Goal: Task Accomplishment & Management: Manage account settings

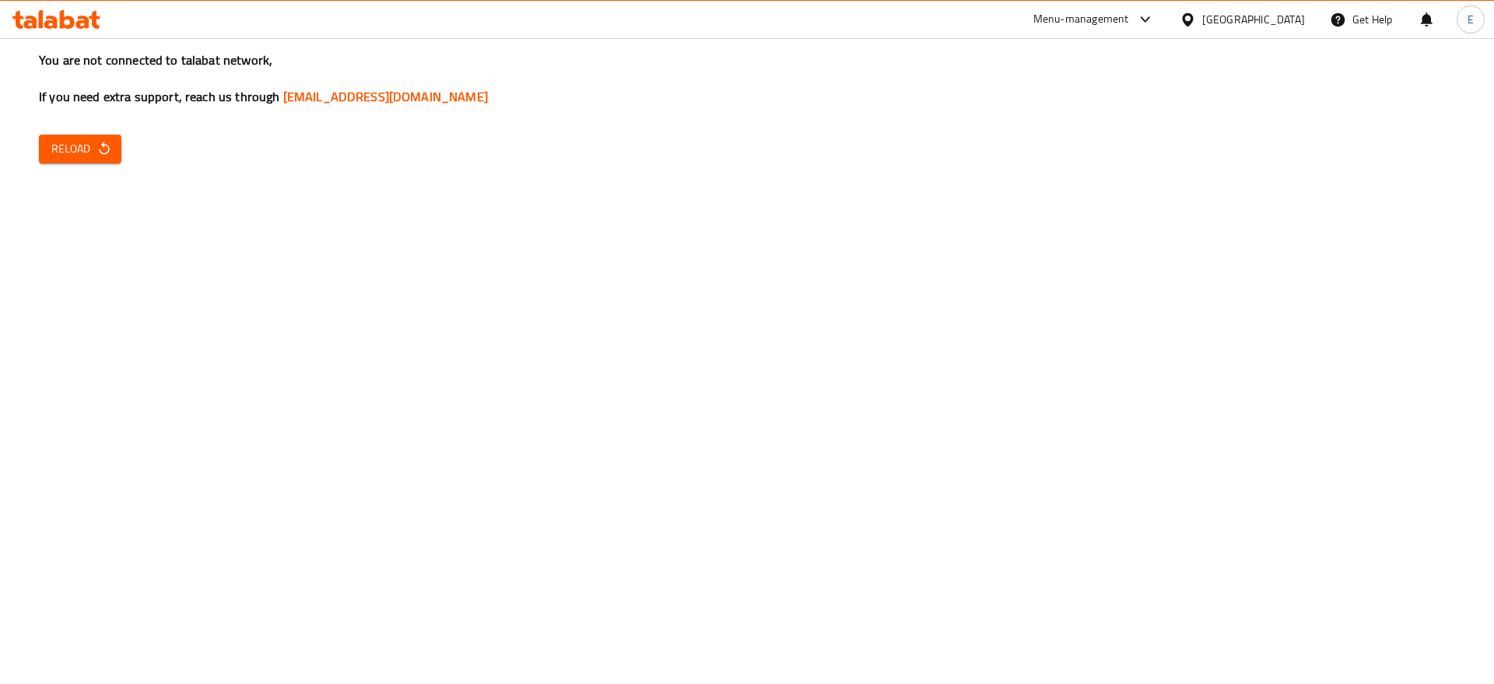
click at [57, 146] on span "Reload" at bounding box center [80, 148] width 58 height 19
click at [63, 142] on span "Reload" at bounding box center [80, 148] width 58 height 19
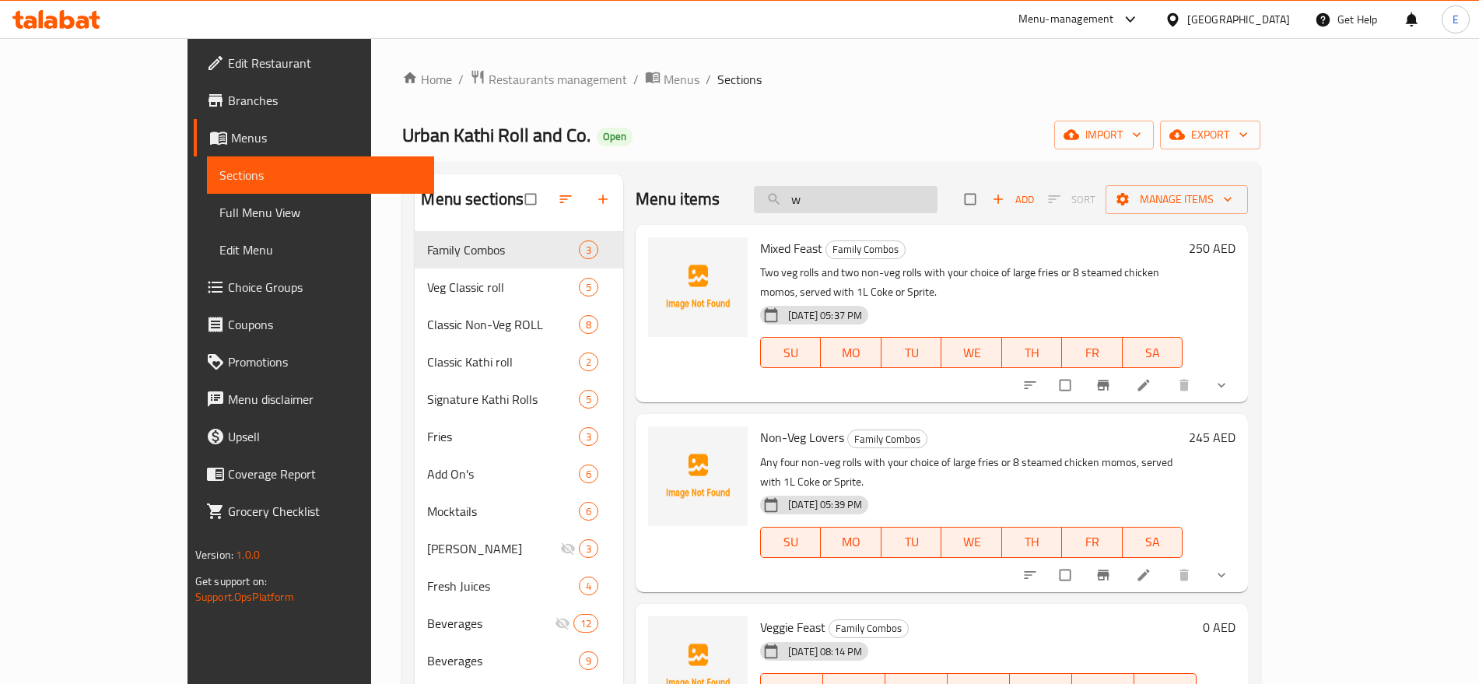
click at [937, 204] on input "w" at bounding box center [846, 199] width 184 height 27
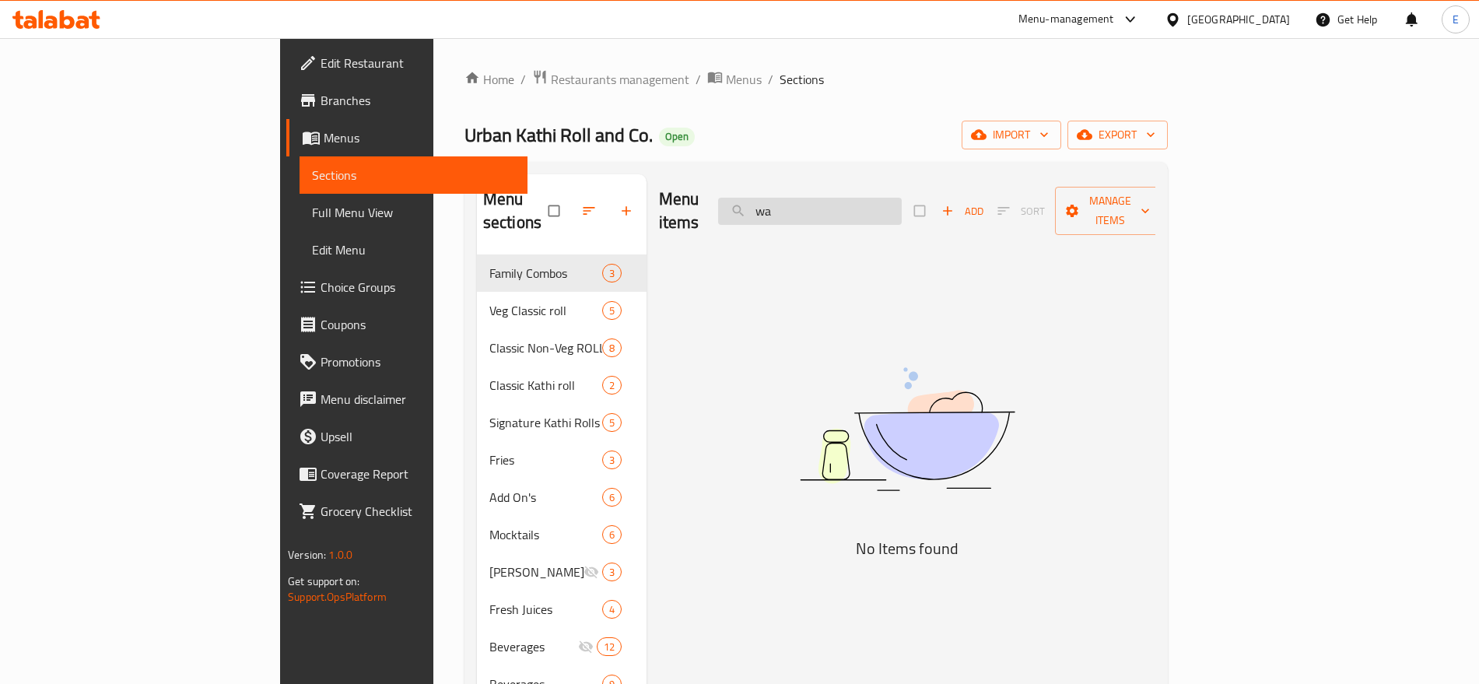
type input "w"
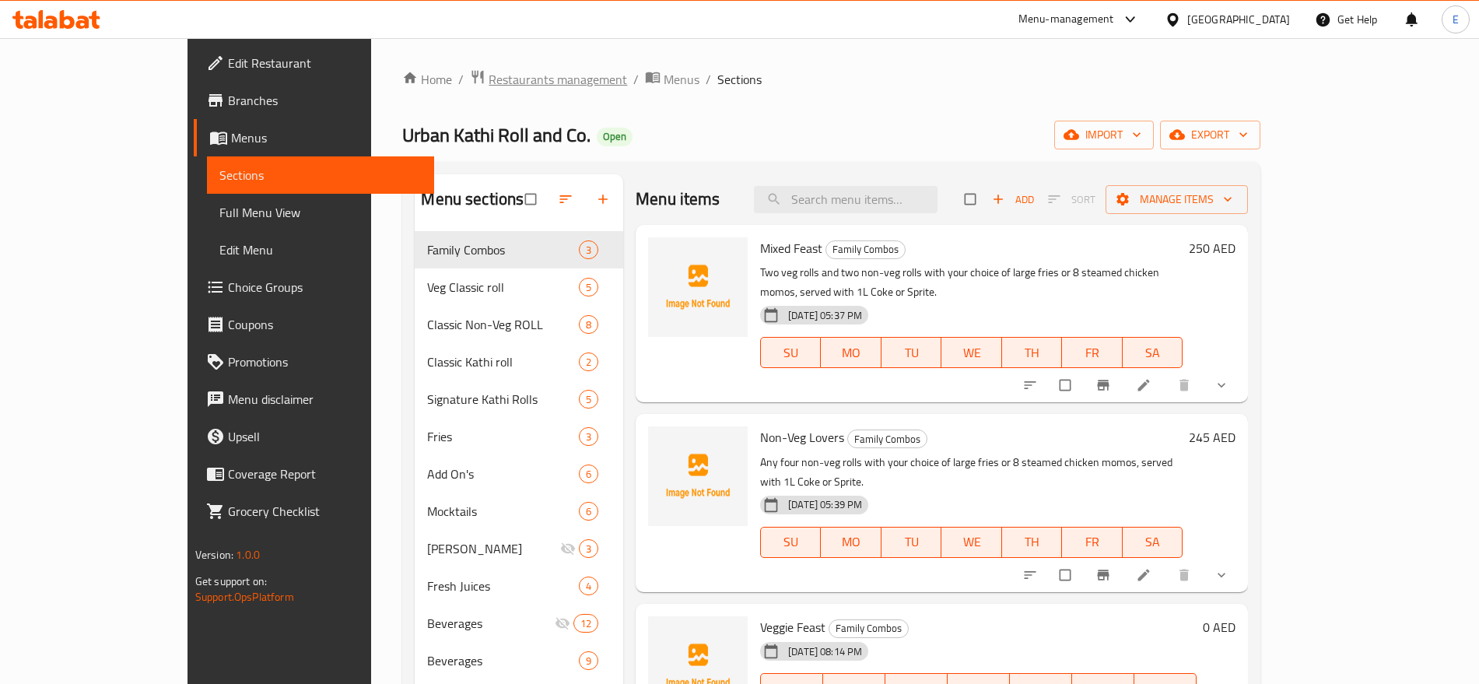
click at [489, 76] on span "Restaurants management" at bounding box center [558, 79] width 138 height 19
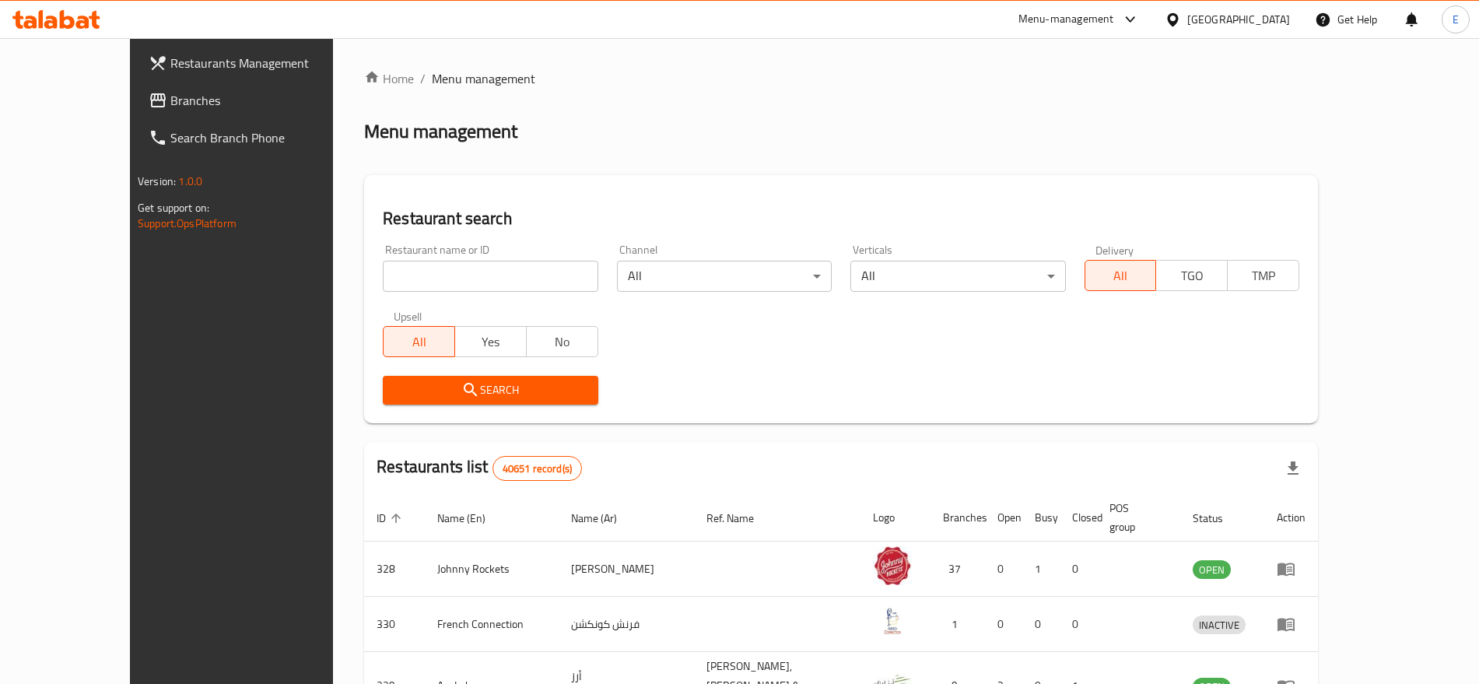
click at [170, 107] on span "Branches" at bounding box center [267, 100] width 194 height 19
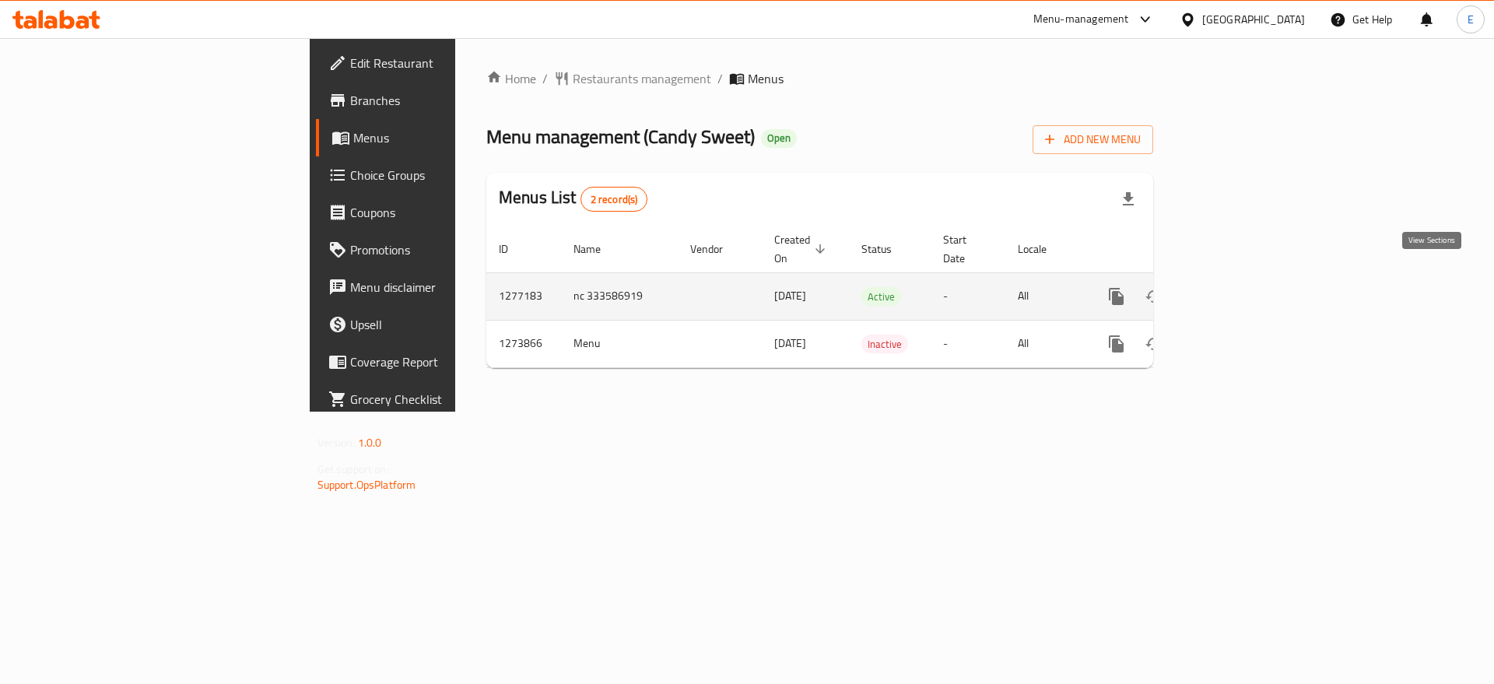
click at [1238, 287] on icon "enhanced table" at bounding box center [1228, 296] width 19 height 19
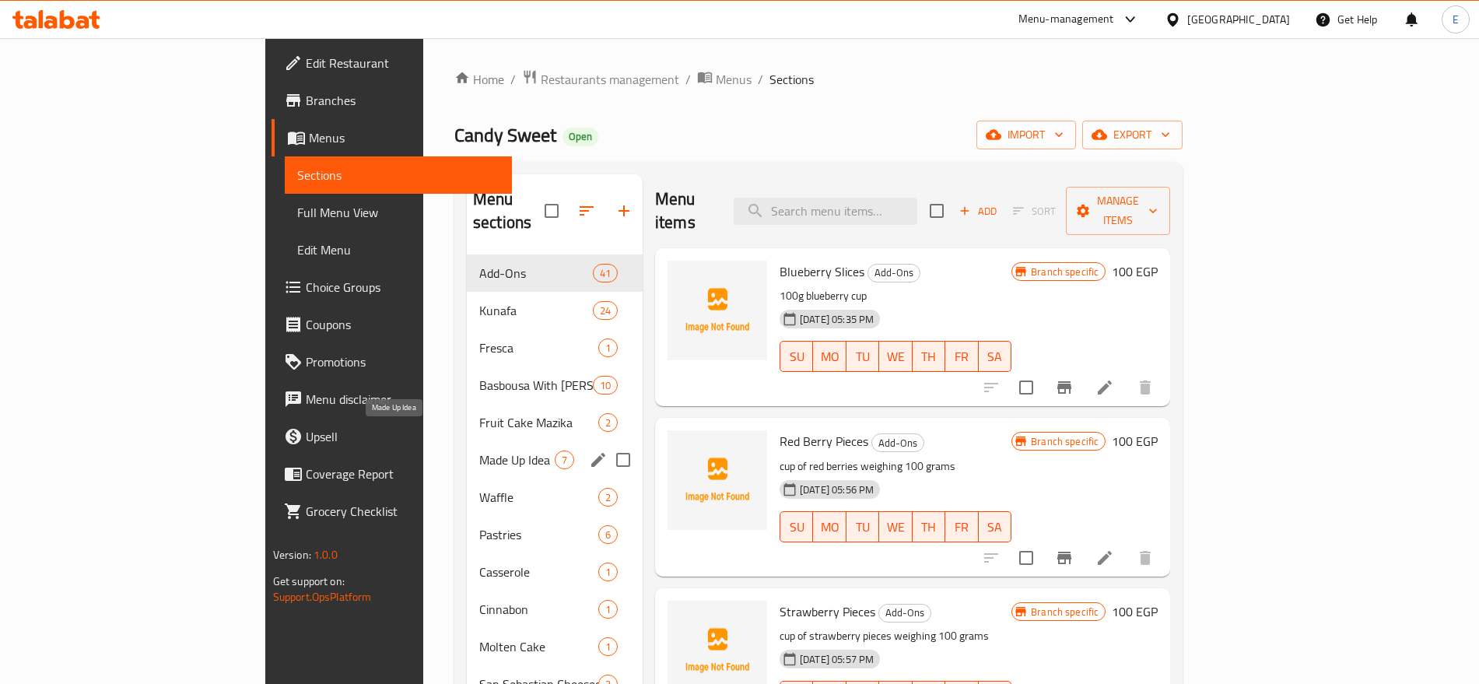
scroll to position [76, 0]
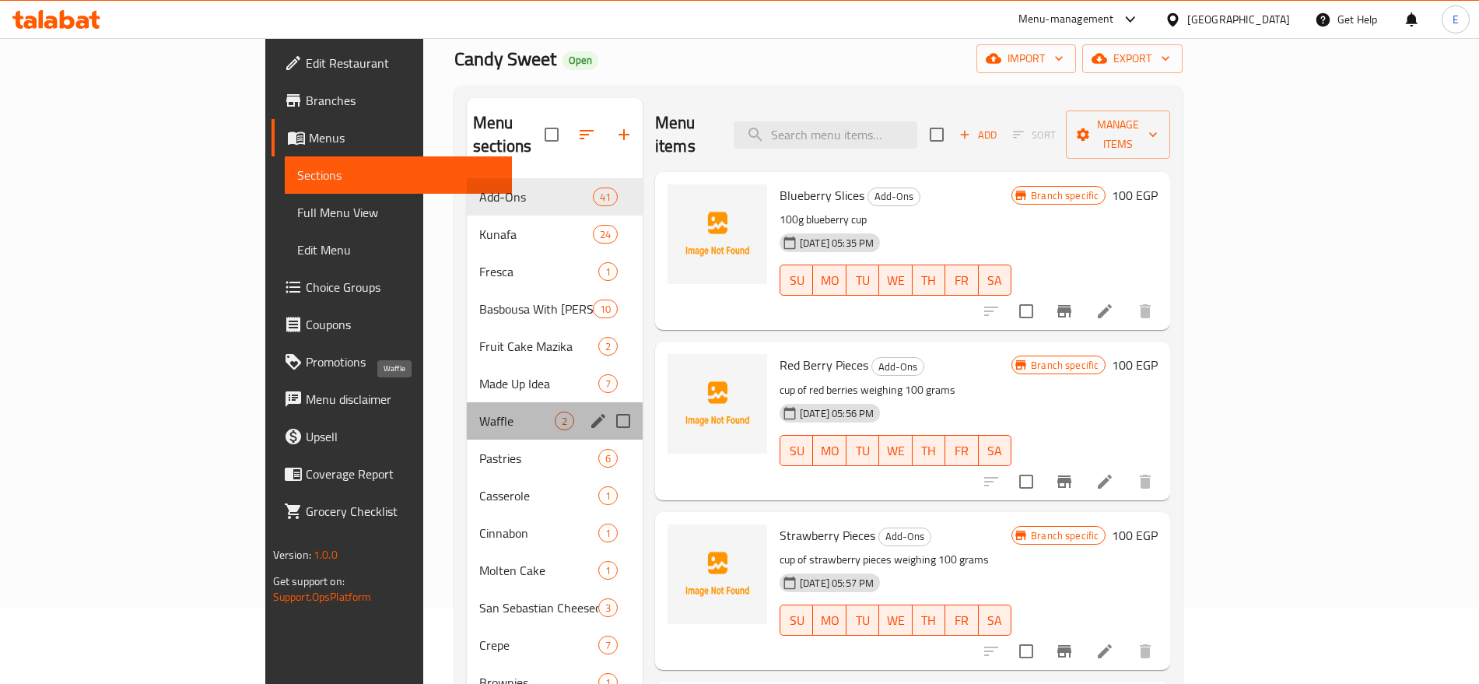
click at [479, 412] on span "Waffle" at bounding box center [516, 421] width 75 height 19
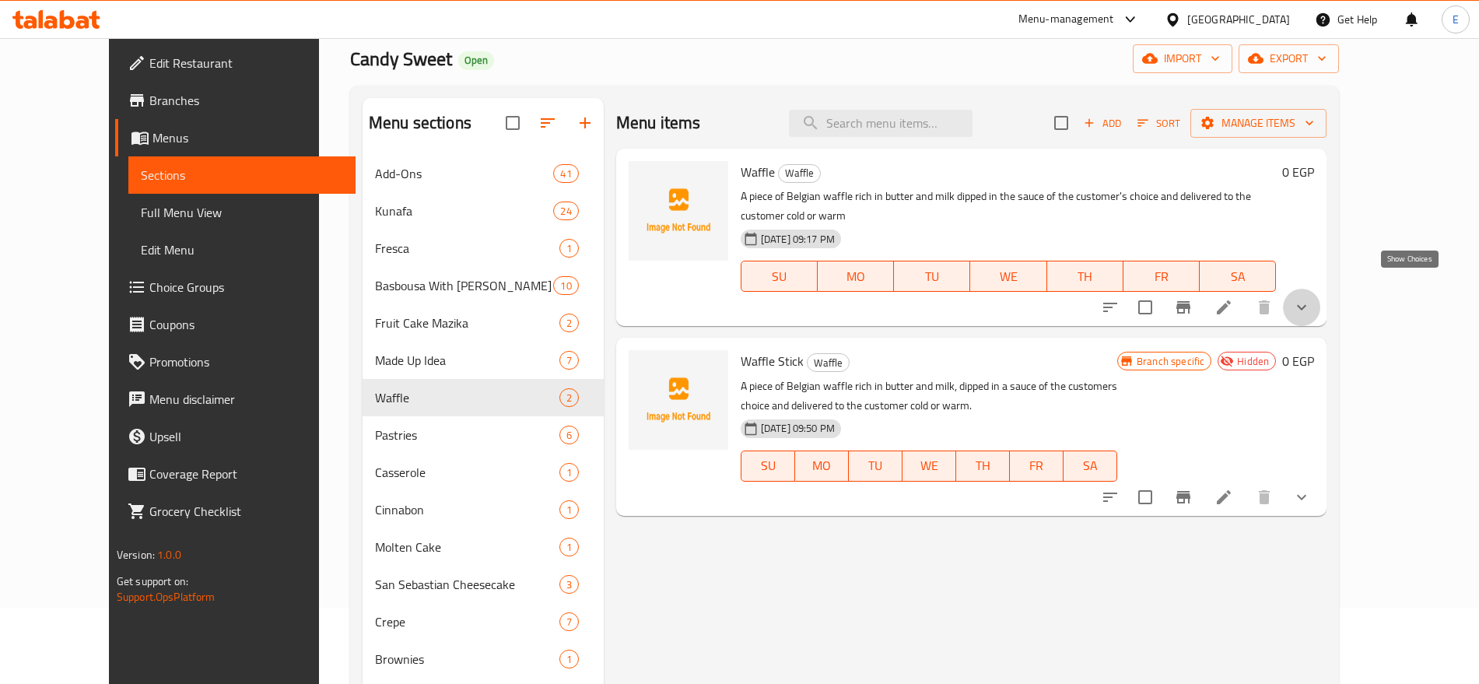
click at [1311, 298] on icon "show more" at bounding box center [1301, 307] width 19 height 19
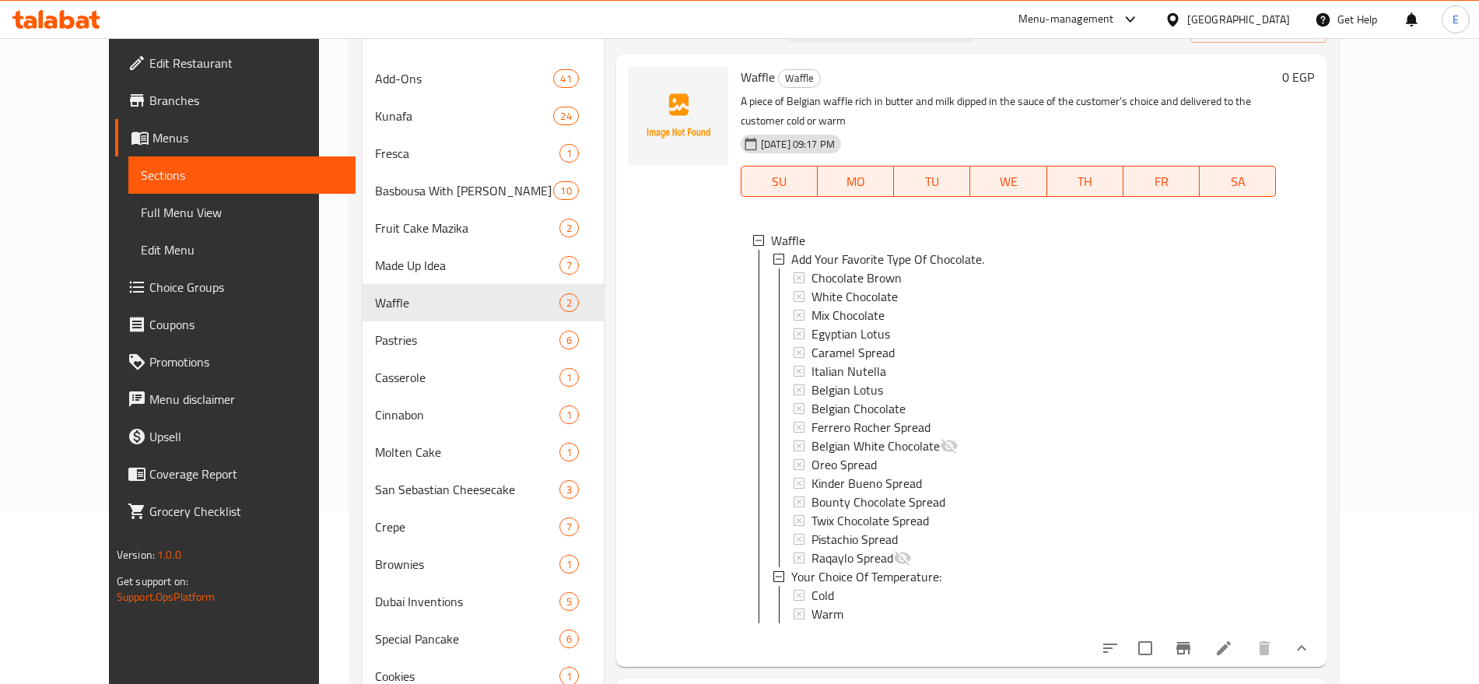
scroll to position [168, 0]
click at [827, 272] on span "Chocolate Brown" at bounding box center [856, 281] width 90 height 19
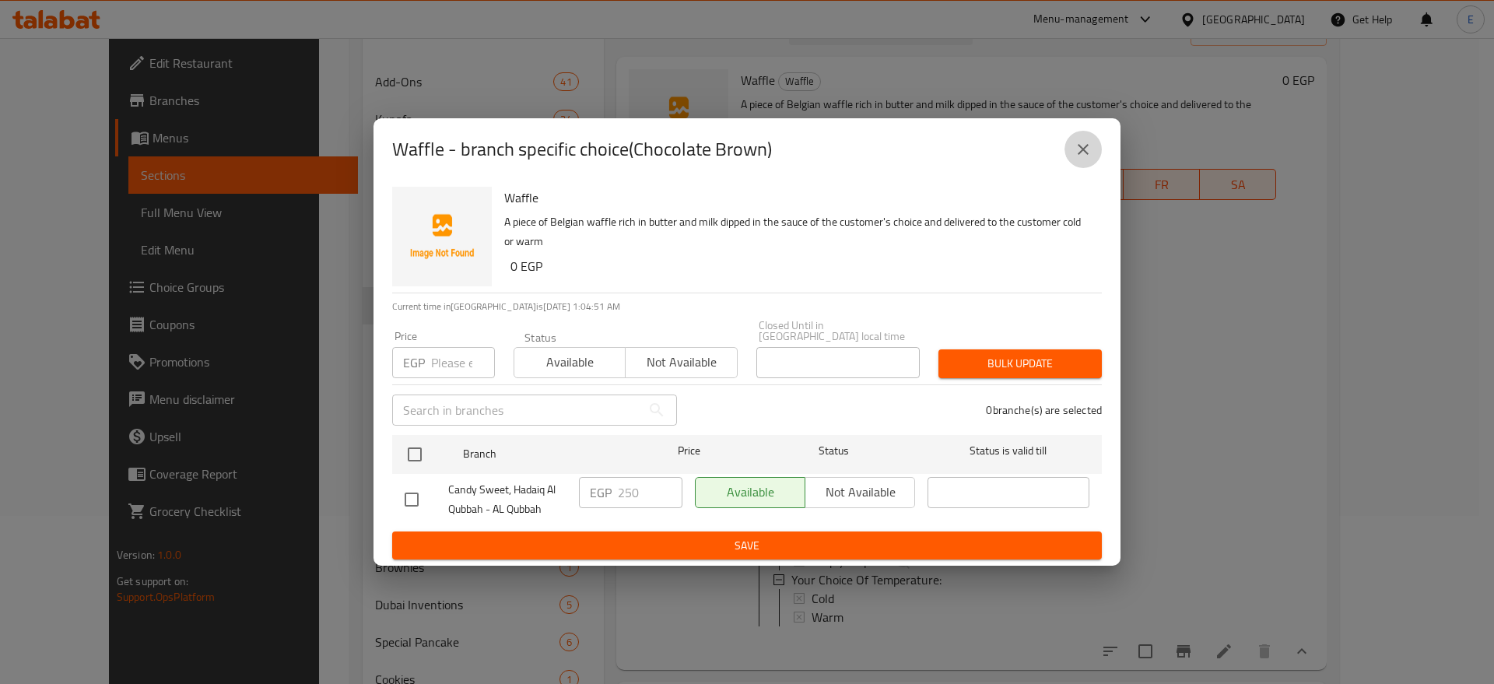
click at [1075, 159] on icon "close" at bounding box center [1083, 149] width 19 height 19
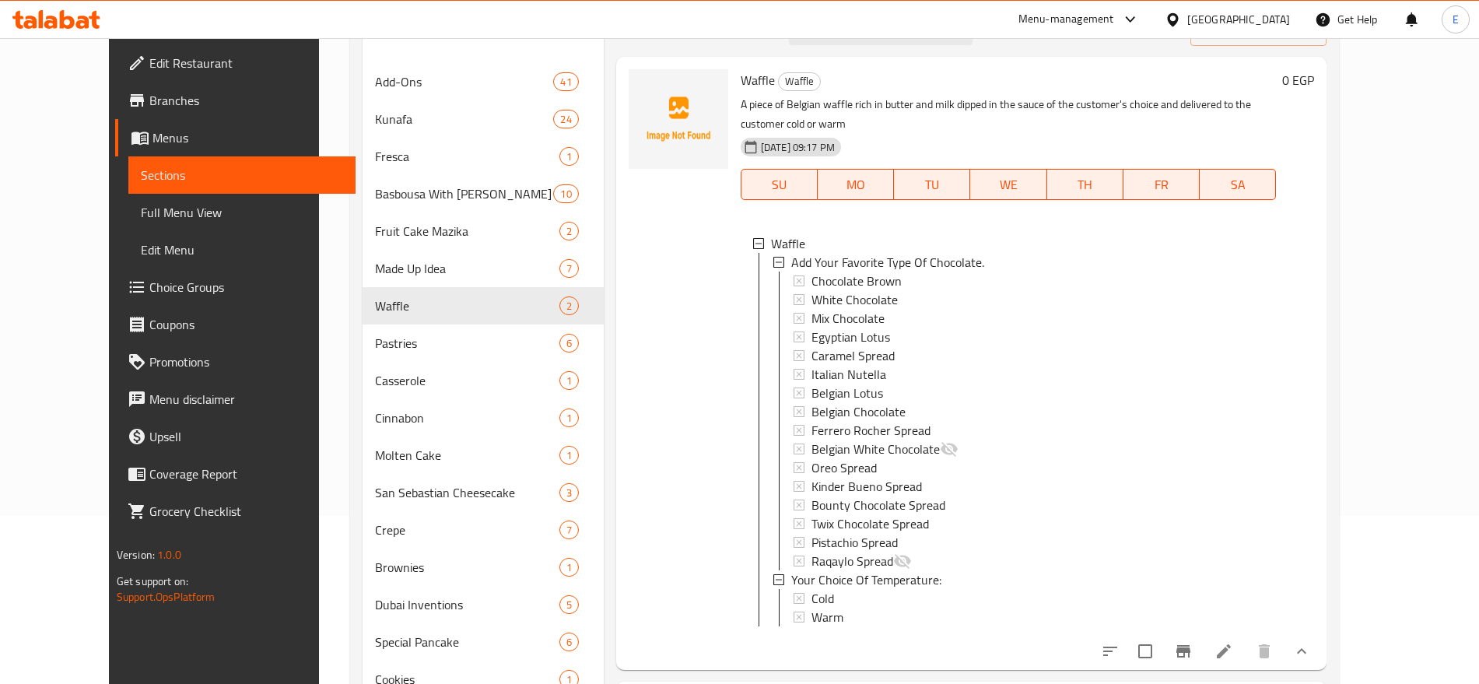
scroll to position [0, 0]
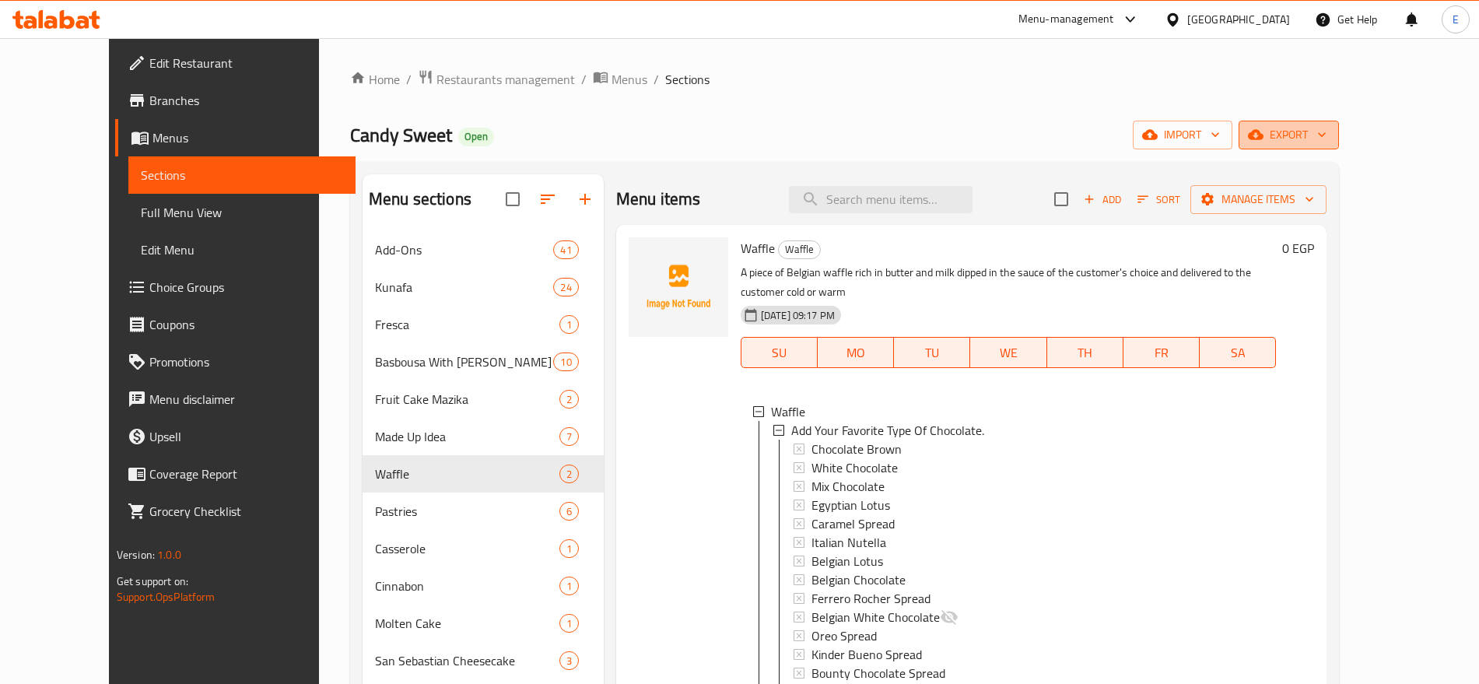
click at [1326, 125] on span "export" at bounding box center [1288, 134] width 75 height 19
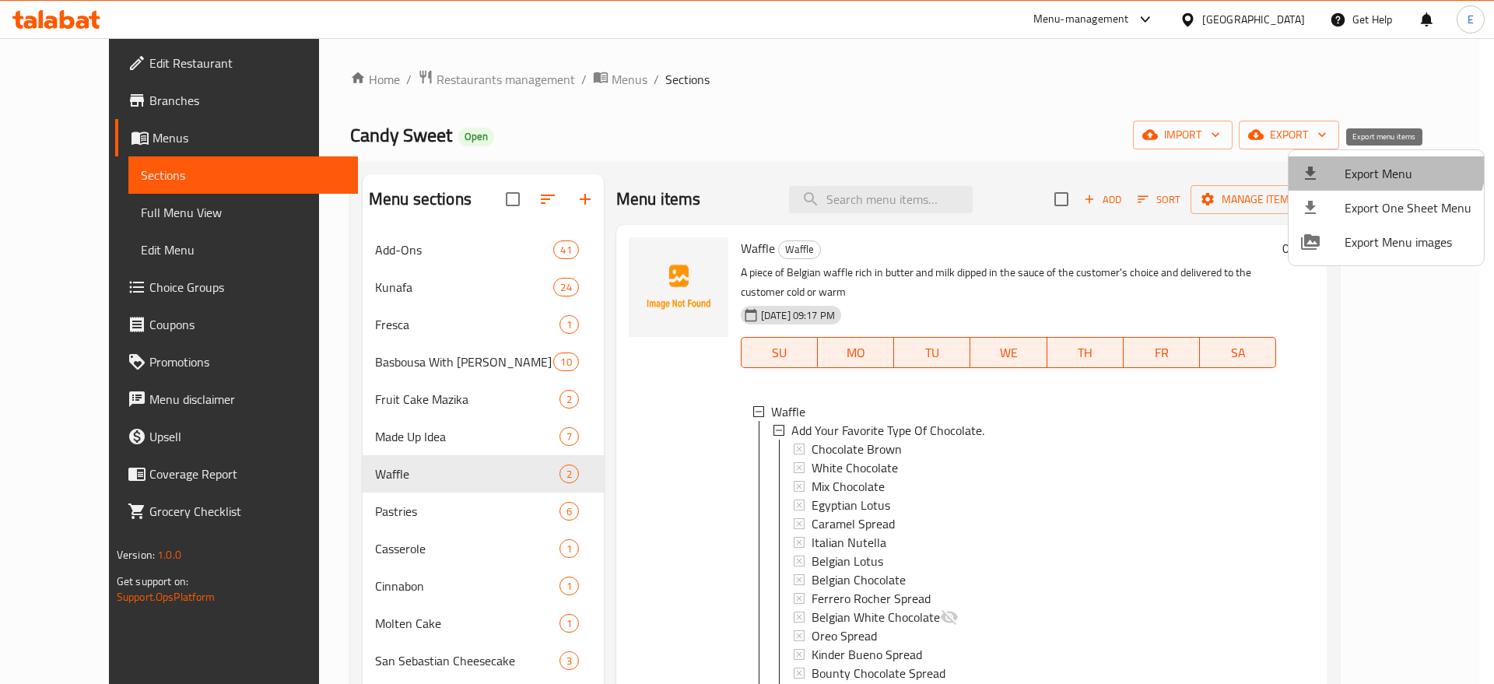
click at [1376, 157] on li "Export Menu" at bounding box center [1385, 173] width 195 height 34
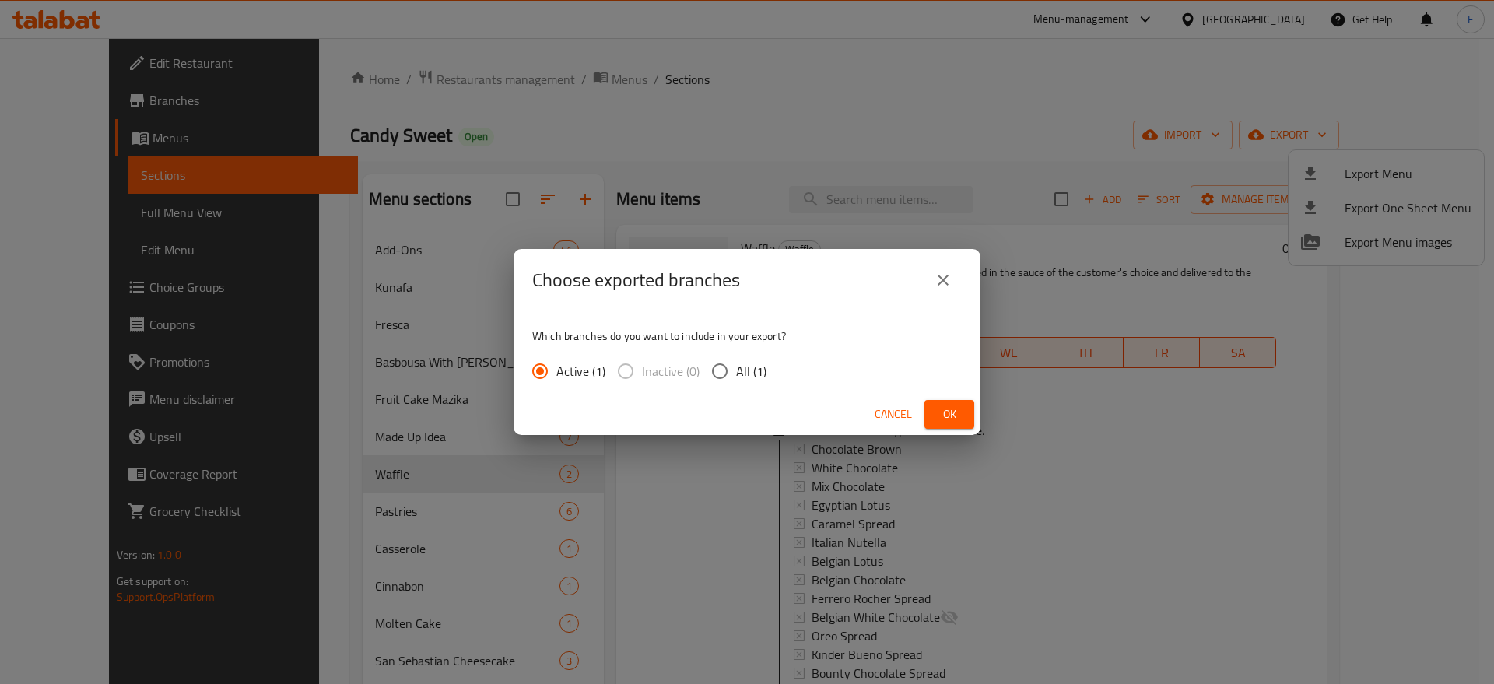
click at [944, 417] on span "Ok" at bounding box center [949, 414] width 25 height 19
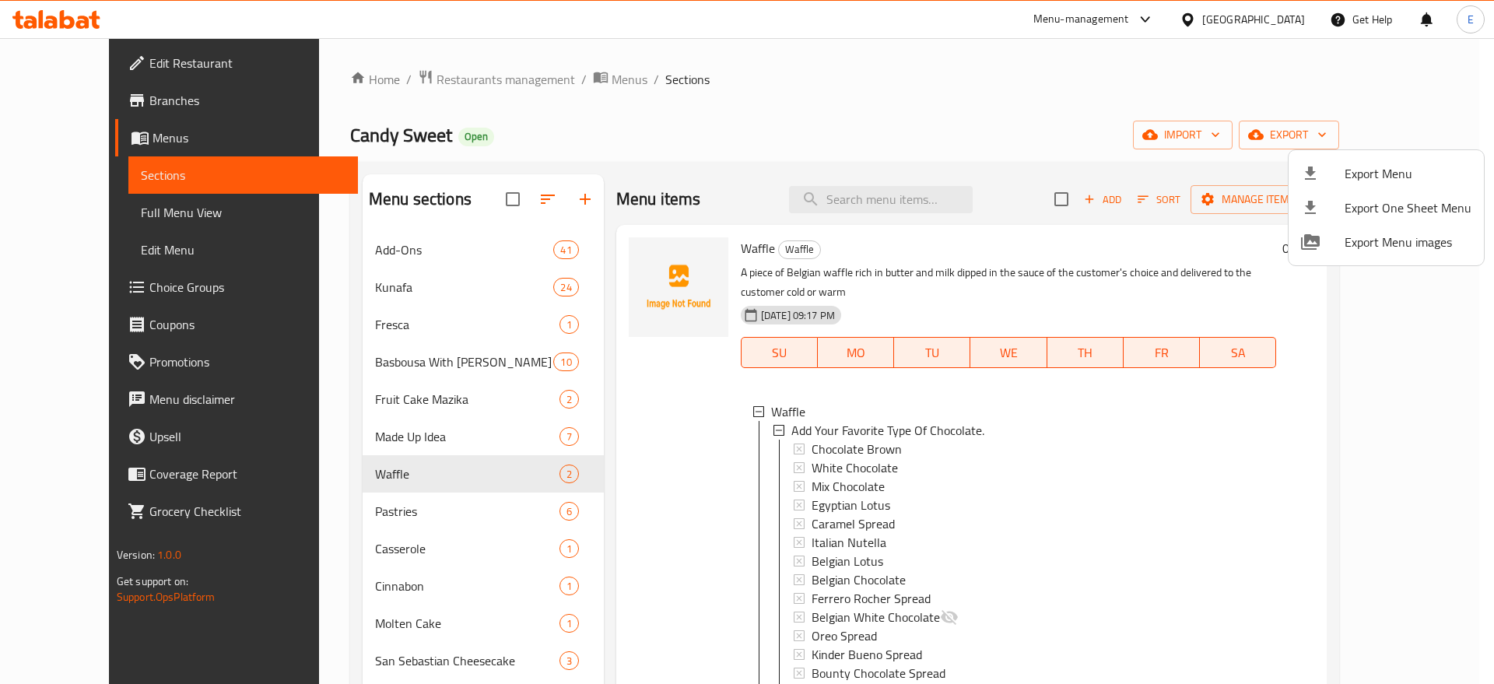
click at [46, 209] on div at bounding box center [747, 342] width 1494 height 684
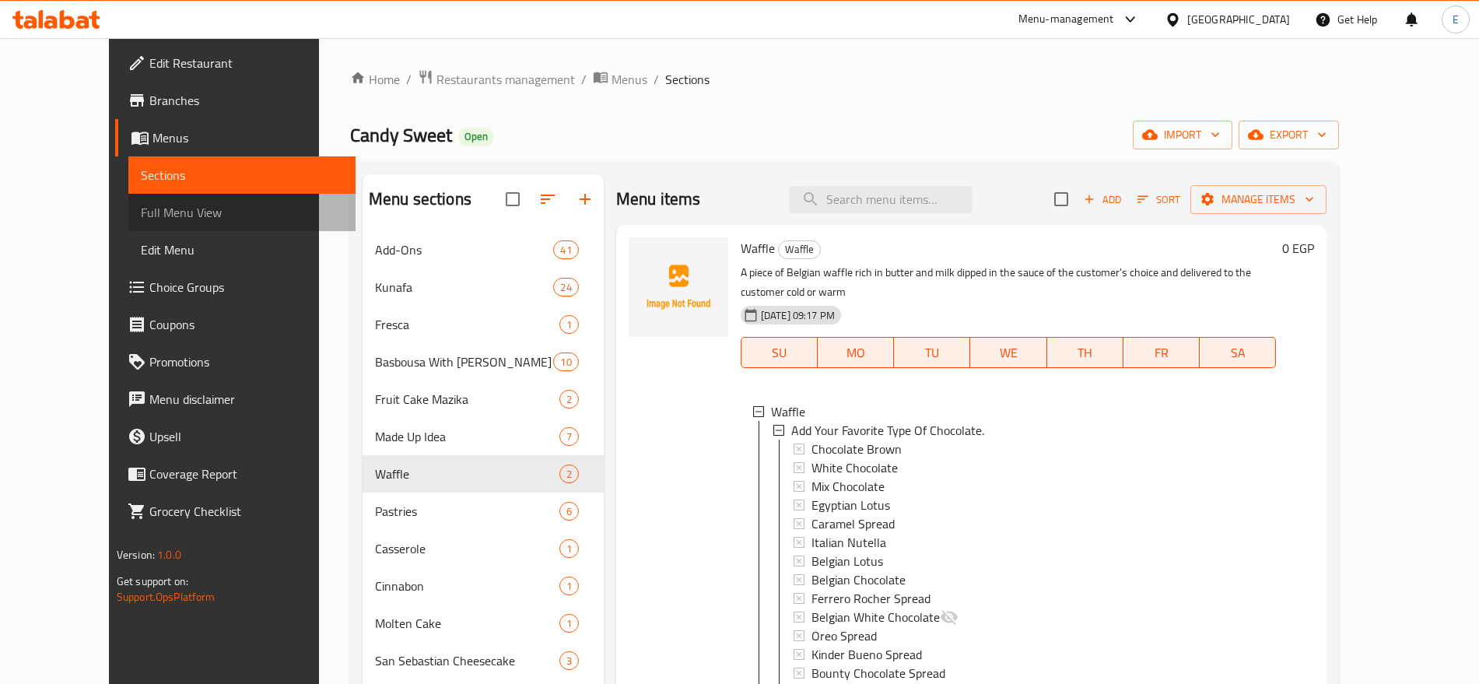
click at [141, 209] on span "Full Menu View" at bounding box center [242, 212] width 202 height 19
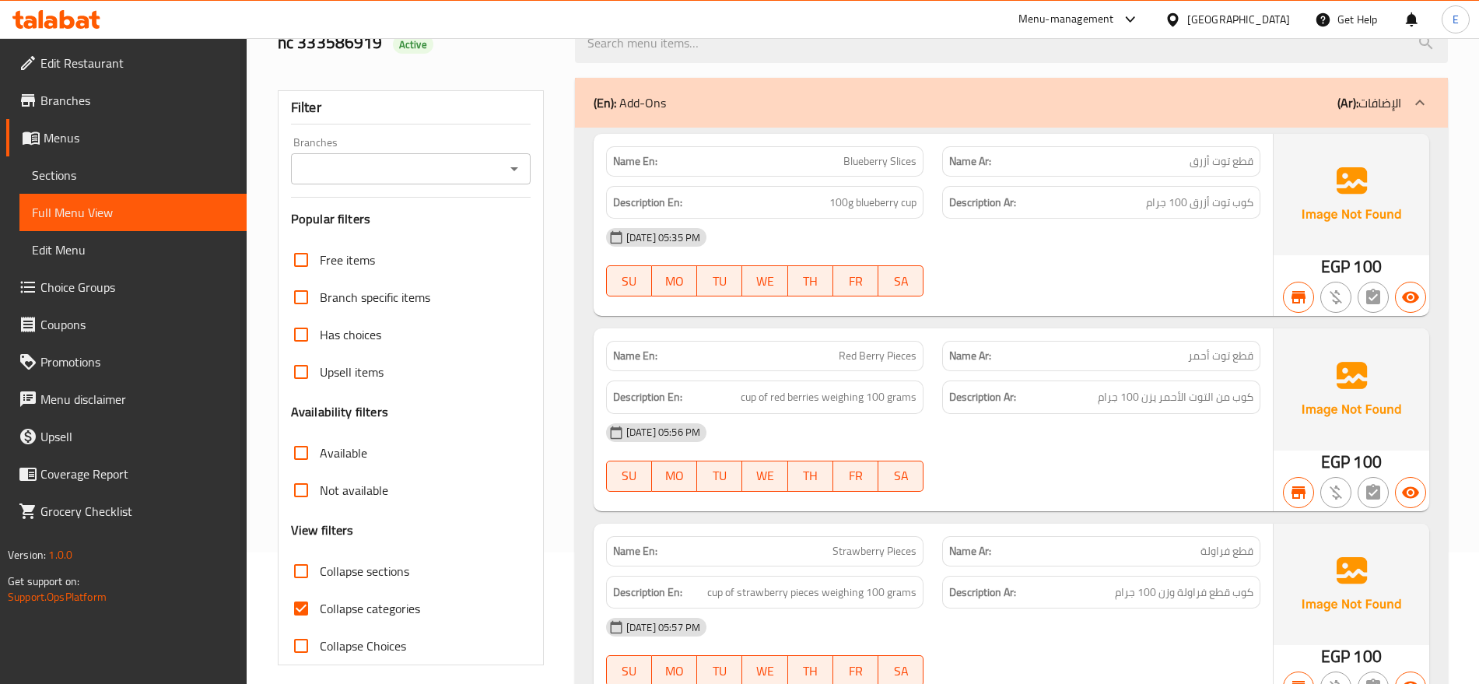
scroll to position [636, 0]
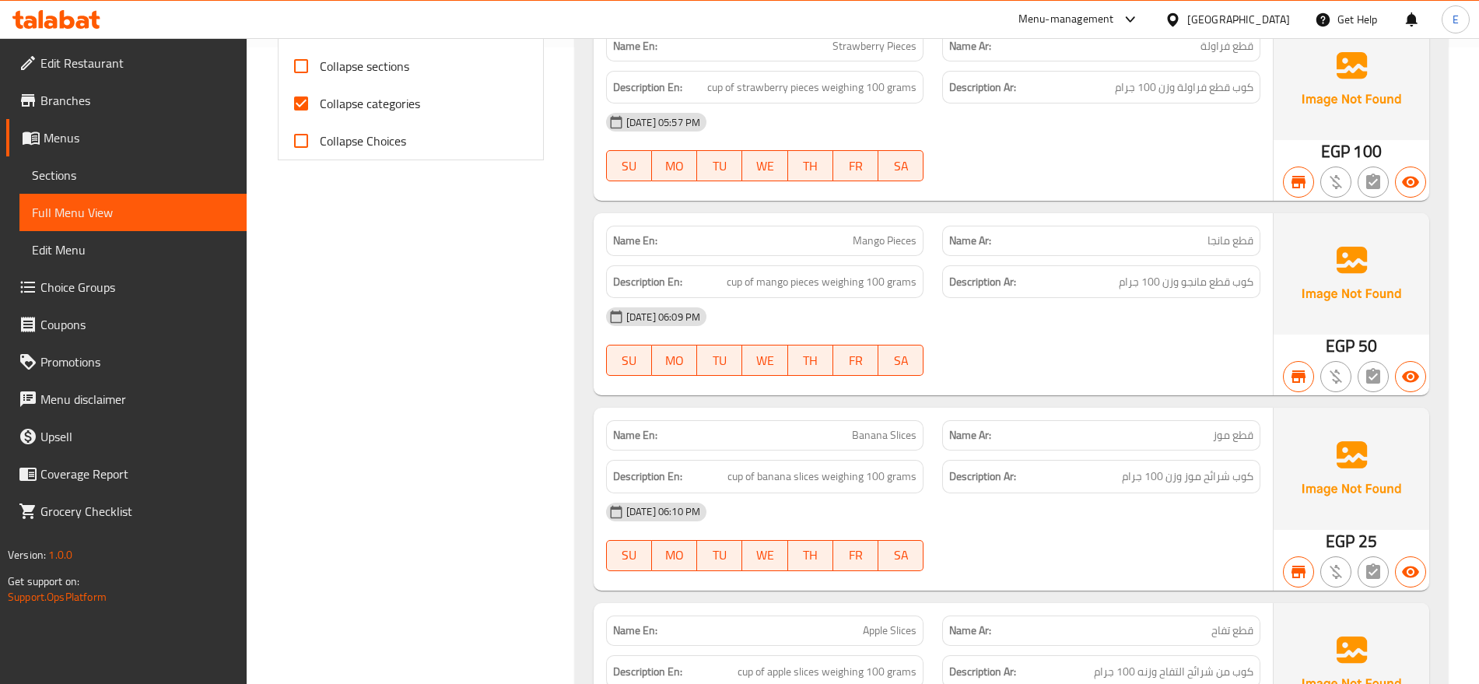
click at [395, 103] on span "Collapse categories" at bounding box center [370, 103] width 100 height 19
click at [320, 103] on input "Collapse categories" at bounding box center [300, 103] width 37 height 37
checkbox input "false"
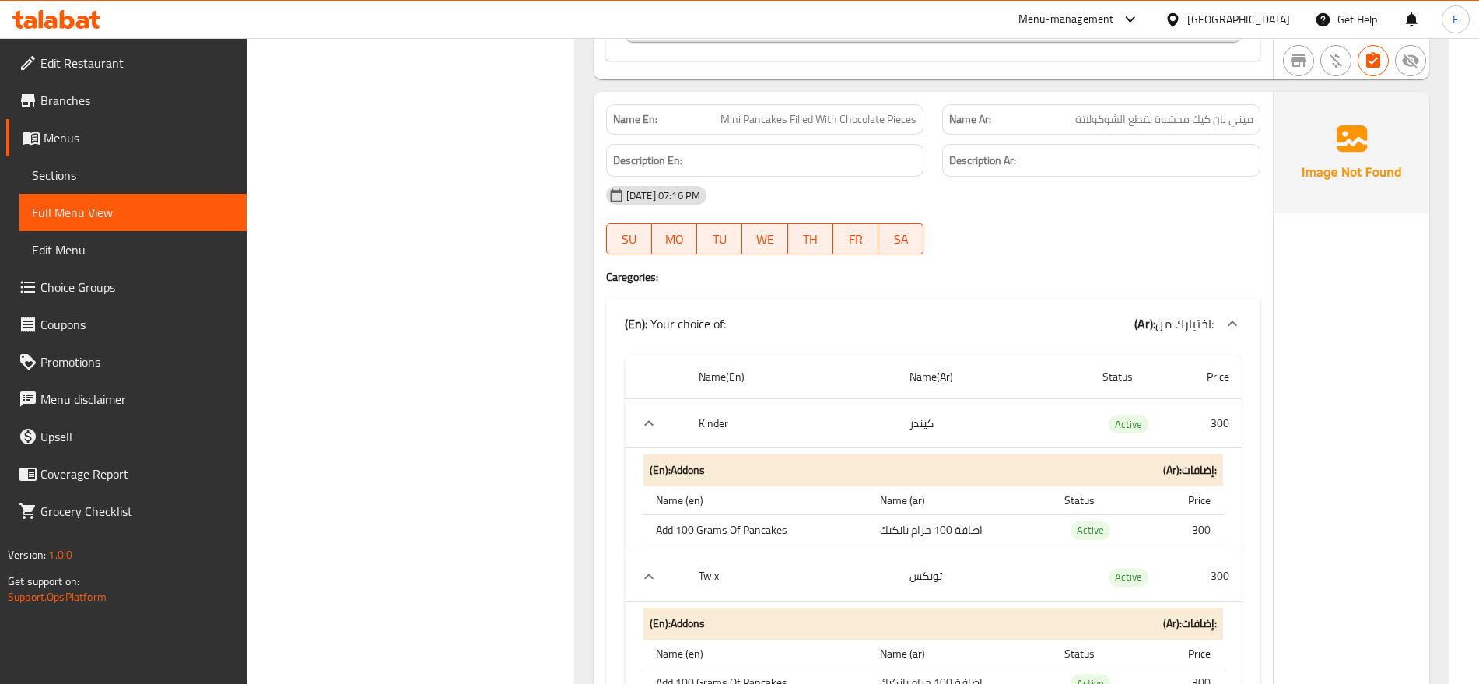
scroll to position [64144, 0]
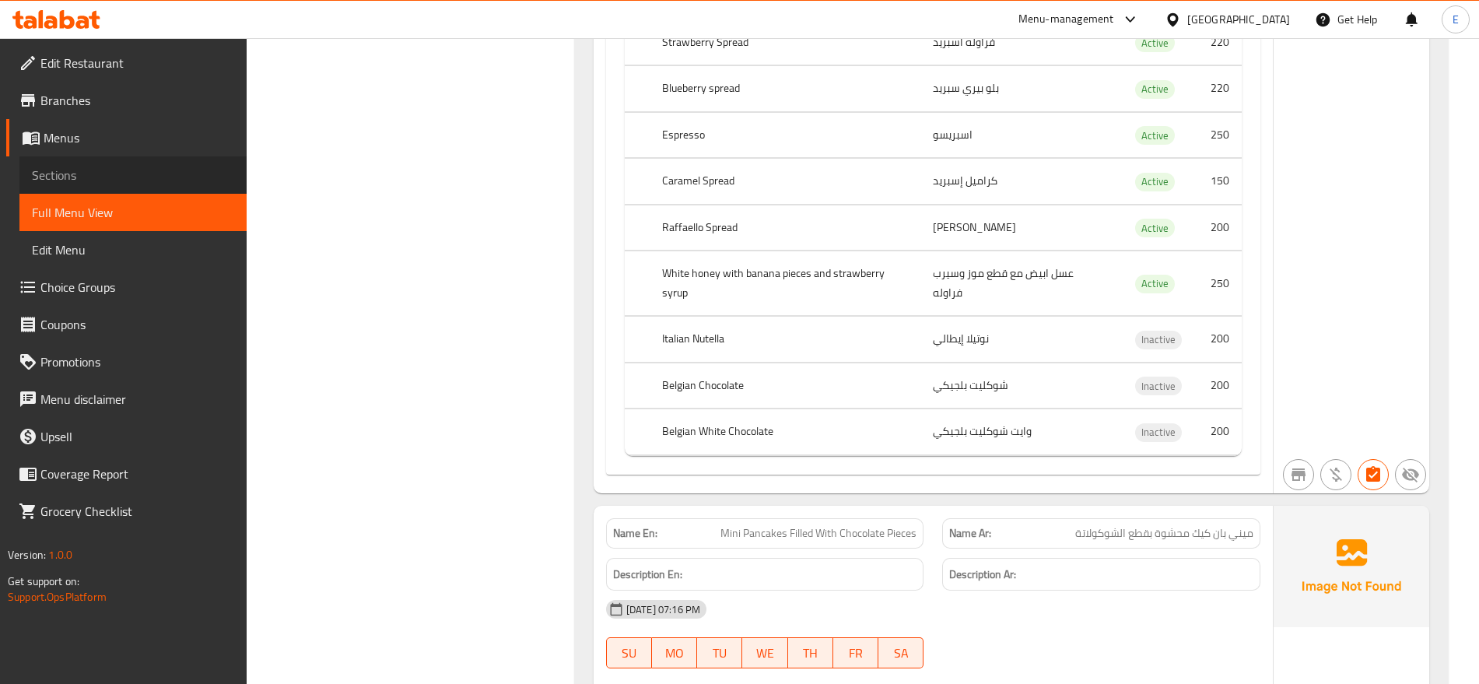
click at [82, 170] on span "Sections" at bounding box center [133, 175] width 202 height 19
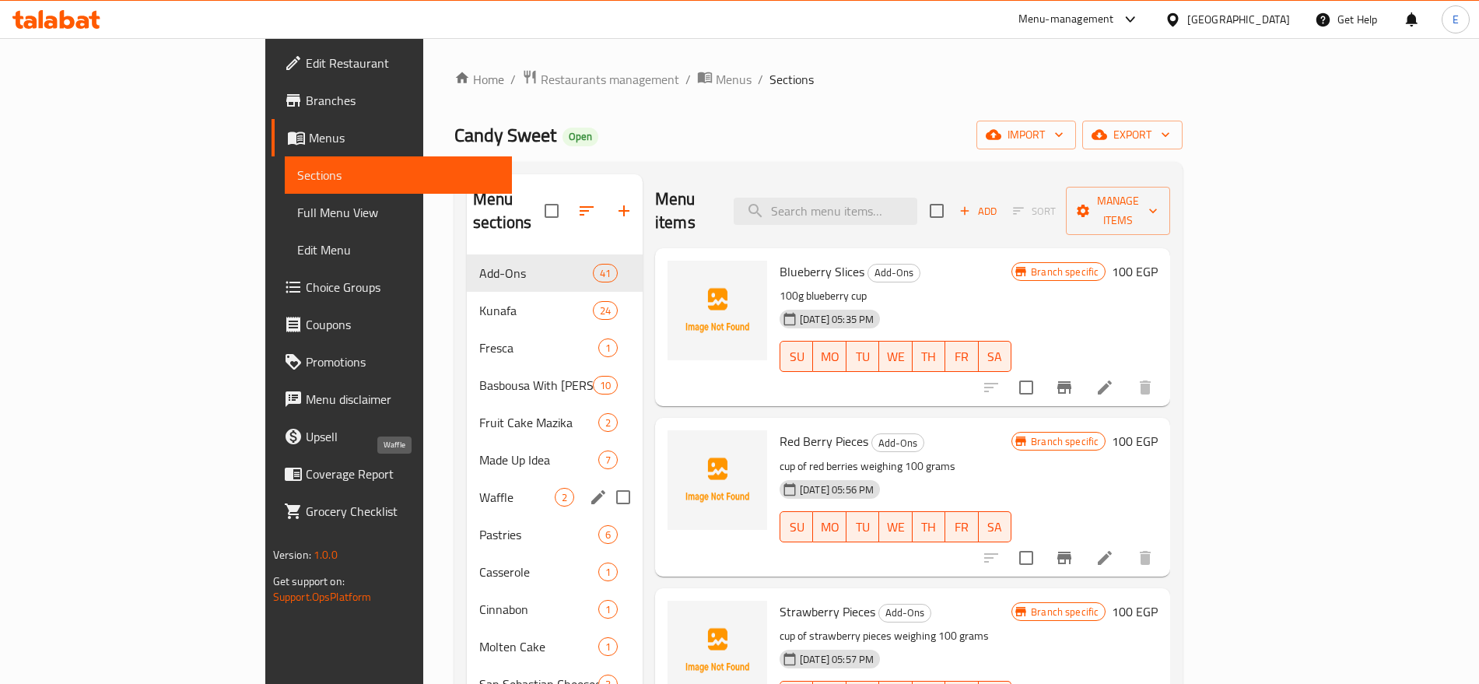
click at [479, 488] on span "Waffle" at bounding box center [516, 497] width 75 height 19
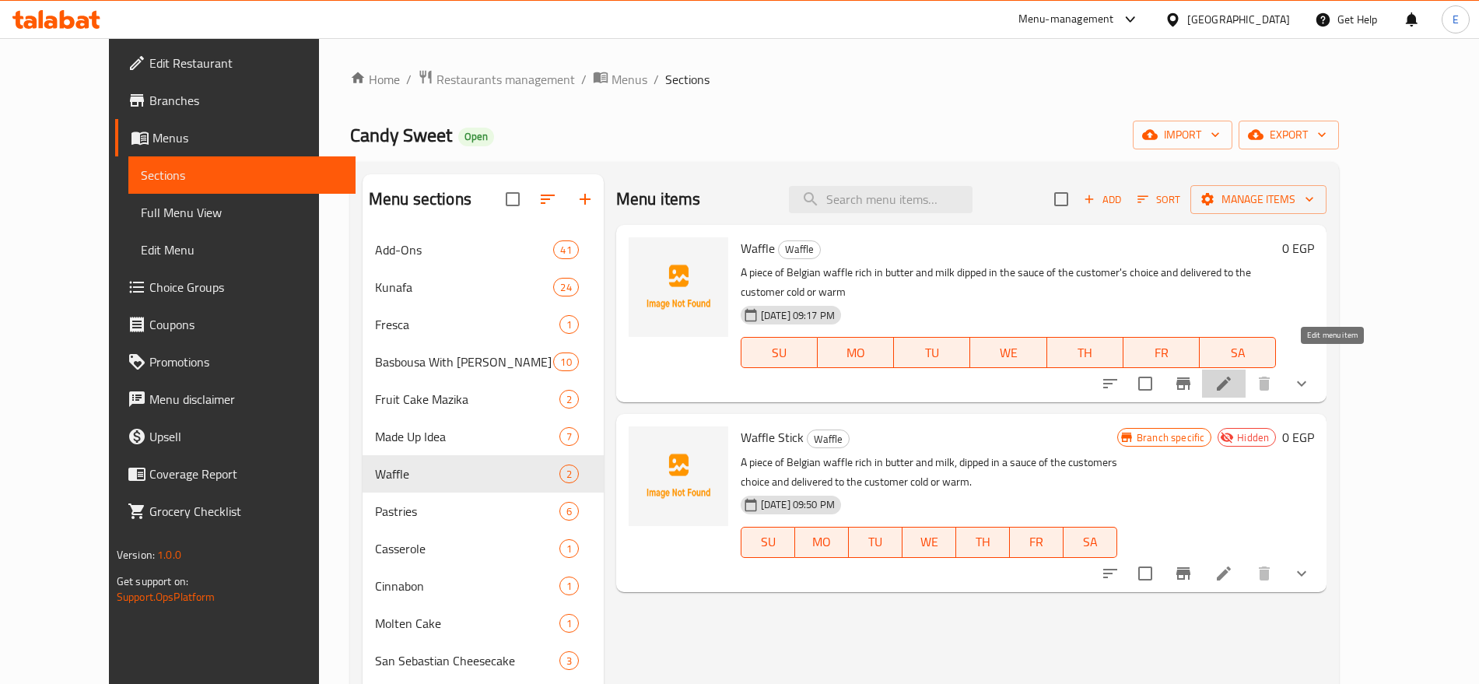
click at [1231, 377] on icon at bounding box center [1224, 384] width 14 height 14
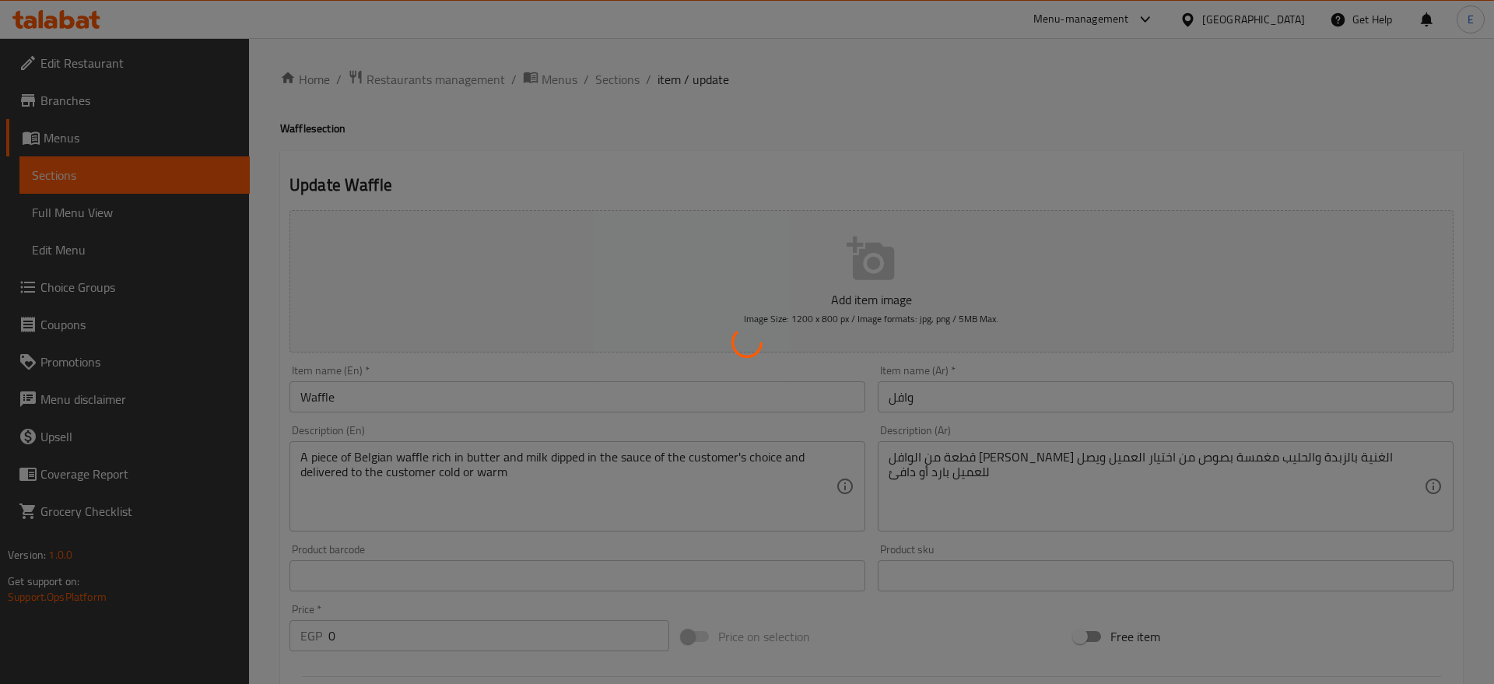
type input "أضف نوع الشوكلاته الذي تفضله"
type input "1"
type input "اختيارك لدرجة الحرارة:"
type input "1"
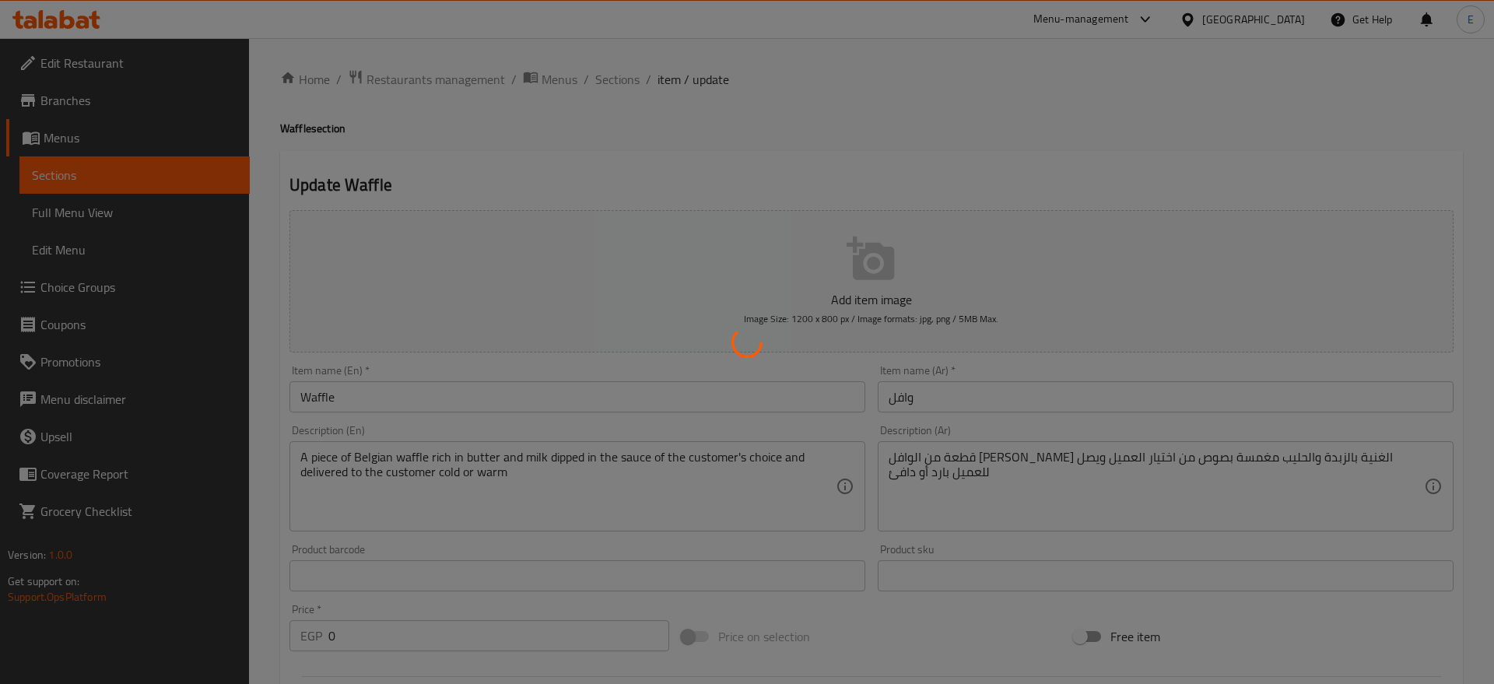
type input "1"
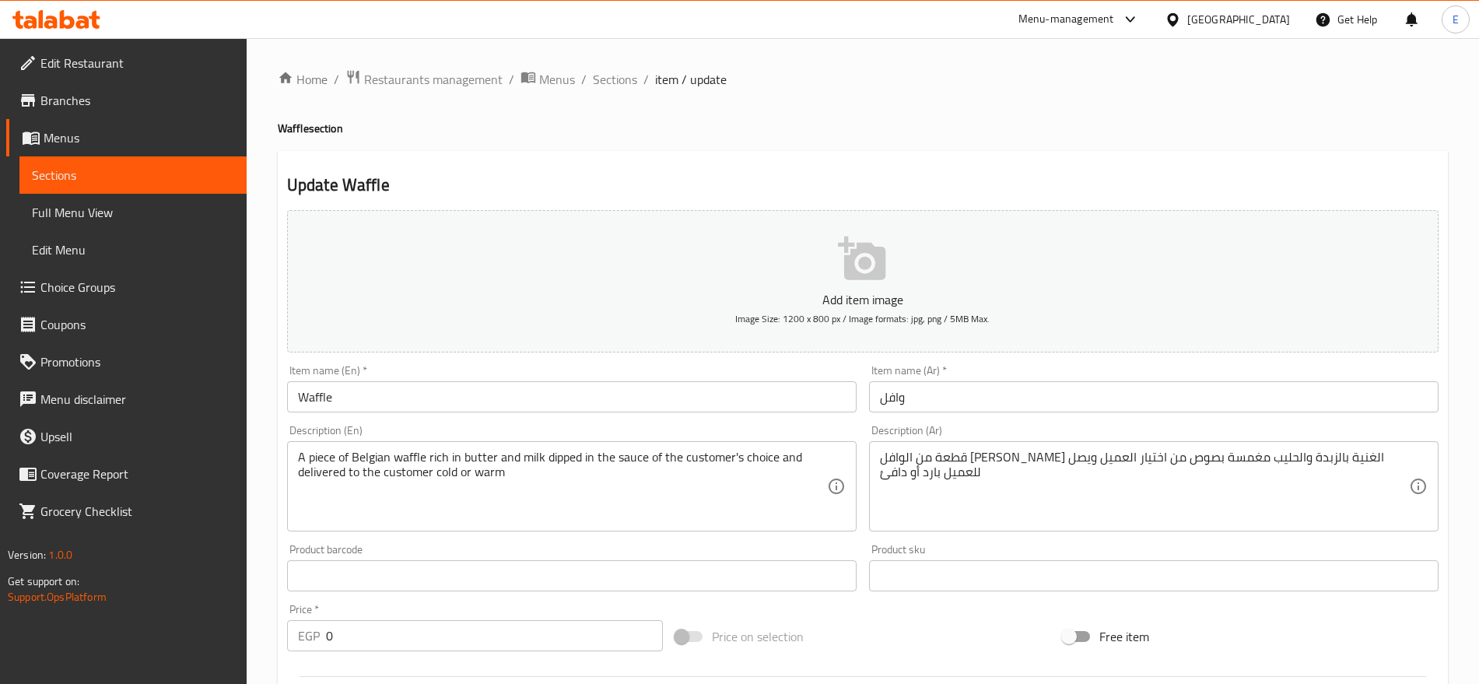
scroll to position [505, 0]
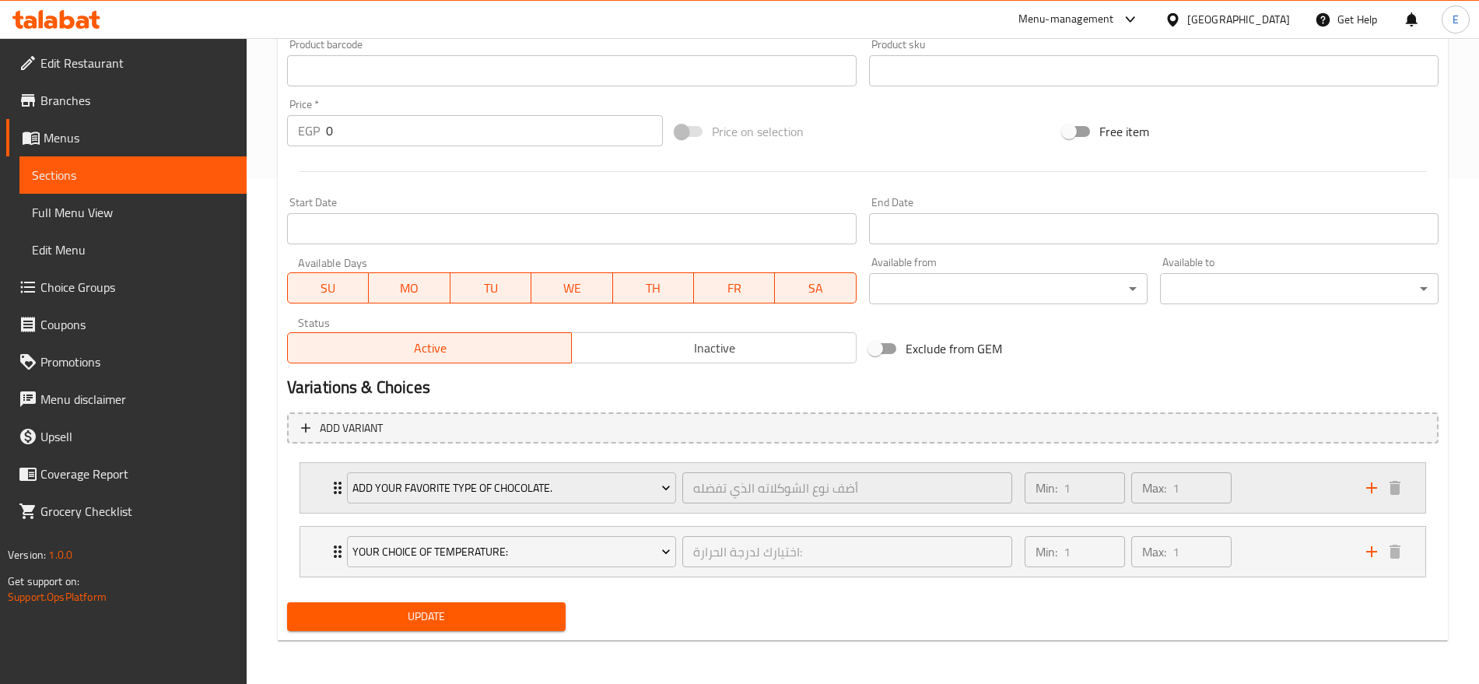
click at [320, 492] on div "Add Your Favorite Type Of Chocolate. أضف نوع الشوكلاته الذي تفضله ​ Min: 1 ​ Ma…" at bounding box center [862, 488] width 1125 height 50
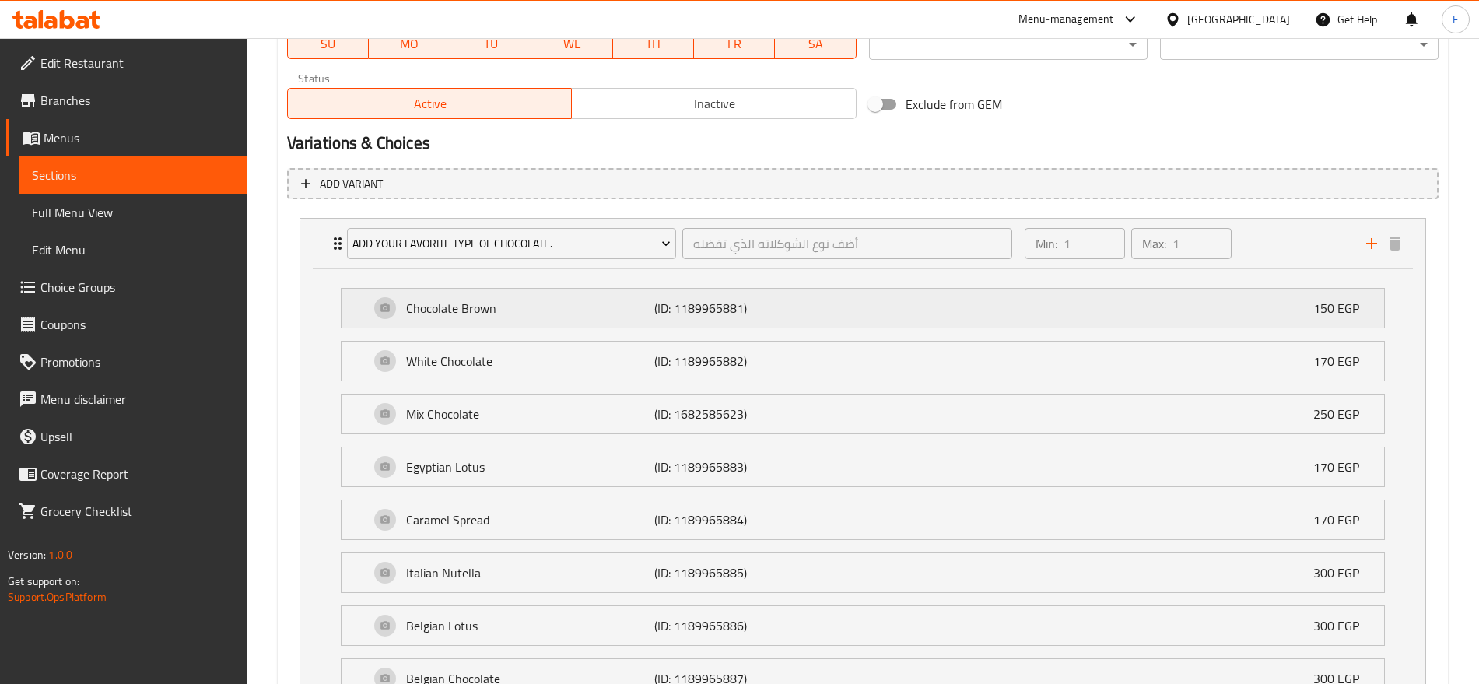
scroll to position [0, 0]
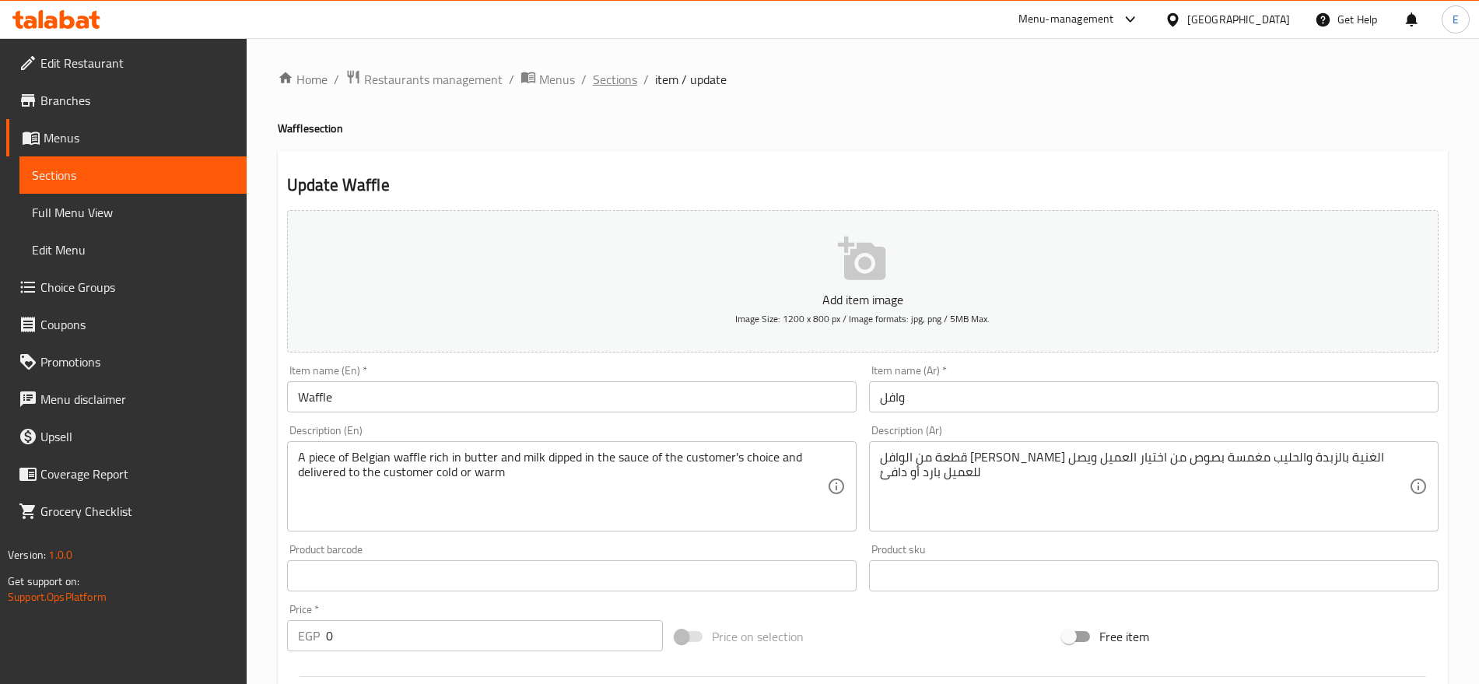
click at [622, 76] on span "Sections" at bounding box center [615, 79] width 44 height 19
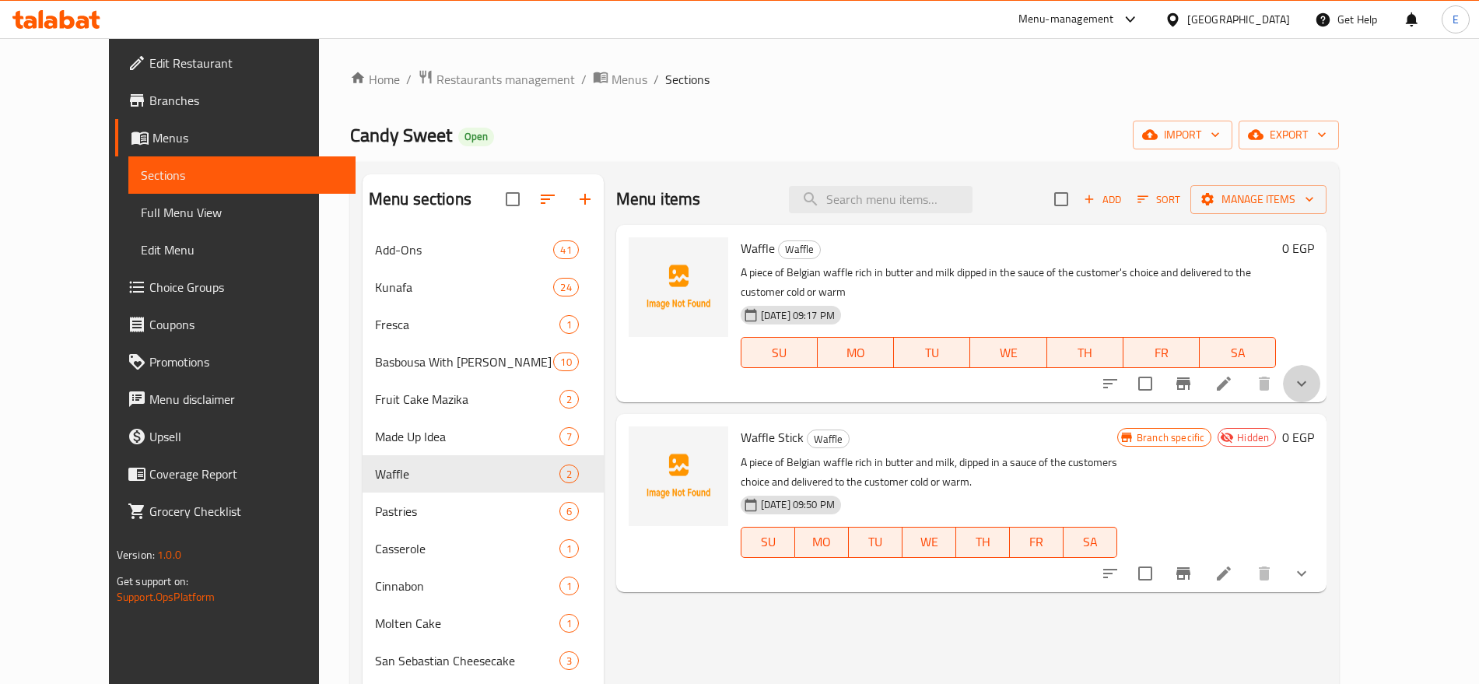
click at [1320, 369] on button "show more" at bounding box center [1301, 383] width 37 height 37
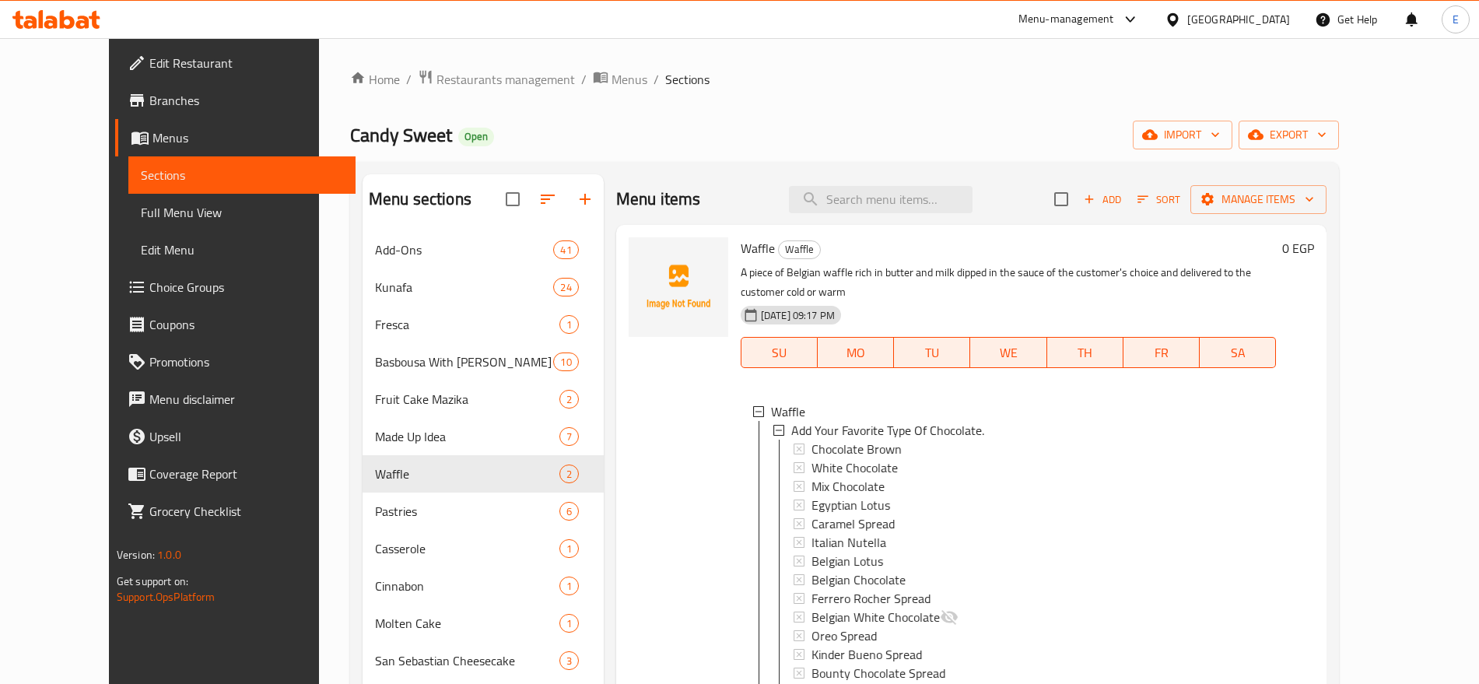
scroll to position [221, 0]
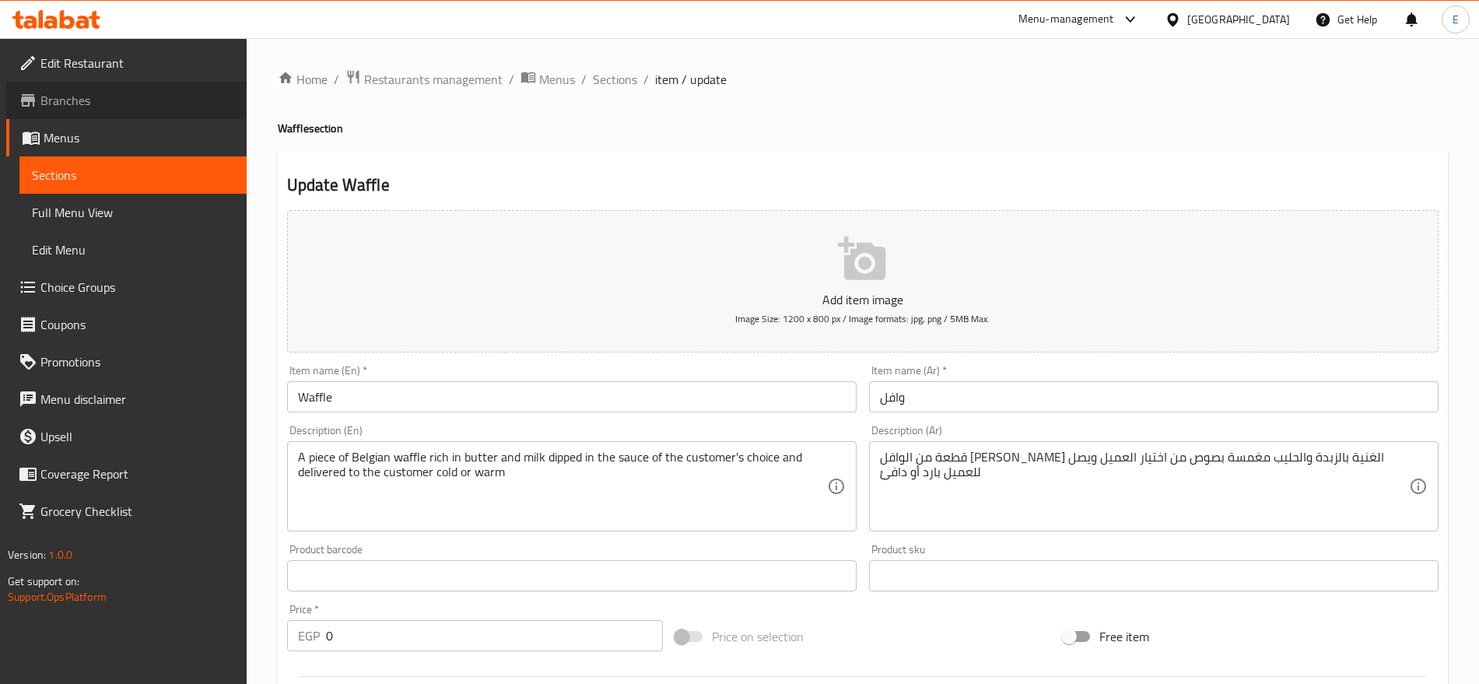
click at [108, 105] on span "Branches" at bounding box center [137, 100] width 194 height 19
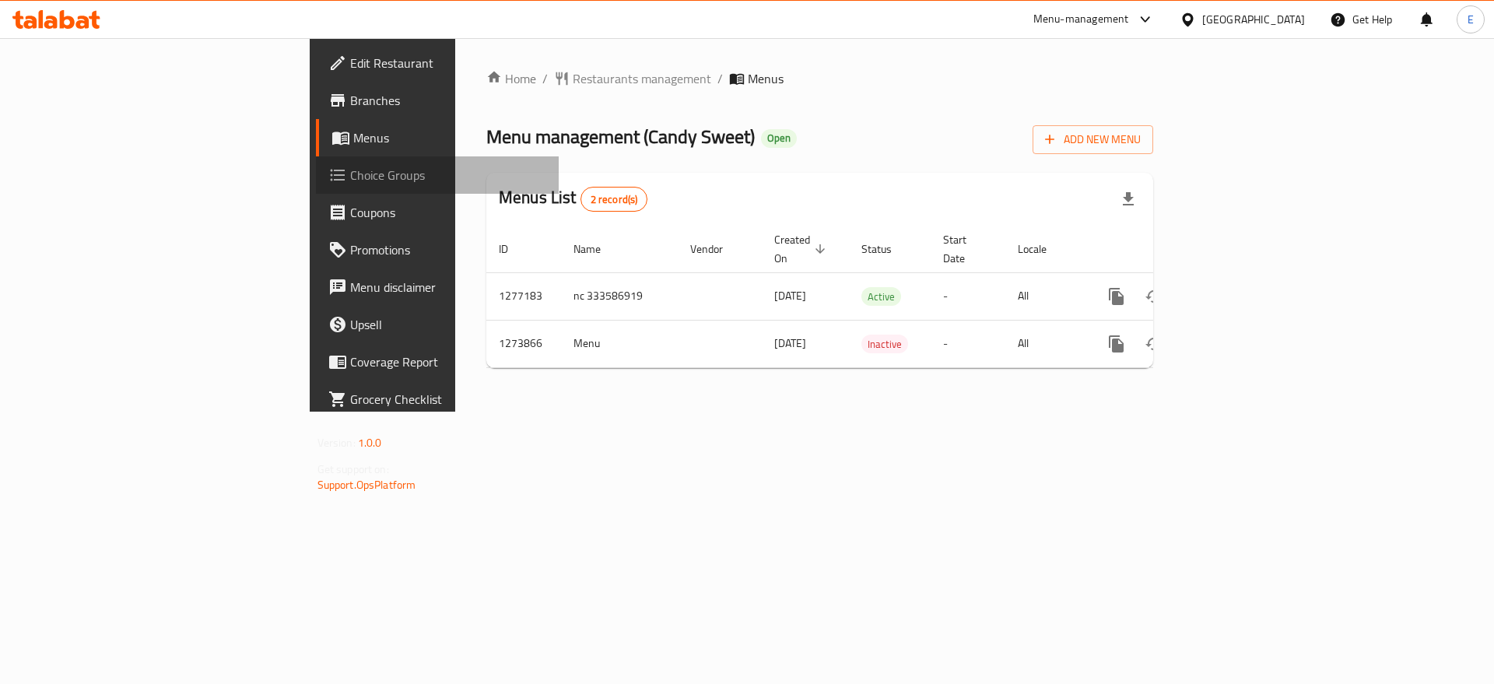
click at [350, 173] on span "Choice Groups" at bounding box center [448, 175] width 197 height 19
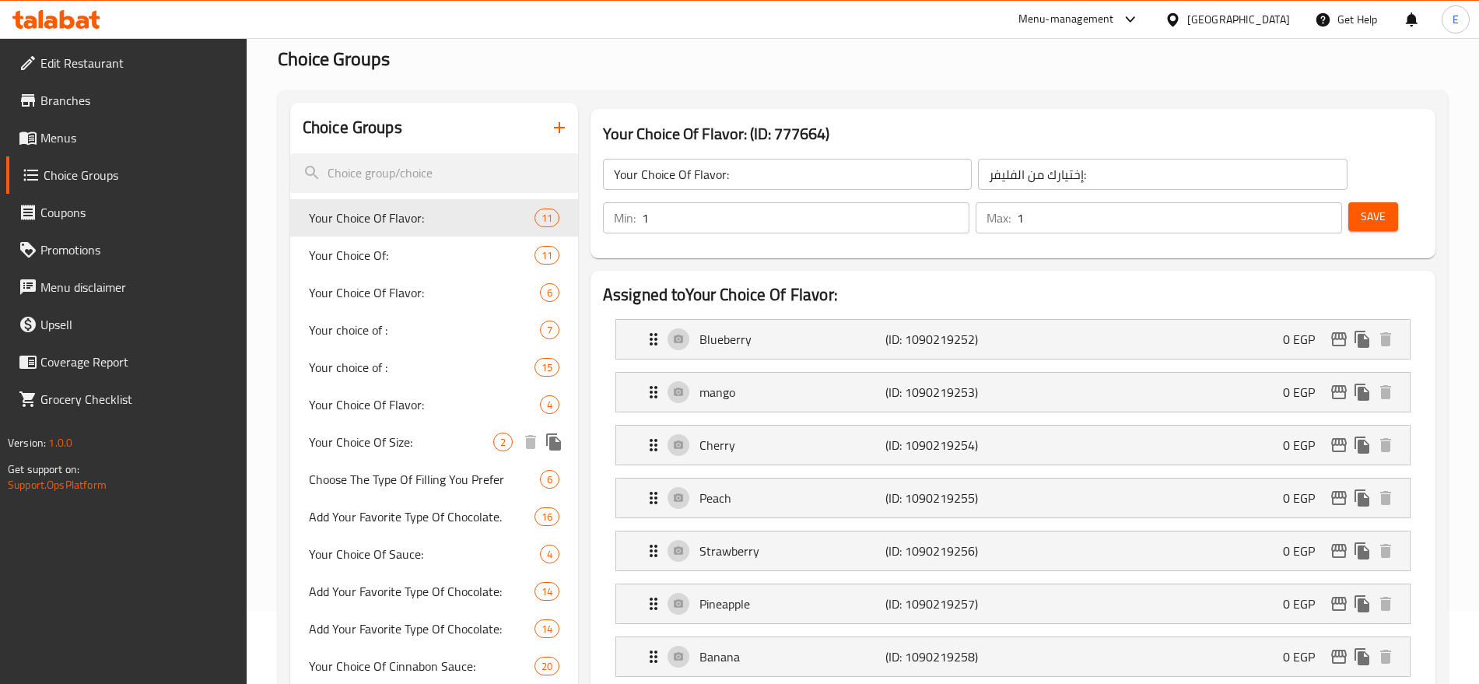
scroll to position [74, 0]
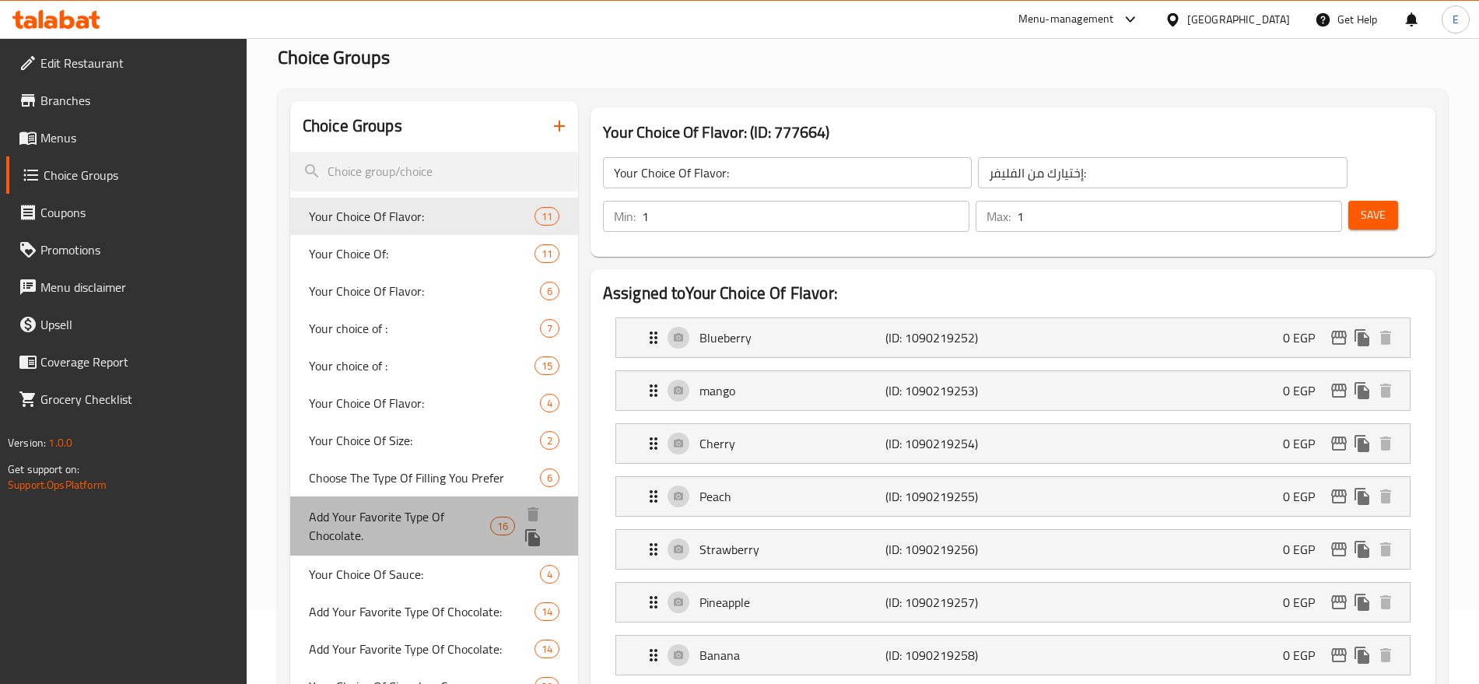
click at [427, 527] on span "Add Your Favorite Type Of Chocolate." at bounding box center [399, 525] width 181 height 37
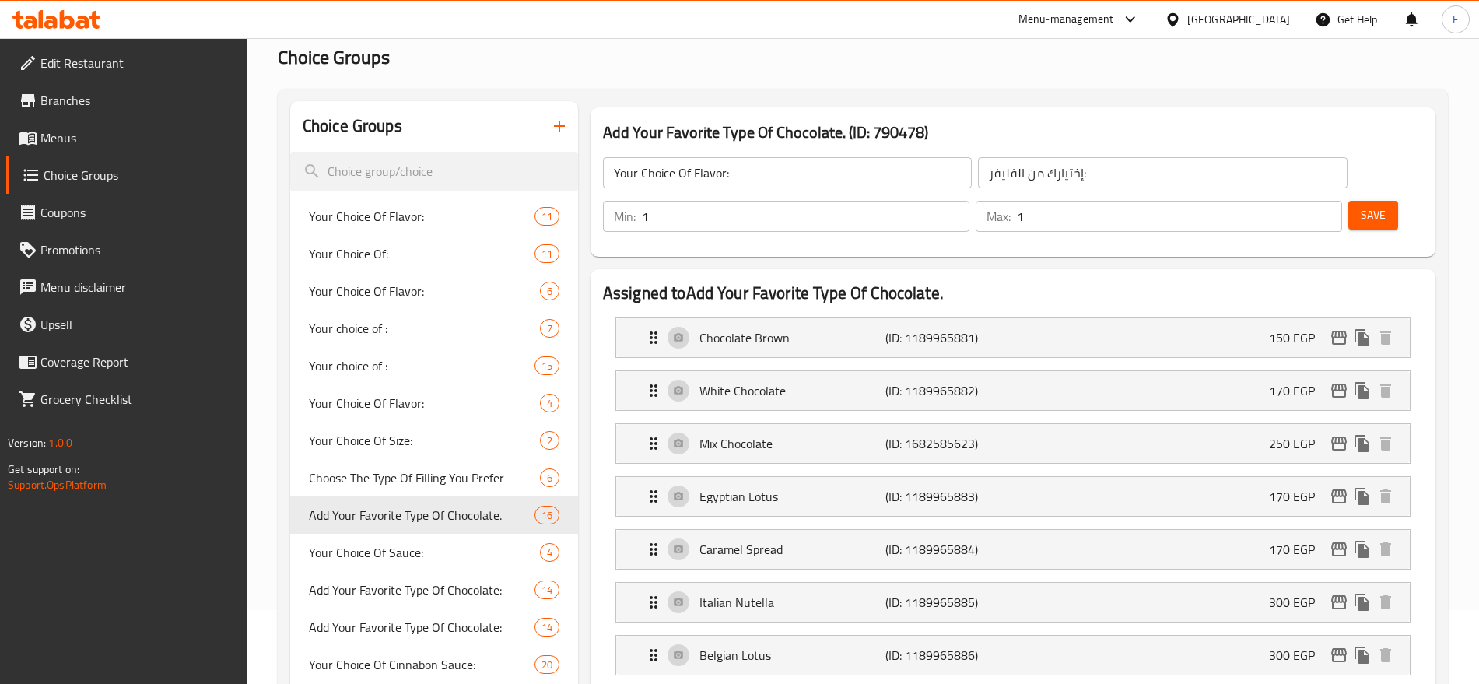
type input "Add Your Favorite Type Of Chocolate."
type input "أضف نوع الشوكلاته الذي تفضله"
click at [1334, 328] on icon "edit" at bounding box center [1339, 337] width 19 height 19
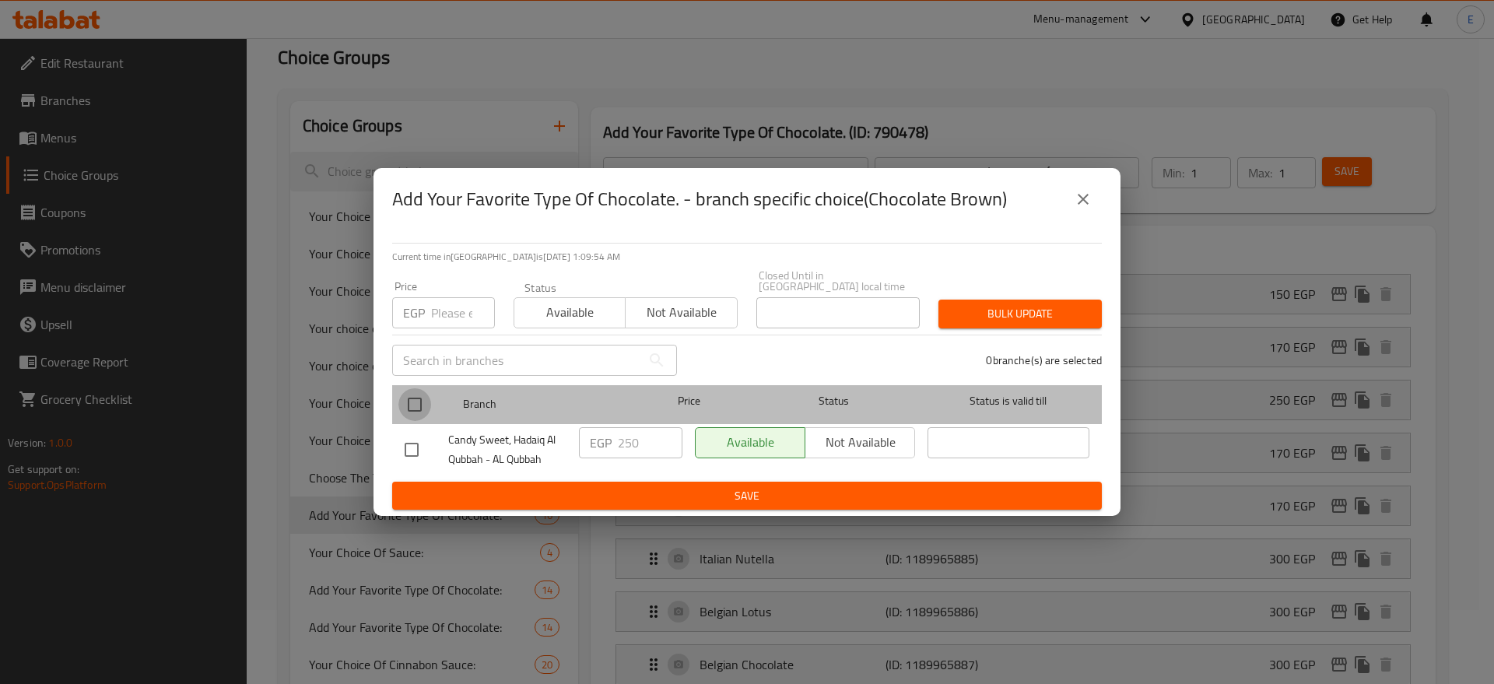
click at [415, 398] on input "checkbox" at bounding box center [414, 404] width 33 height 33
checkbox input "true"
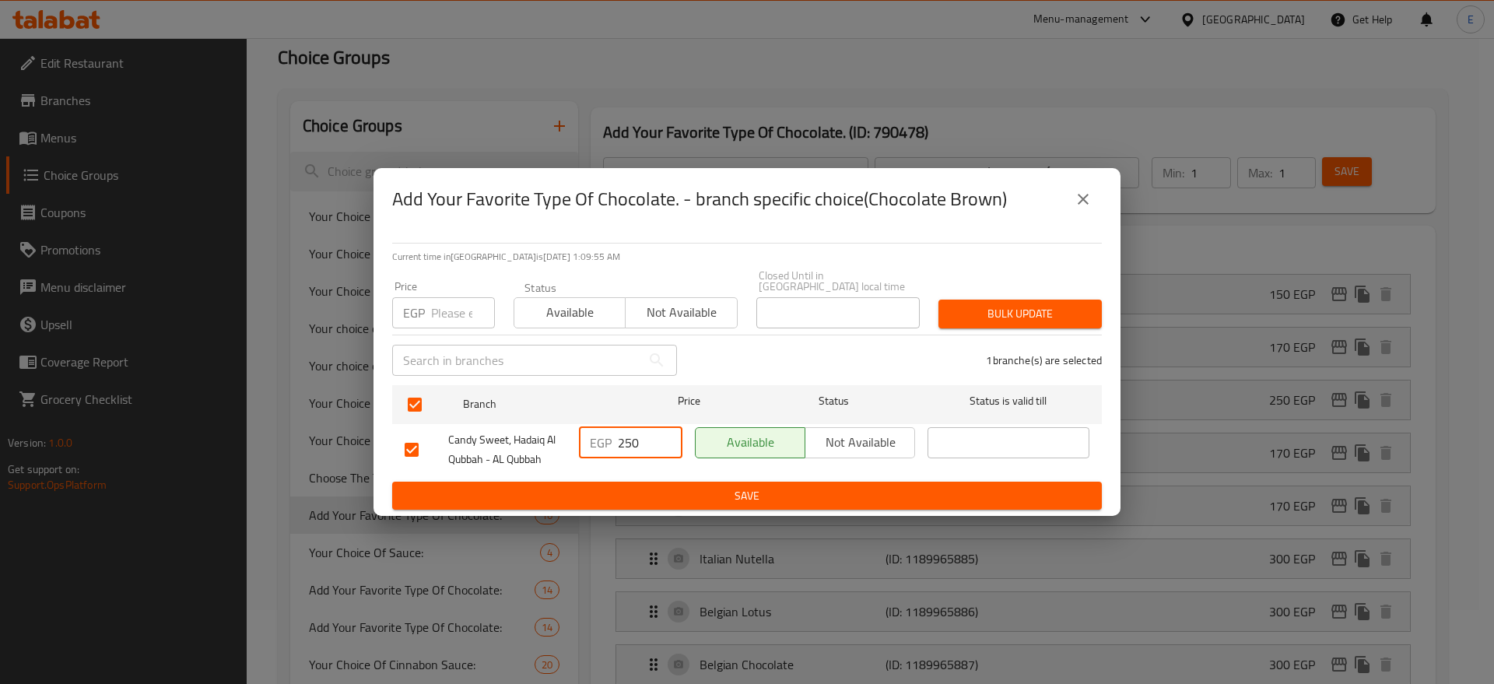
drag, startPoint x: 643, startPoint y: 439, endPoint x: 552, endPoint y: 417, distance: 94.4
click at [552, 421] on div "Candy Sweet, Hadaiq Al Qubbah - AL Qubbah EGP 250 ​ Available Not available ​" at bounding box center [746, 450] width 697 height 58
type input "150"
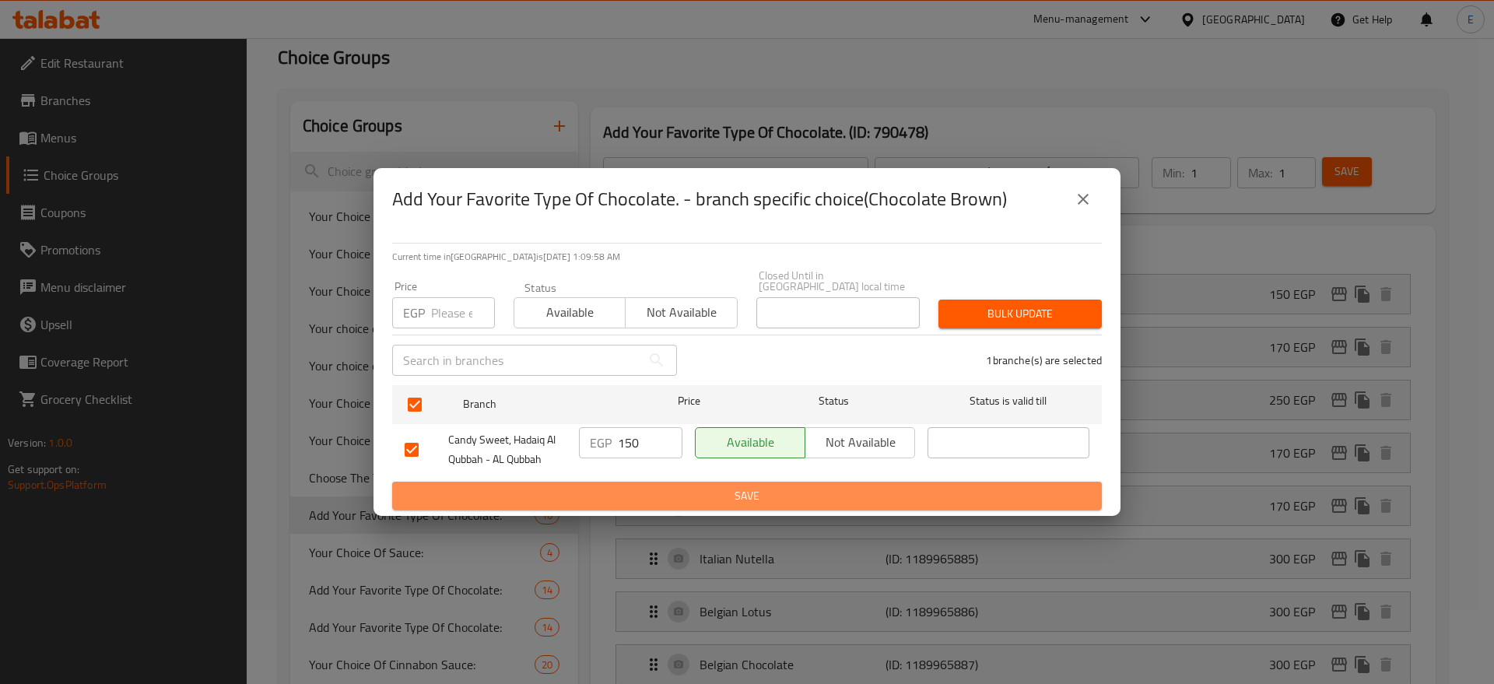
click at [777, 494] on span "Save" at bounding box center [747, 495] width 685 height 19
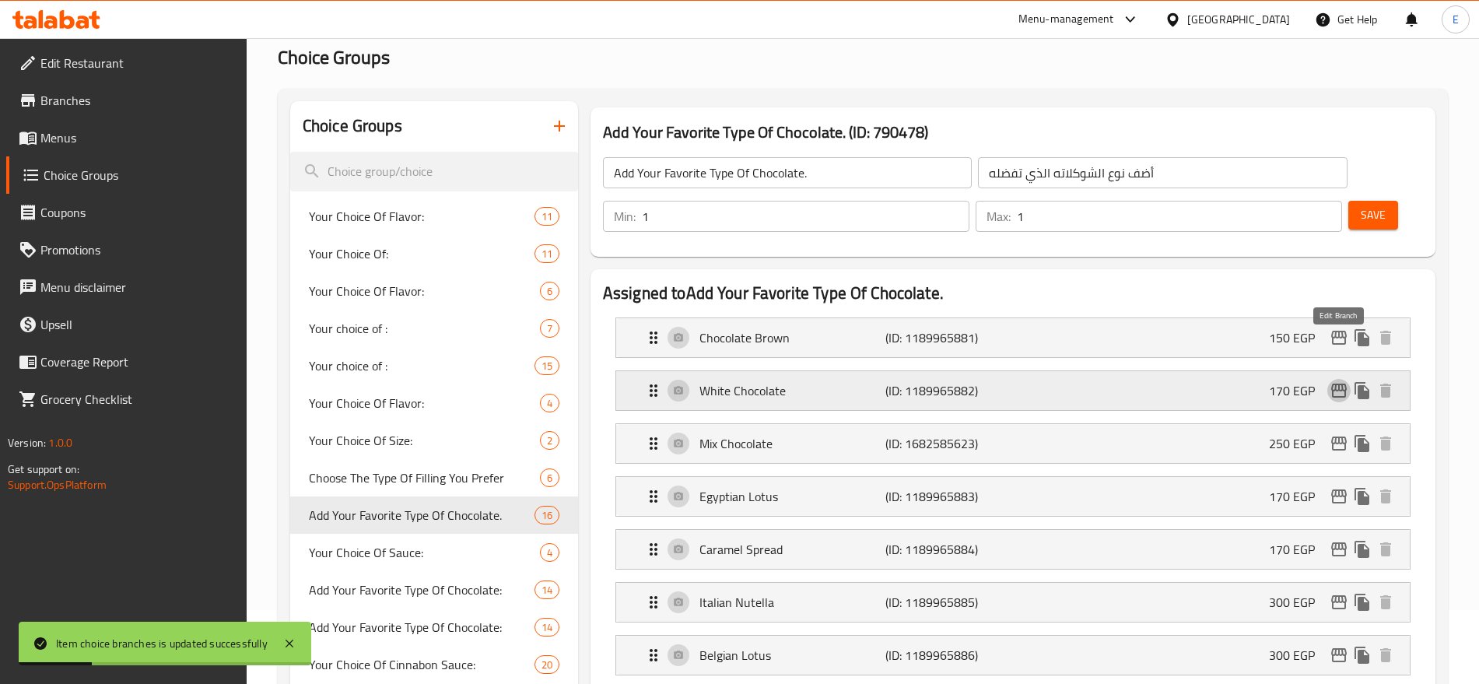
click at [1337, 384] on icon "edit" at bounding box center [1339, 391] width 16 height 14
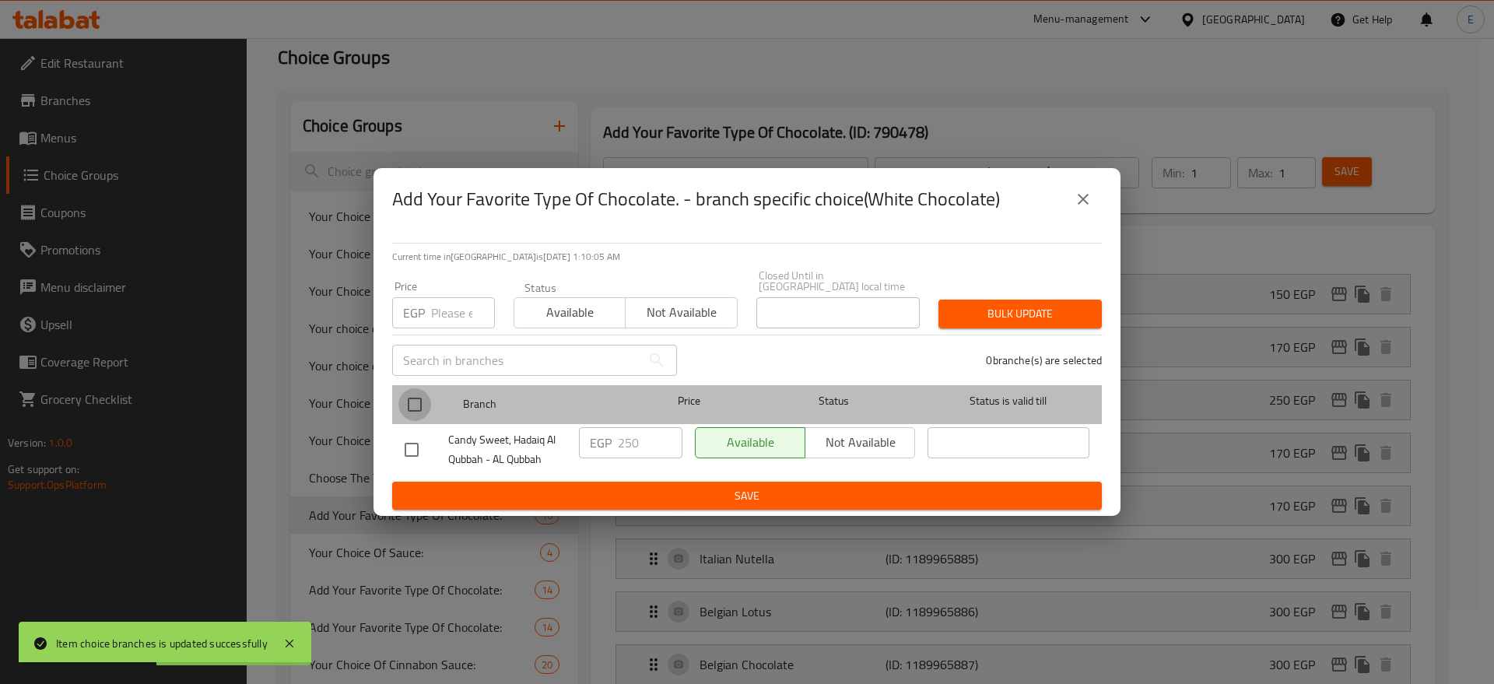
click at [416, 400] on input "checkbox" at bounding box center [414, 404] width 33 height 33
checkbox input "true"
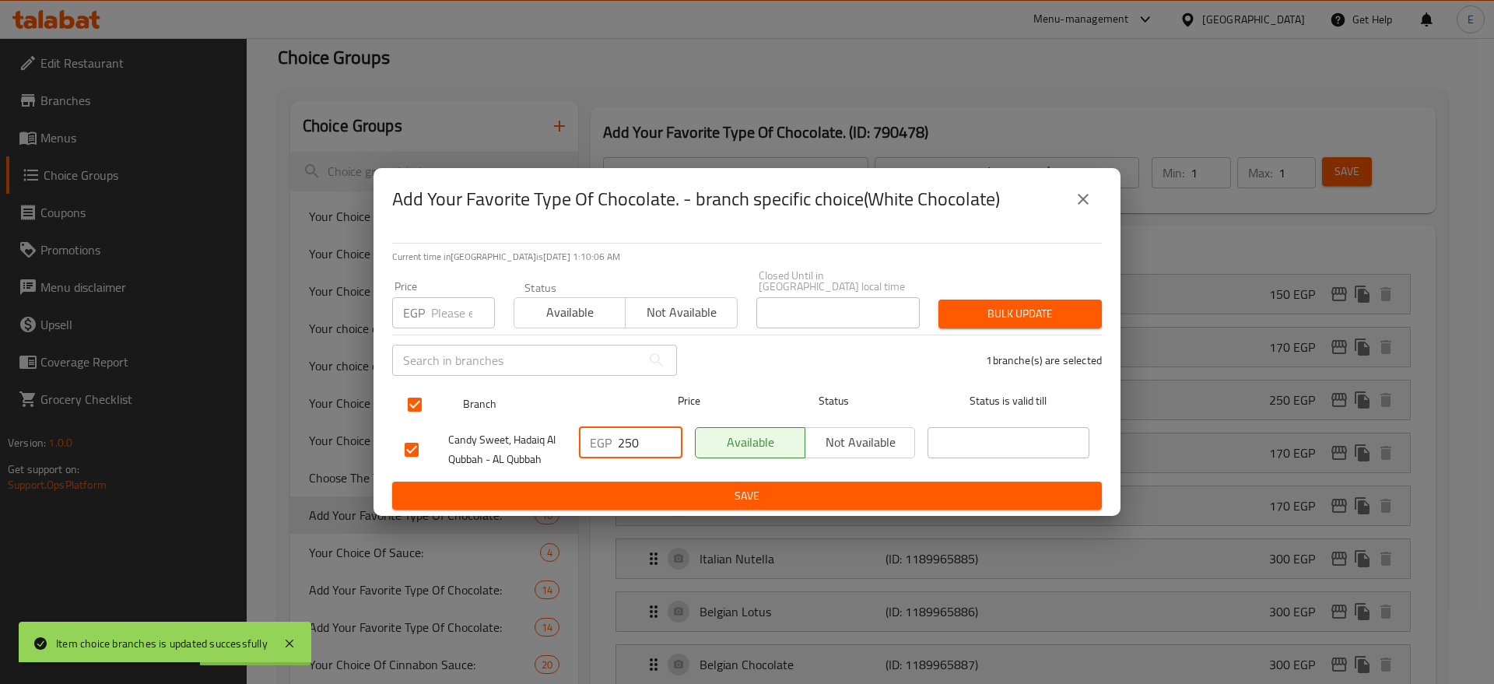
drag, startPoint x: 645, startPoint y: 438, endPoint x: 408, endPoint y: 394, distance: 240.6
click at [408, 394] on ul "Branch Price Status Status is valid till Candy Sweet, Hadaiq Al Qubbah - AL Qub…" at bounding box center [747, 430] width 710 height 103
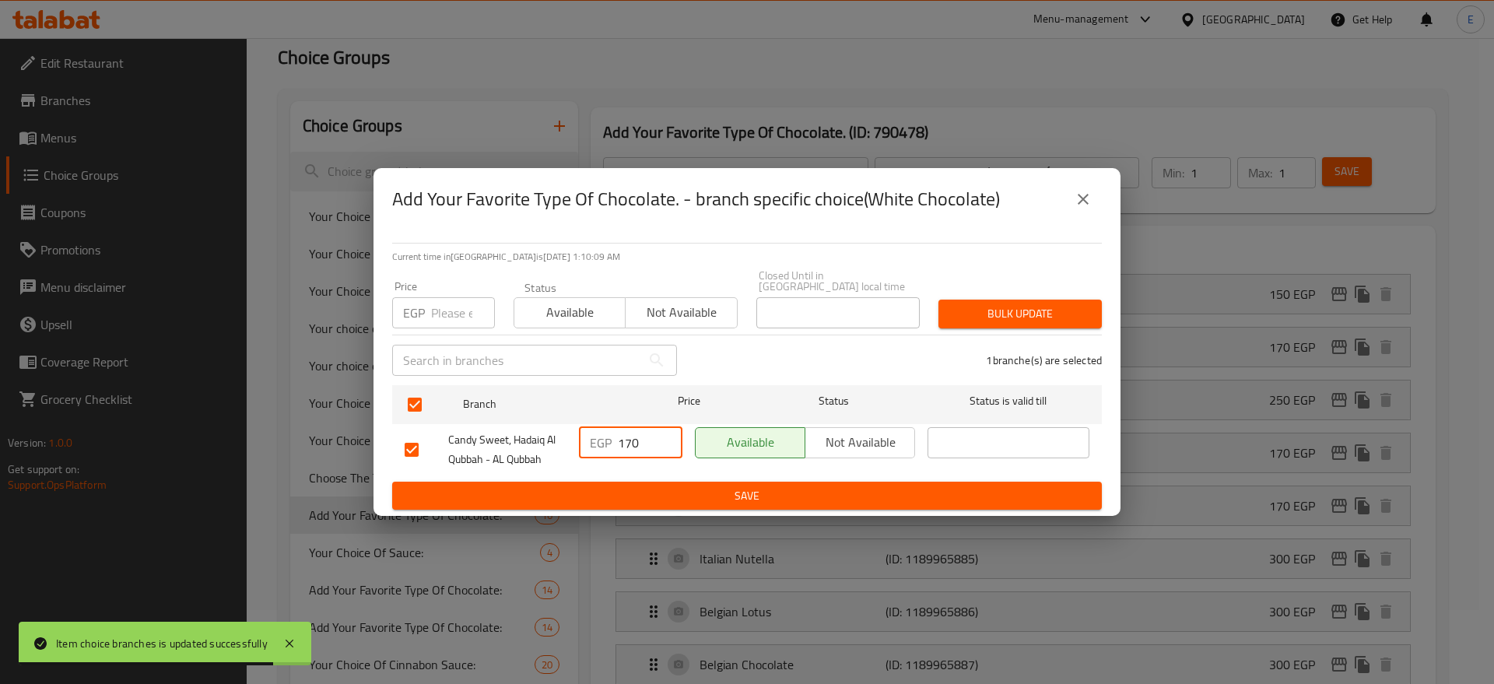
type input "170"
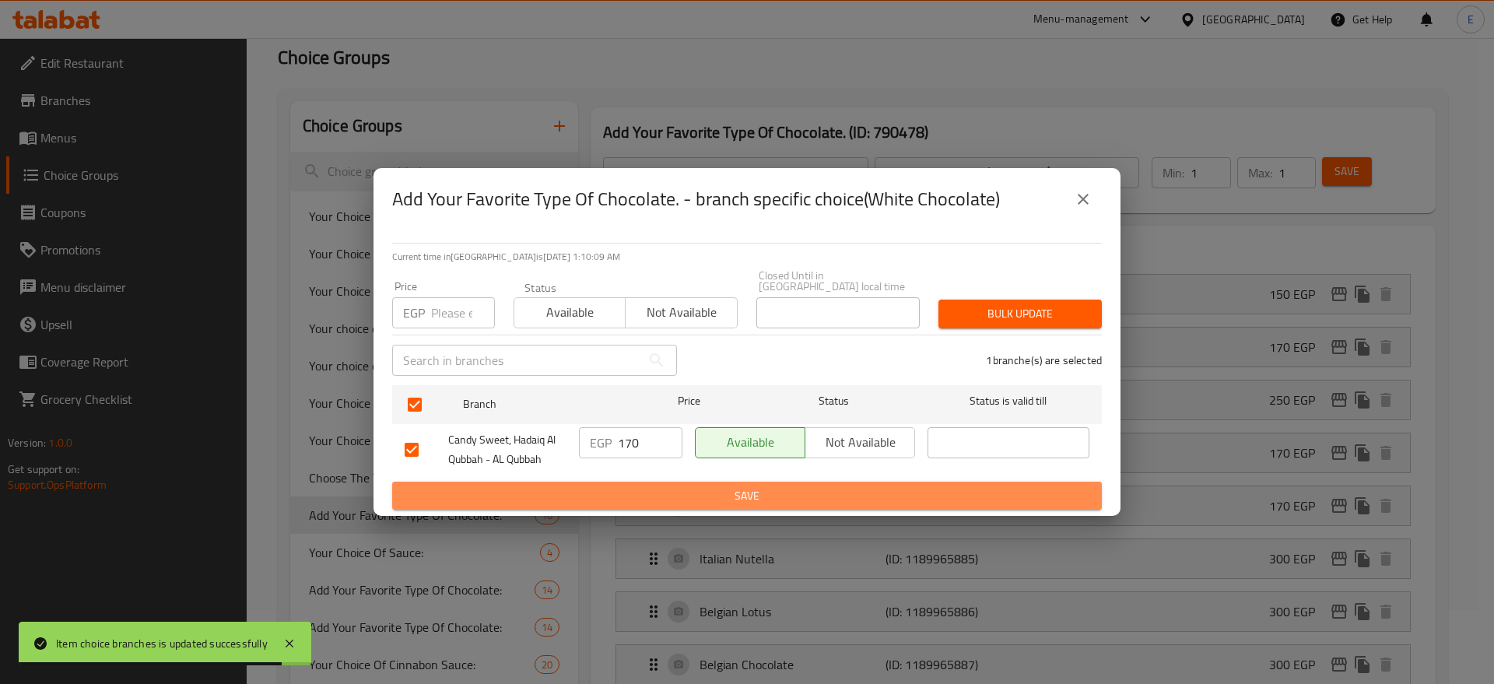
click at [721, 486] on span "Save" at bounding box center [747, 495] width 685 height 19
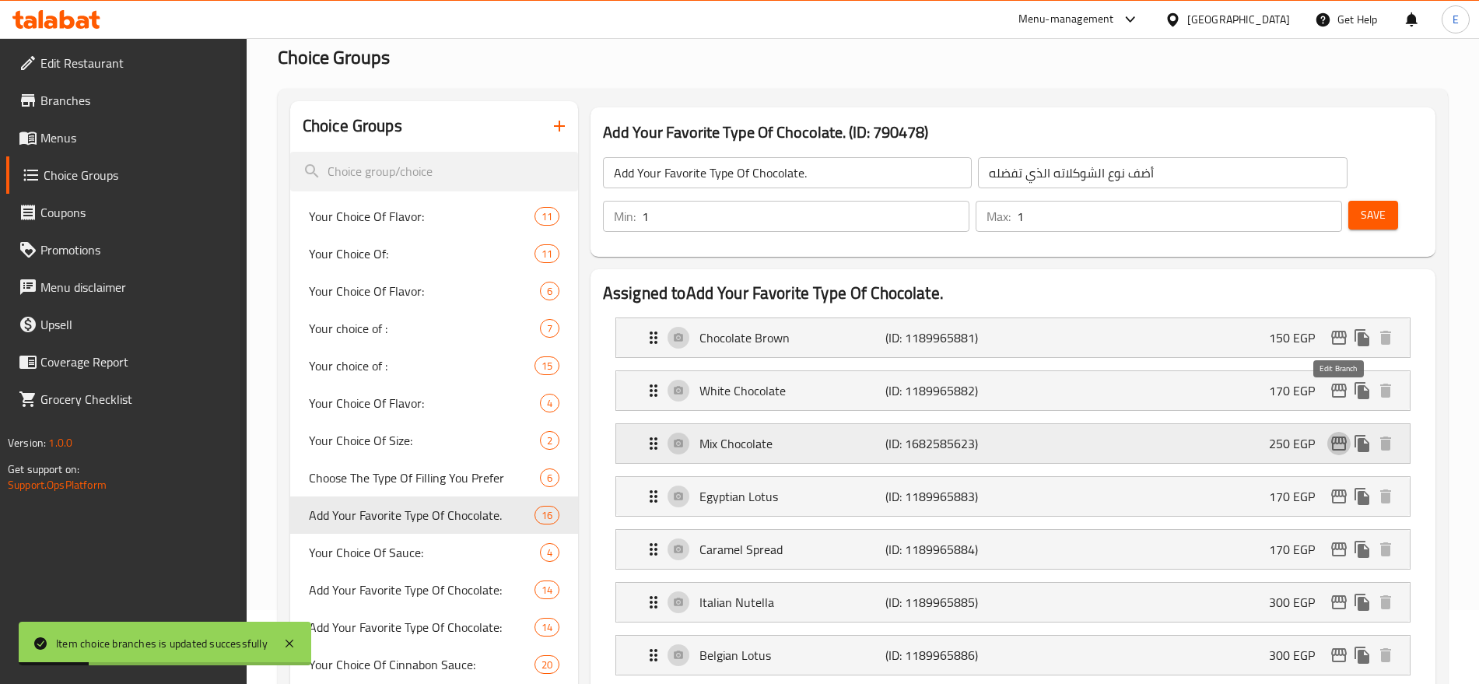
click at [1339, 436] on icon "edit" at bounding box center [1339, 443] width 16 height 14
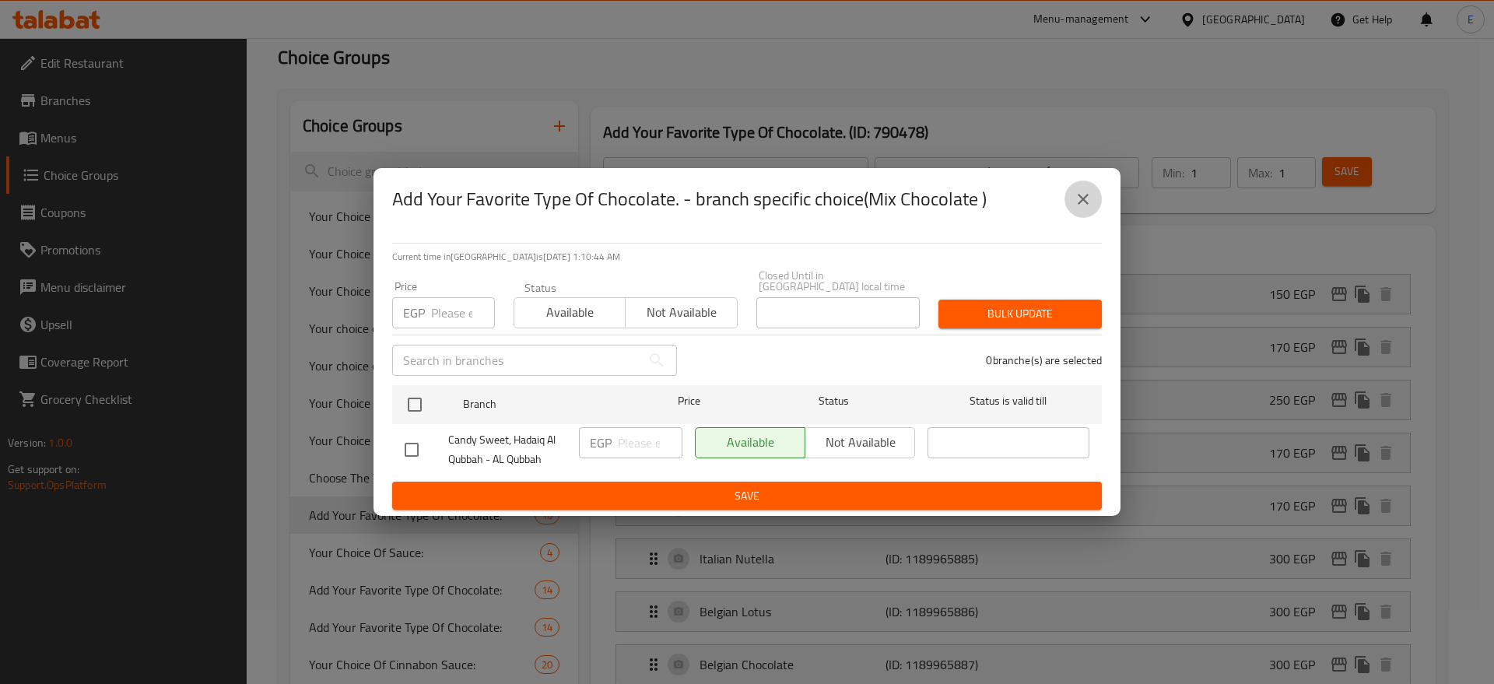
click at [1079, 205] on icon "close" at bounding box center [1083, 199] width 19 height 19
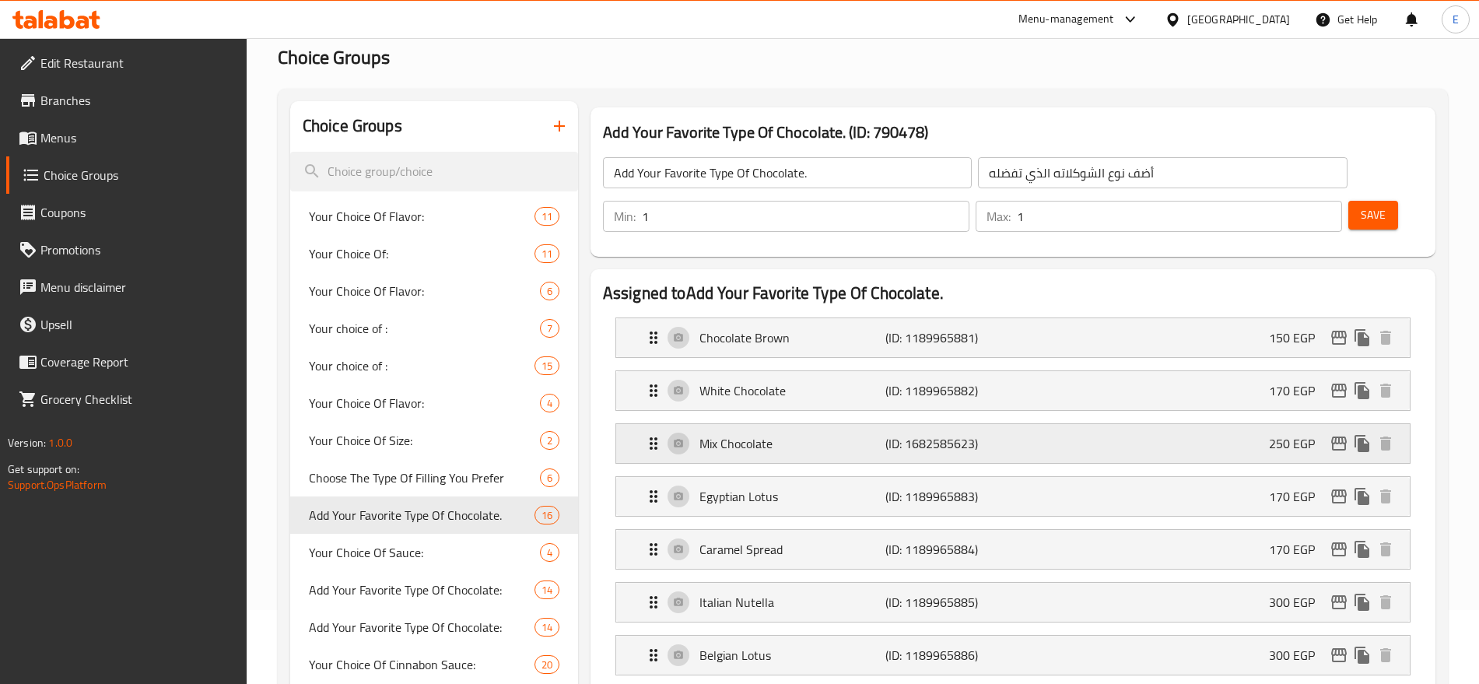
click at [1116, 424] on div "Mix Chocolate (ID: 1682585623) 250 EGP" at bounding box center [1017, 443] width 747 height 39
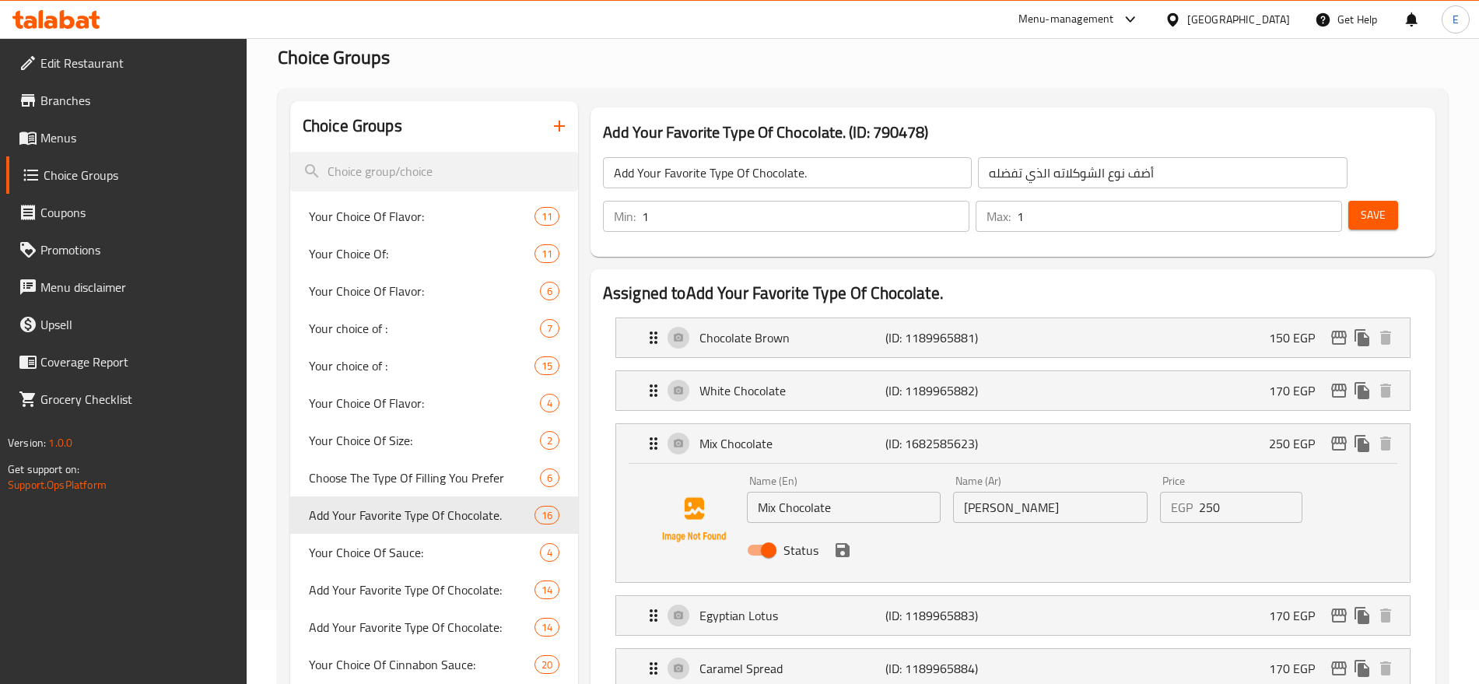
click at [769, 535] on input "Status" at bounding box center [768, 550] width 89 height 30
checkbox input "false"
click at [844, 543] on icon "save" at bounding box center [843, 550] width 14 height 14
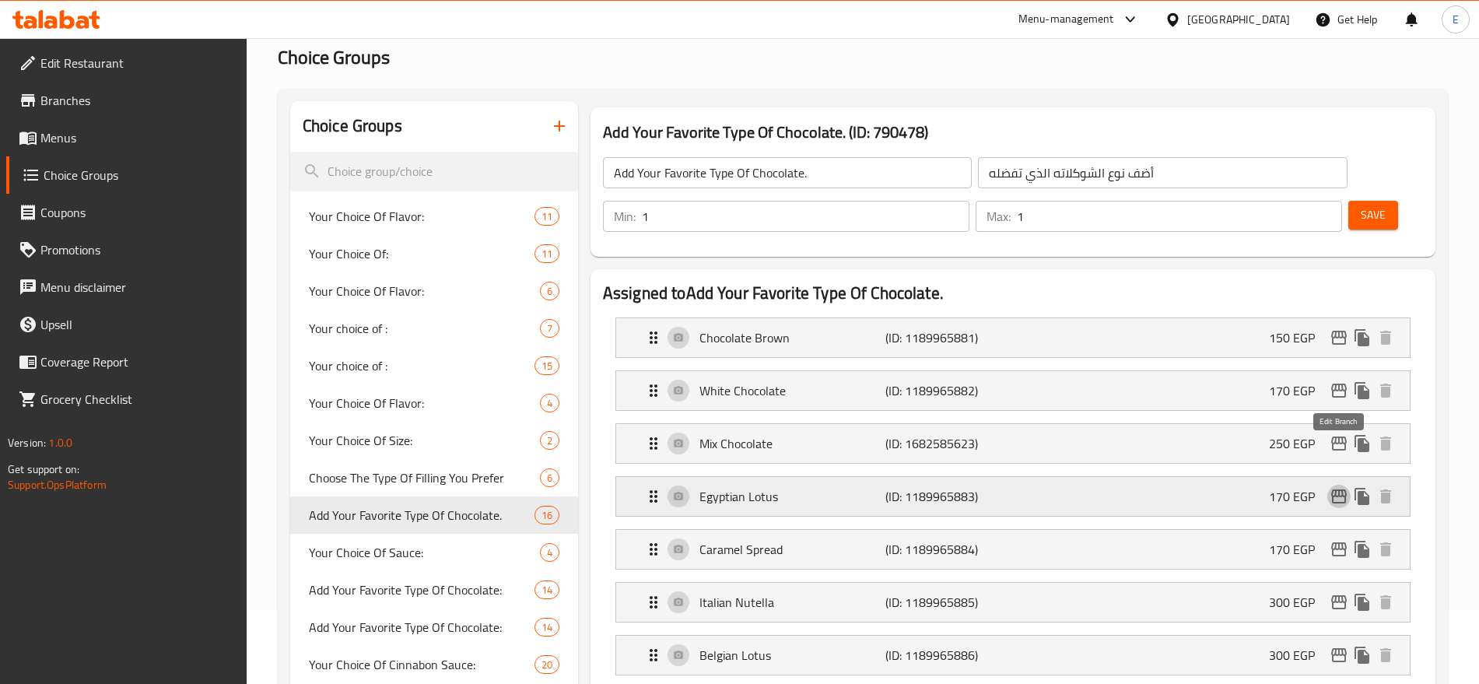
click at [1346, 487] on icon "edit" at bounding box center [1339, 496] width 19 height 19
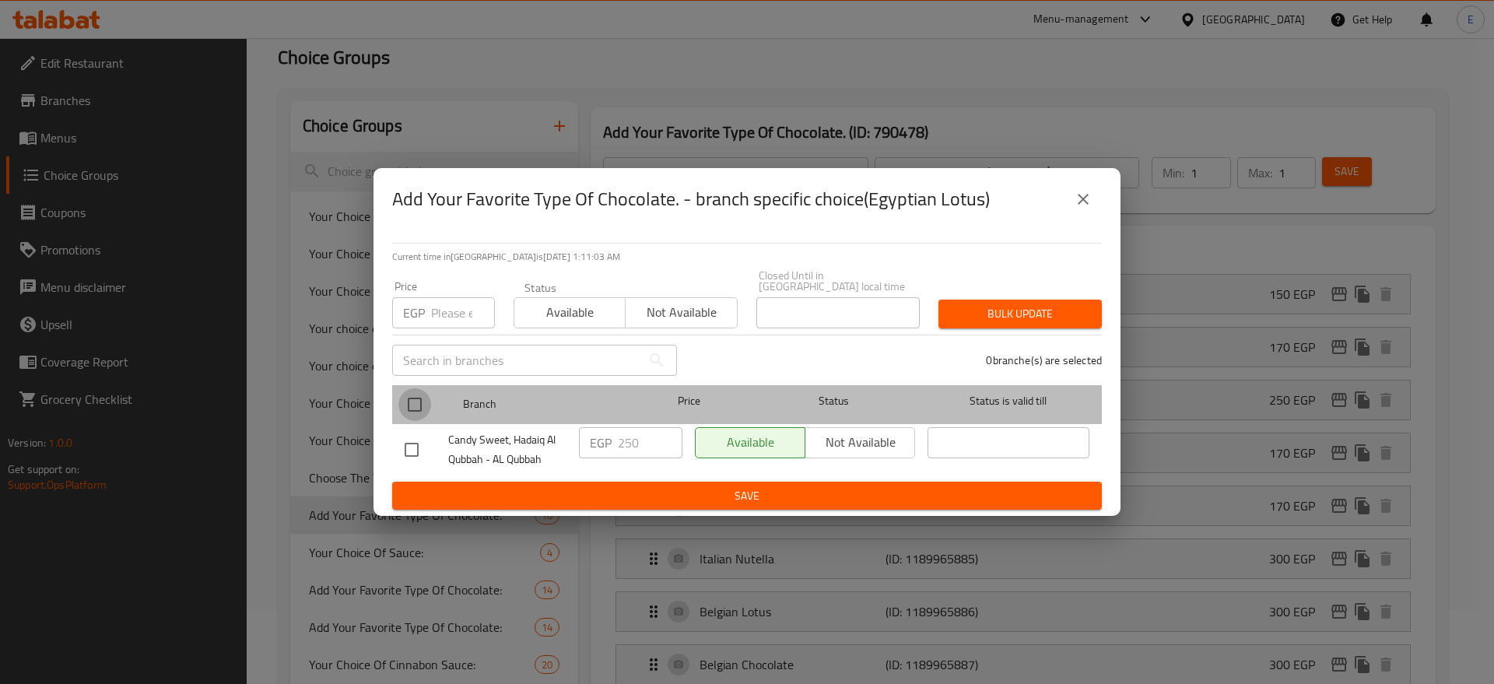
click at [415, 398] on input "checkbox" at bounding box center [414, 404] width 33 height 33
checkbox input "true"
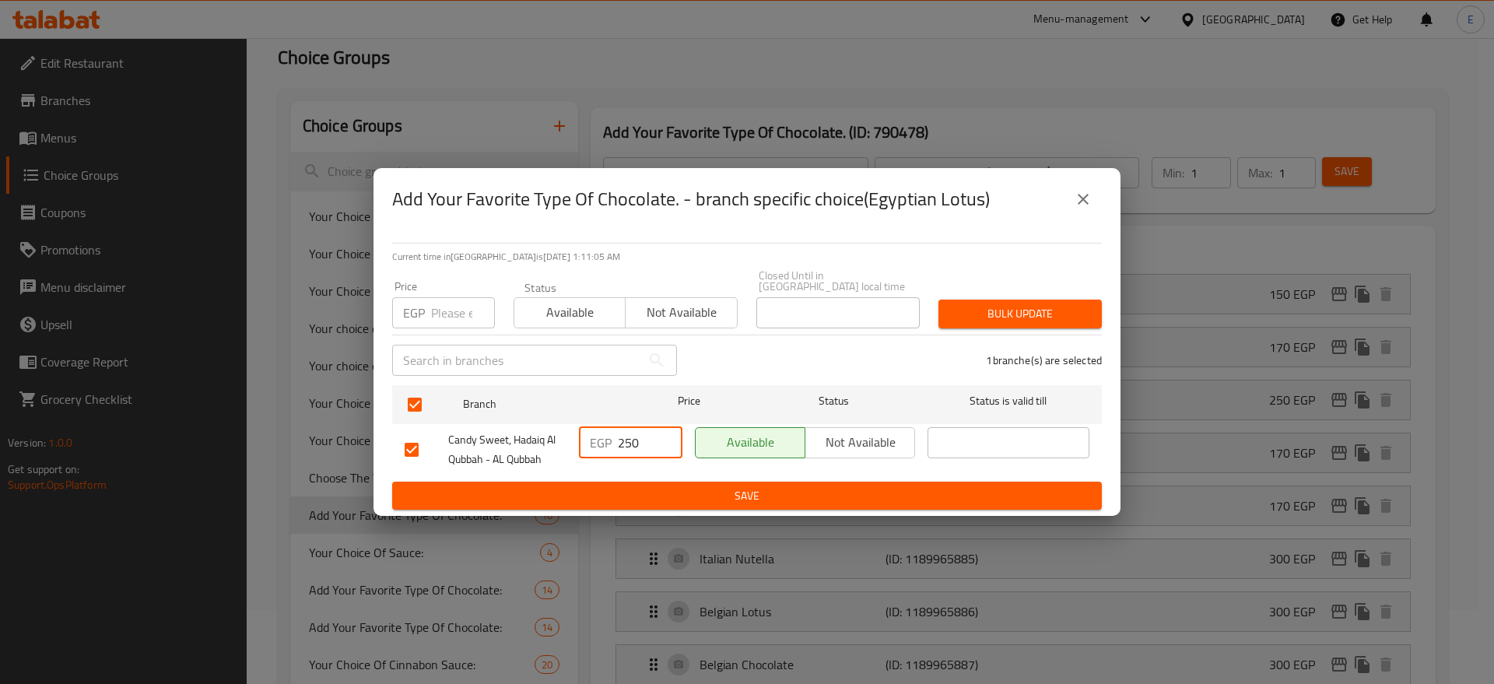
drag, startPoint x: 650, startPoint y: 443, endPoint x: 380, endPoint y: 372, distance: 279.3
click at [380, 372] on div "Current time in Egypt is 16 Aug 2025 1:11:05 AM Price EGP Price Status Availabl…" at bounding box center [746, 373] width 747 height 286
type input "170"
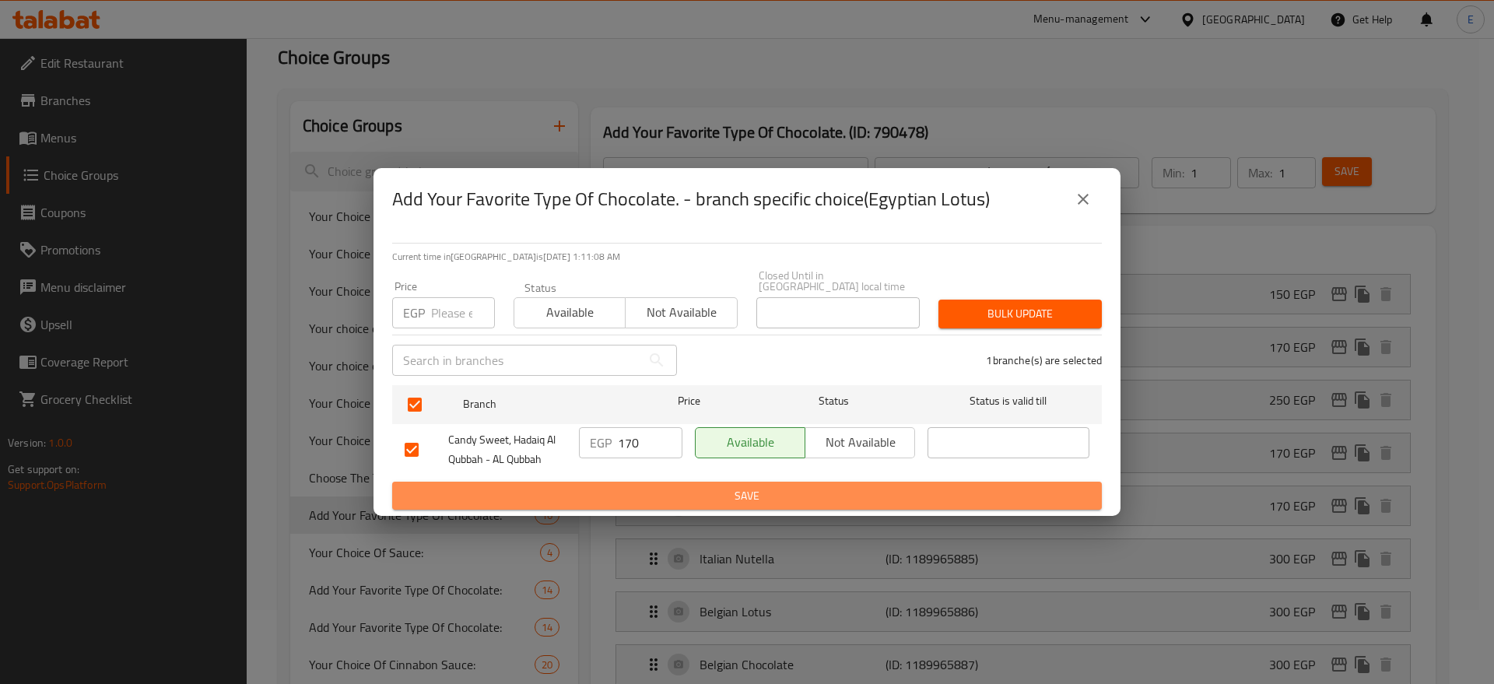
click at [863, 493] on span "Save" at bounding box center [747, 495] width 685 height 19
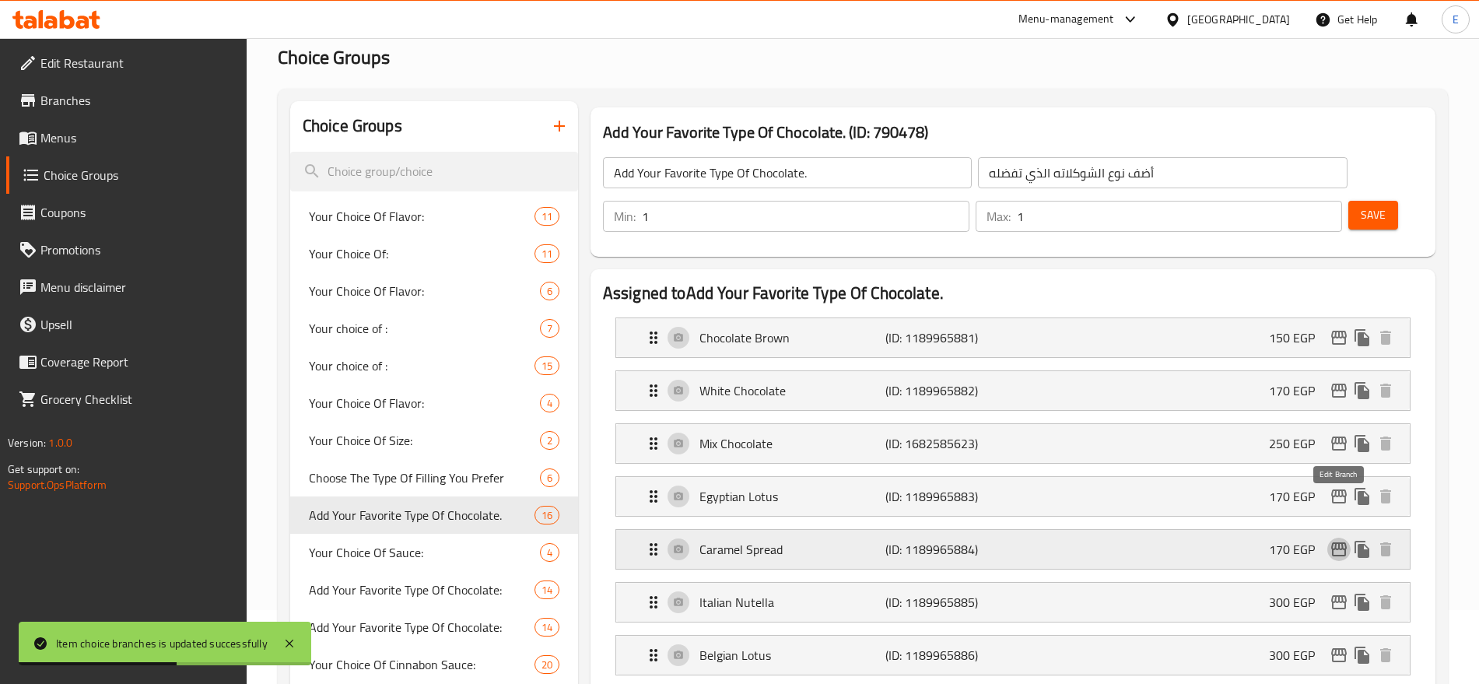
click at [1338, 540] on icon "edit" at bounding box center [1339, 549] width 19 height 19
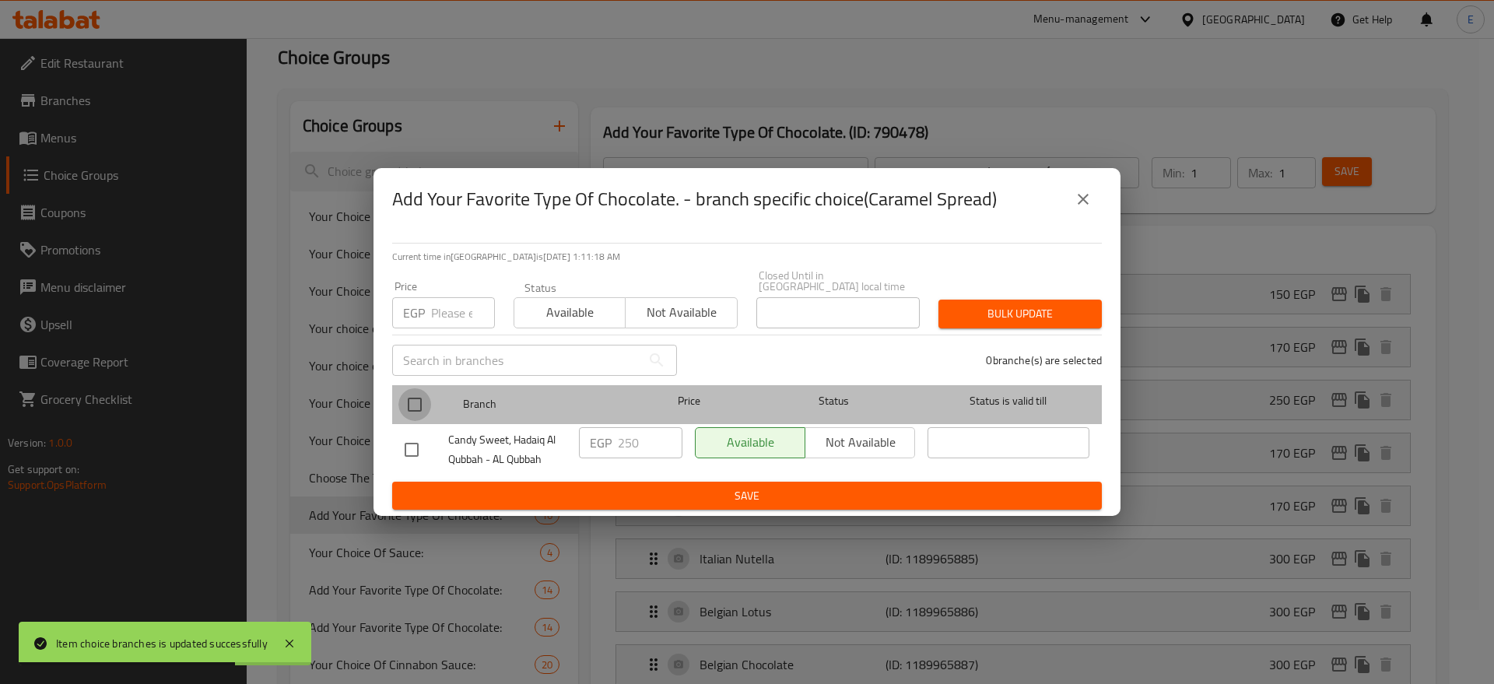
click at [416, 398] on input "checkbox" at bounding box center [414, 404] width 33 height 33
checkbox input "true"
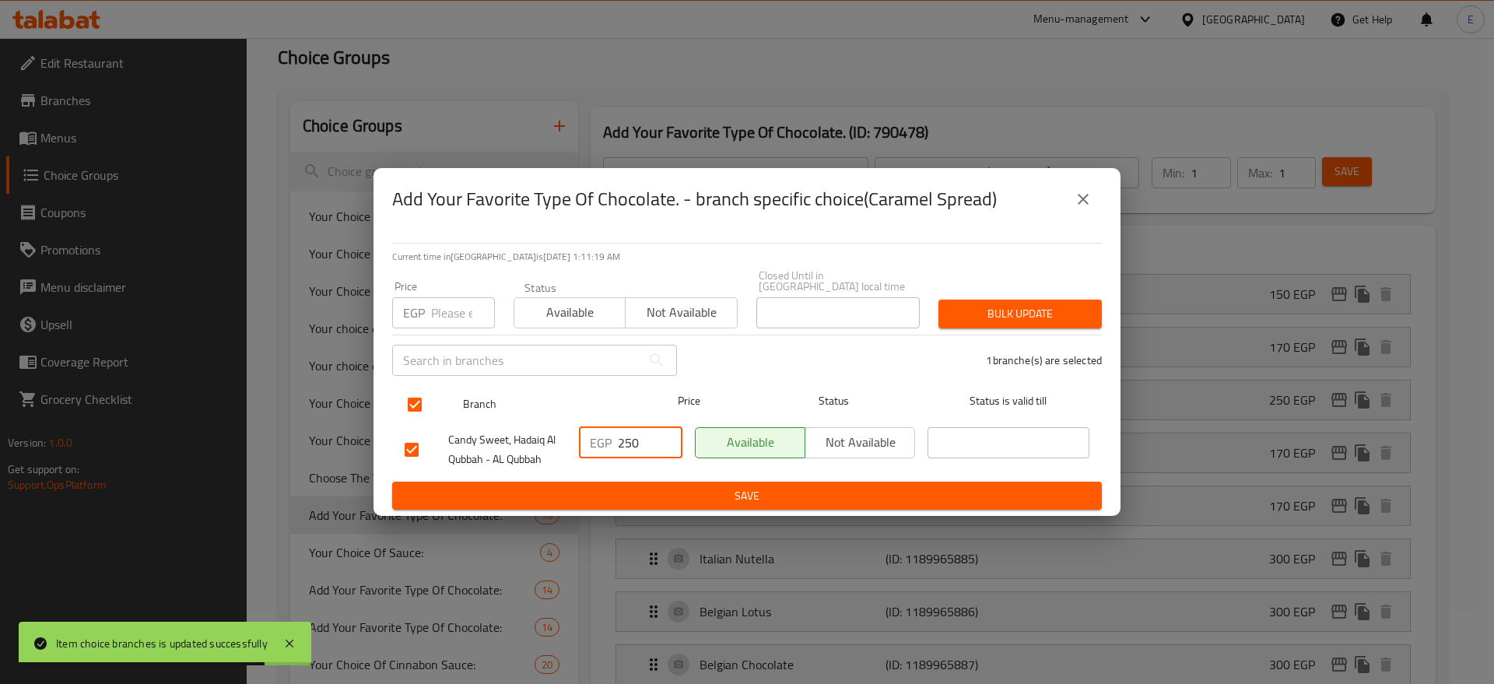
drag, startPoint x: 643, startPoint y: 434, endPoint x: 461, endPoint y: 384, distance: 189.7
click at [461, 384] on ul "Branch Price Status Status is valid till Candy Sweet, Hadaiq Al Qubbah - AL Qub…" at bounding box center [747, 430] width 710 height 103
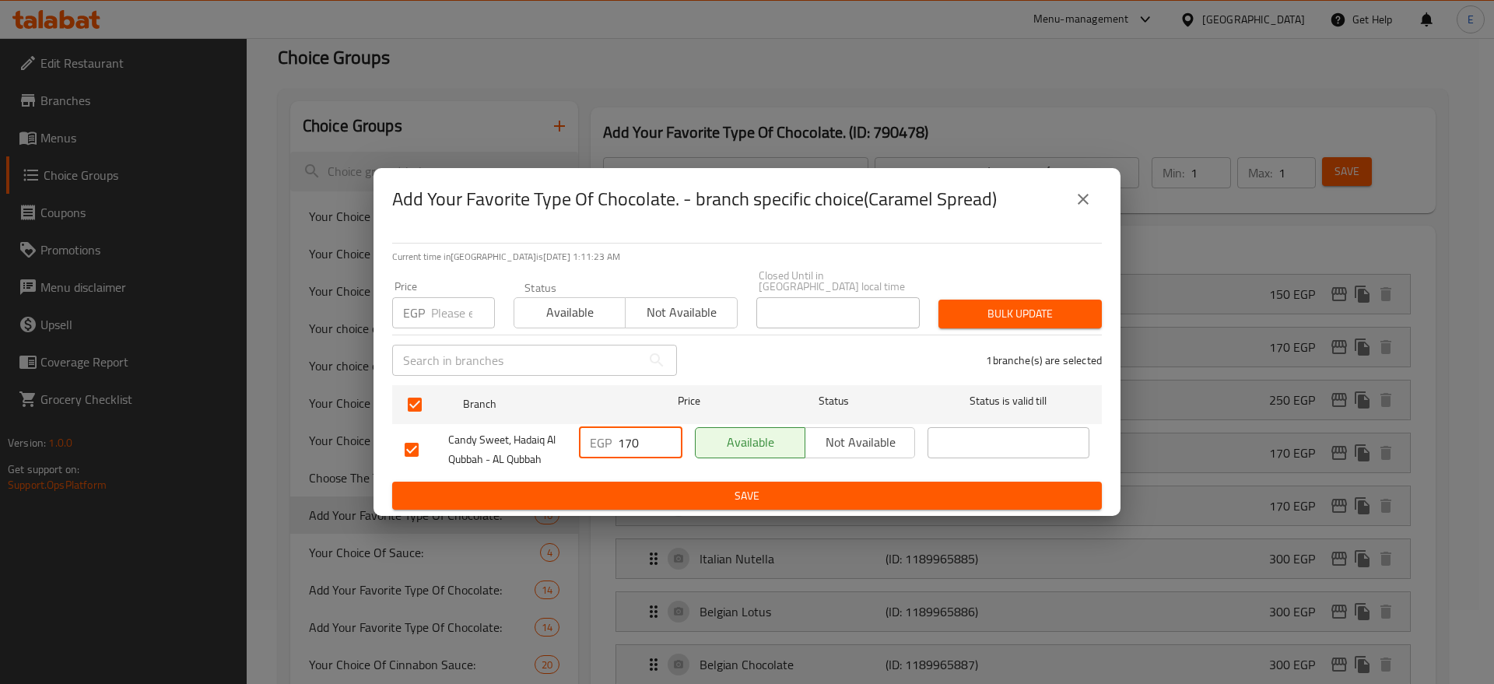
type input "170"
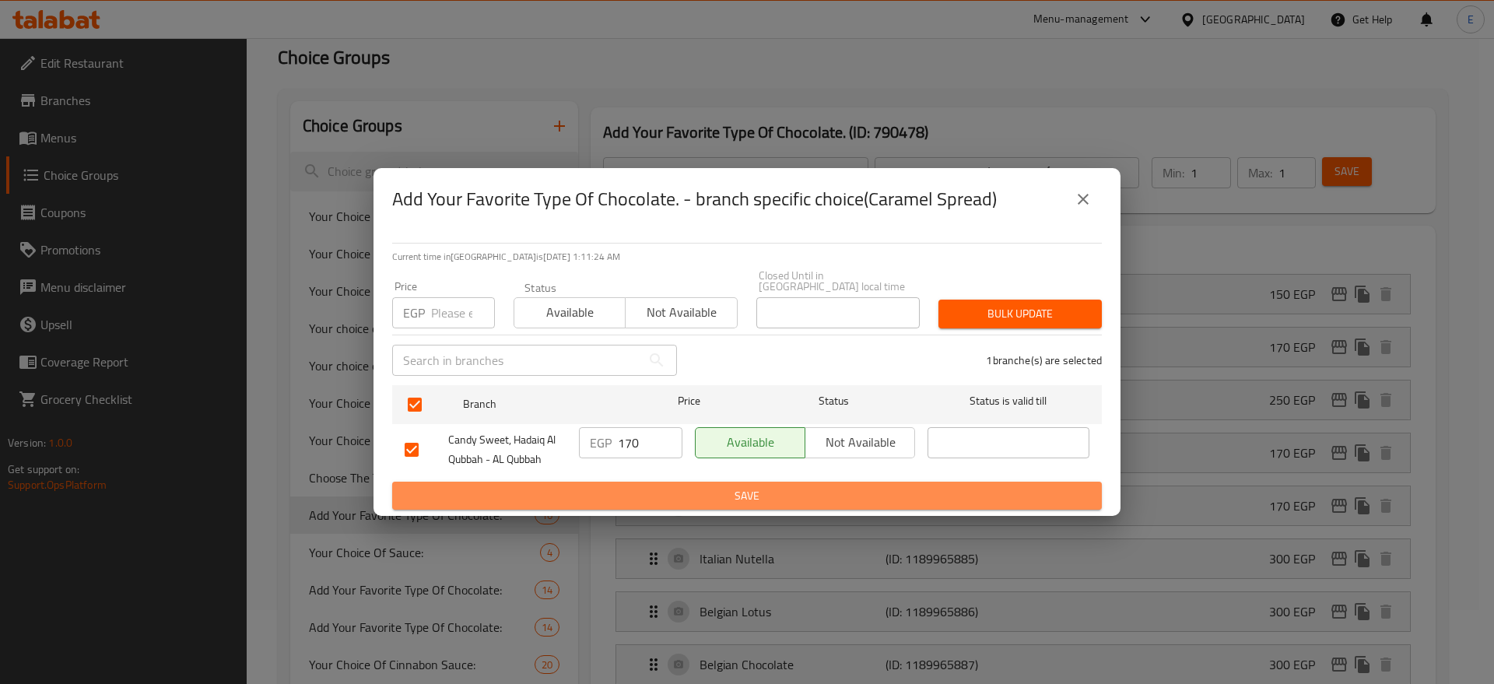
click at [564, 499] on span "Save" at bounding box center [747, 495] width 685 height 19
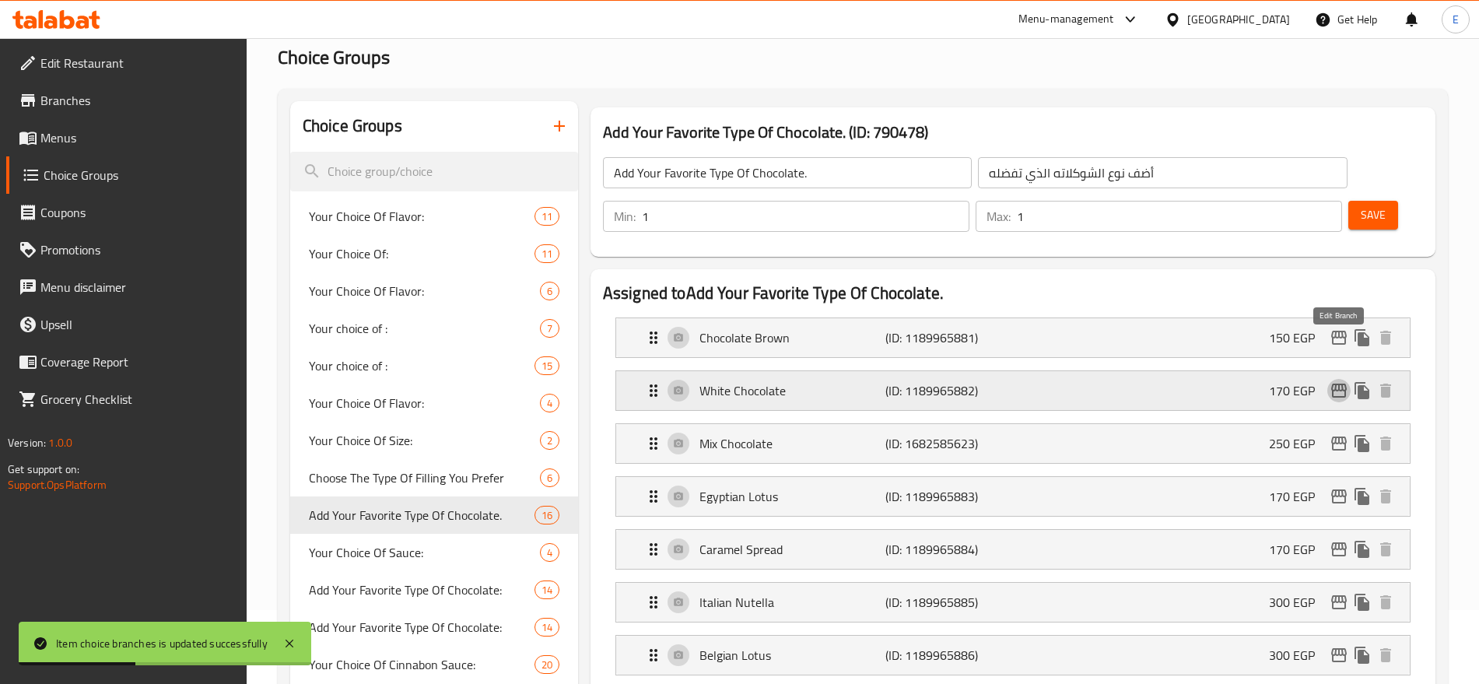
click at [1333, 384] on icon "edit" at bounding box center [1339, 391] width 16 height 14
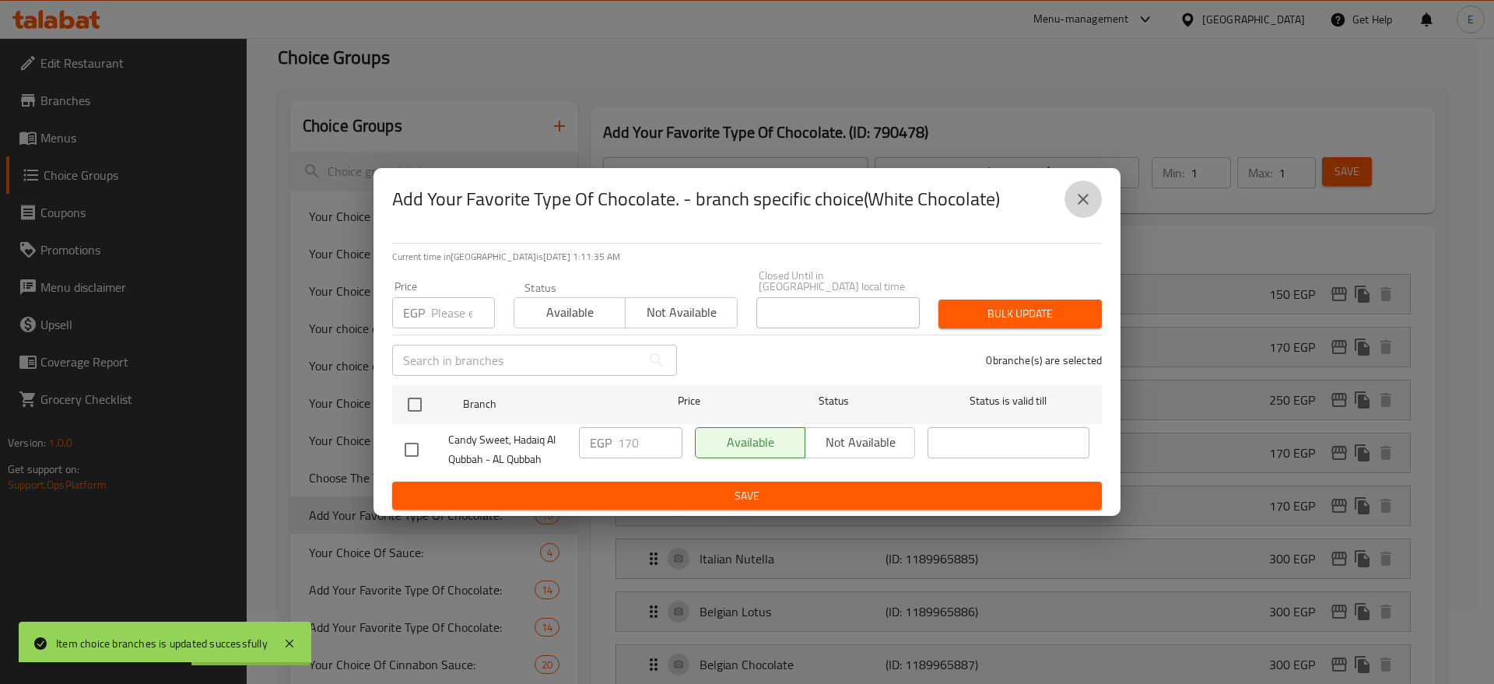
click at [1084, 201] on icon "close" at bounding box center [1083, 199] width 19 height 19
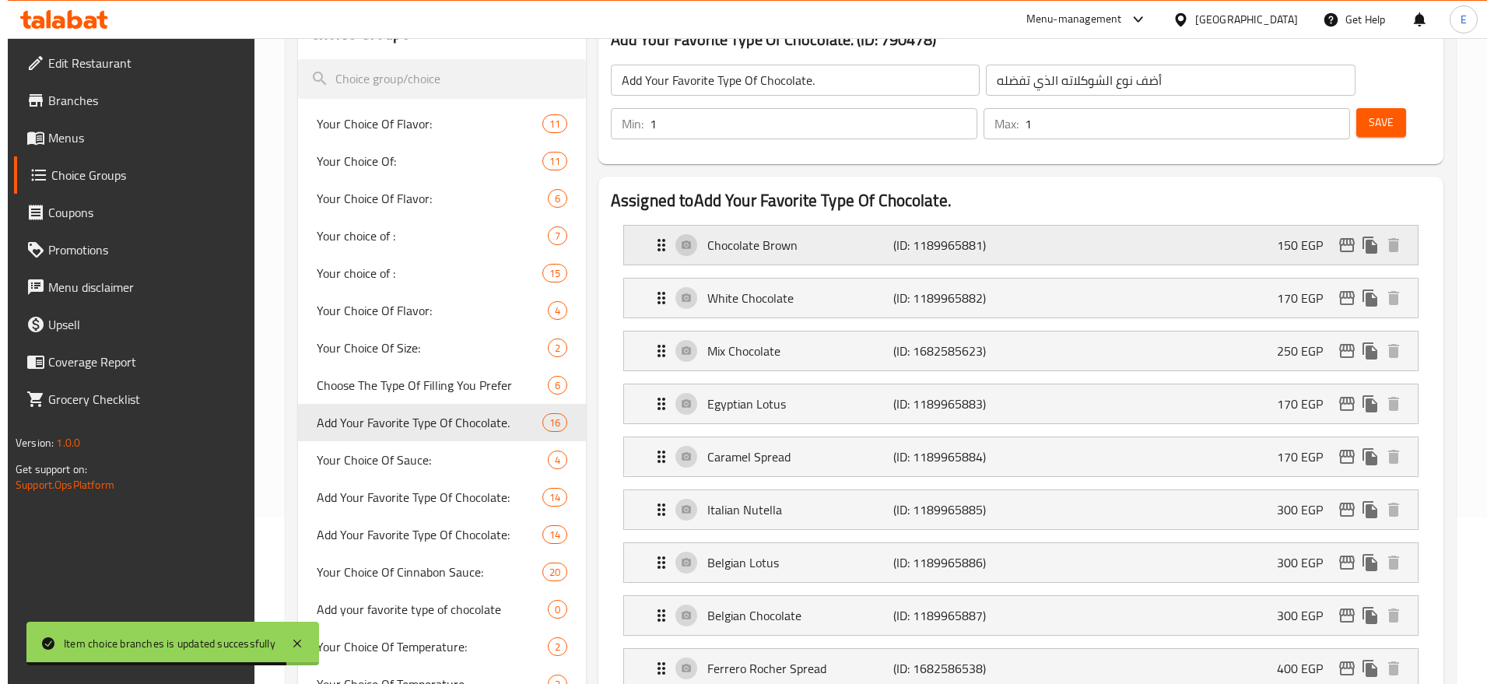
scroll to position [175, 0]
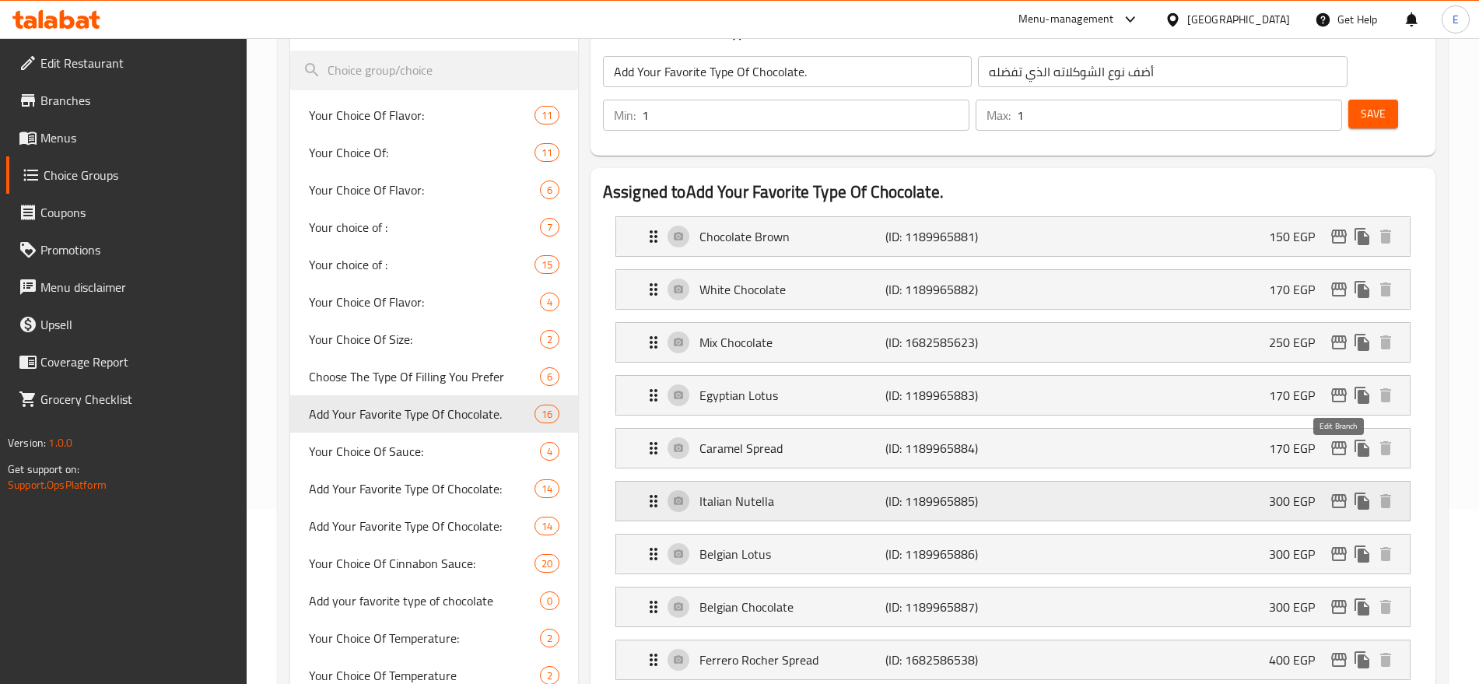
click at [1337, 492] on icon "edit" at bounding box center [1339, 501] width 19 height 19
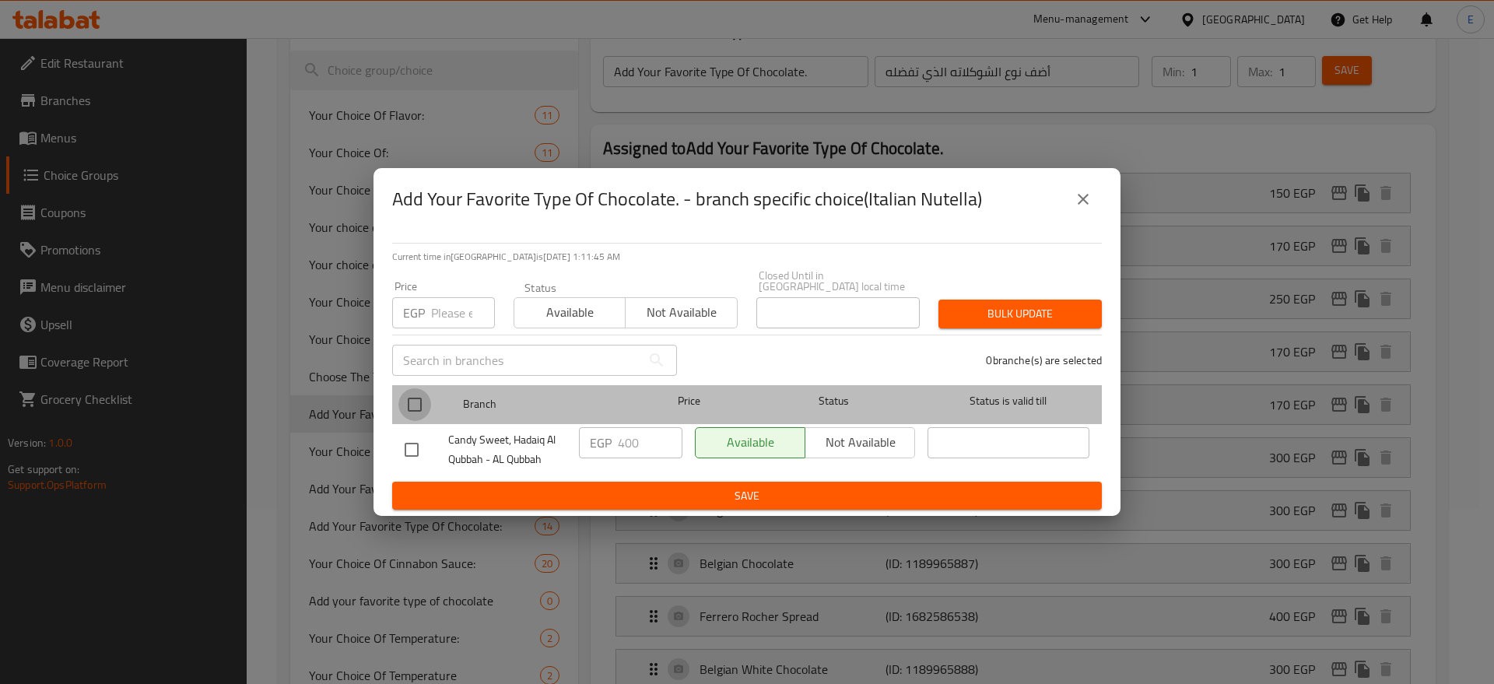
click at [411, 398] on input "checkbox" at bounding box center [414, 404] width 33 height 33
checkbox input "true"
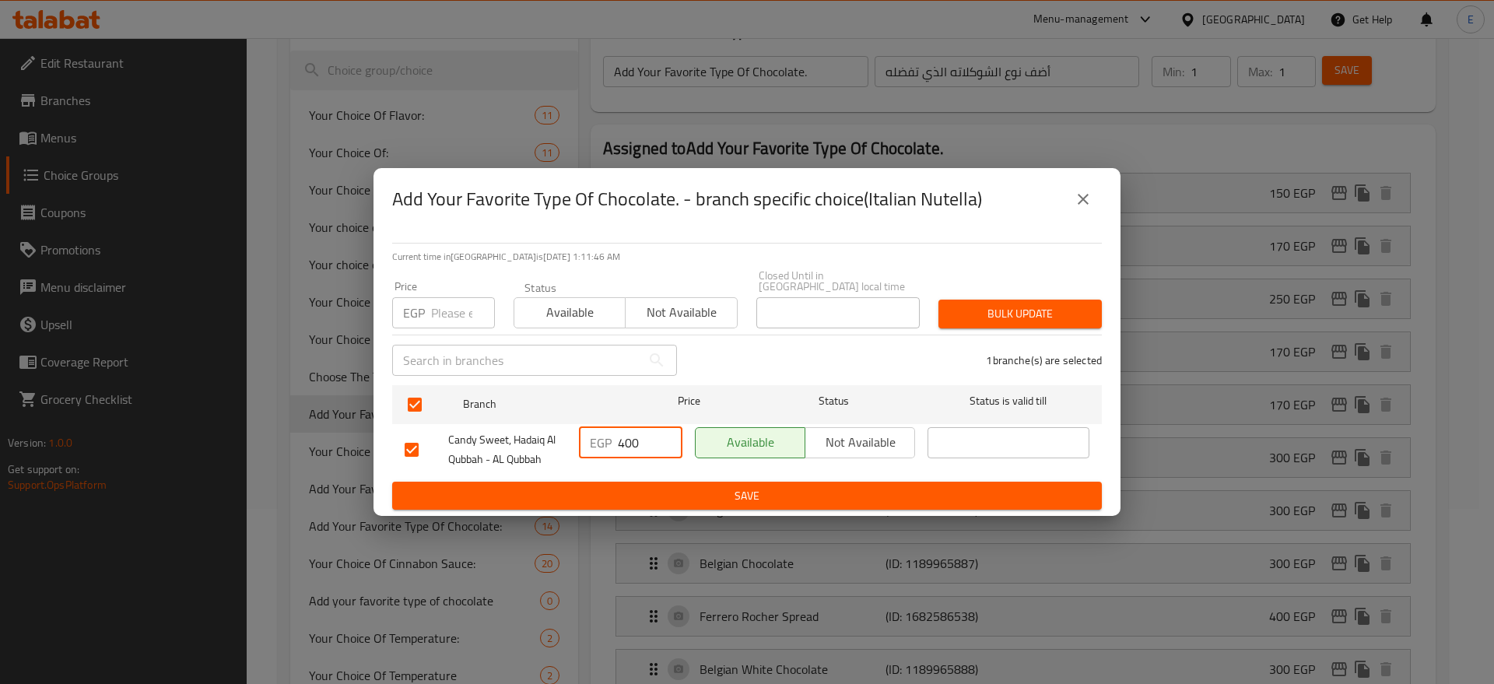
drag, startPoint x: 651, startPoint y: 433, endPoint x: 344, endPoint y: 397, distance: 309.5
click at [344, 397] on div "Add Your Favorite Type Of Chocolate. - branch specific choice(Italian Nutella) …" at bounding box center [747, 342] width 1494 height 684
type input "300"
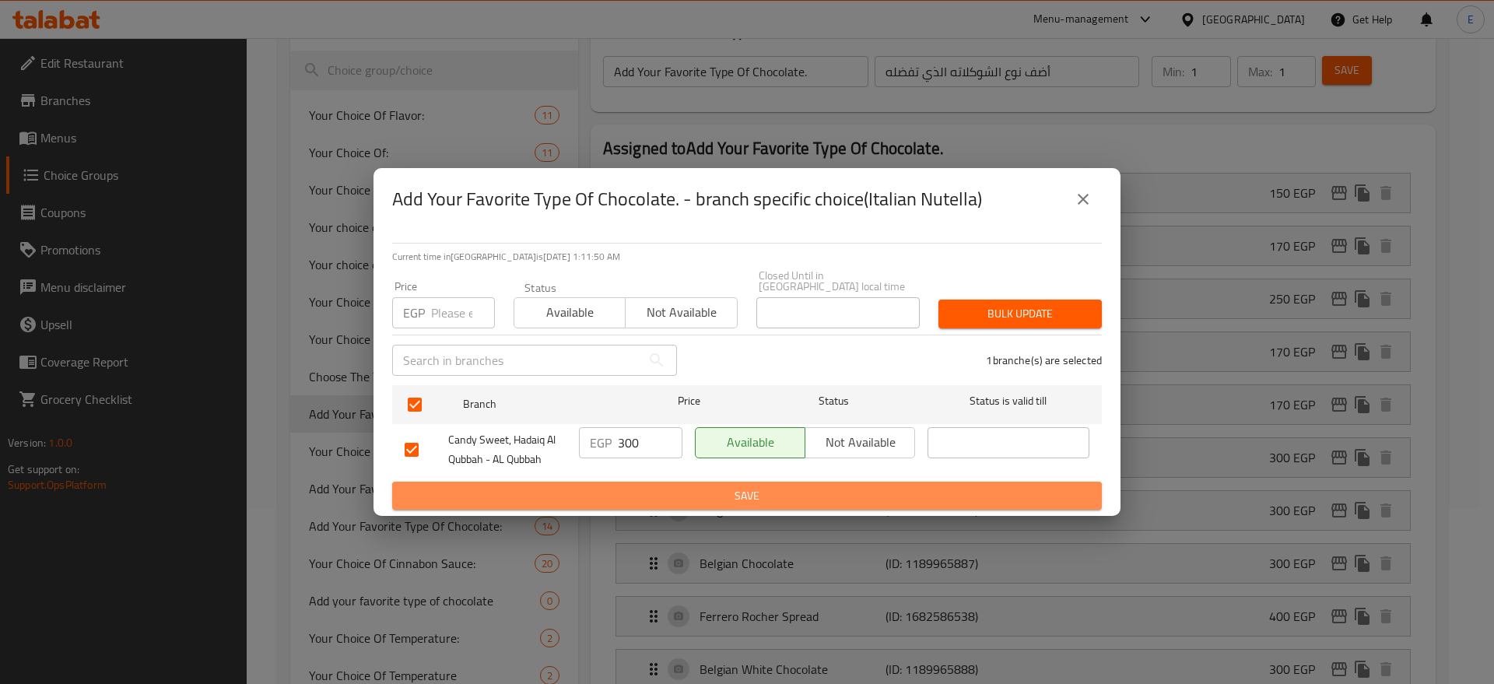
click at [738, 486] on span "Save" at bounding box center [747, 495] width 685 height 19
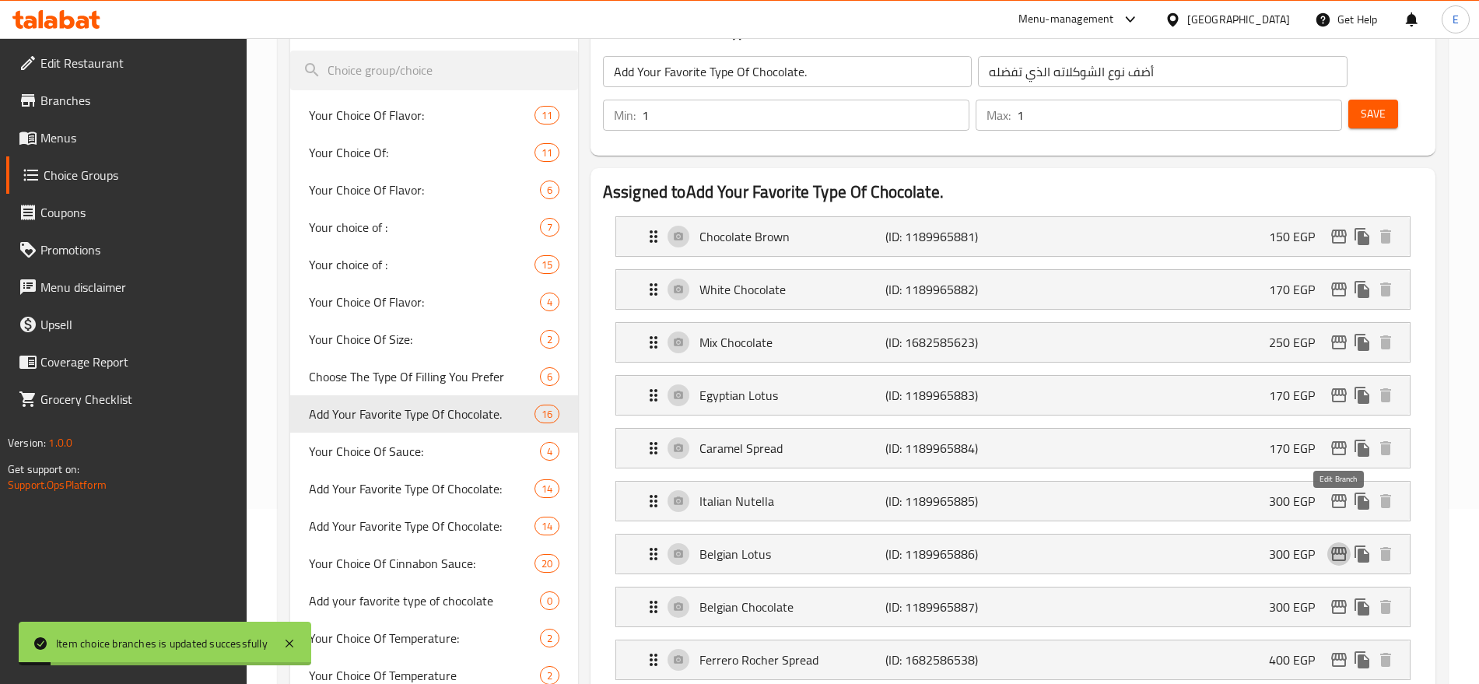
click at [1336, 547] on icon "edit" at bounding box center [1339, 554] width 16 height 14
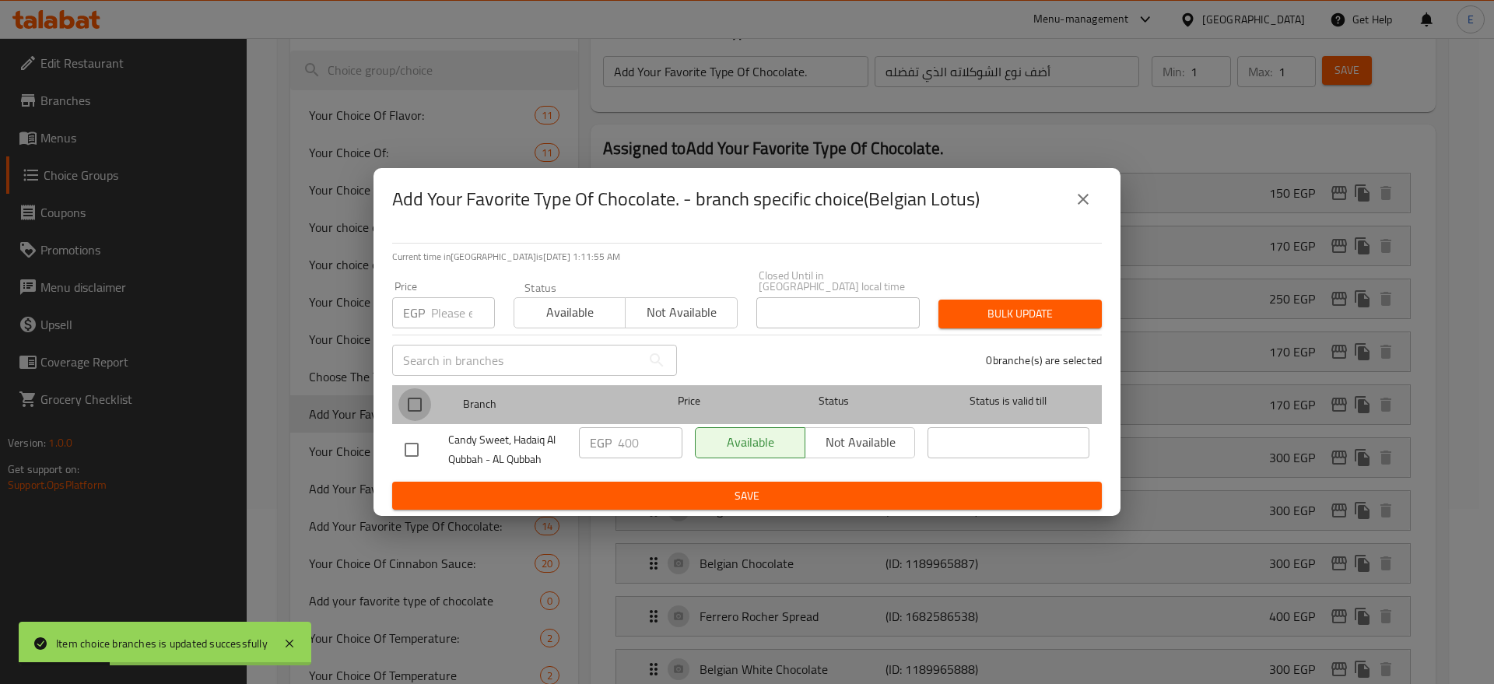
click at [409, 401] on input "checkbox" at bounding box center [414, 404] width 33 height 33
checkbox input "true"
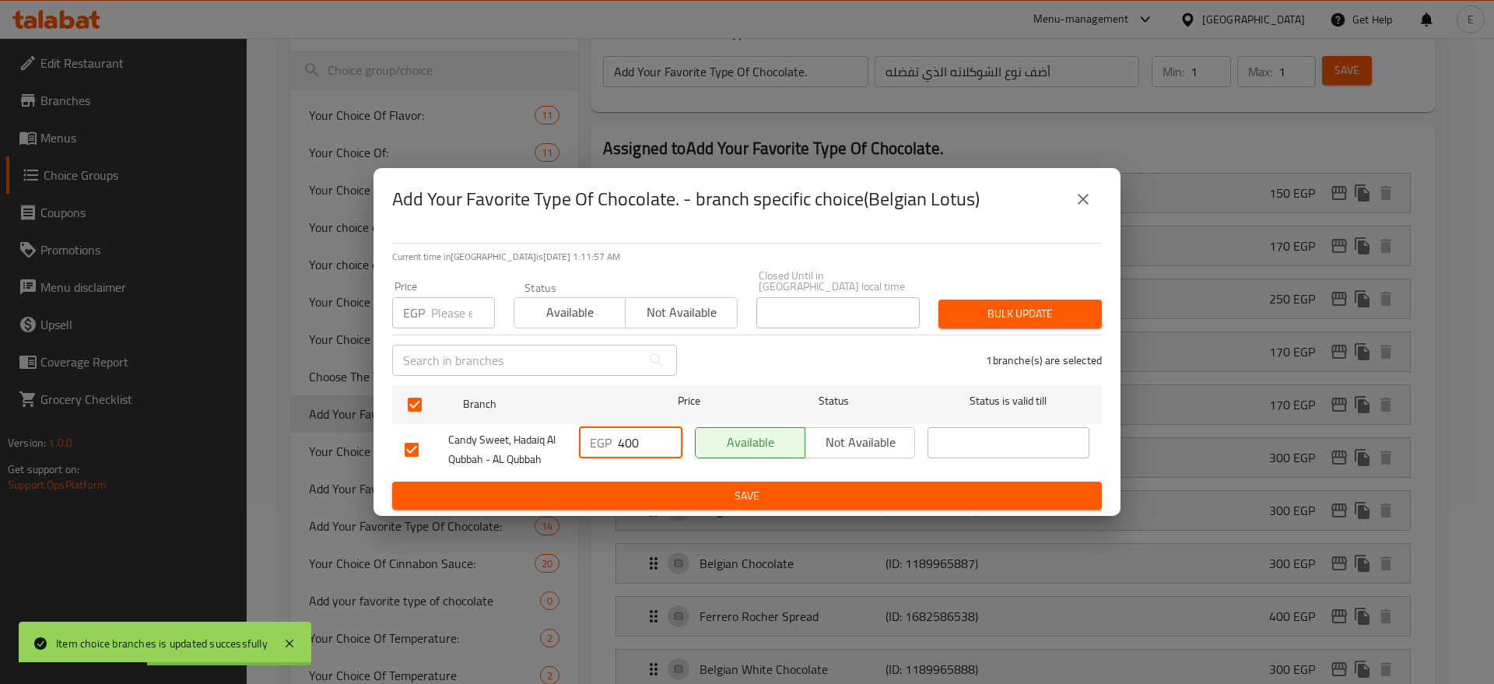
drag, startPoint x: 644, startPoint y: 440, endPoint x: 201, endPoint y: 360, distance: 450.6
click at [201, 360] on div "Add Your Favorite Type Of Chocolate. - branch specific choice(Belgian Lotus) Cu…" at bounding box center [747, 342] width 1494 height 684
type input "300"
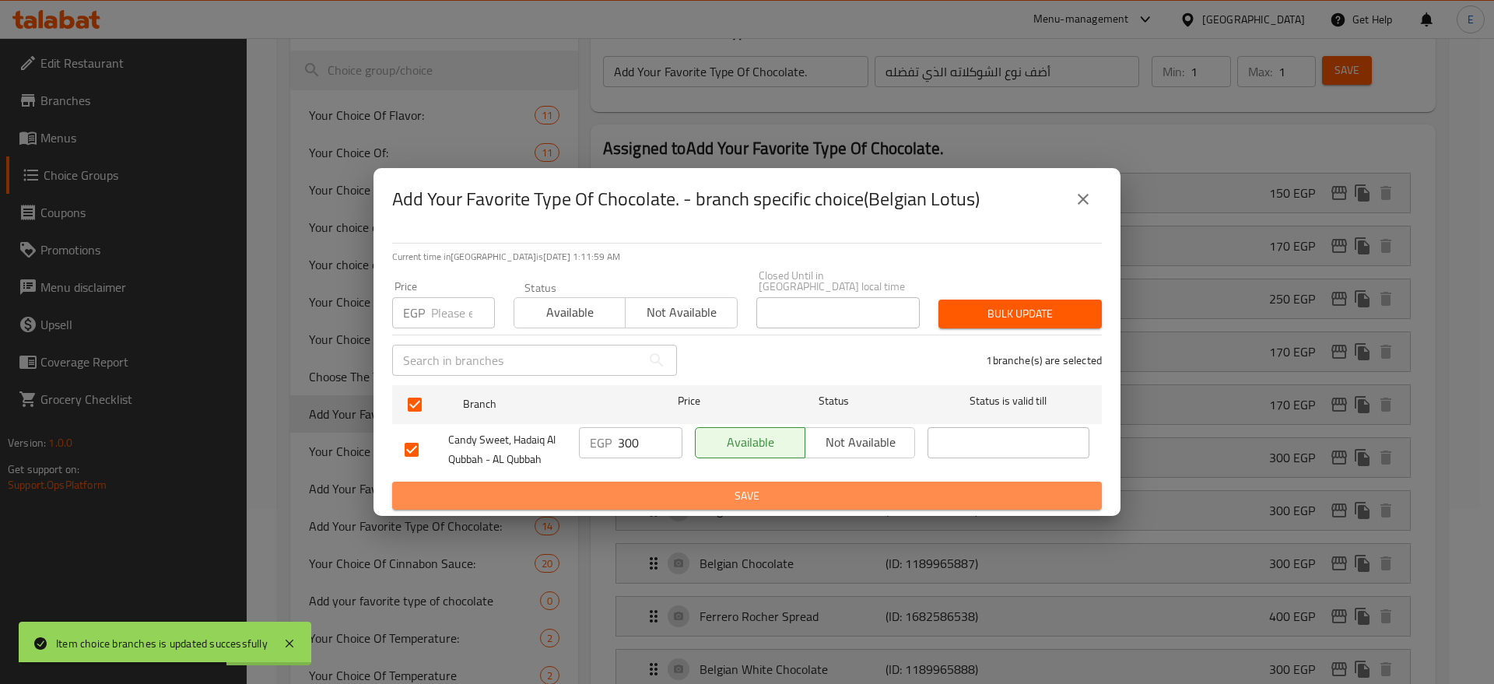
click at [786, 498] on span "Save" at bounding box center [747, 495] width 685 height 19
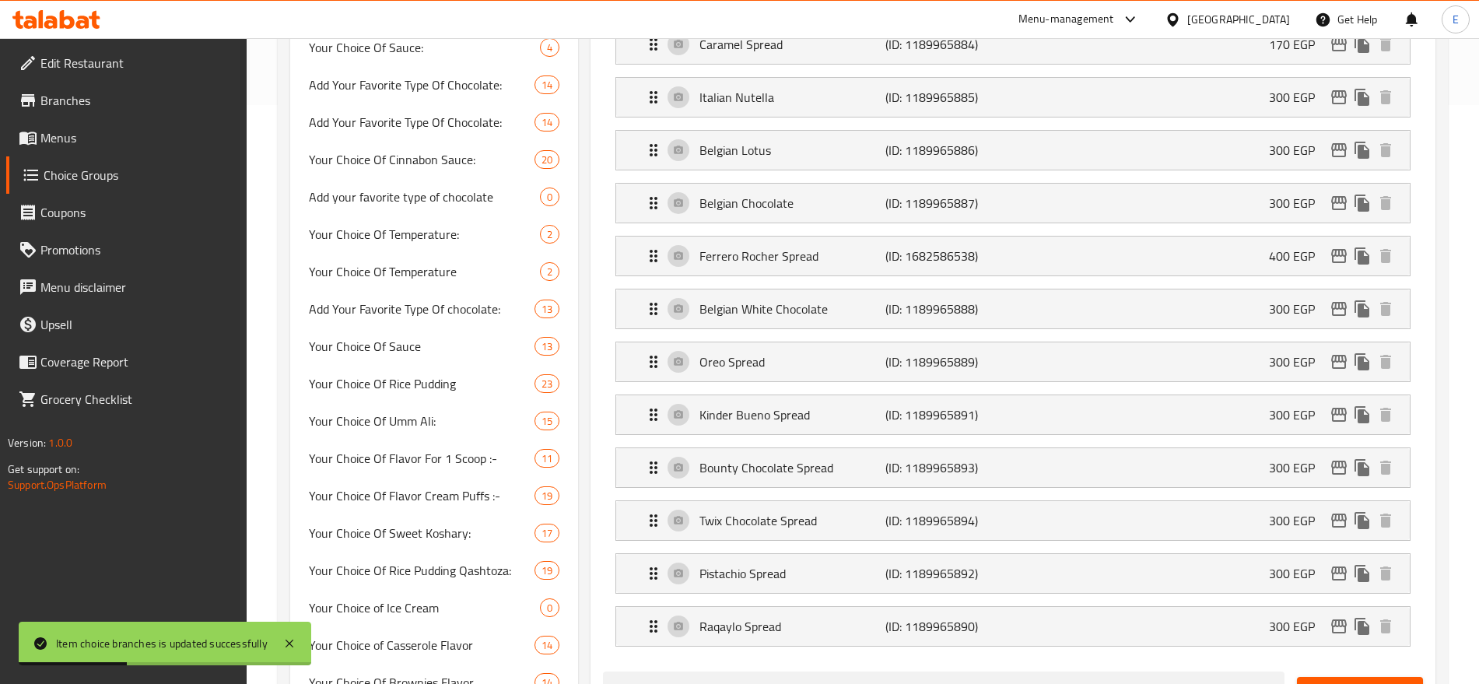
scroll to position [580, 0]
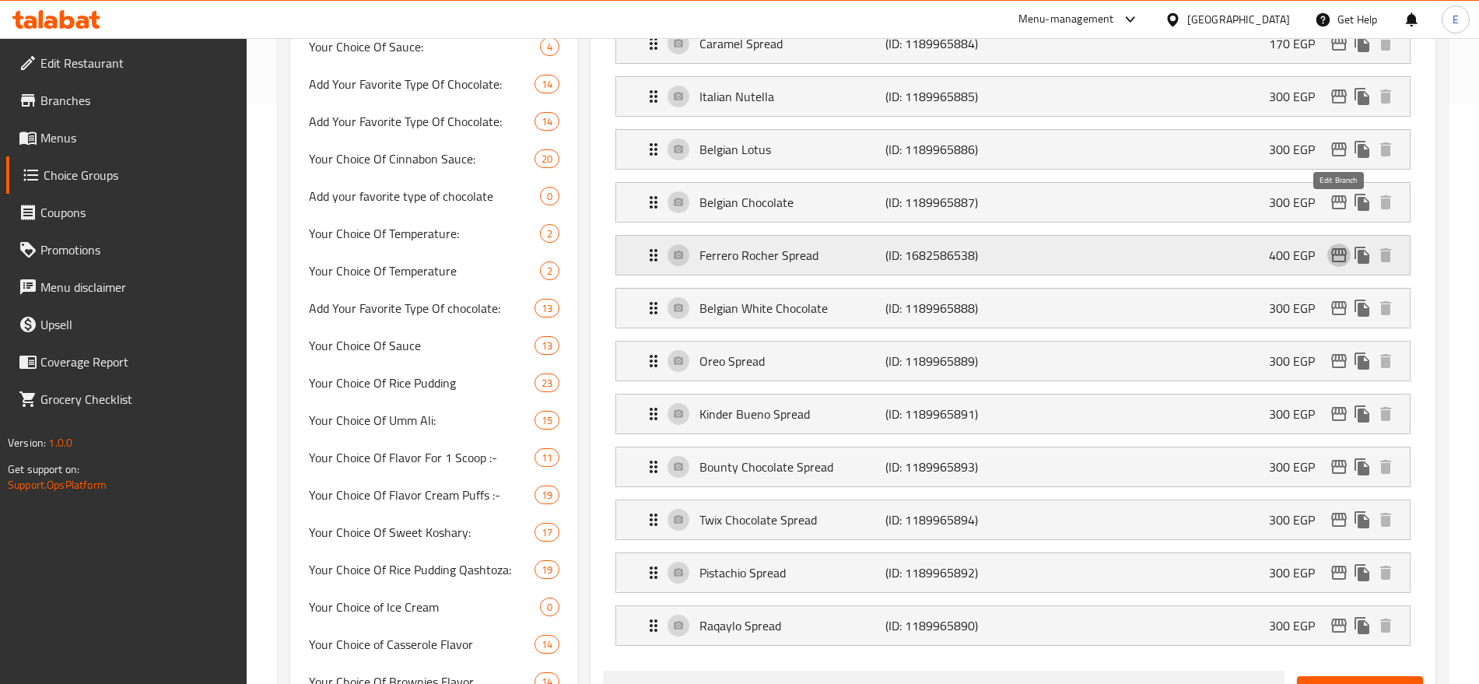
click at [1343, 246] on icon "edit" at bounding box center [1339, 255] width 19 height 19
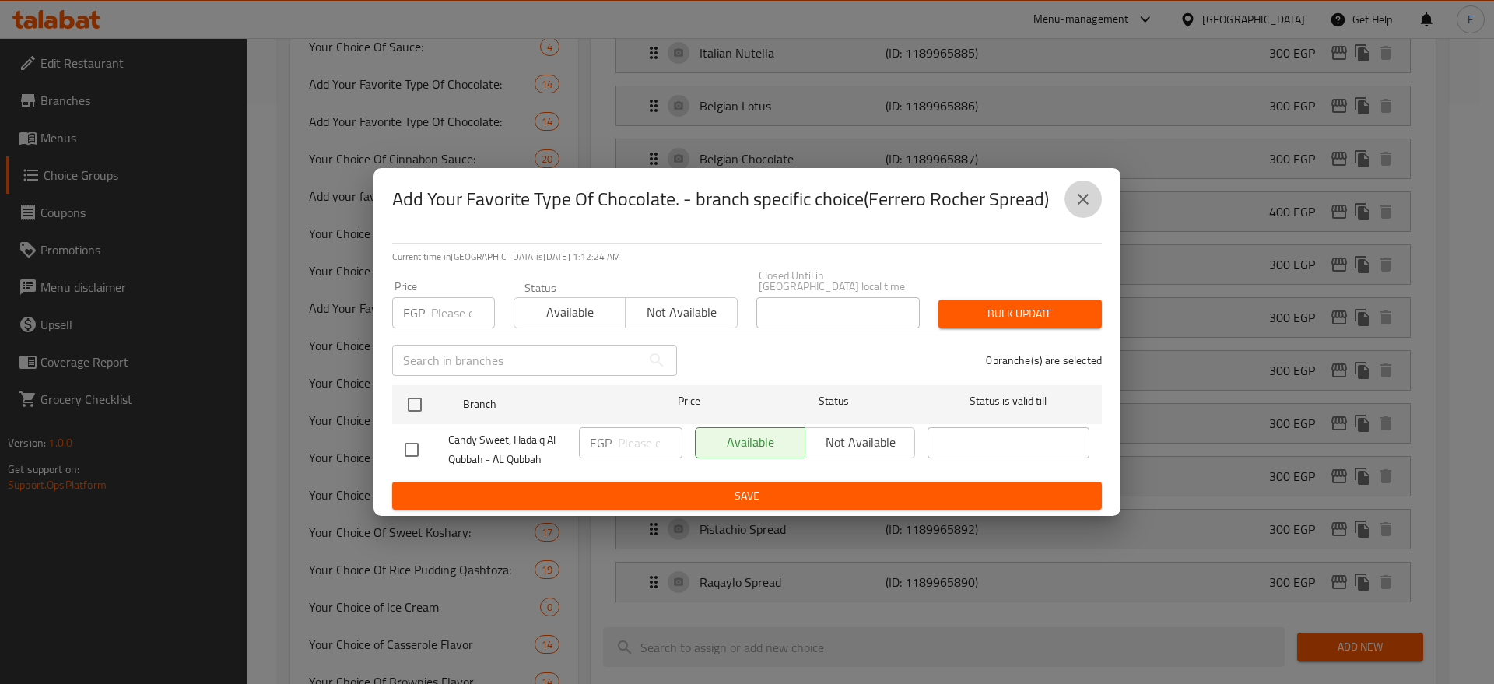
click at [1080, 194] on icon "close" at bounding box center [1083, 199] width 19 height 19
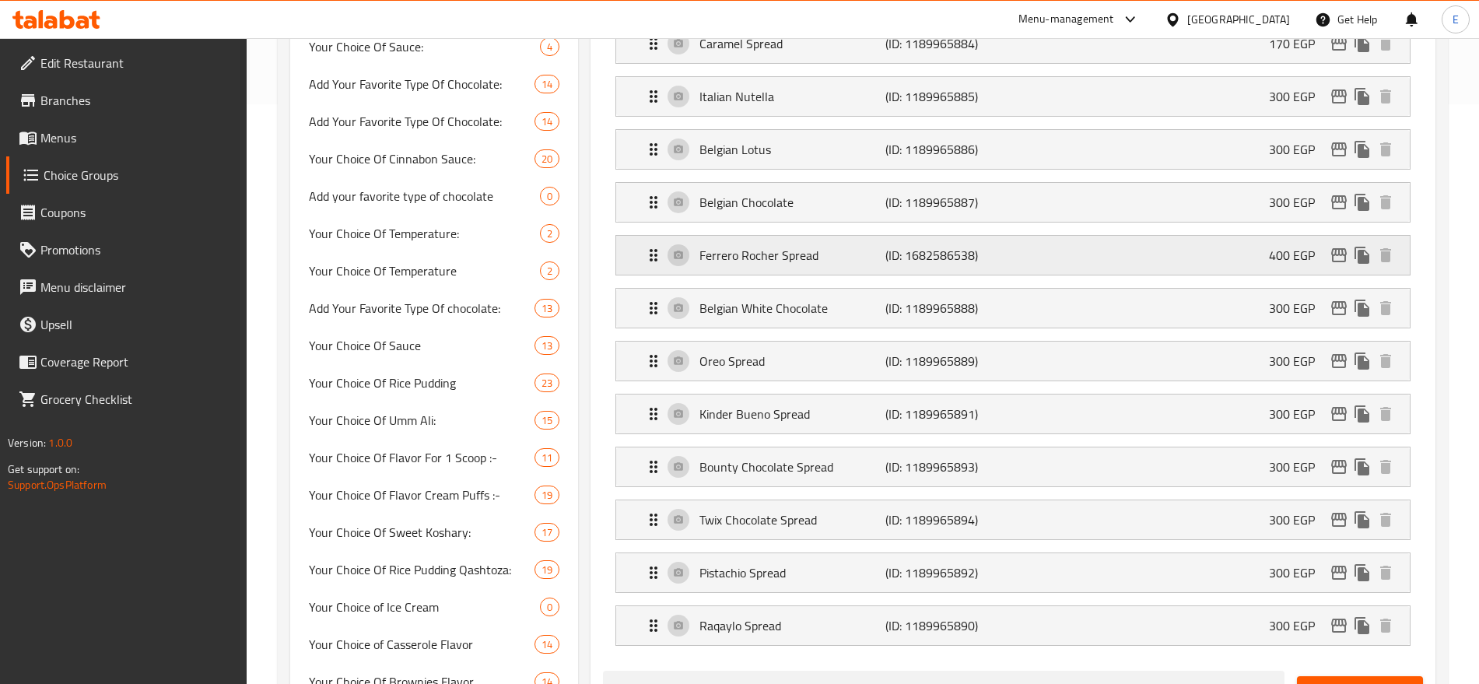
click at [1069, 236] on div "Ferrero Rocher Spread (ID: 1682586538) 400 EGP" at bounding box center [1017, 255] width 747 height 39
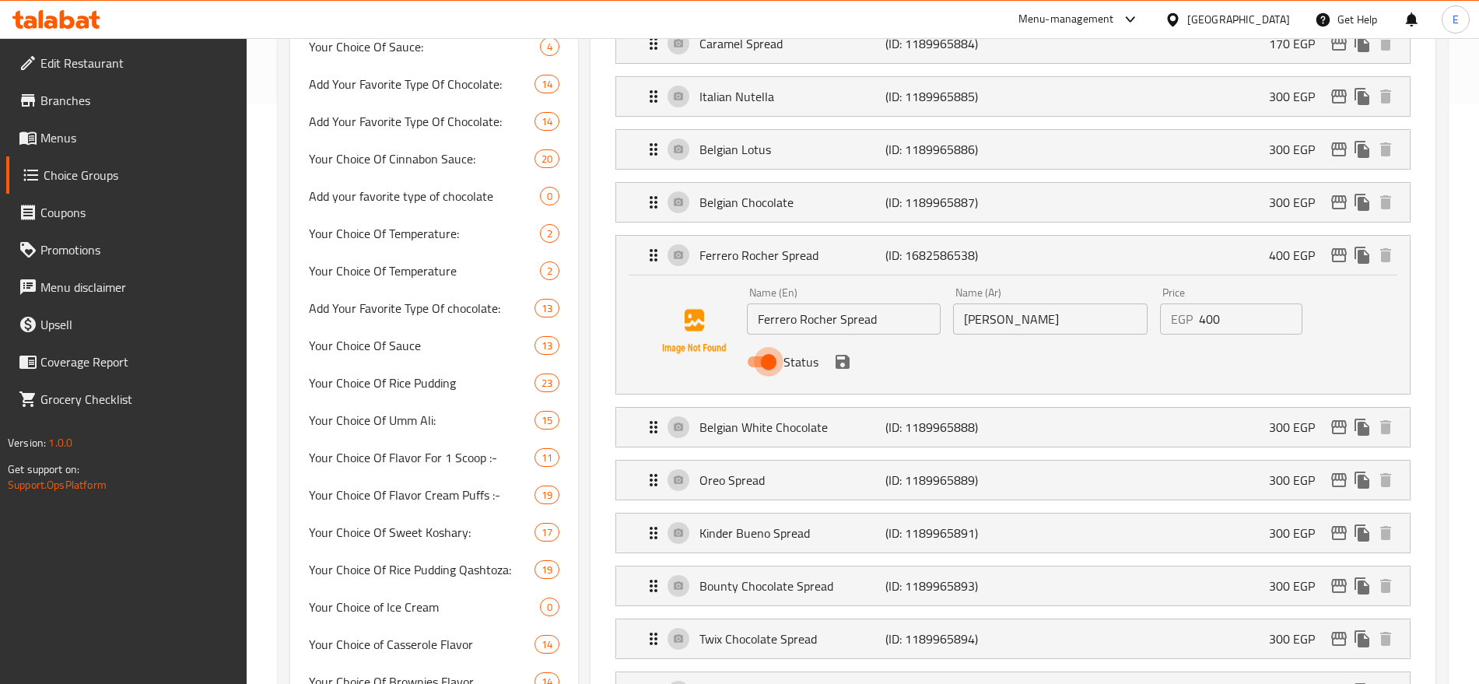
click at [774, 347] on input "Status" at bounding box center [768, 362] width 89 height 30
checkbox input "false"
click at [843, 355] on icon "save" at bounding box center [843, 362] width 14 height 14
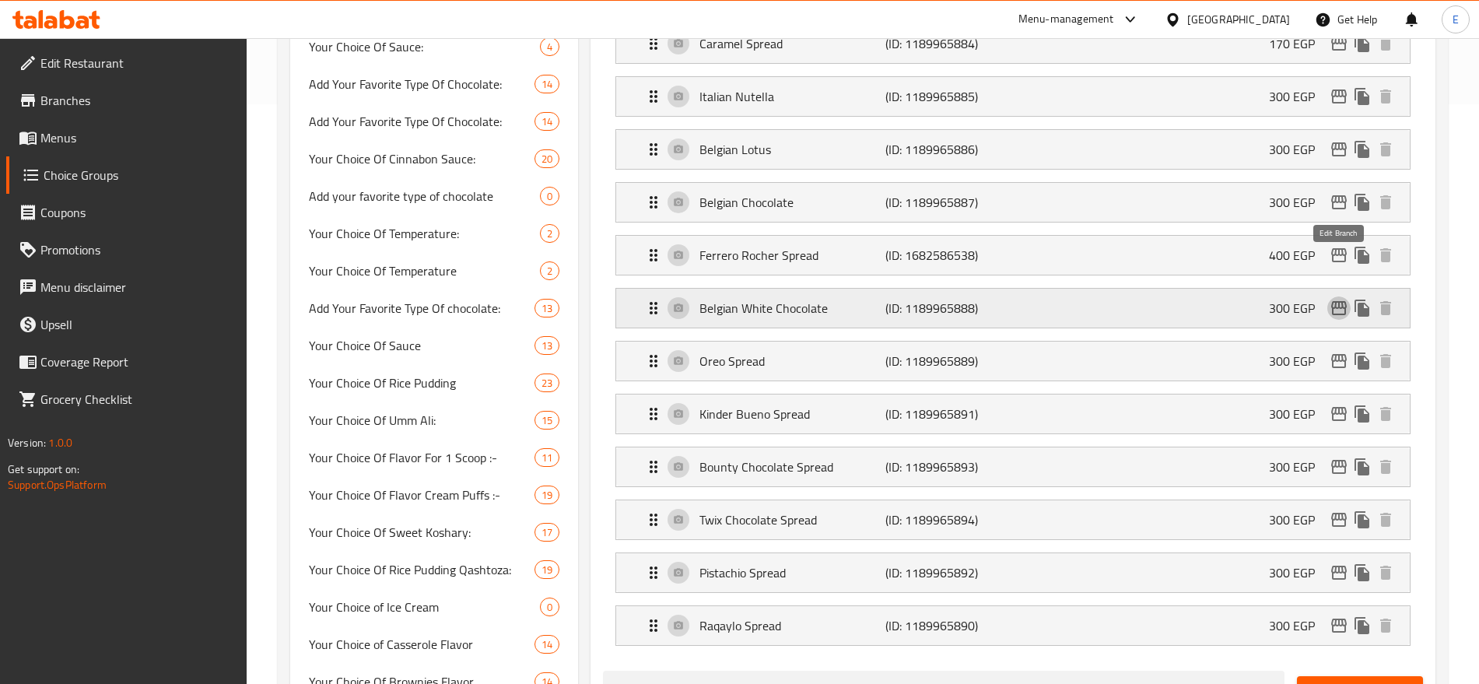
click at [1340, 299] on icon "edit" at bounding box center [1339, 308] width 19 height 19
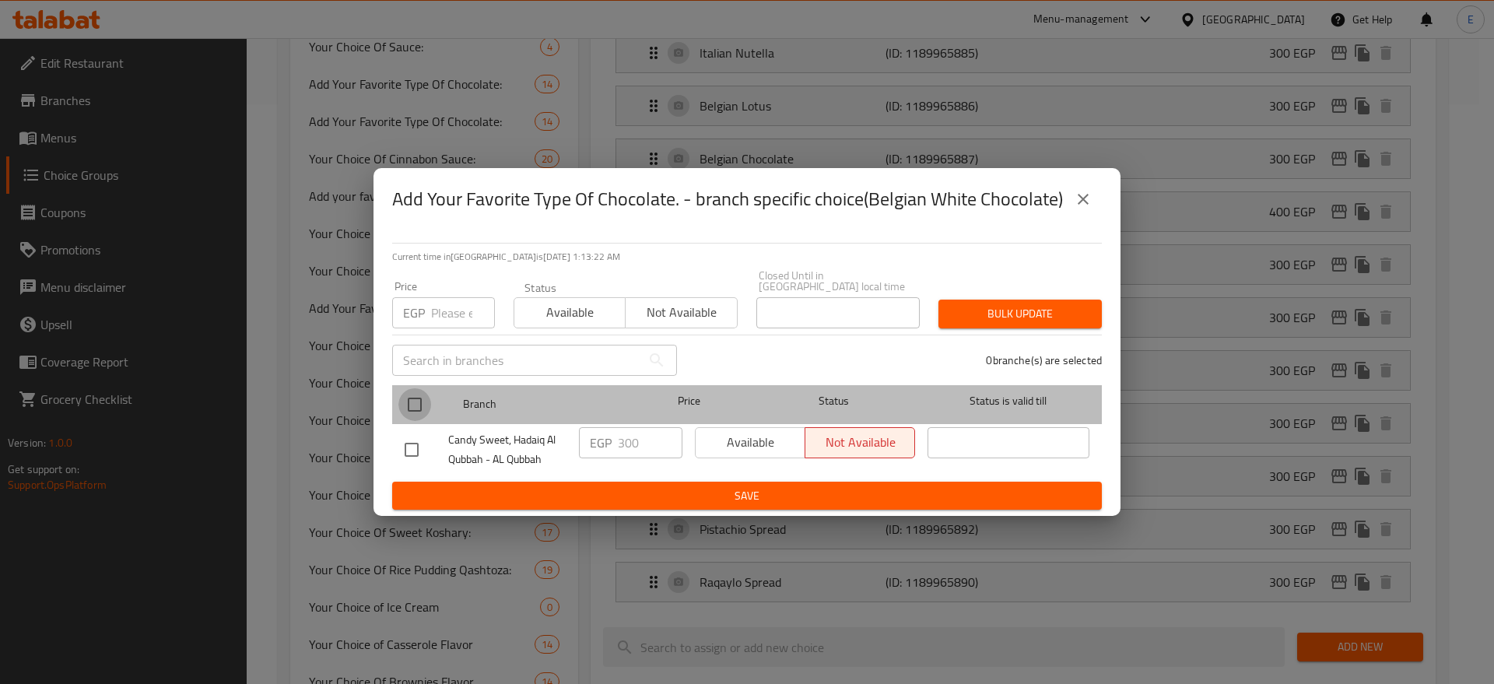
click at [422, 406] on input "checkbox" at bounding box center [414, 404] width 33 height 33
checkbox input "true"
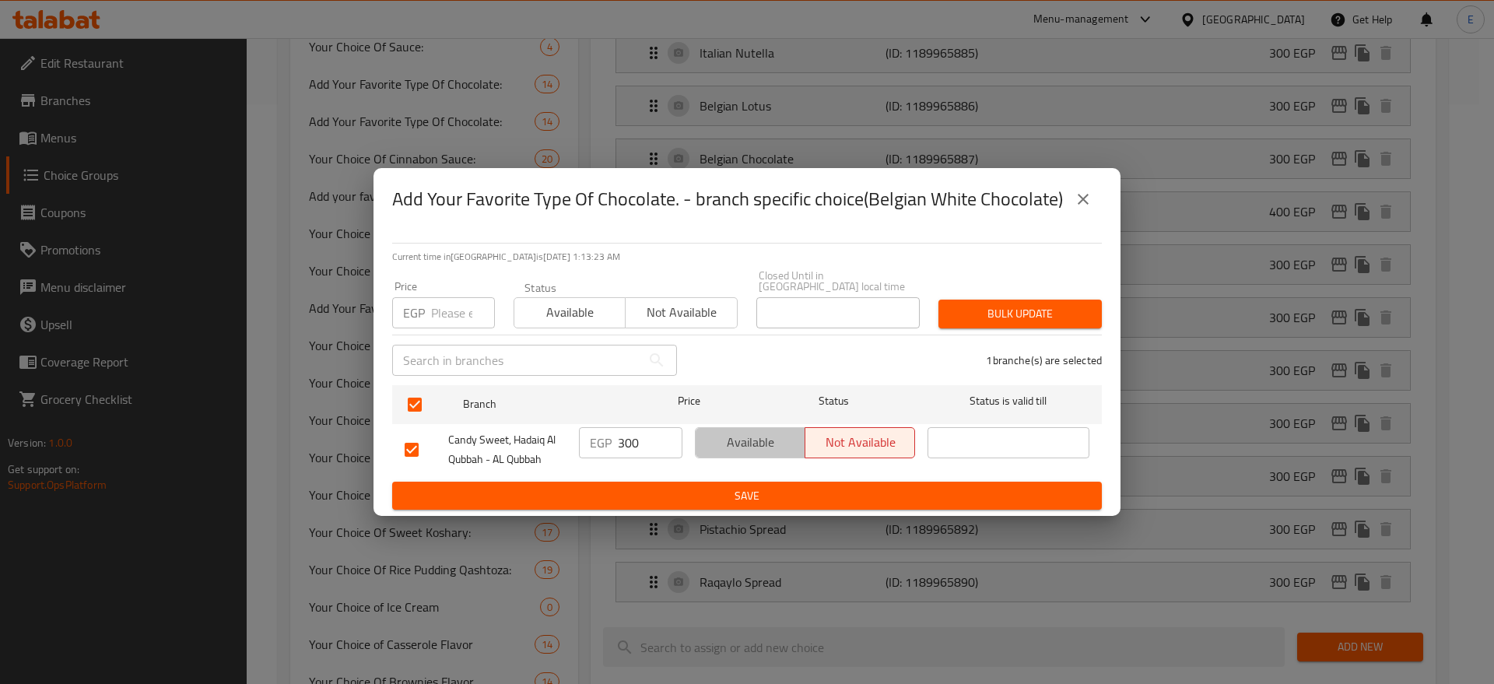
click at [750, 436] on span "Available" at bounding box center [750, 442] width 97 height 23
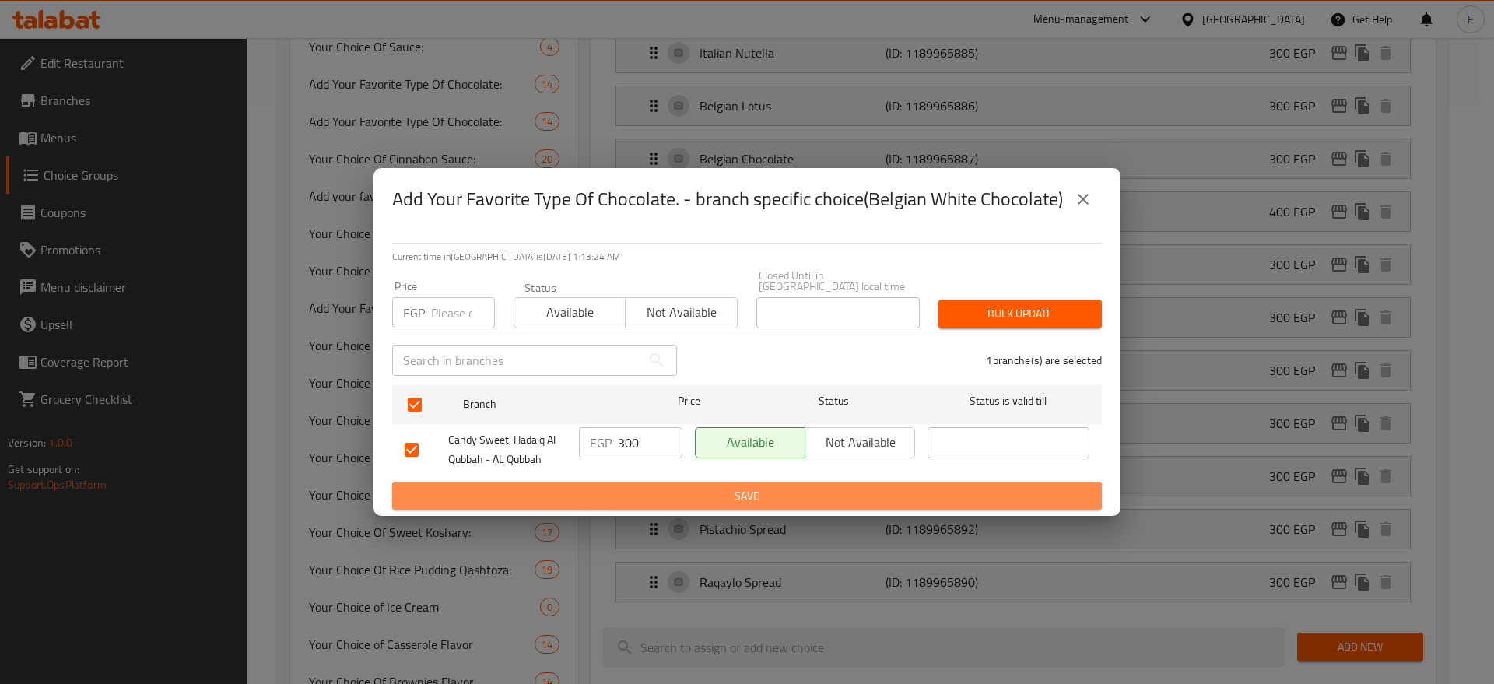
click at [738, 492] on span "Save" at bounding box center [747, 495] width 685 height 19
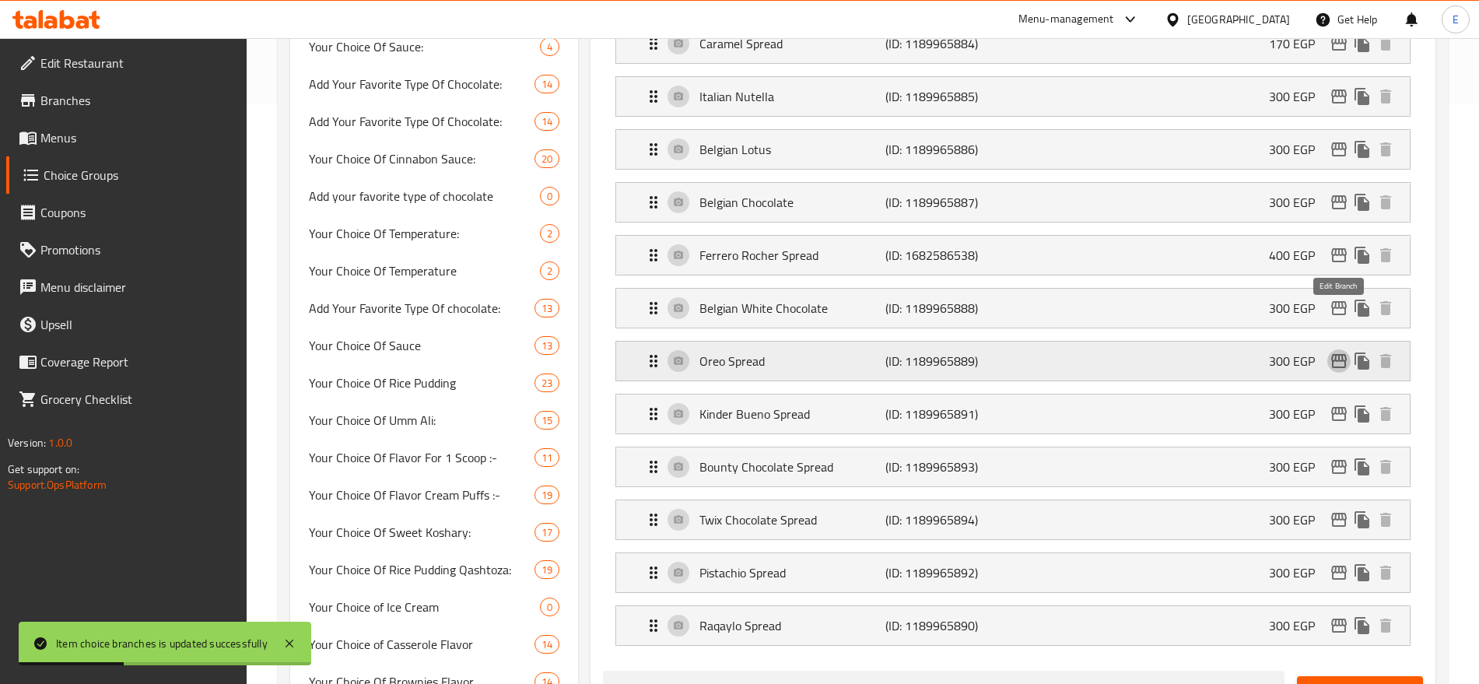
click at [1331, 352] on icon "edit" at bounding box center [1339, 361] width 19 height 19
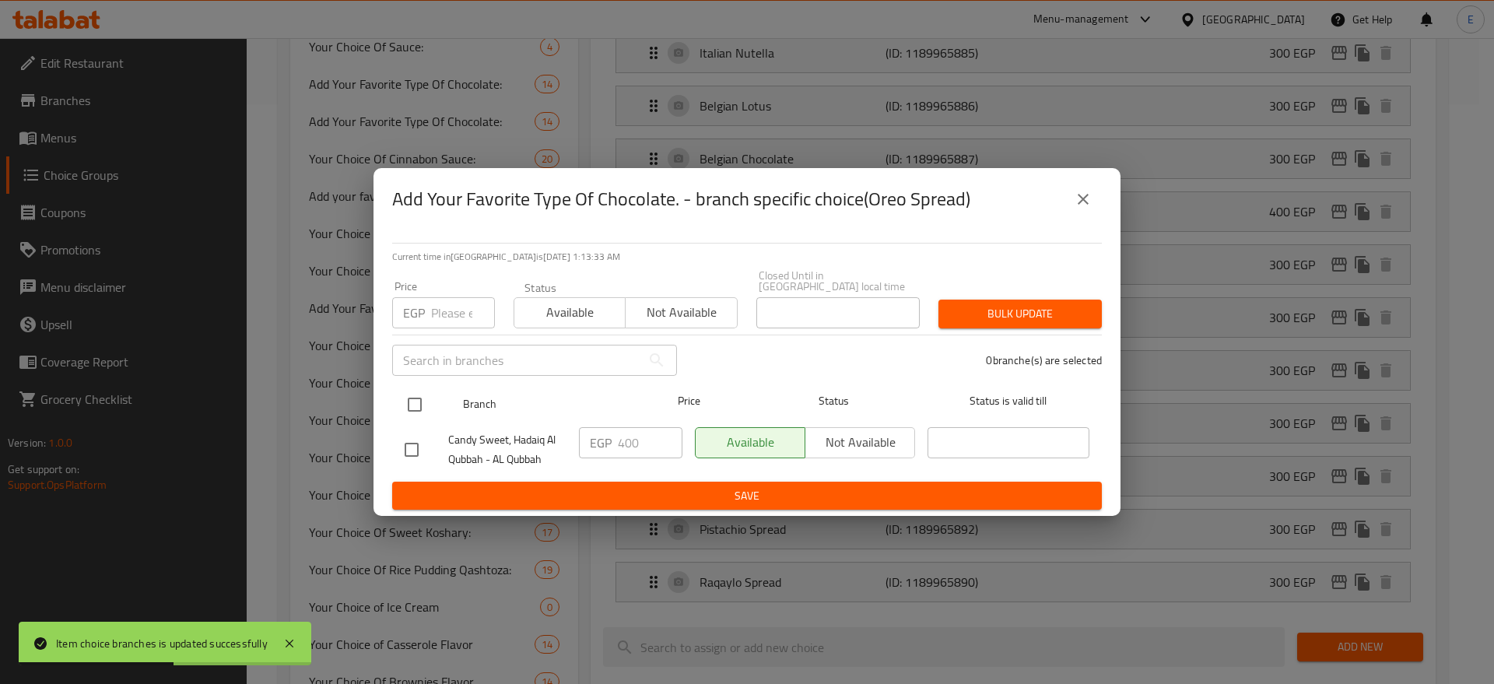
click at [418, 397] on input "checkbox" at bounding box center [414, 404] width 33 height 33
checkbox input "true"
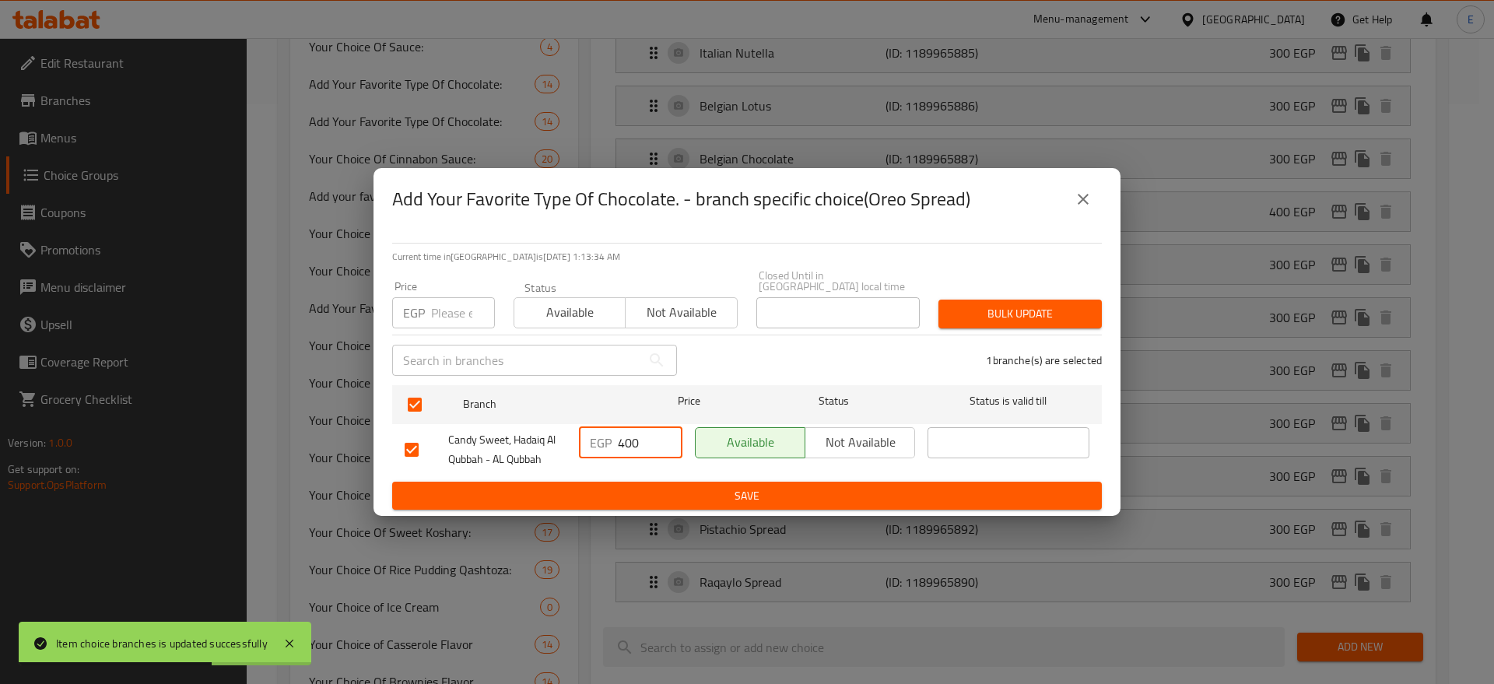
click at [637, 437] on input "400" at bounding box center [650, 442] width 65 height 31
type input "4"
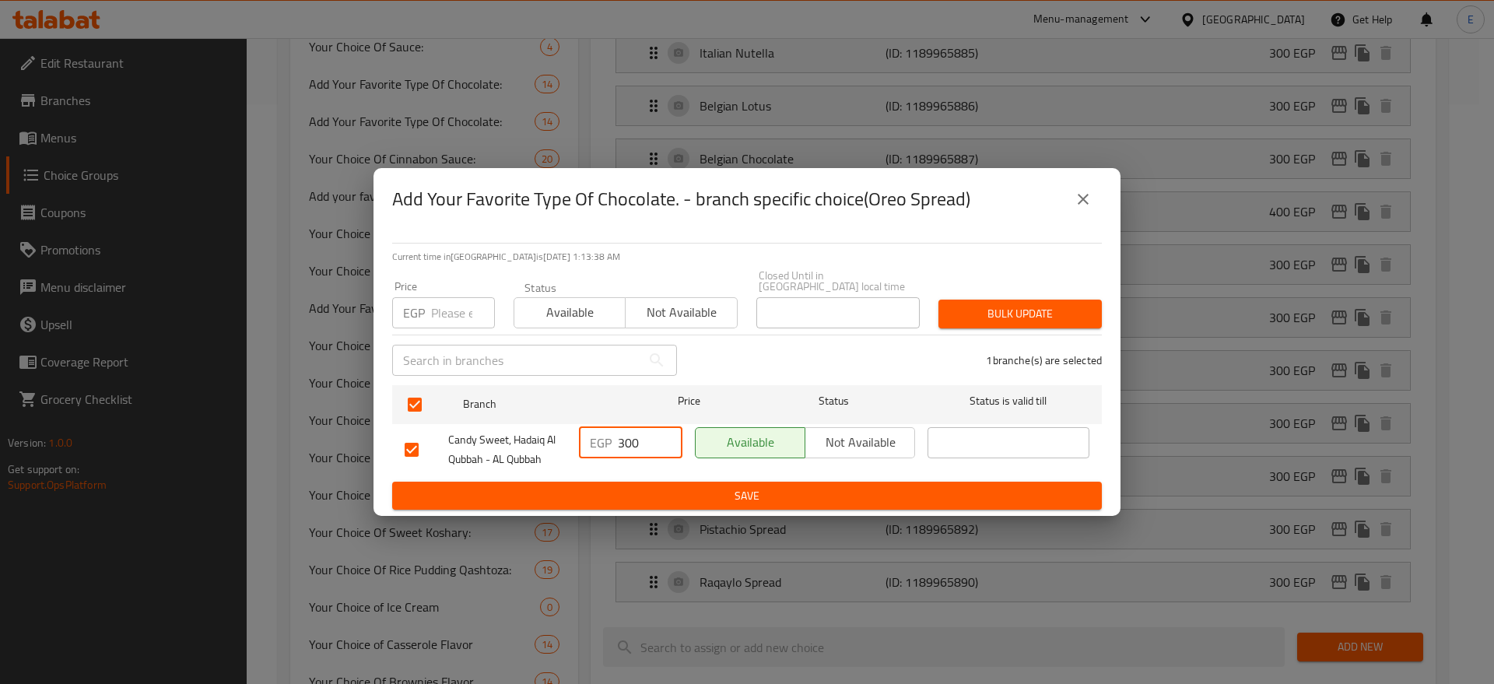
type input "300"
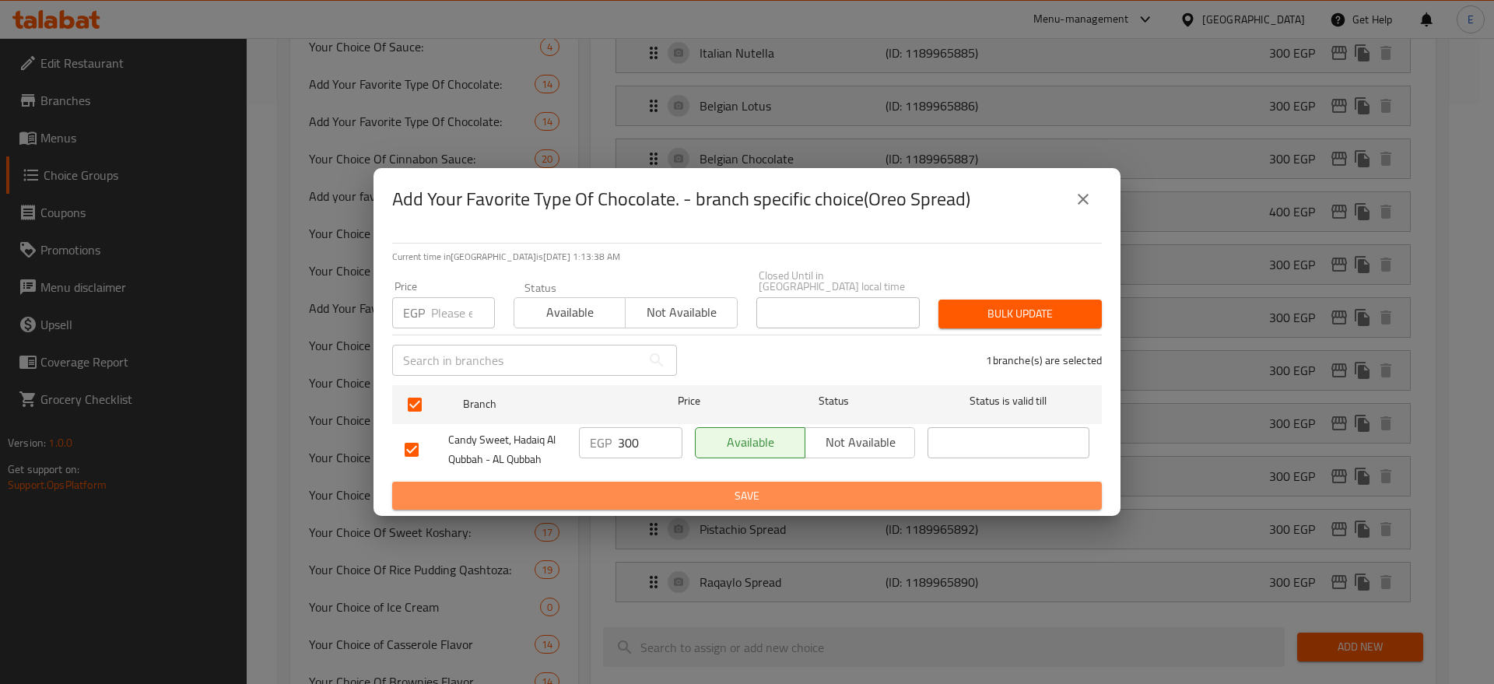
click at [711, 488] on span "Save" at bounding box center [747, 495] width 685 height 19
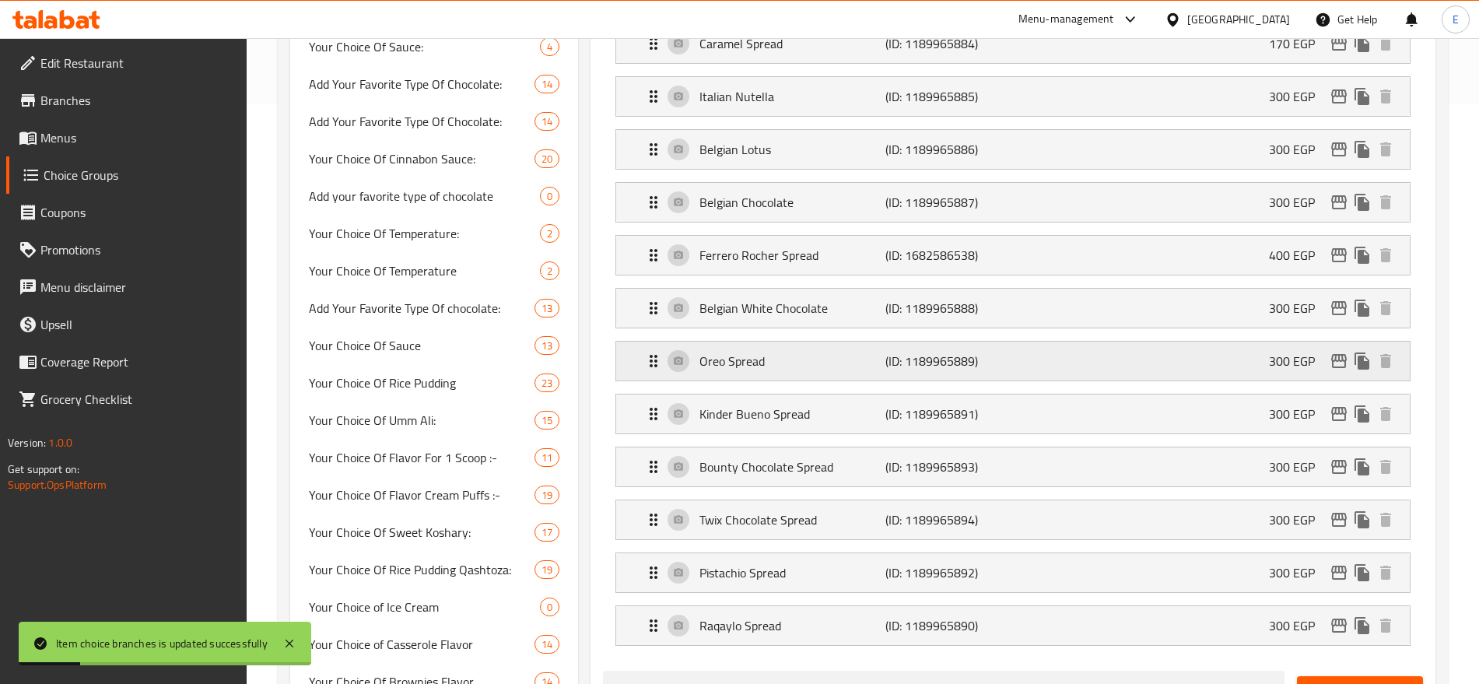
click at [1271, 352] on p "300 EGP" at bounding box center [1298, 361] width 58 height 19
click at [1191, 342] on div "Oreo Spread (ID: 1189965889) 300 EGP" at bounding box center [1017, 361] width 747 height 39
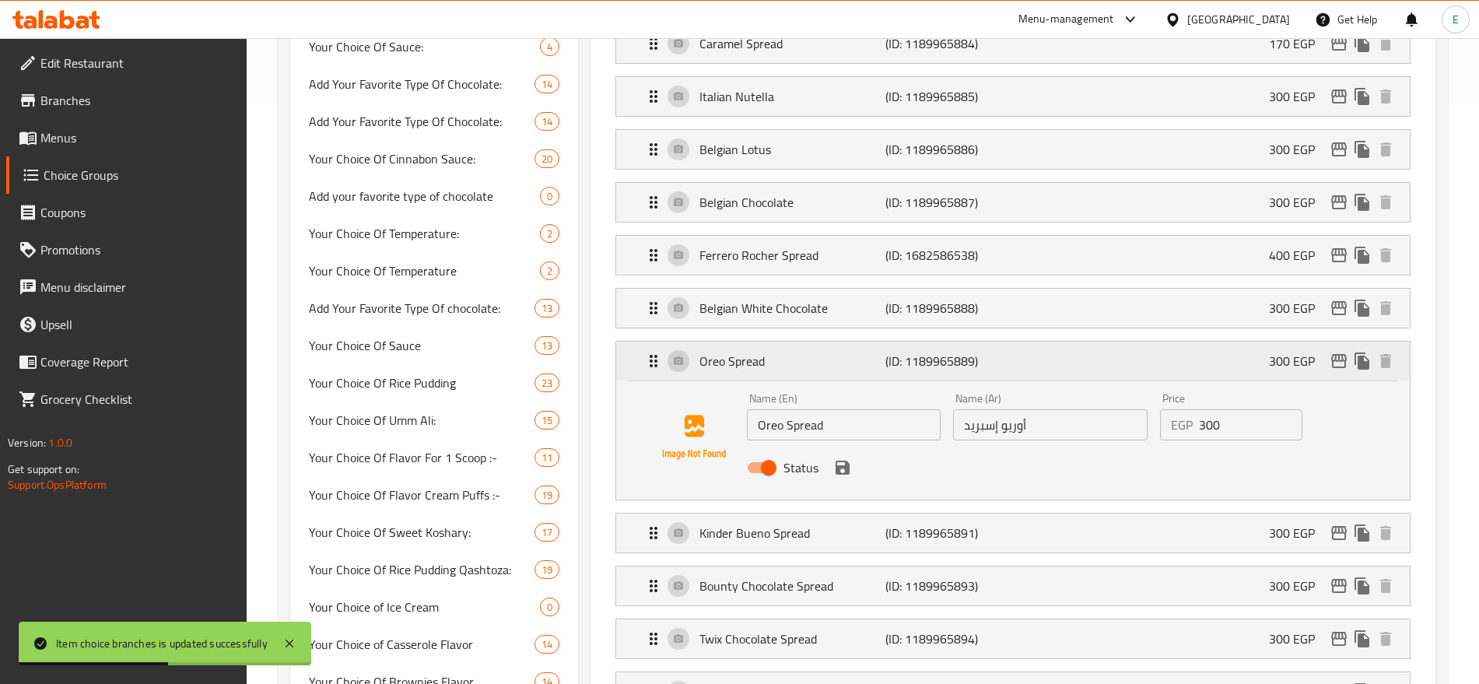
click at [1191, 342] on div "Oreo Spread (ID: 1189965889) 300 EGP" at bounding box center [1017, 361] width 747 height 39
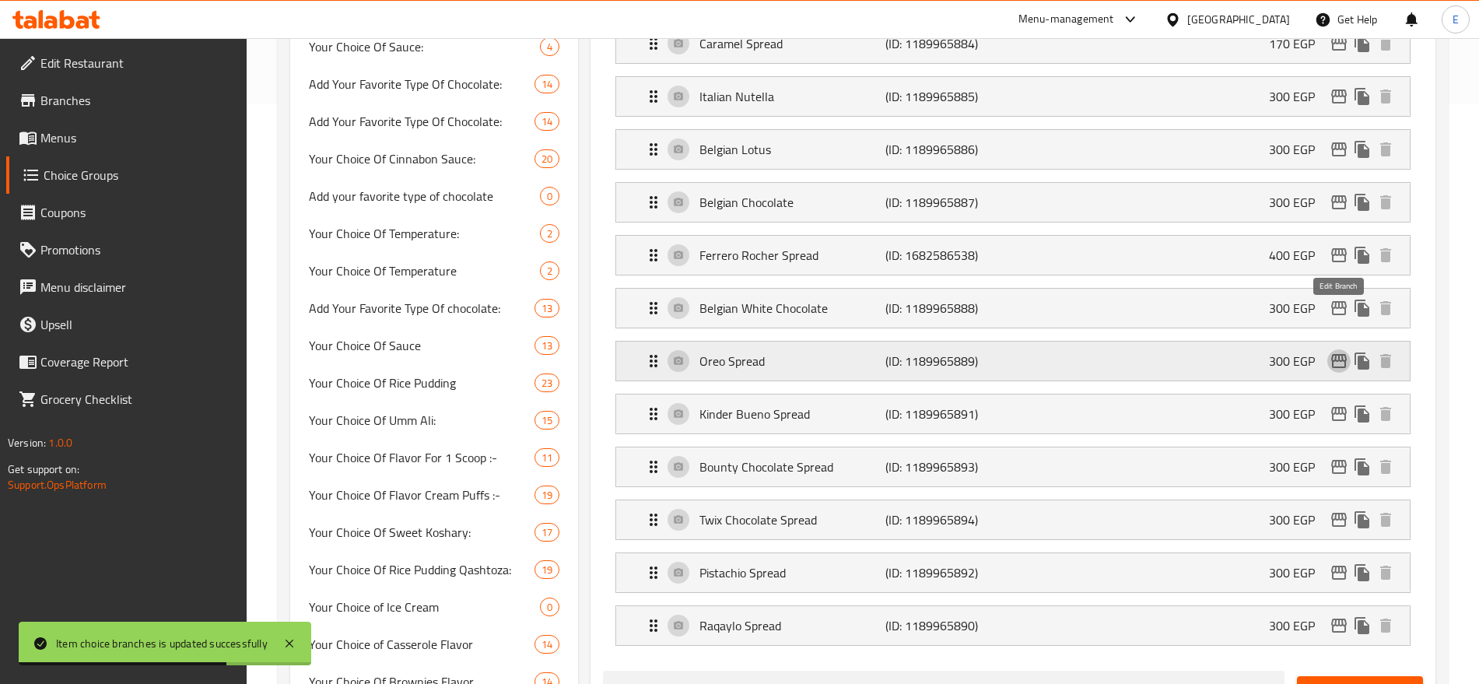
click at [1337, 352] on icon "edit" at bounding box center [1339, 361] width 19 height 19
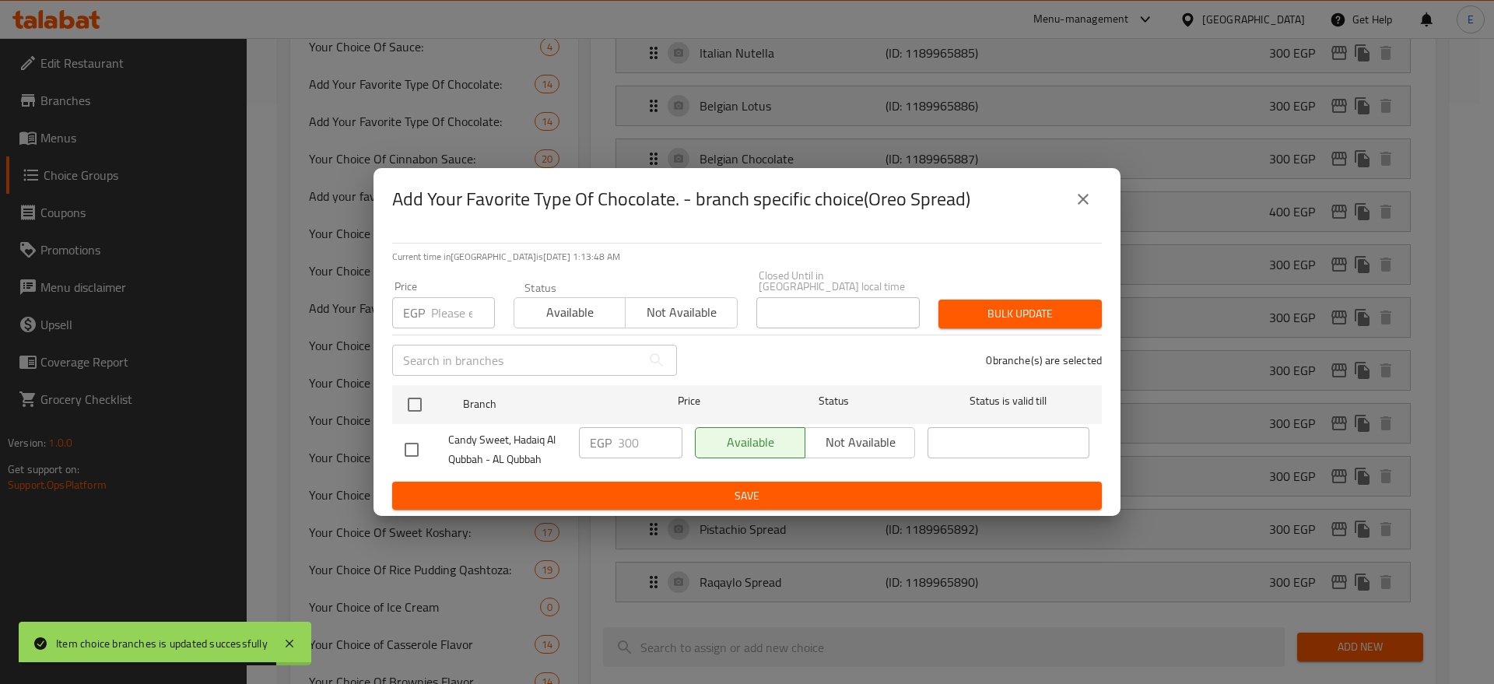
click at [1085, 197] on icon "close" at bounding box center [1083, 199] width 19 height 19
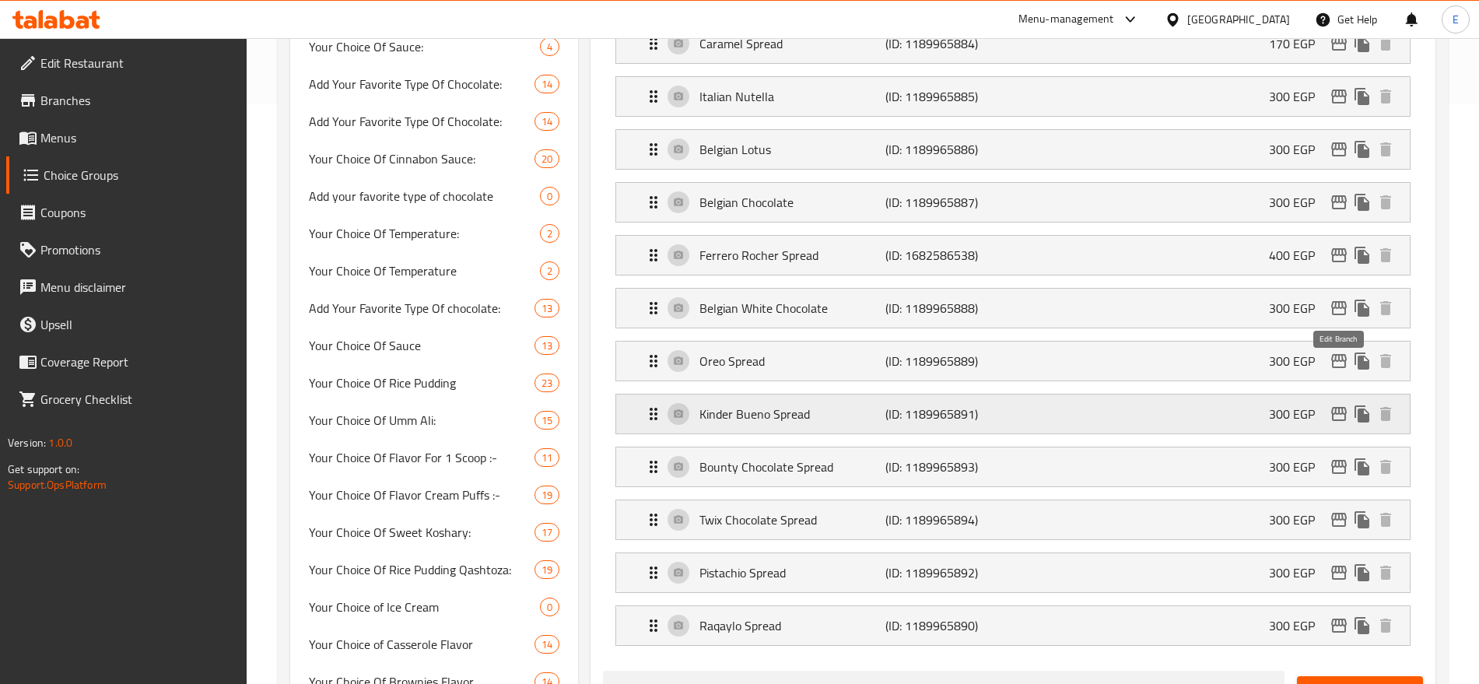
click at [1330, 405] on icon "edit" at bounding box center [1339, 414] width 19 height 19
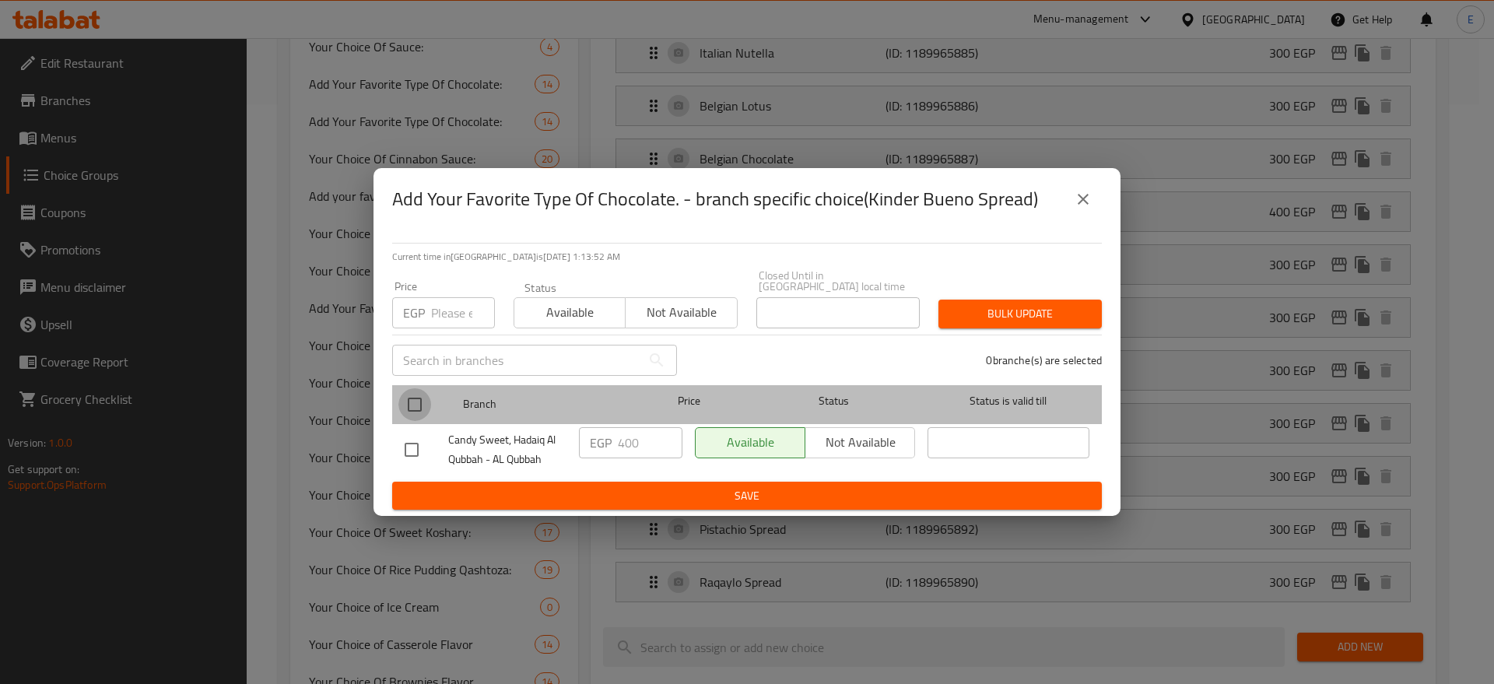
click at [412, 391] on input "checkbox" at bounding box center [414, 404] width 33 height 33
checkbox input "true"
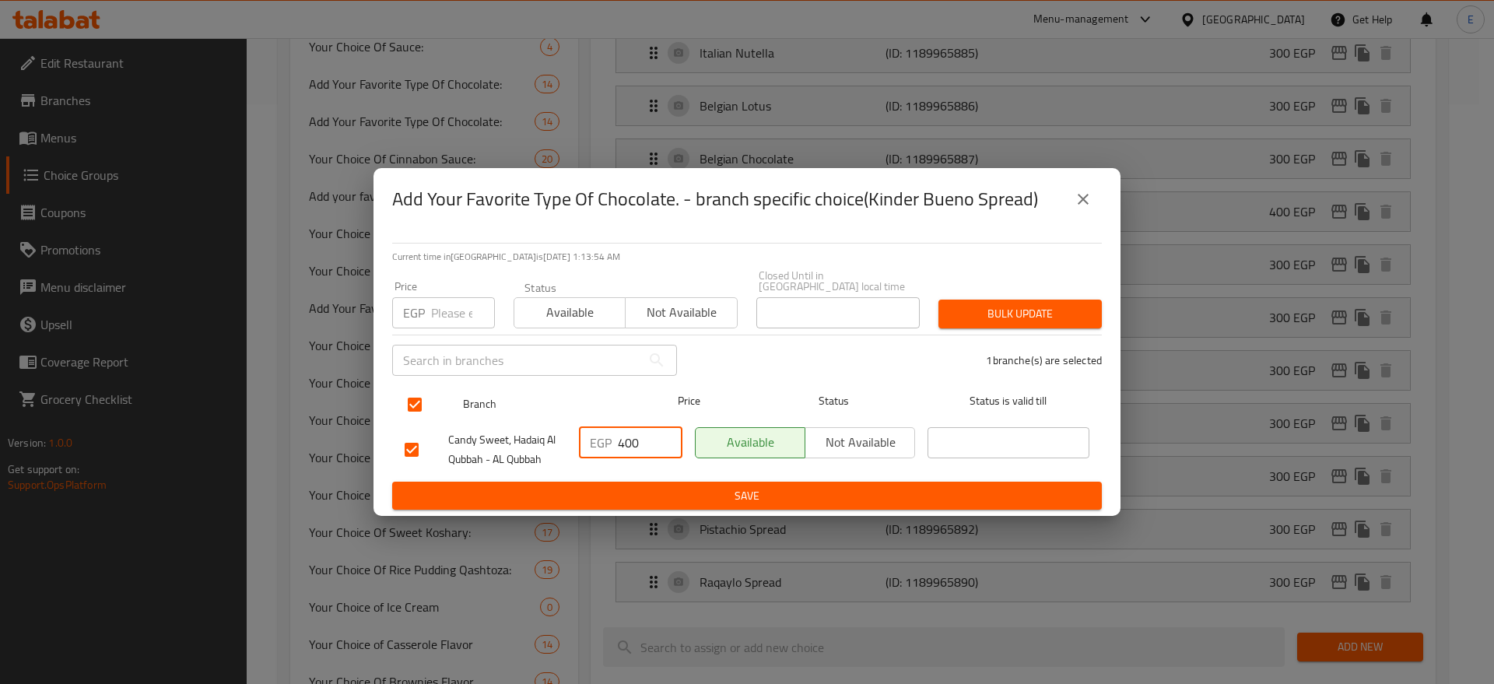
drag, startPoint x: 652, startPoint y: 438, endPoint x: 408, endPoint y: 397, distance: 247.0
click at [408, 397] on ul "Branch Price Status Status is valid till Candy Sweet, Hadaiq Al Qubbah - AL Qub…" at bounding box center [747, 430] width 710 height 103
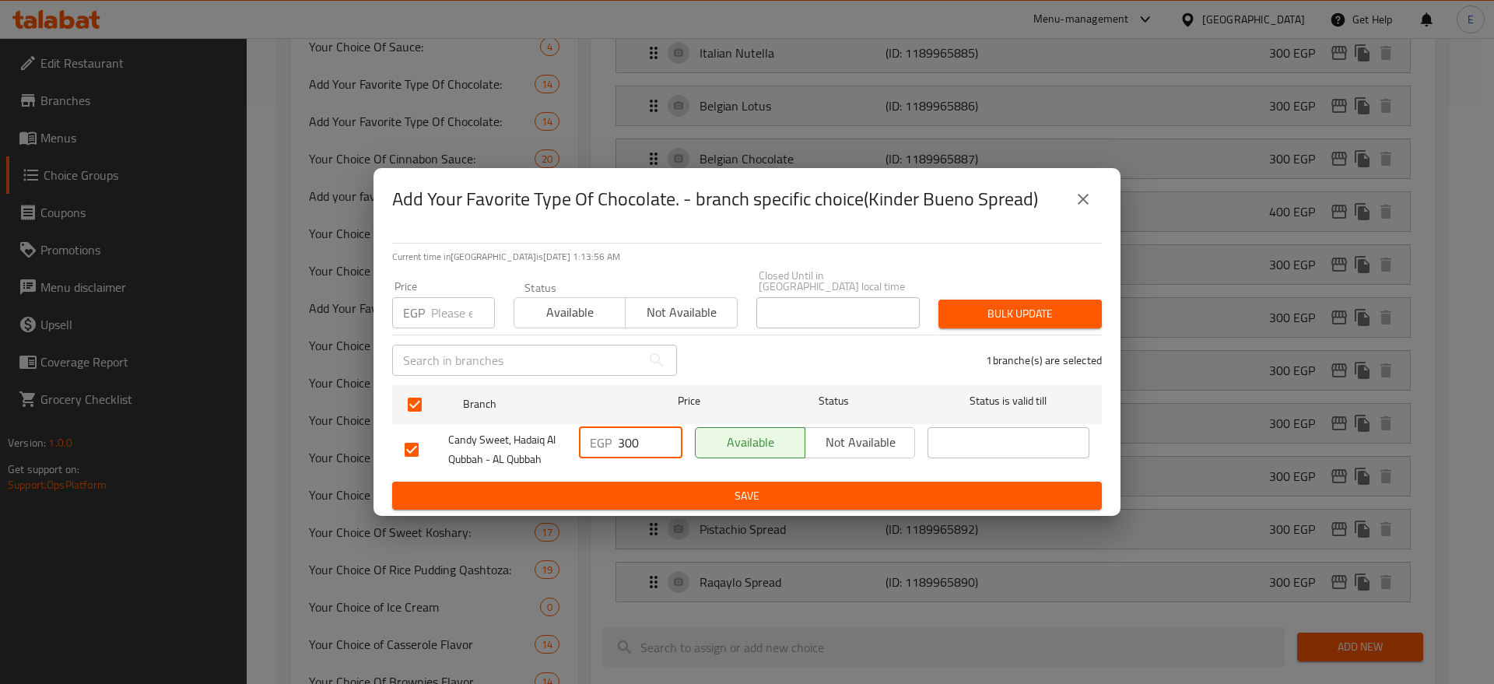
type input "300"
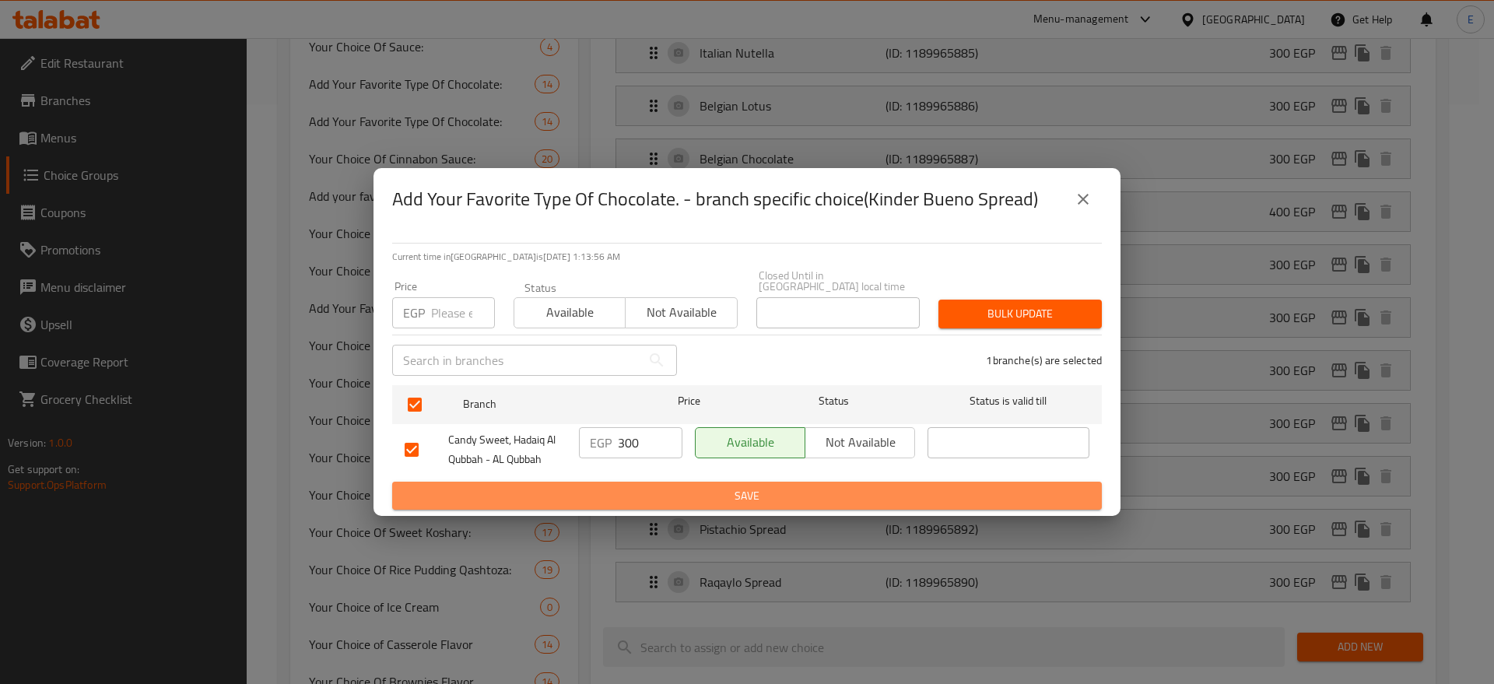
click at [593, 489] on span "Save" at bounding box center [747, 495] width 685 height 19
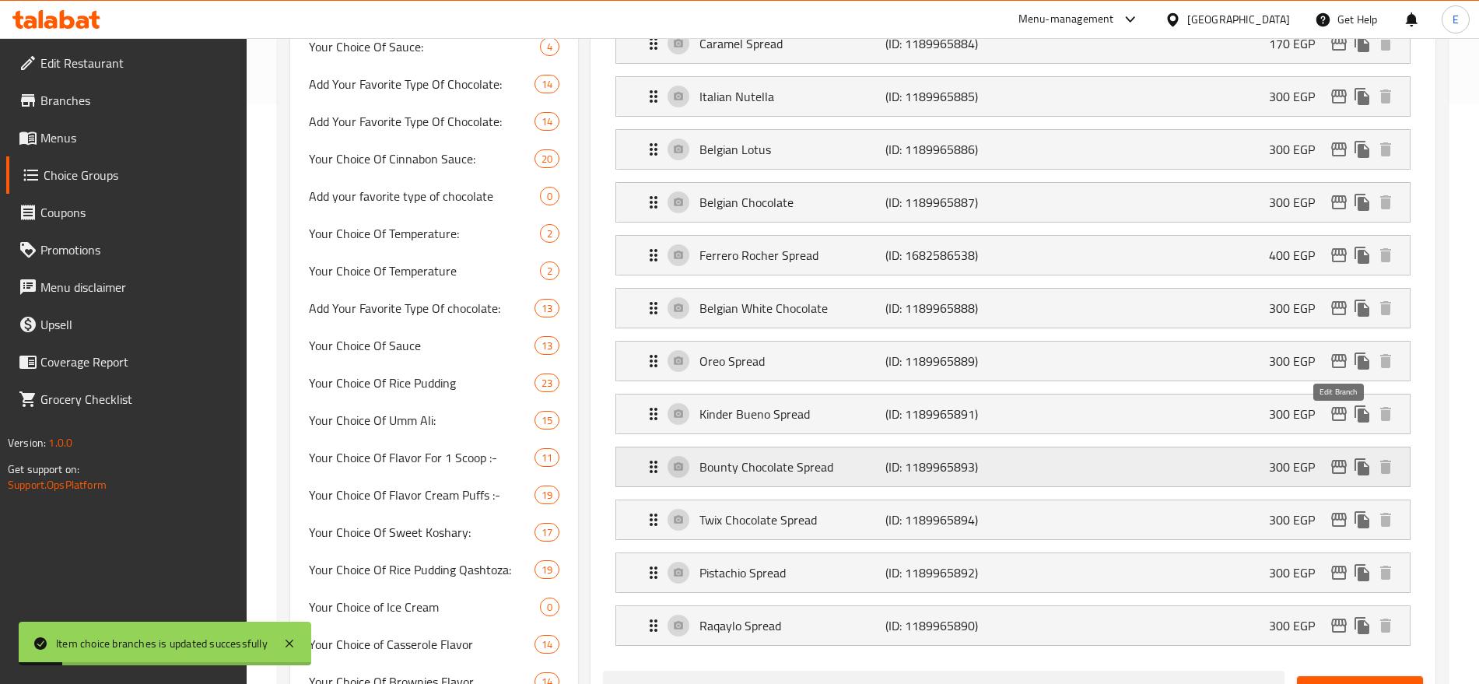
click at [1337, 457] on icon "edit" at bounding box center [1339, 466] width 19 height 19
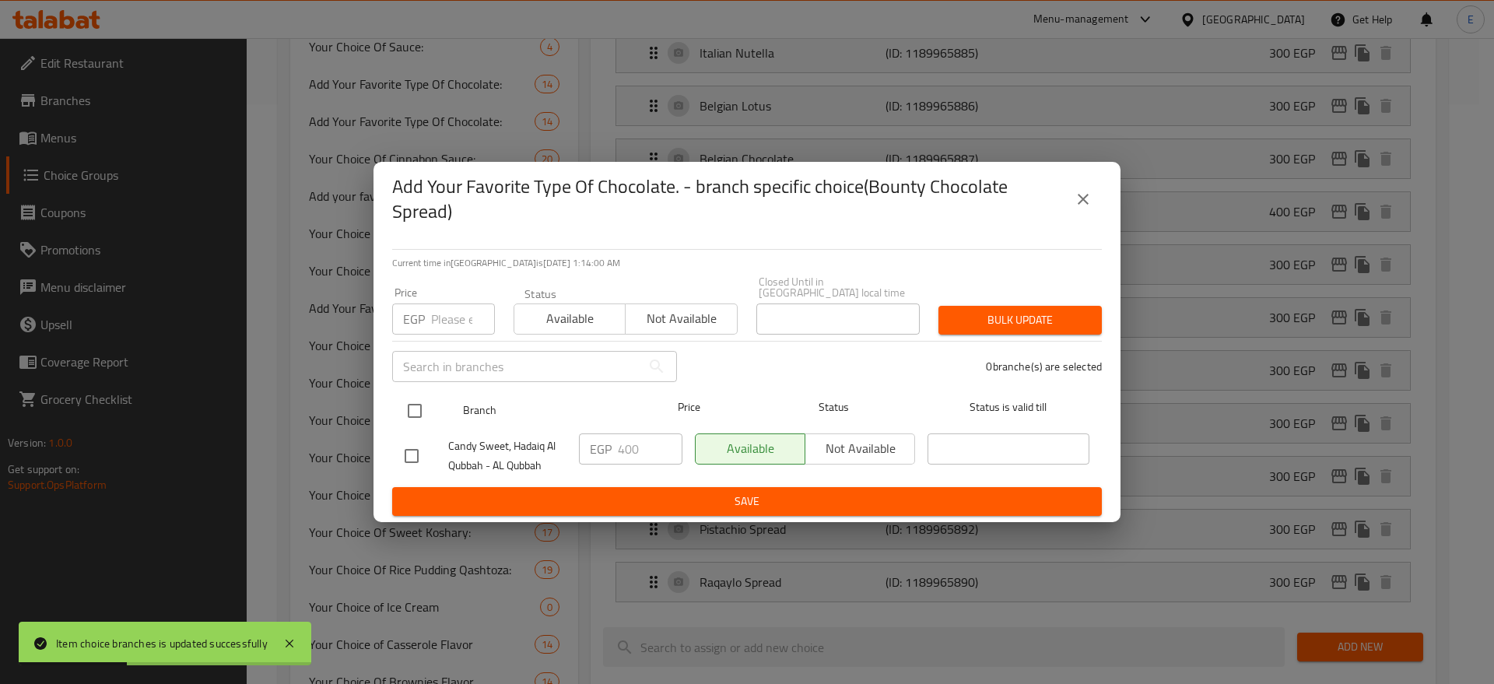
click at [409, 404] on input "checkbox" at bounding box center [414, 410] width 33 height 33
checkbox input "true"
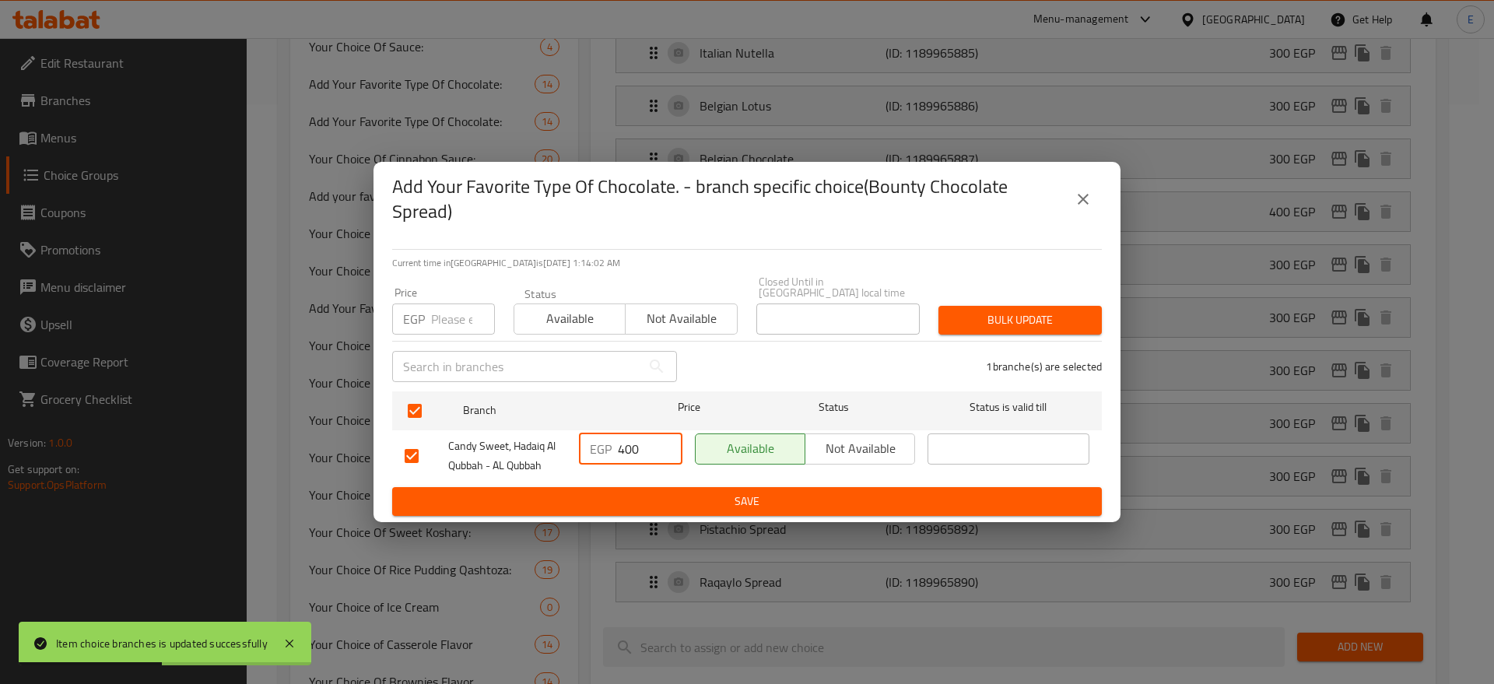
drag, startPoint x: 653, startPoint y: 443, endPoint x: 260, endPoint y: 436, distance: 393.0
click at [260, 436] on div "Add Your Favorite Type Of Chocolate. - branch specific choice(Bounty Chocolate …" at bounding box center [747, 342] width 1494 height 684
type input "300"
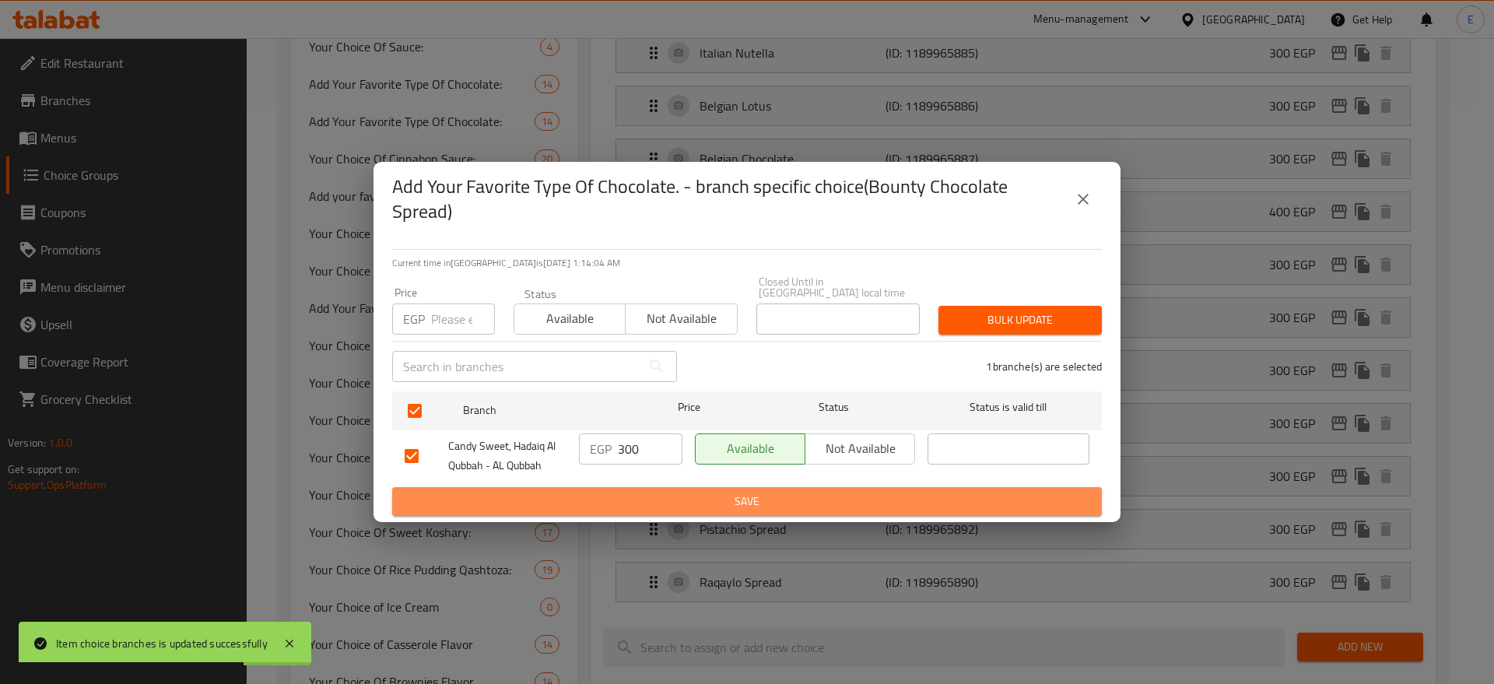
click at [685, 503] on span "Save" at bounding box center [747, 501] width 685 height 19
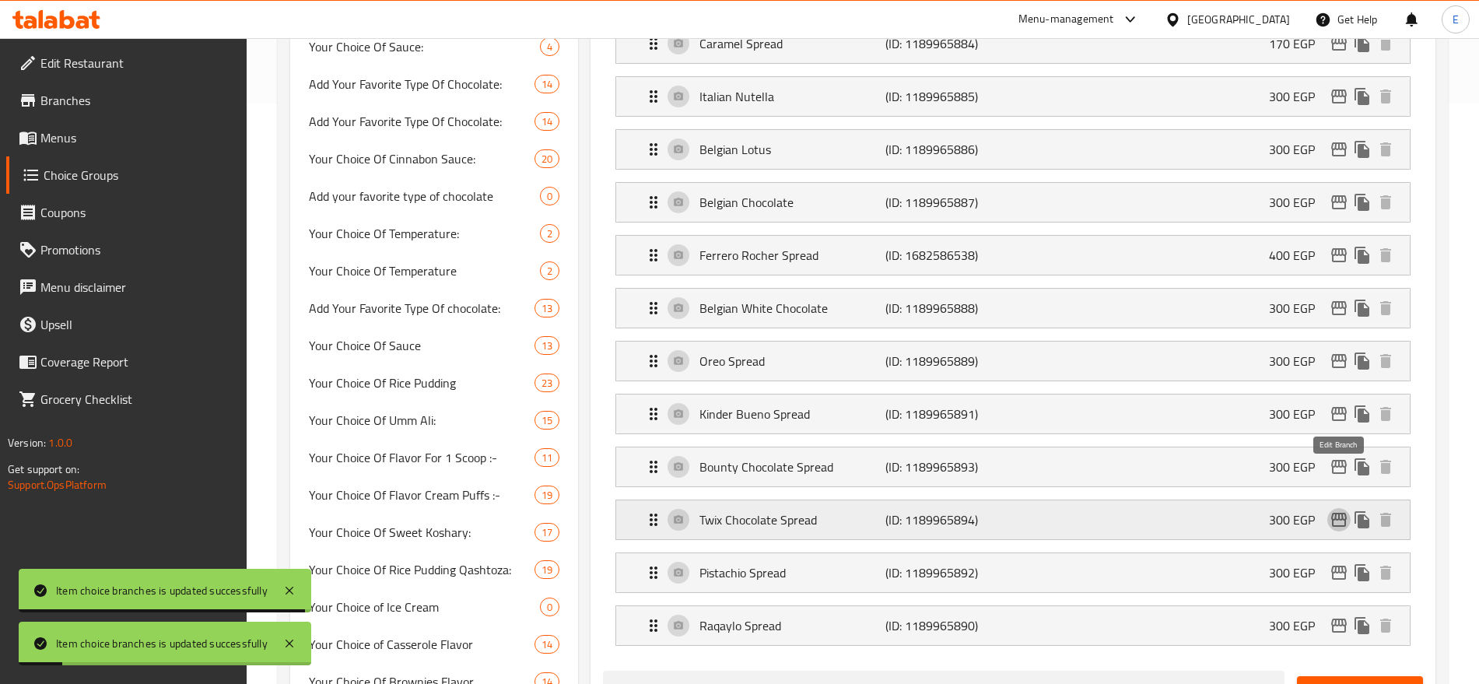
click at [1341, 513] on icon "edit" at bounding box center [1339, 520] width 16 height 14
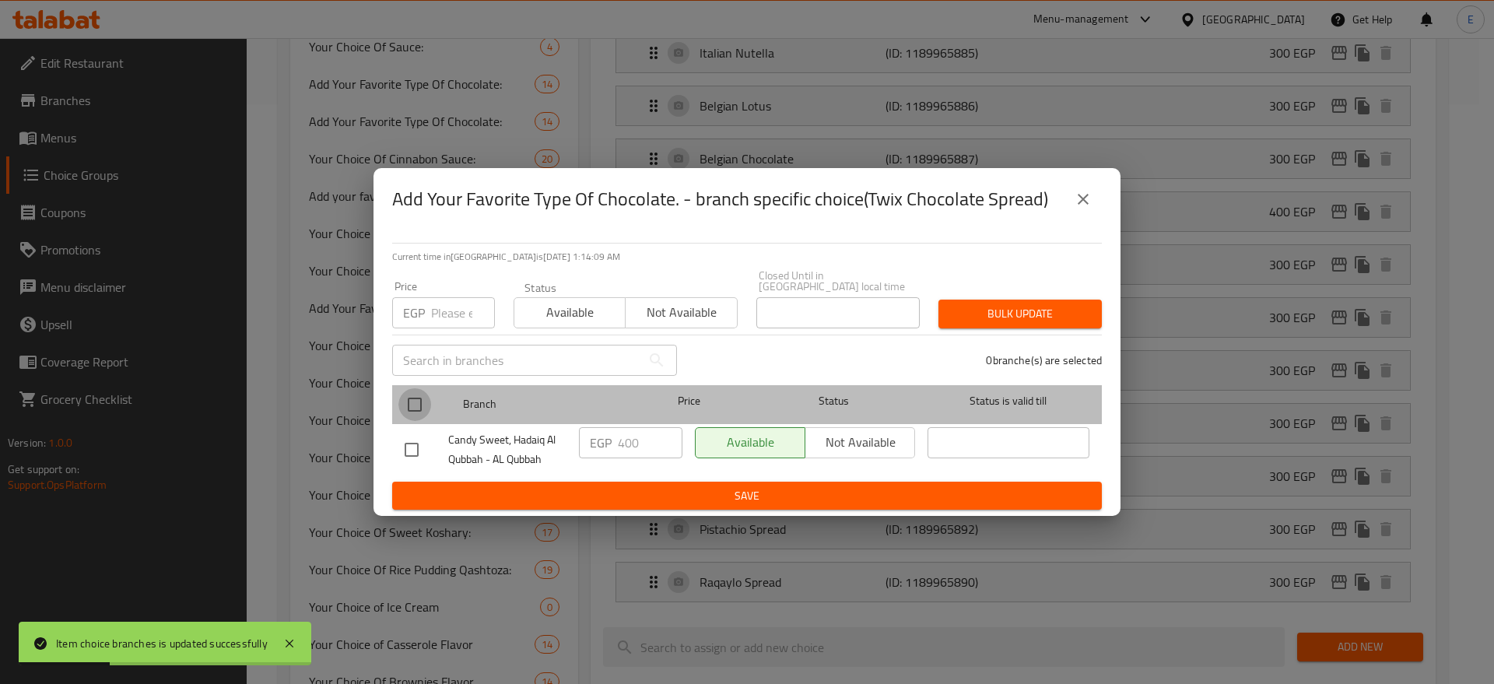
click at [419, 394] on input "checkbox" at bounding box center [414, 404] width 33 height 33
checkbox input "true"
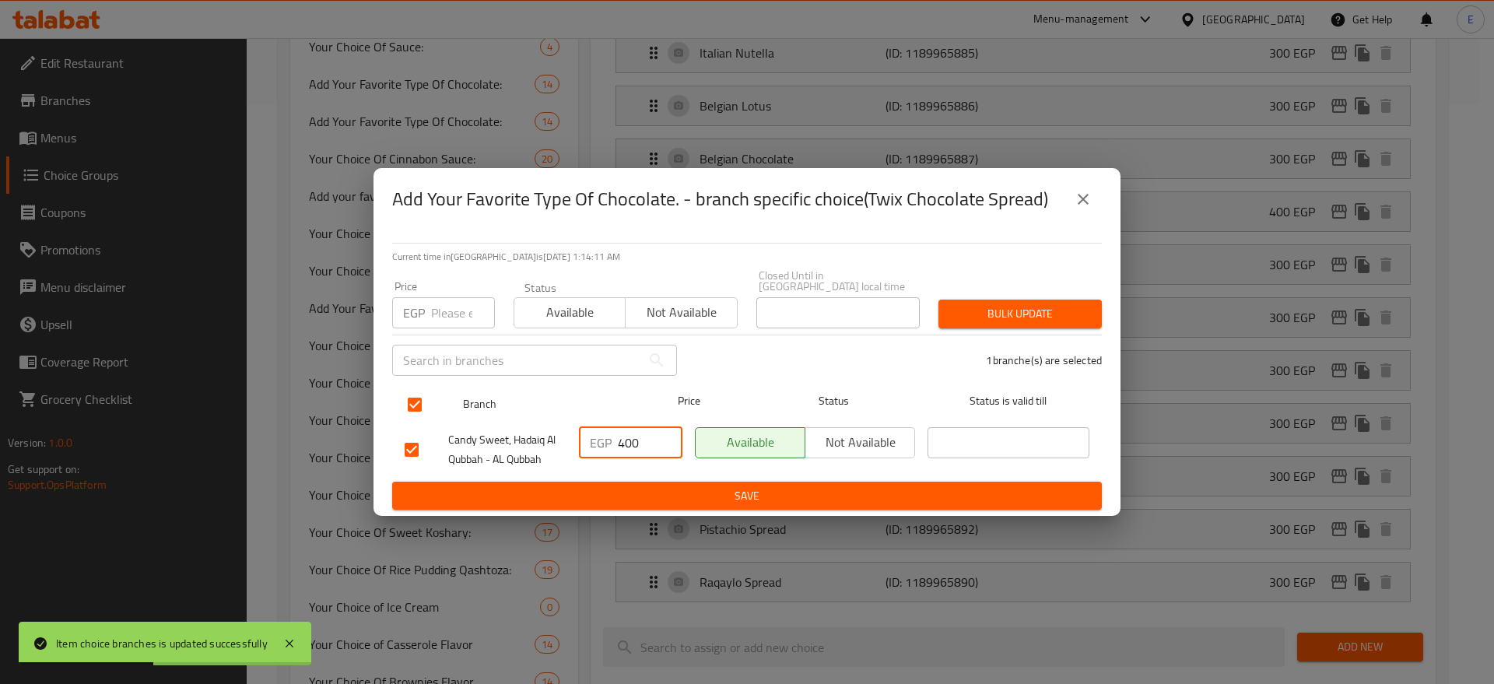
drag, startPoint x: 646, startPoint y: 438, endPoint x: 408, endPoint y: 409, distance: 239.0
click at [408, 409] on ul "Branch Price Status Status is valid till Candy Sweet, Hadaiq Al Qubbah - AL Qub…" at bounding box center [747, 430] width 710 height 103
type input "300"
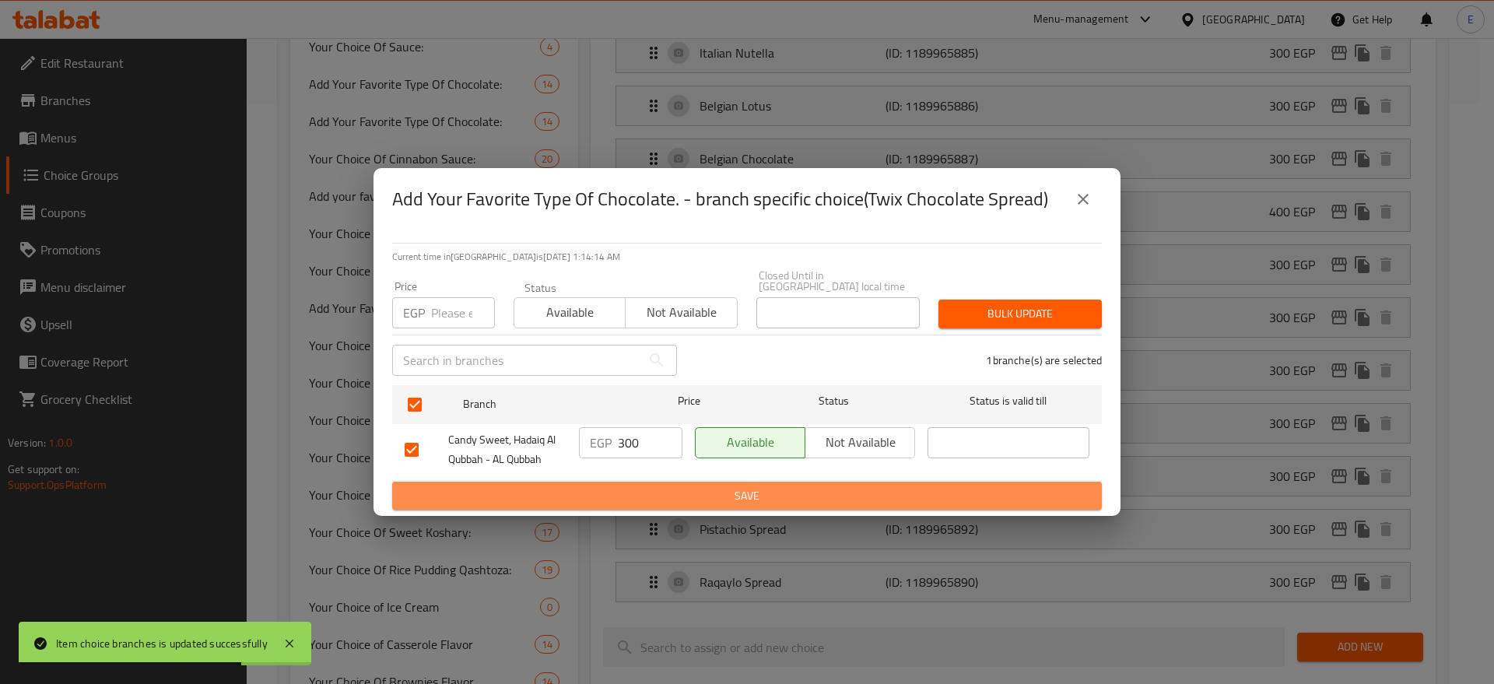
click at [622, 486] on span "Save" at bounding box center [747, 495] width 685 height 19
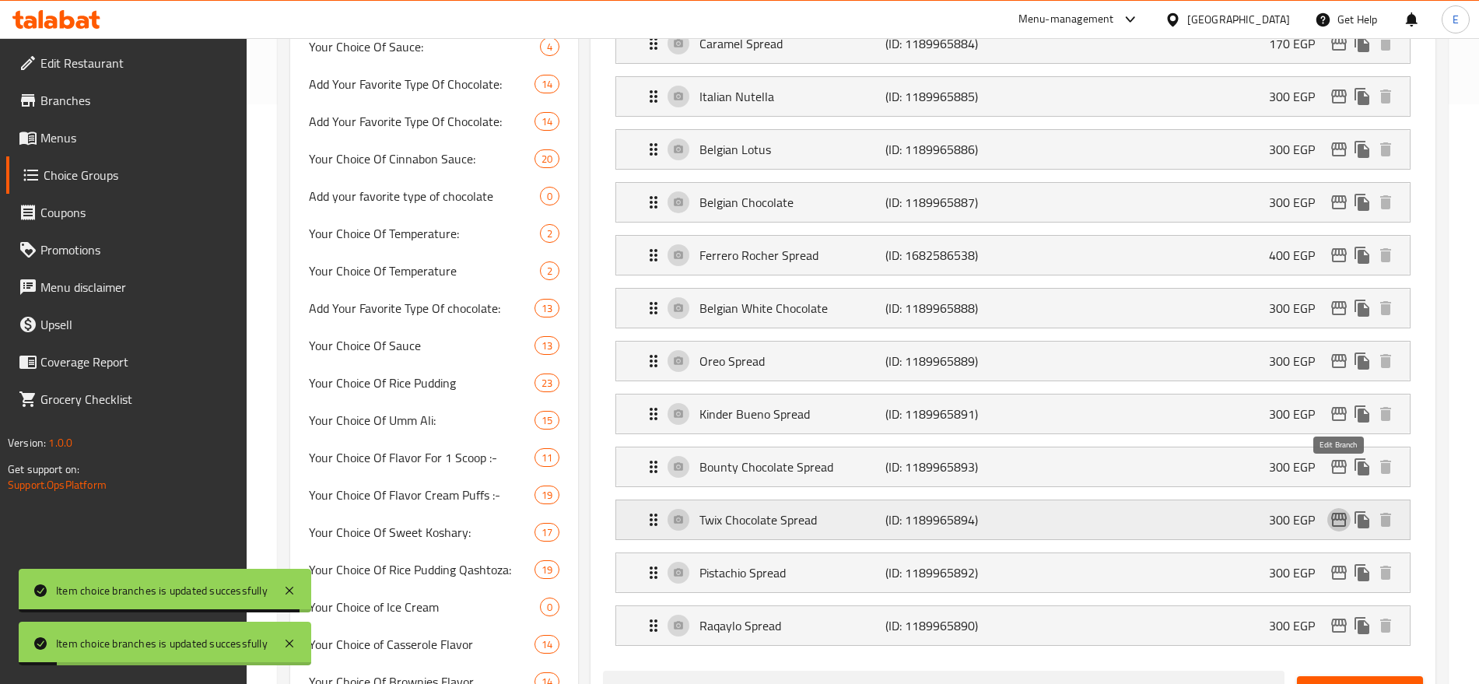
click at [1337, 513] on icon "edit" at bounding box center [1339, 520] width 16 height 14
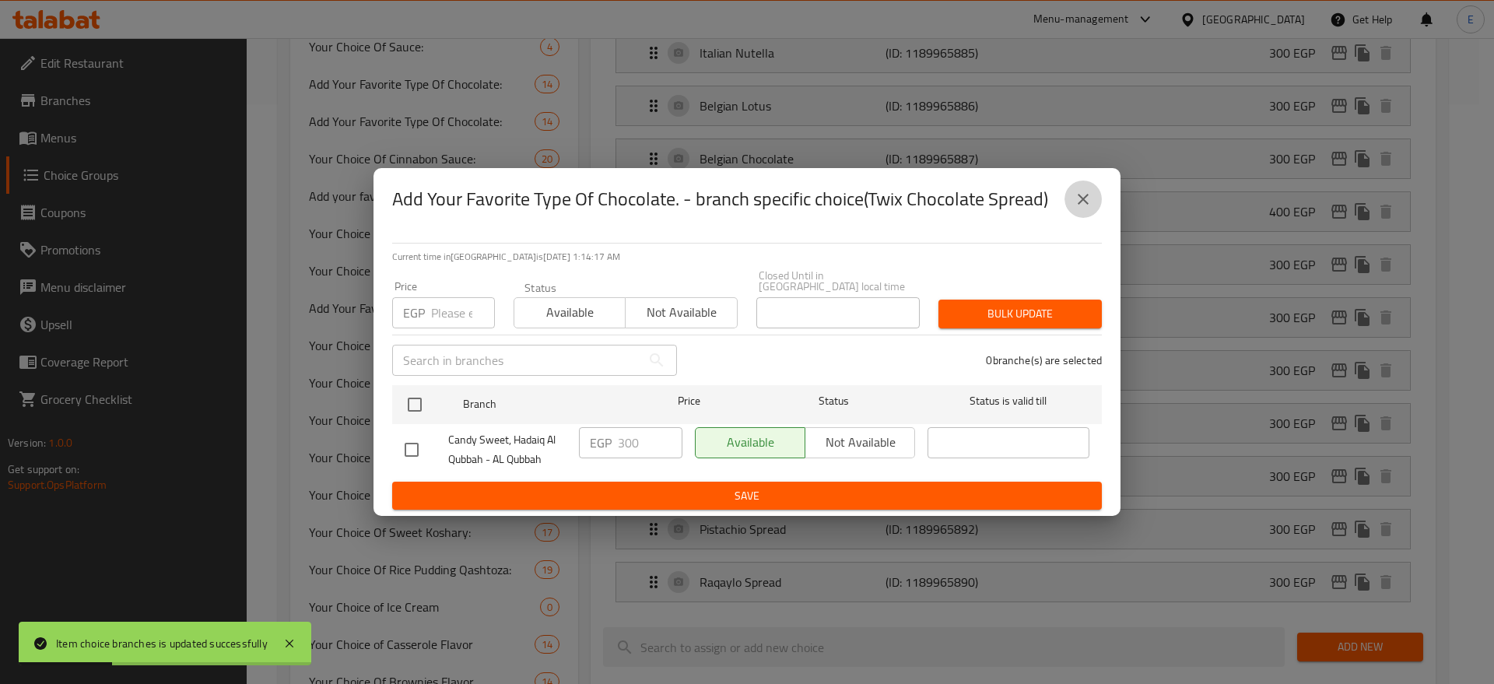
click at [1085, 205] on icon "close" at bounding box center [1083, 199] width 19 height 19
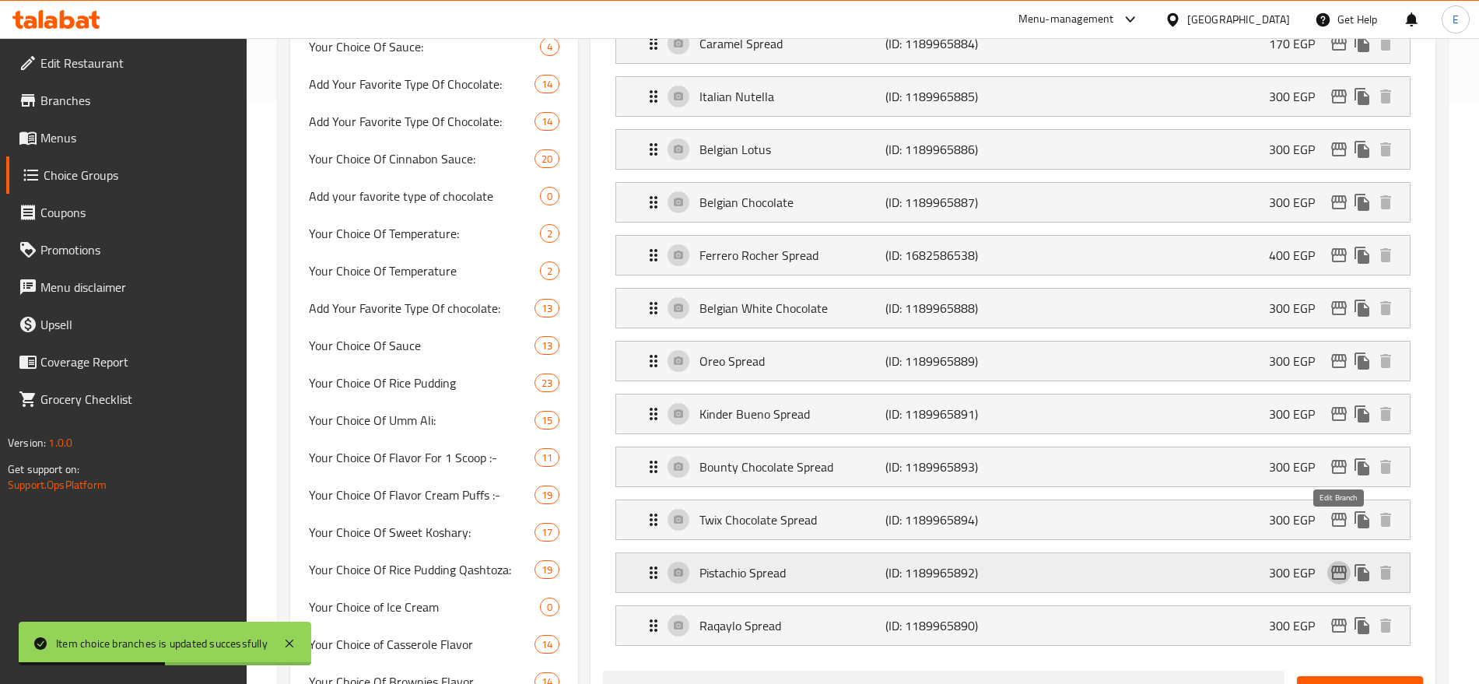
click at [1338, 563] on icon "edit" at bounding box center [1339, 572] width 19 height 19
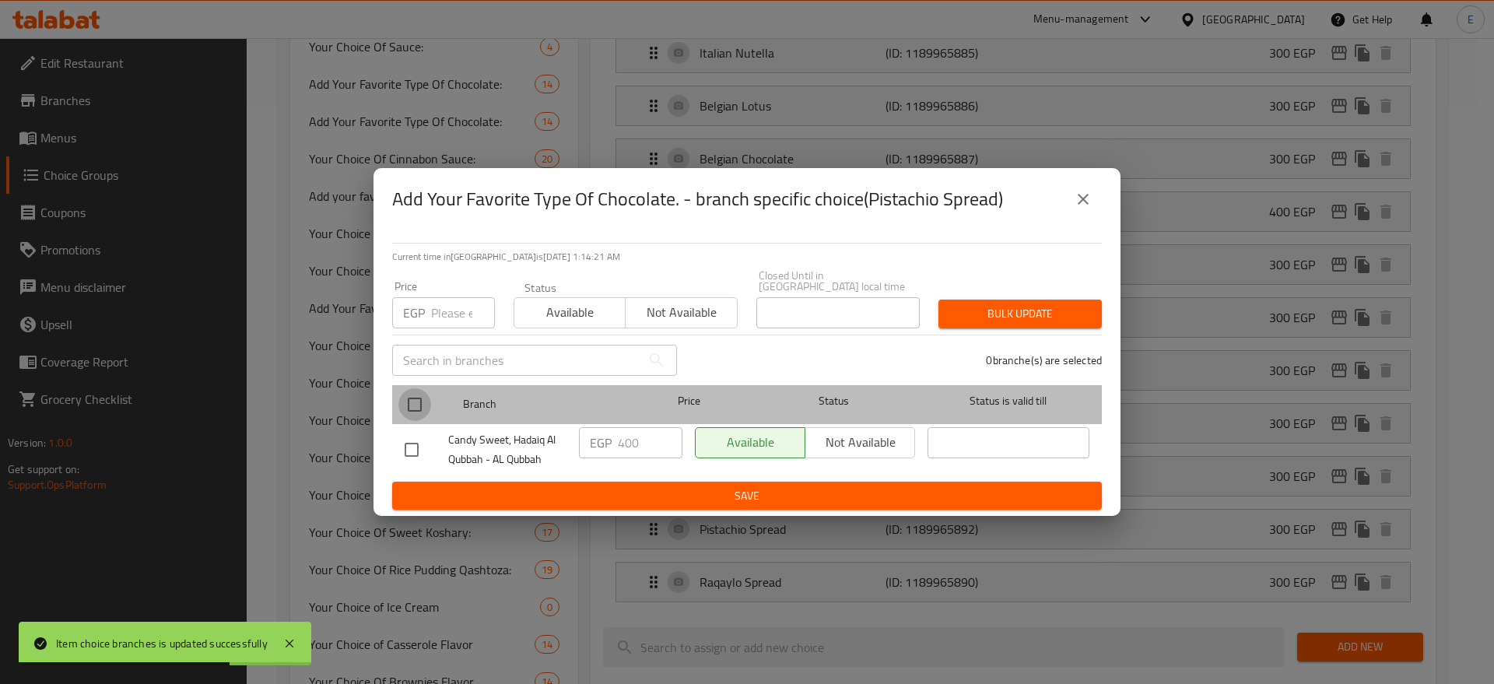
click at [415, 401] on input "checkbox" at bounding box center [414, 404] width 33 height 33
checkbox input "true"
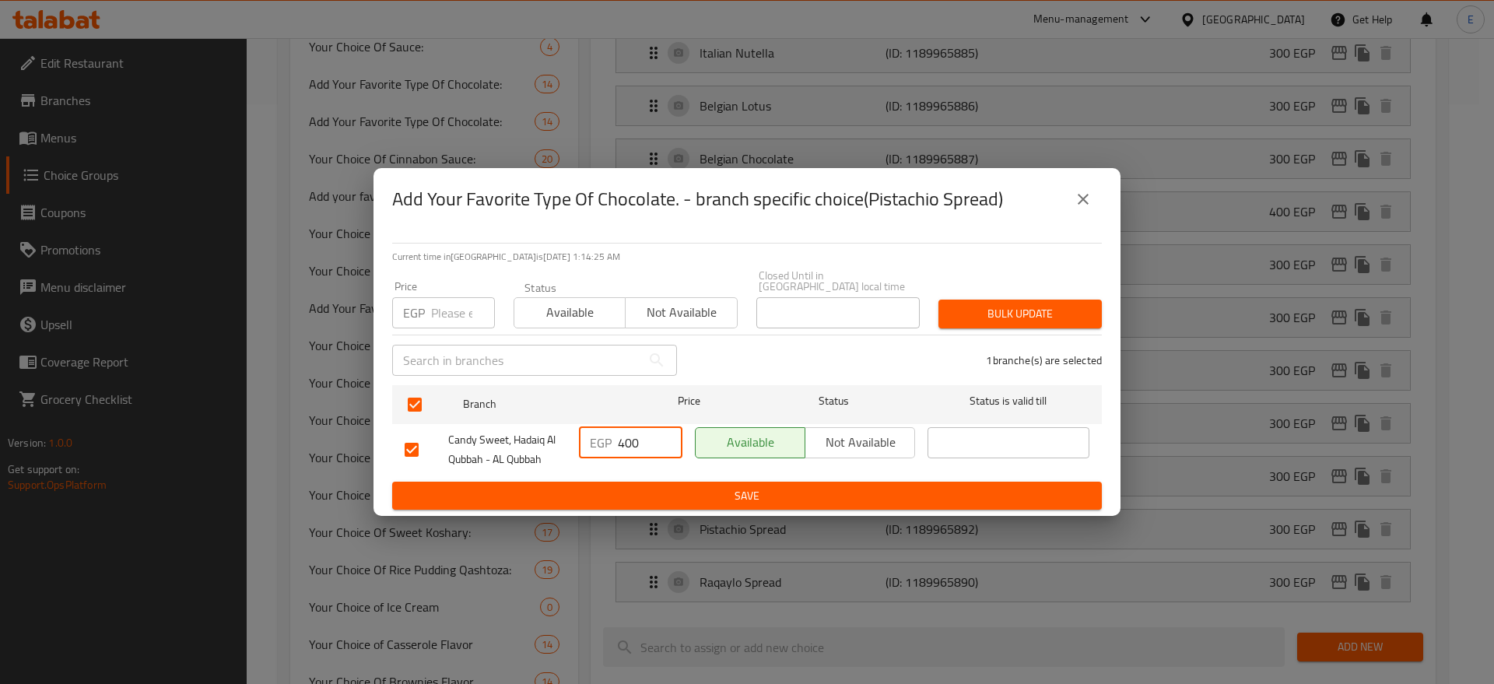
drag, startPoint x: 649, startPoint y: 435, endPoint x: 413, endPoint y: 422, distance: 236.1
click at [413, 422] on div "Candy Sweet, Hadaiq Al Qubbah - AL Qubbah EGP 400 ​ Available Not available ​" at bounding box center [746, 450] width 697 height 58
type input "300"
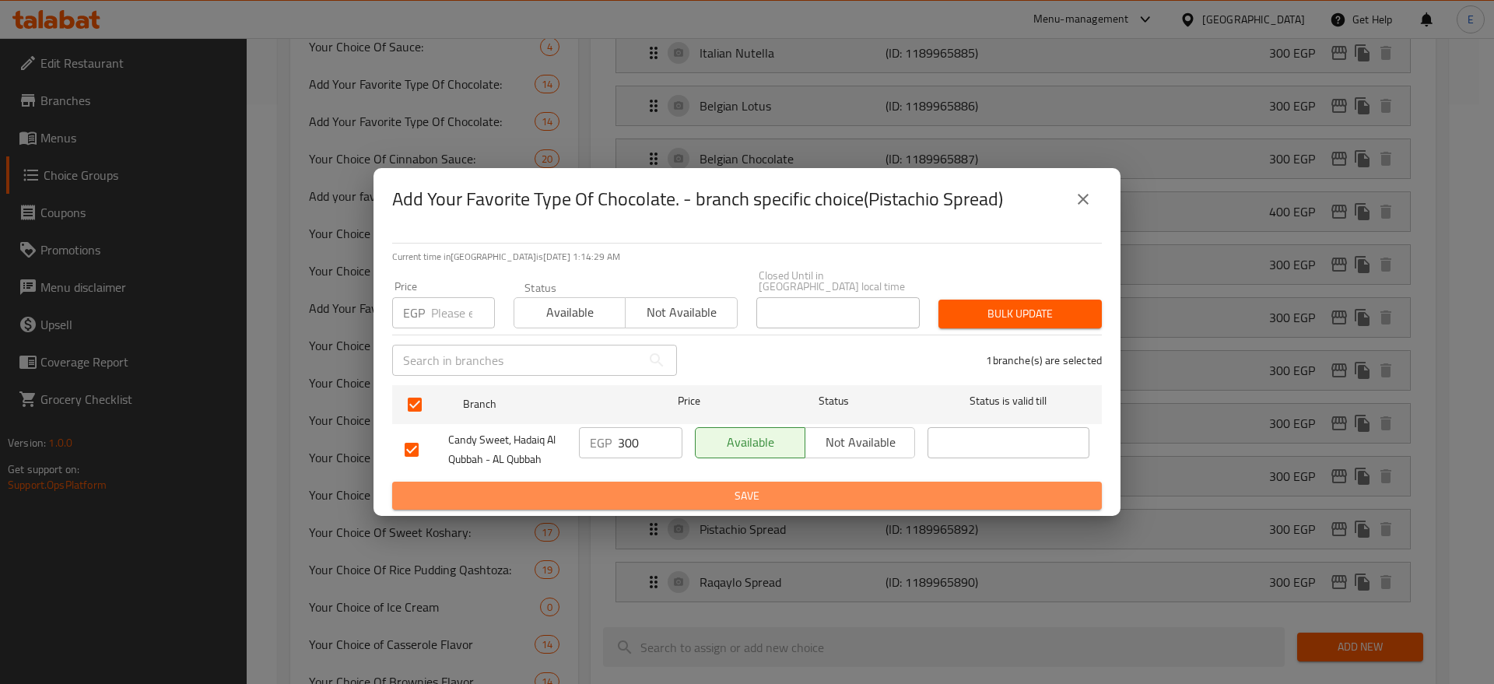
click at [724, 497] on span "Save" at bounding box center [747, 495] width 685 height 19
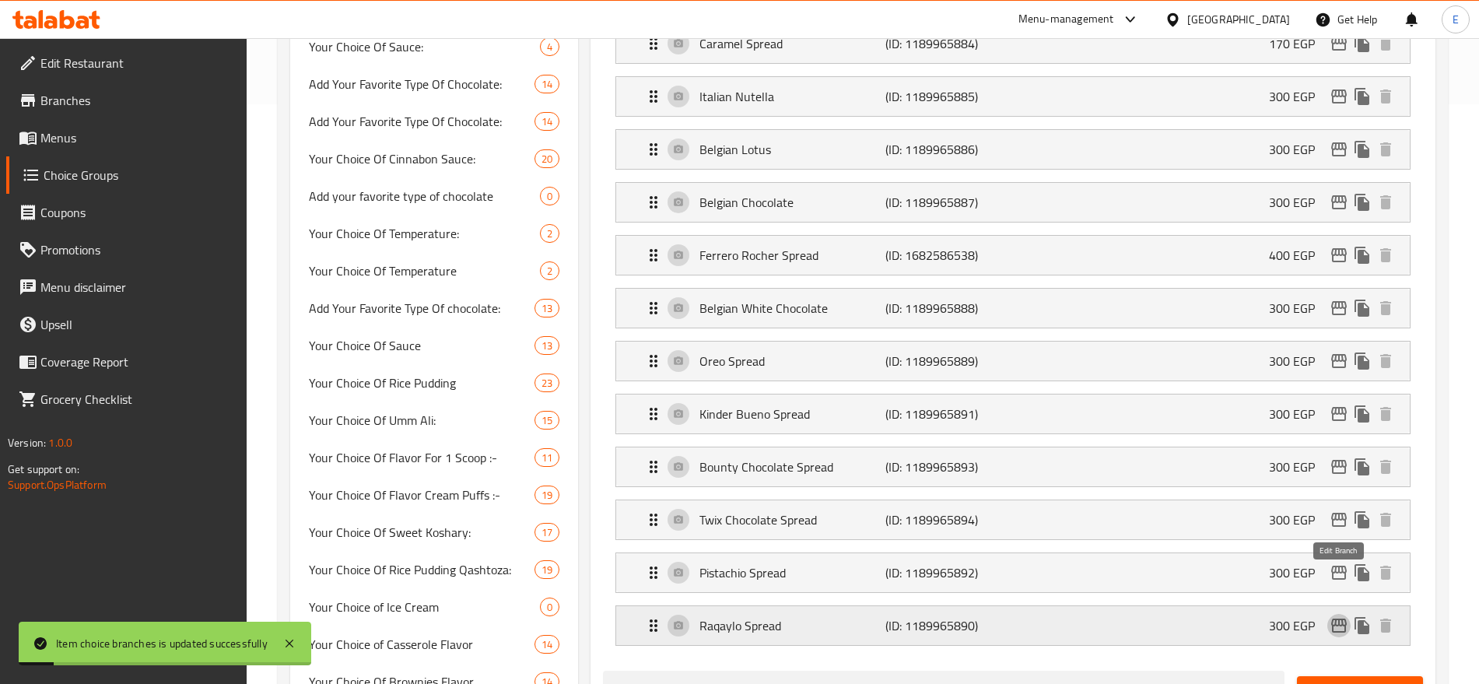
click at [1334, 616] on icon "edit" at bounding box center [1339, 625] width 19 height 19
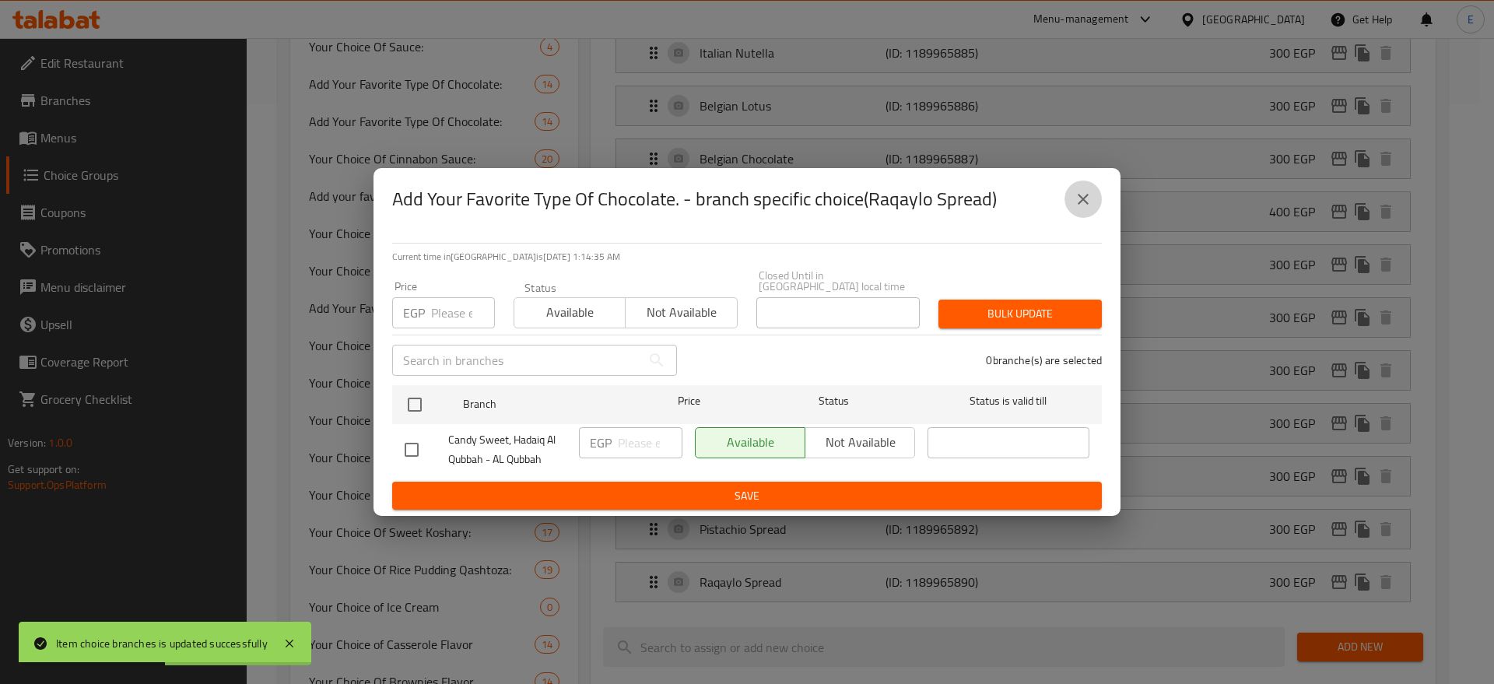
click at [1082, 198] on icon "close" at bounding box center [1083, 199] width 19 height 19
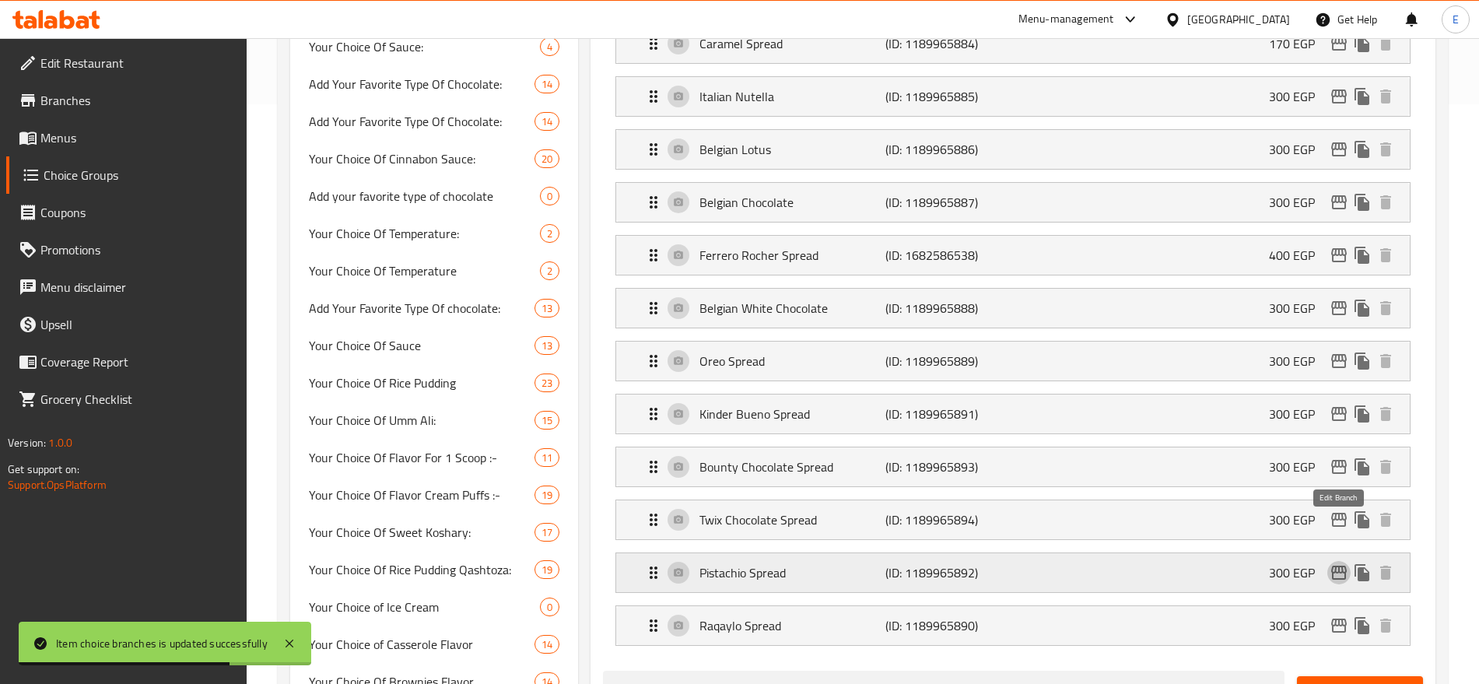
click at [1338, 566] on icon "edit" at bounding box center [1339, 573] width 16 height 14
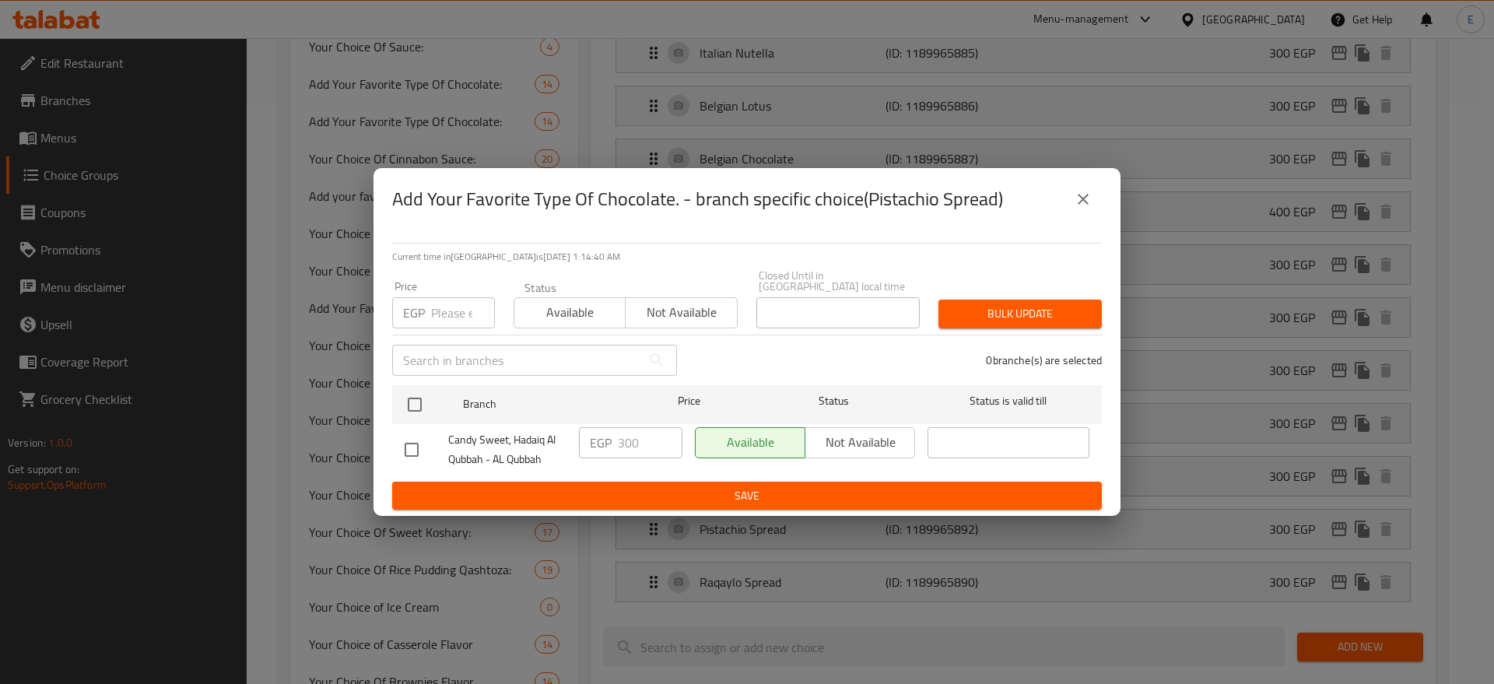
click at [1090, 205] on icon "close" at bounding box center [1083, 199] width 19 height 19
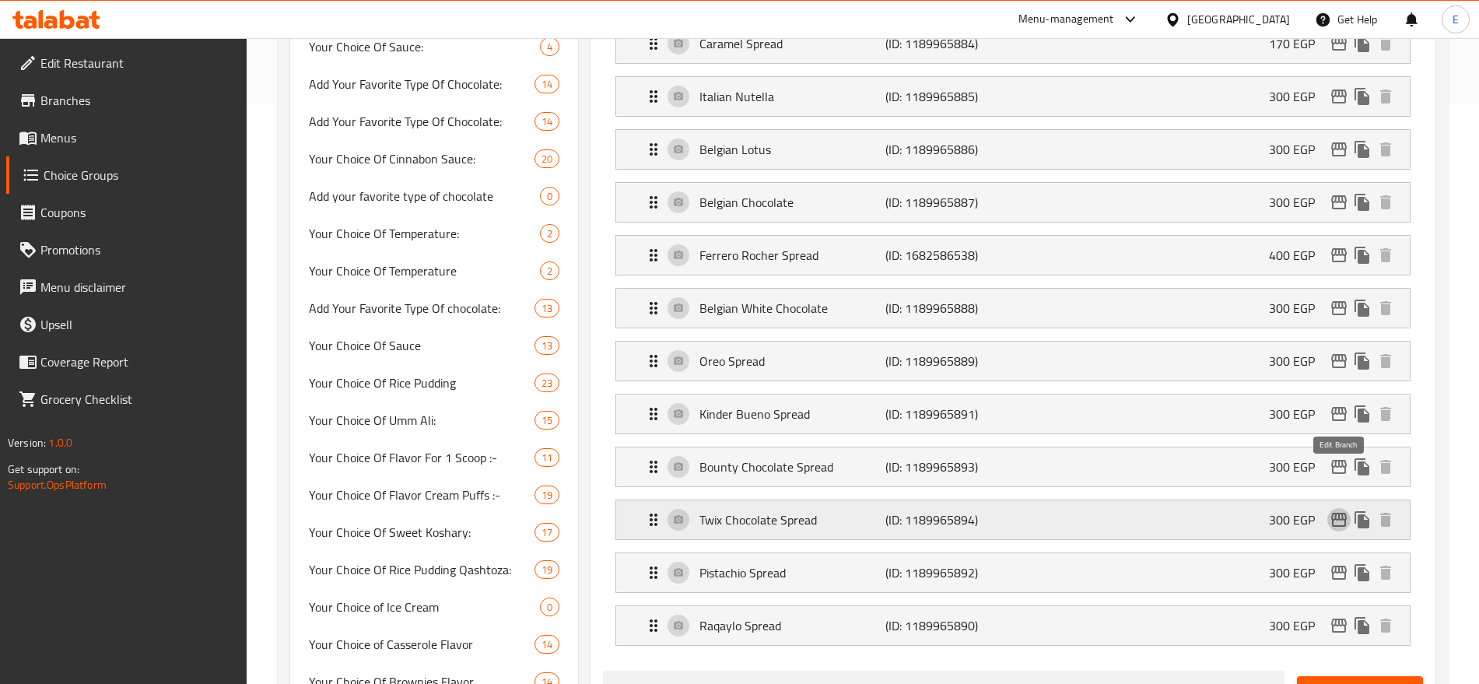
click at [1340, 510] on icon "edit" at bounding box center [1339, 519] width 19 height 19
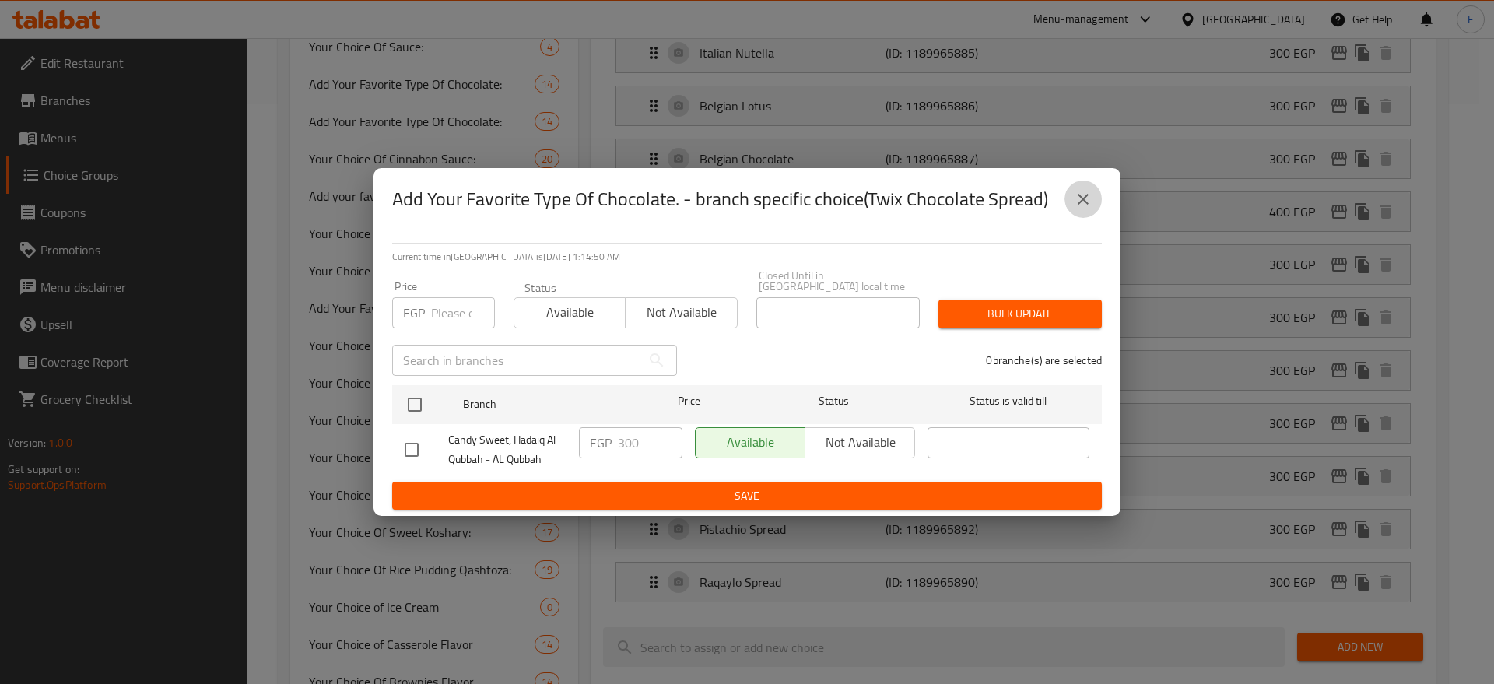
click at [1081, 205] on icon "close" at bounding box center [1083, 199] width 11 height 11
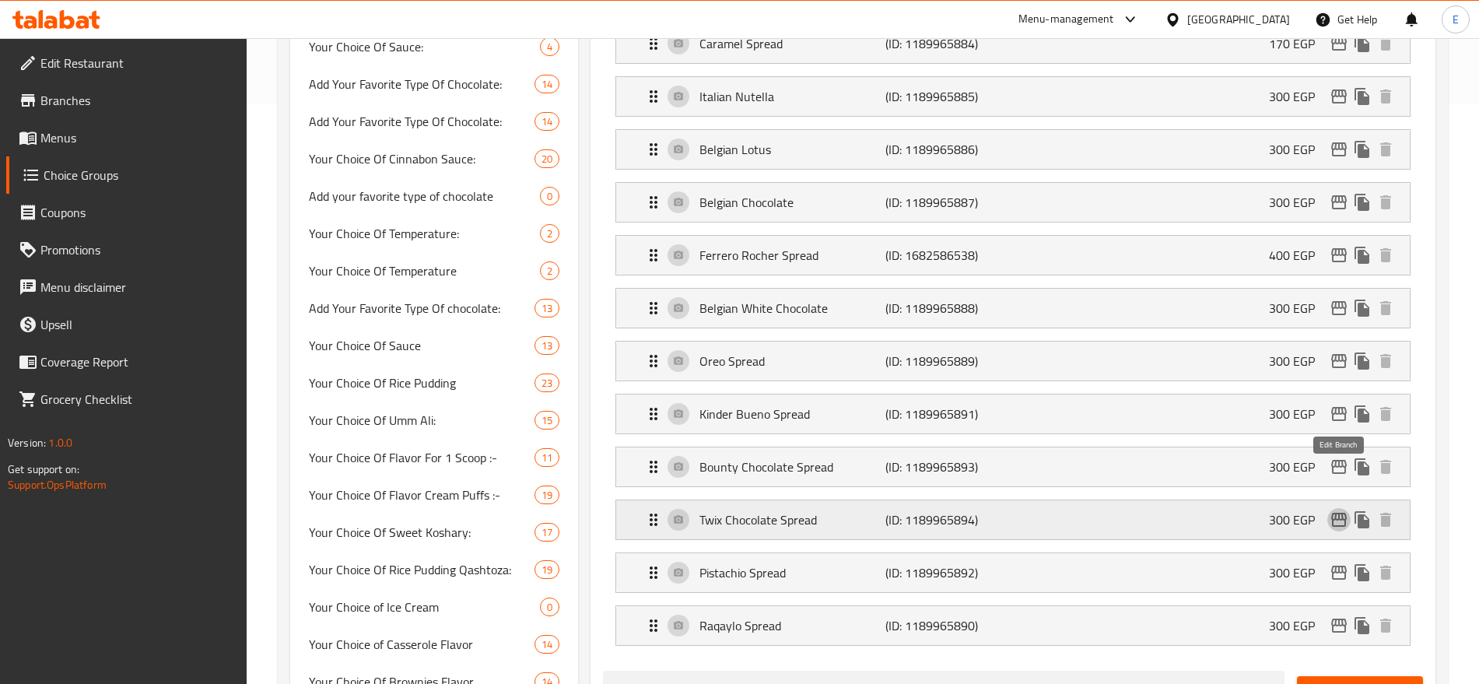
click at [1340, 510] on icon "edit" at bounding box center [1339, 519] width 19 height 19
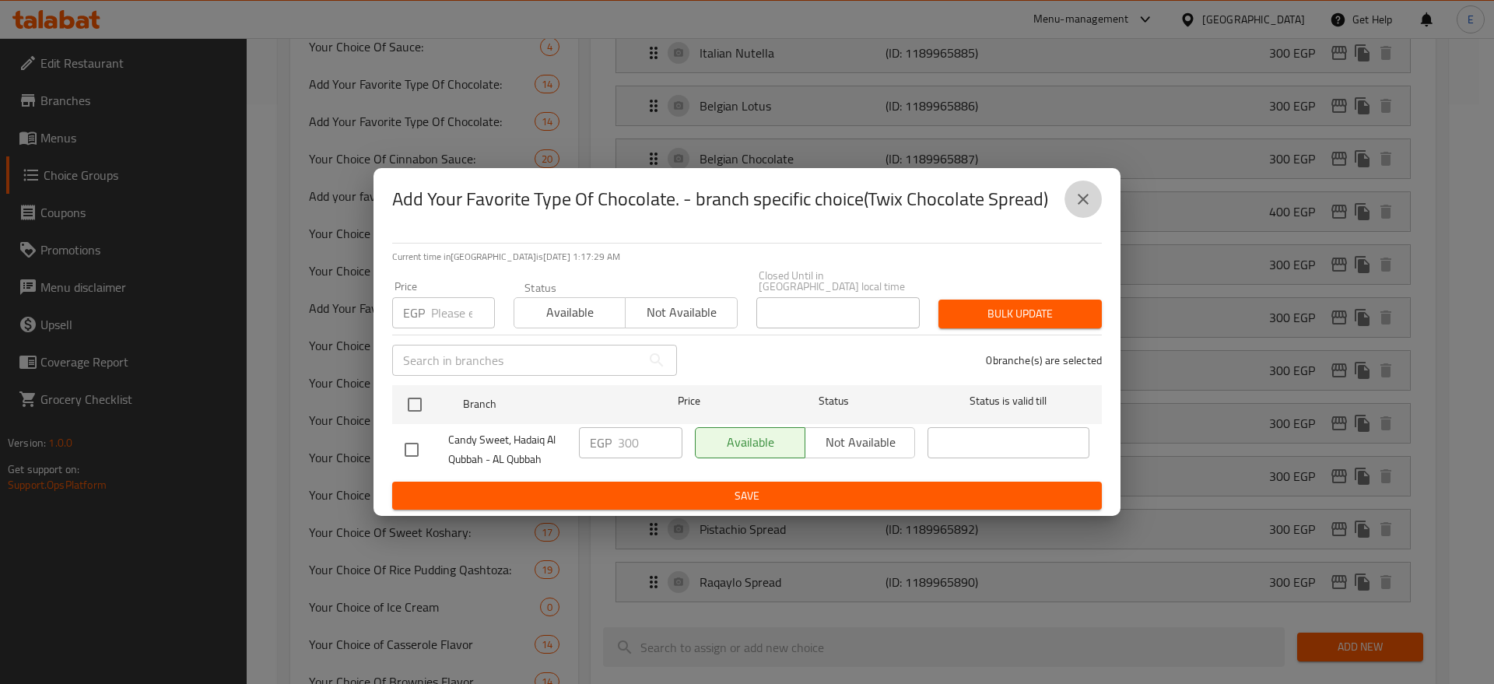
click at [1092, 205] on button "close" at bounding box center [1082, 198] width 37 height 37
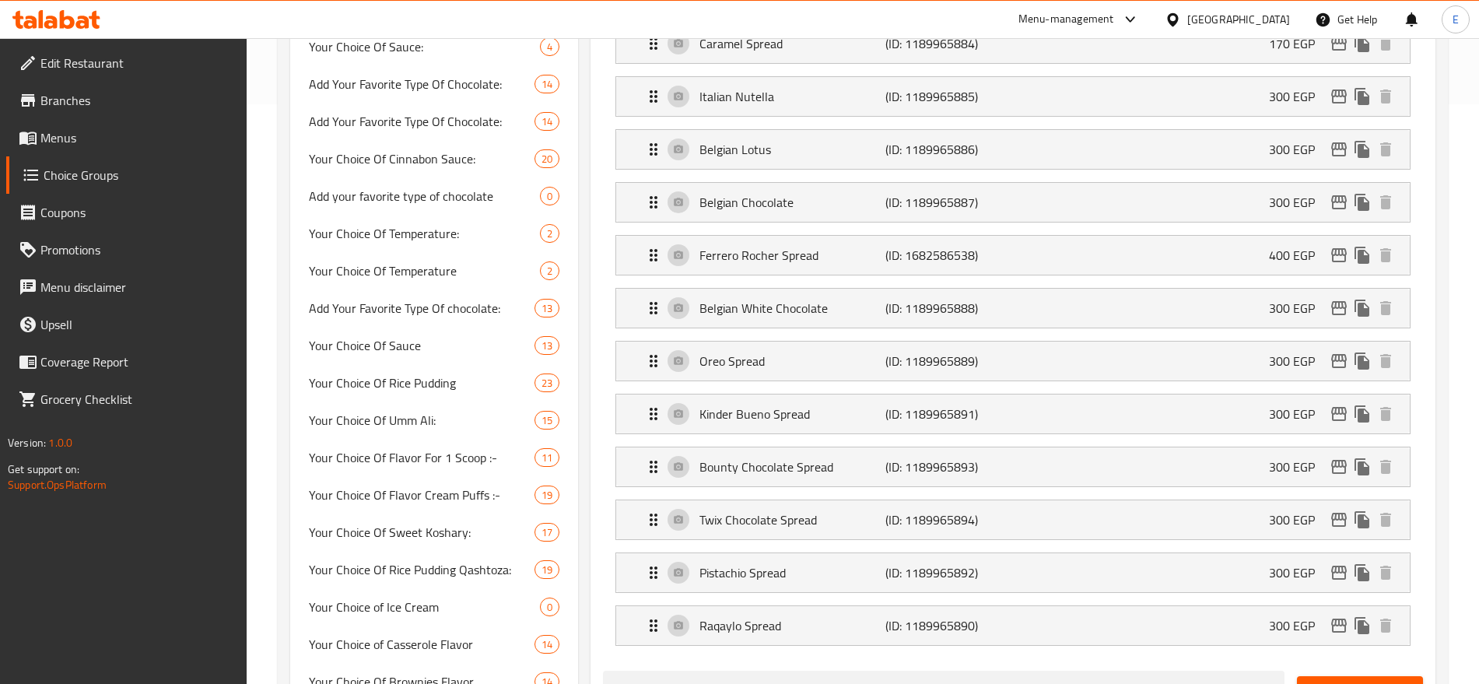
scroll to position [0, 0]
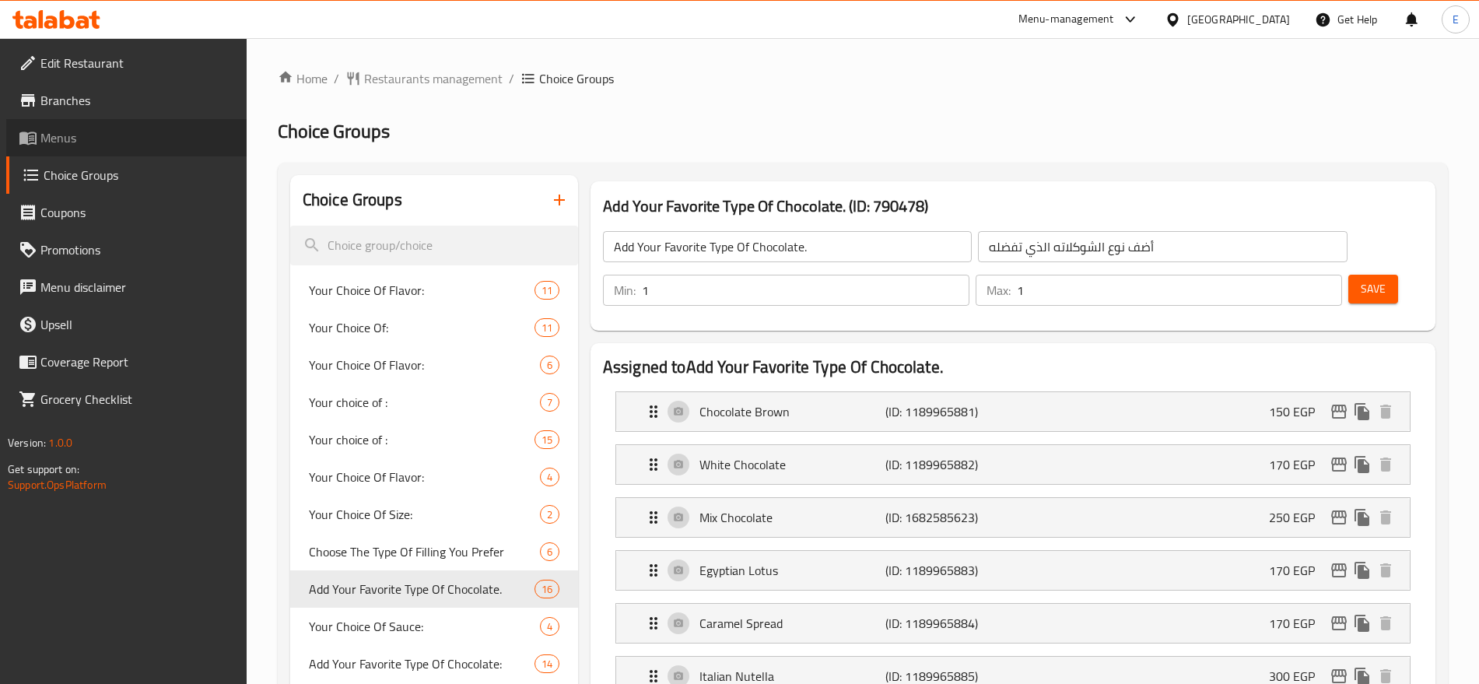
click at [73, 135] on span "Menus" at bounding box center [137, 137] width 194 height 19
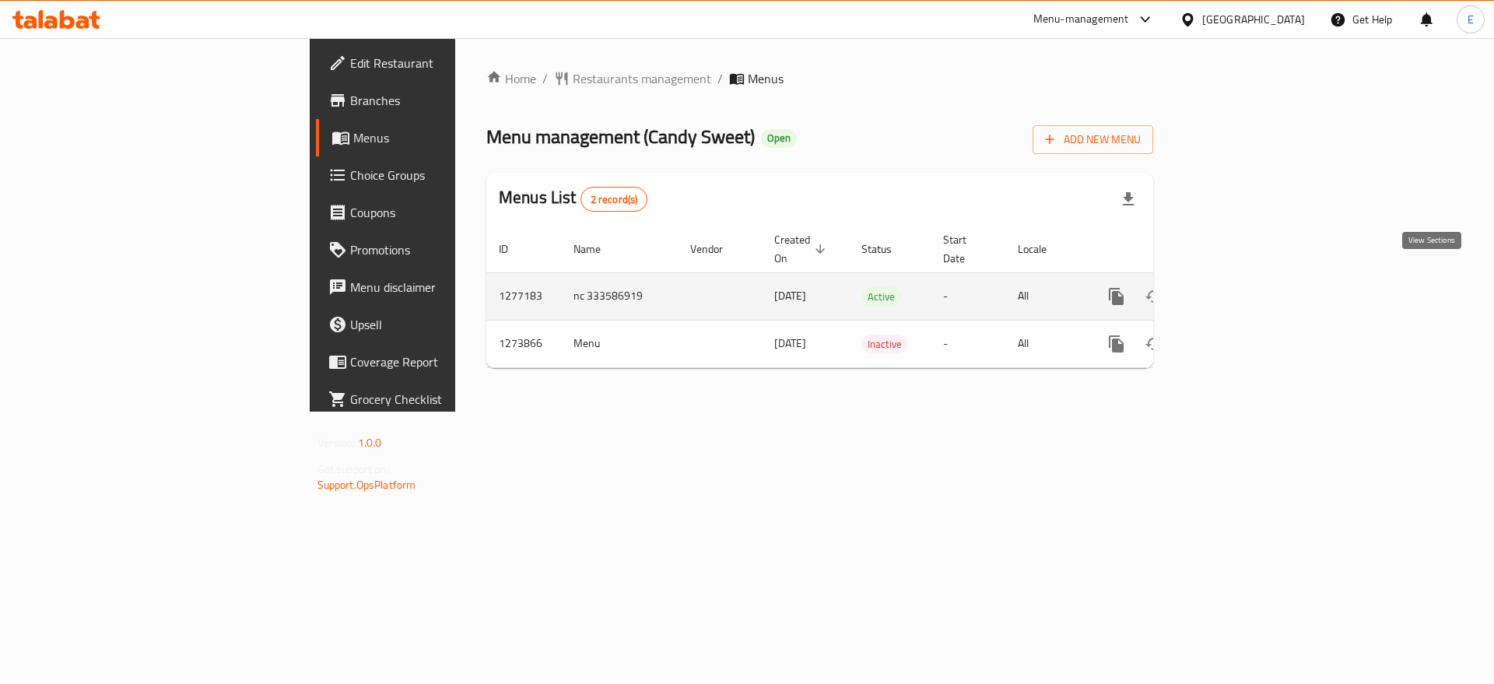
click at [1238, 287] on icon "enhanced table" at bounding box center [1228, 296] width 19 height 19
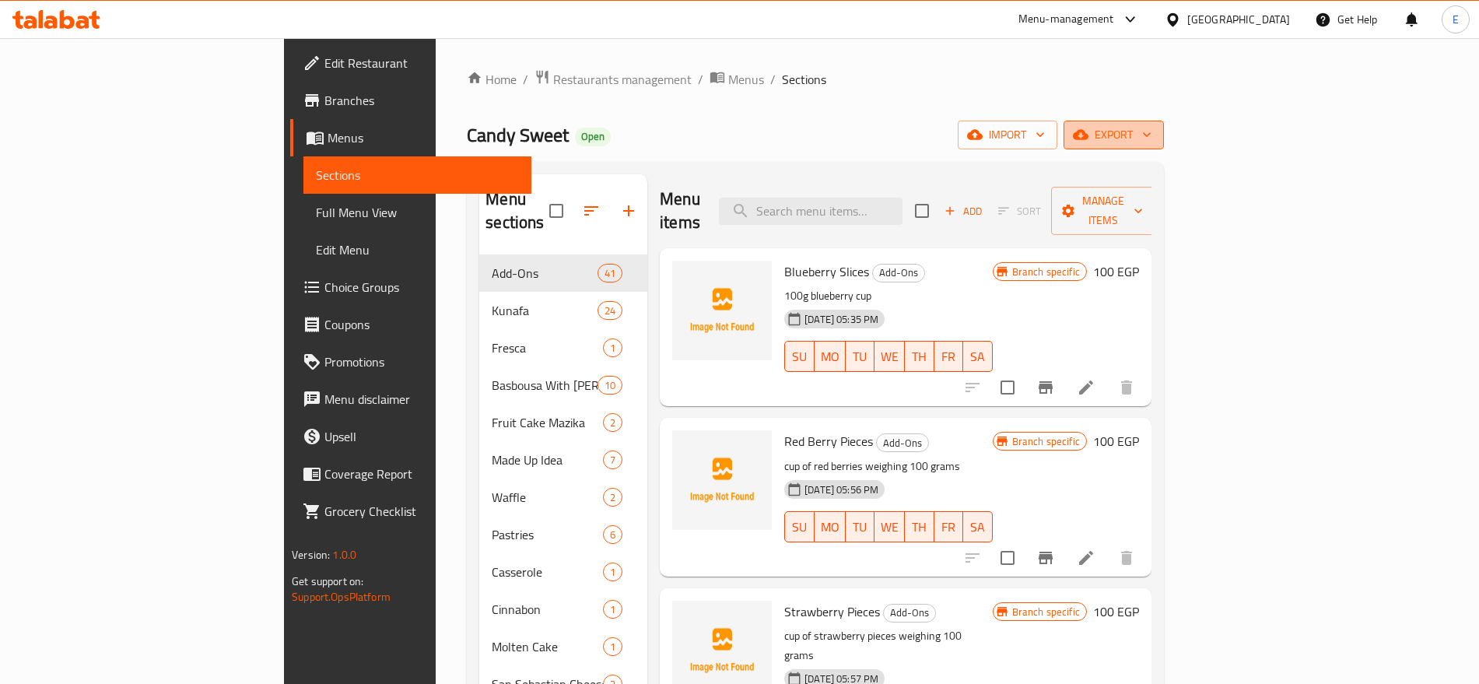
click at [1151, 129] on span "export" at bounding box center [1113, 134] width 75 height 19
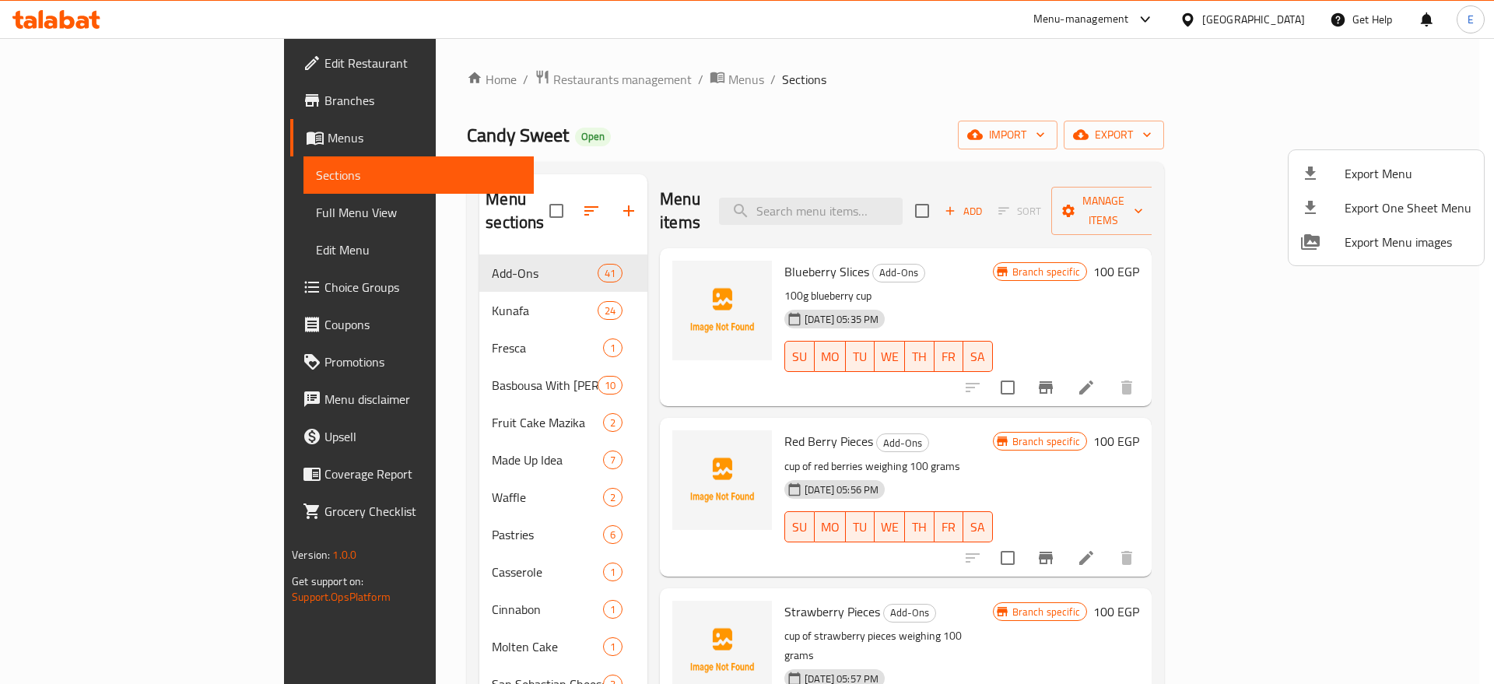
click at [310, 483] on div at bounding box center [747, 342] width 1494 height 684
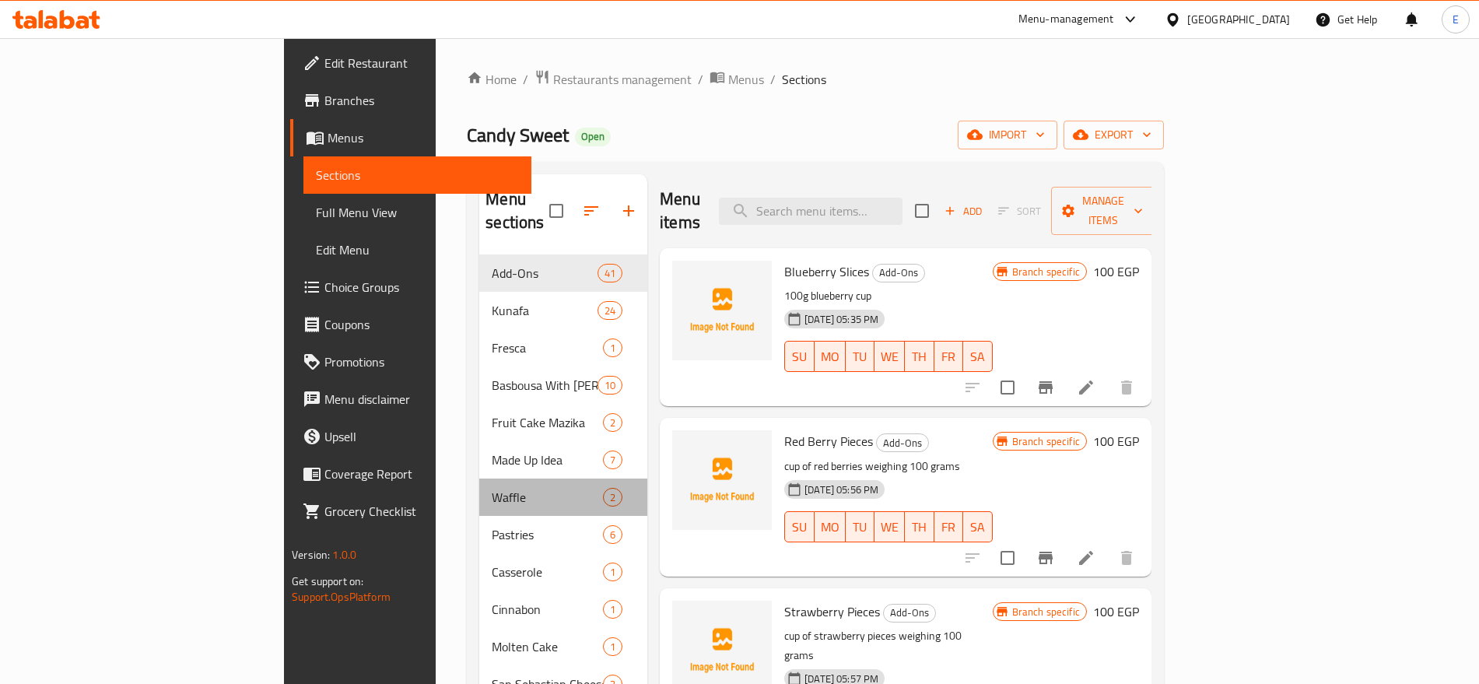
click at [479, 483] on div "Waffle 2" at bounding box center [563, 496] width 168 height 37
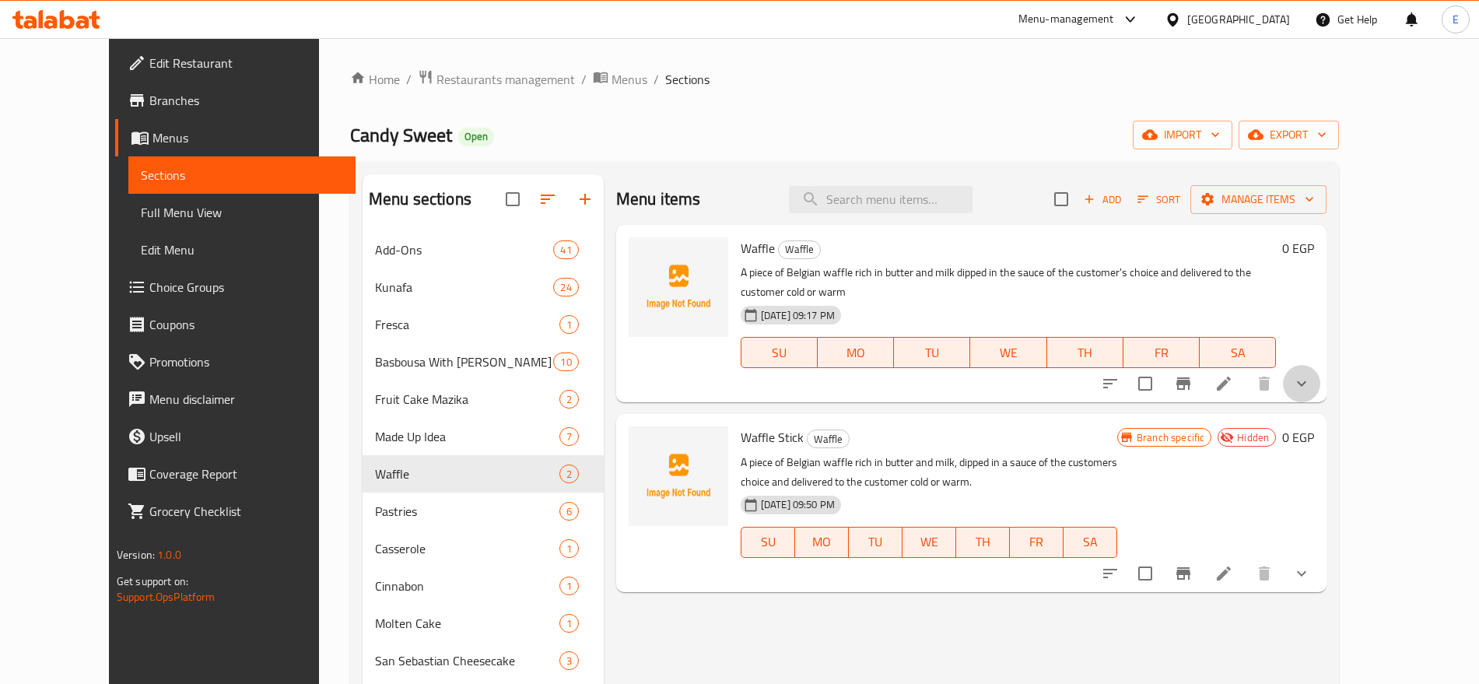
click at [1320, 376] on button "show more" at bounding box center [1301, 383] width 37 height 37
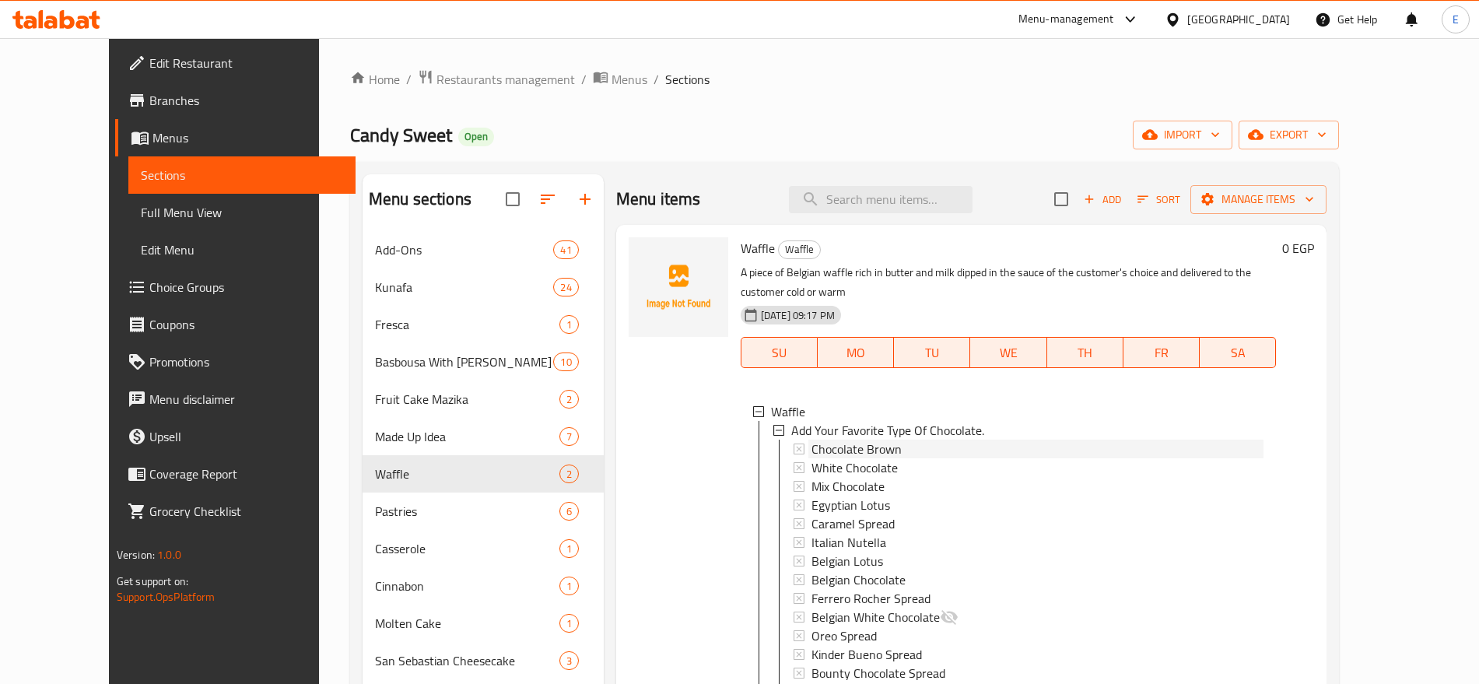
click at [822, 440] on span "Chocolate Brown" at bounding box center [856, 449] width 90 height 19
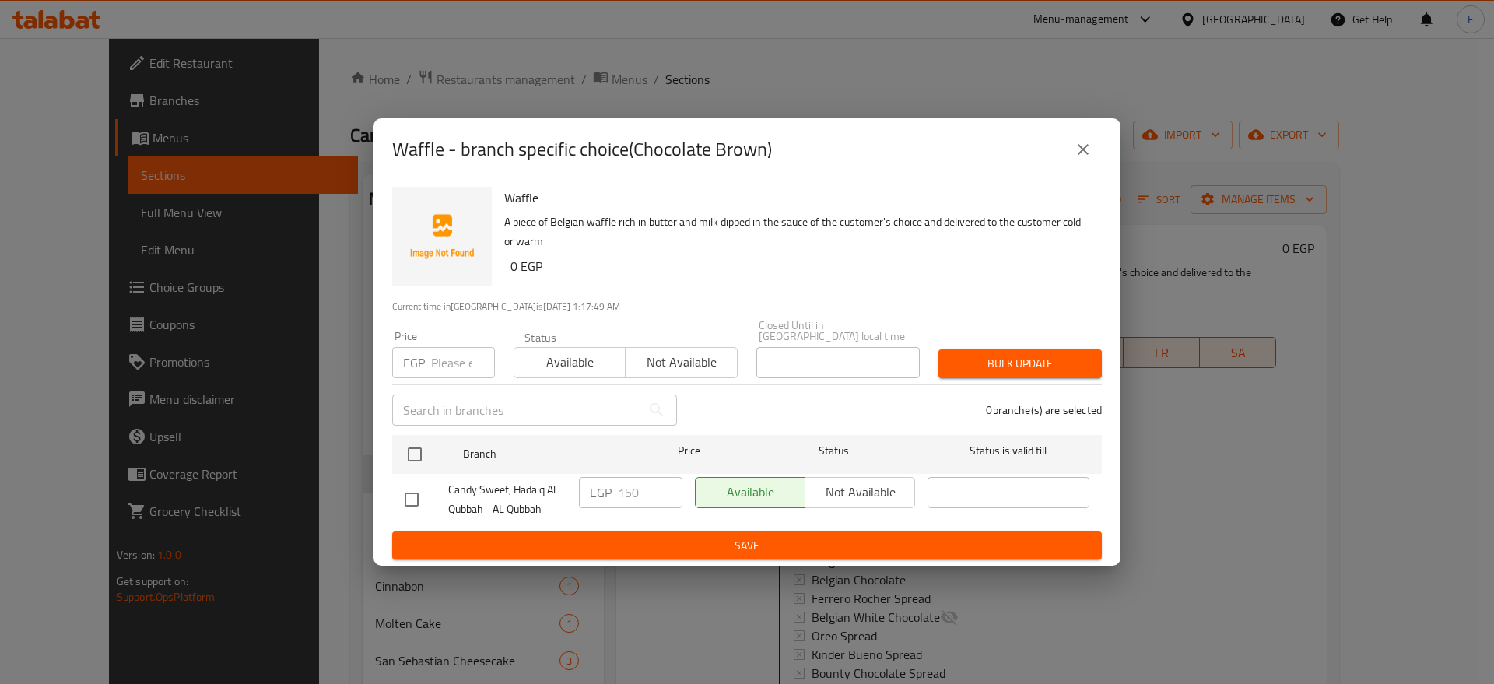
click at [1088, 163] on button "close" at bounding box center [1082, 149] width 37 height 37
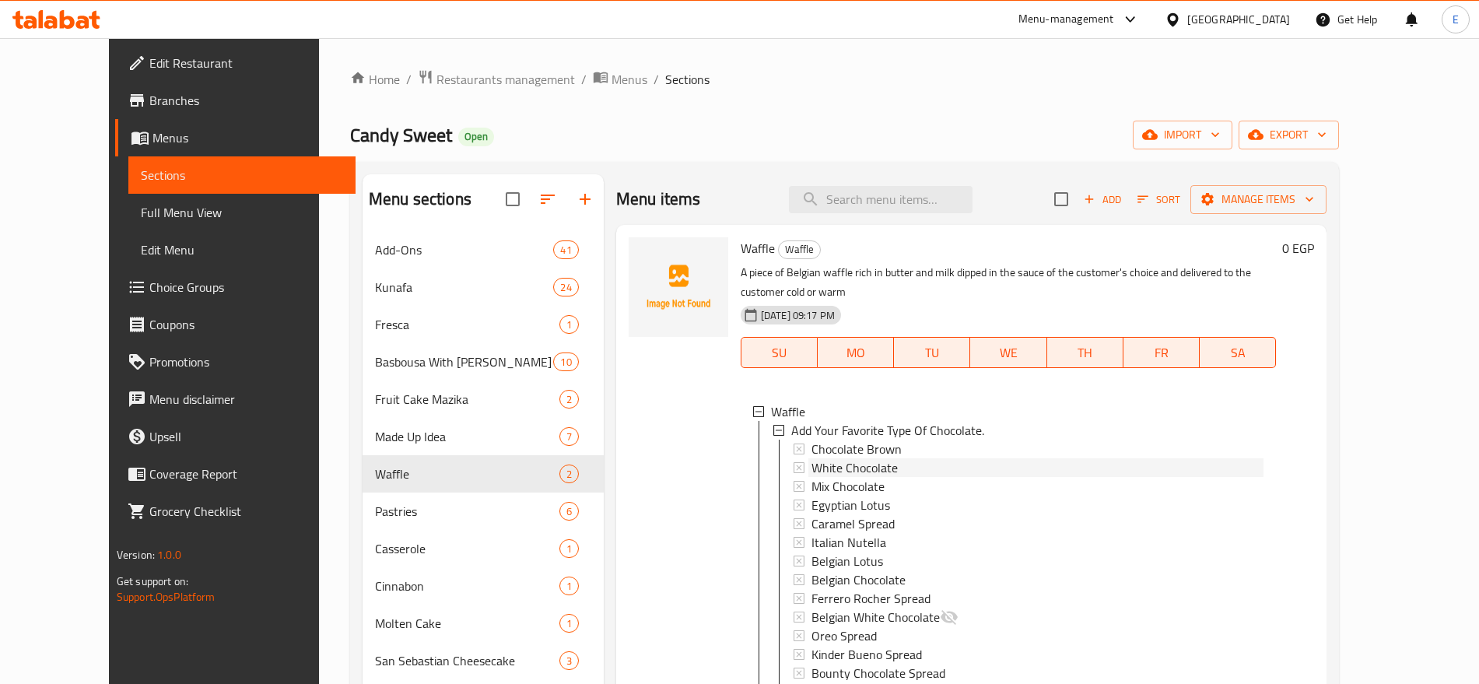
click at [846, 458] on span "White Chocolate" at bounding box center [854, 467] width 86 height 19
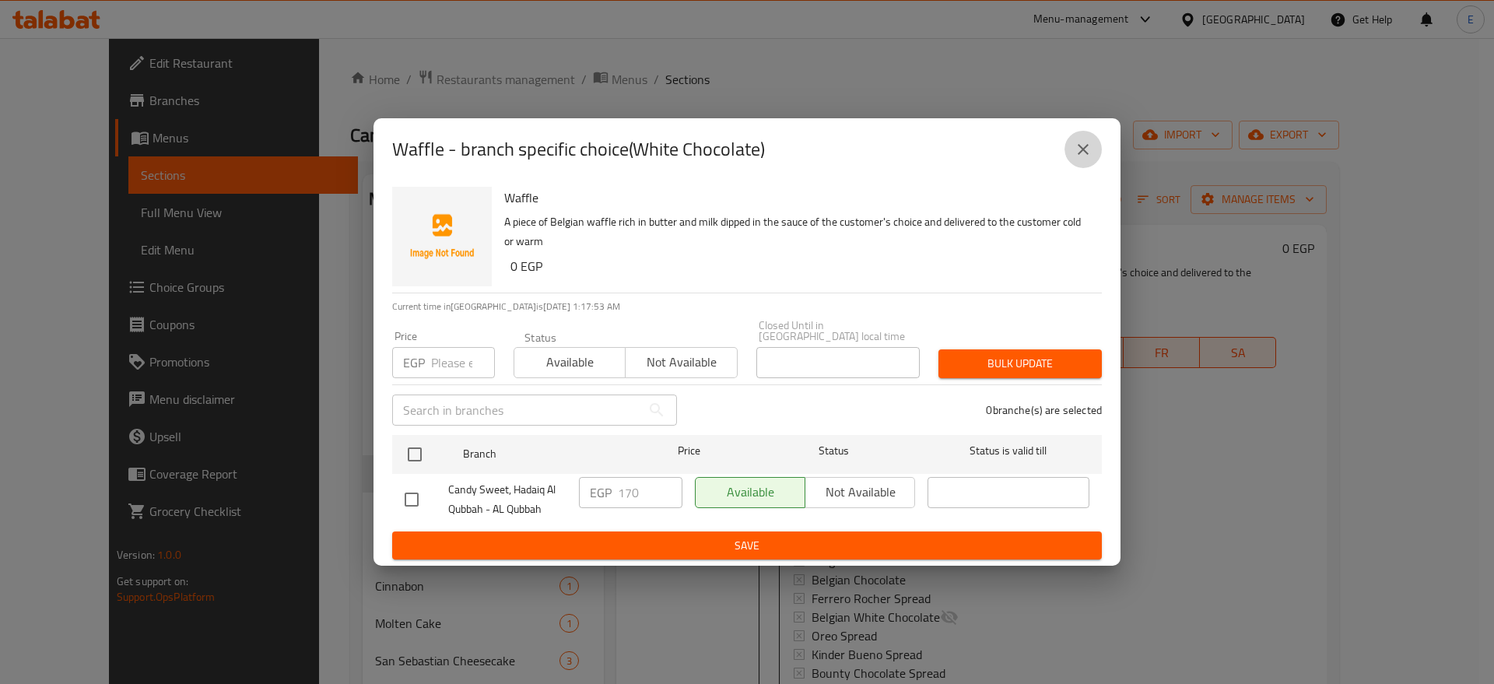
click at [1075, 157] on icon "close" at bounding box center [1083, 149] width 19 height 19
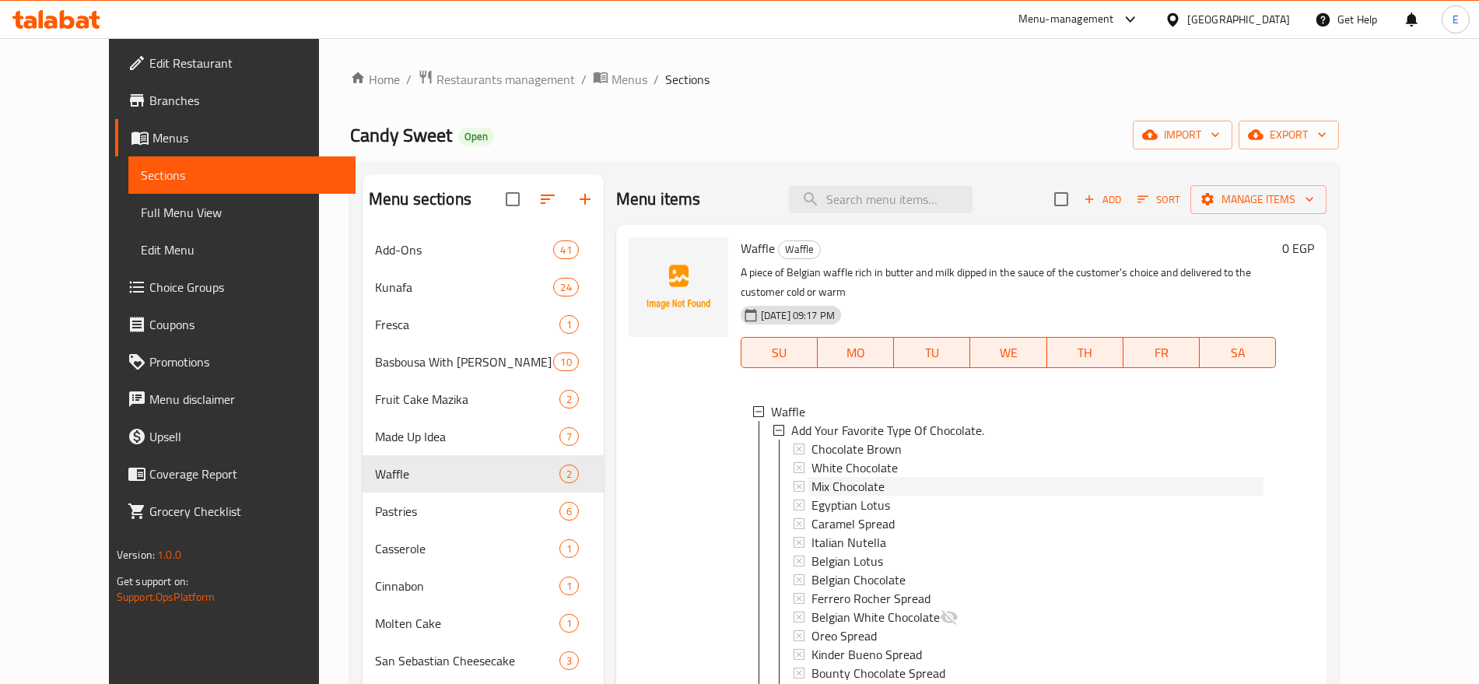
click at [811, 477] on span "Mix Chocolate" at bounding box center [847, 486] width 73 height 19
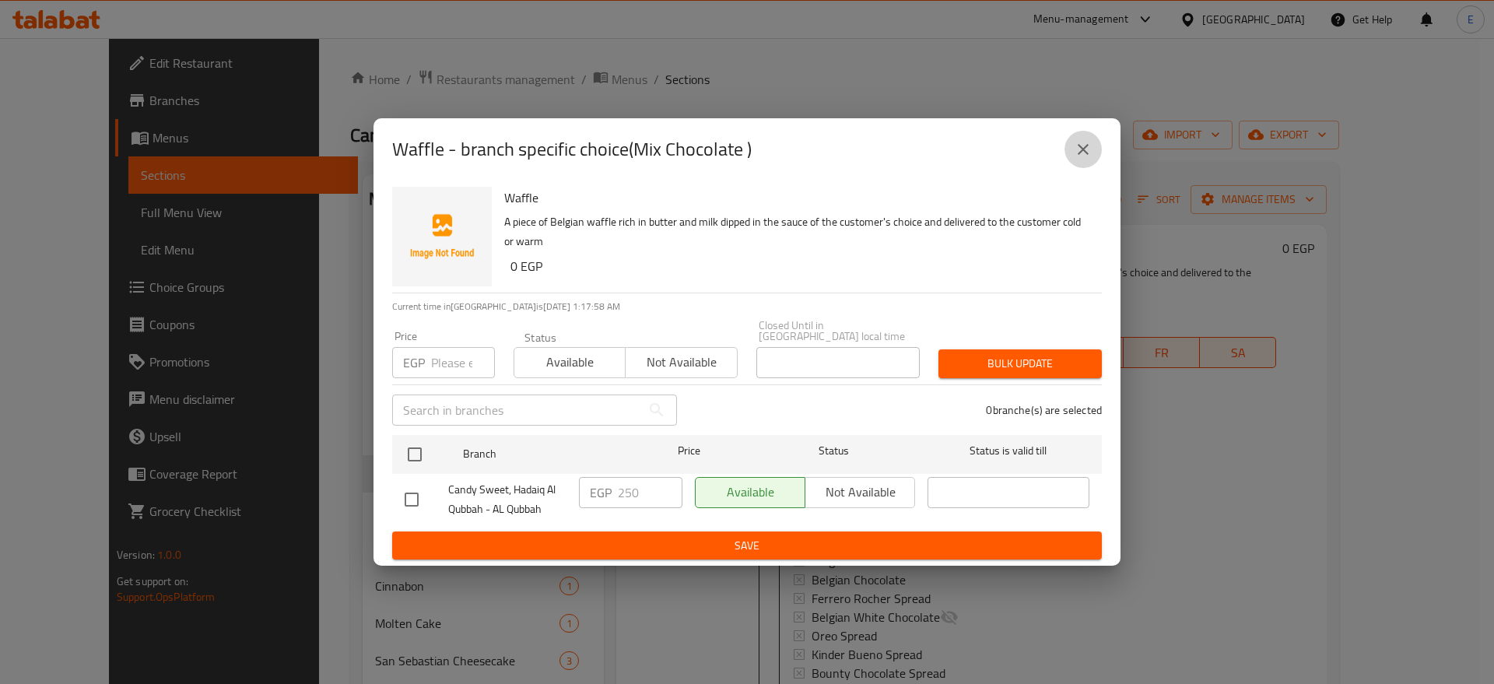
click at [1089, 152] on icon "close" at bounding box center [1083, 149] width 19 height 19
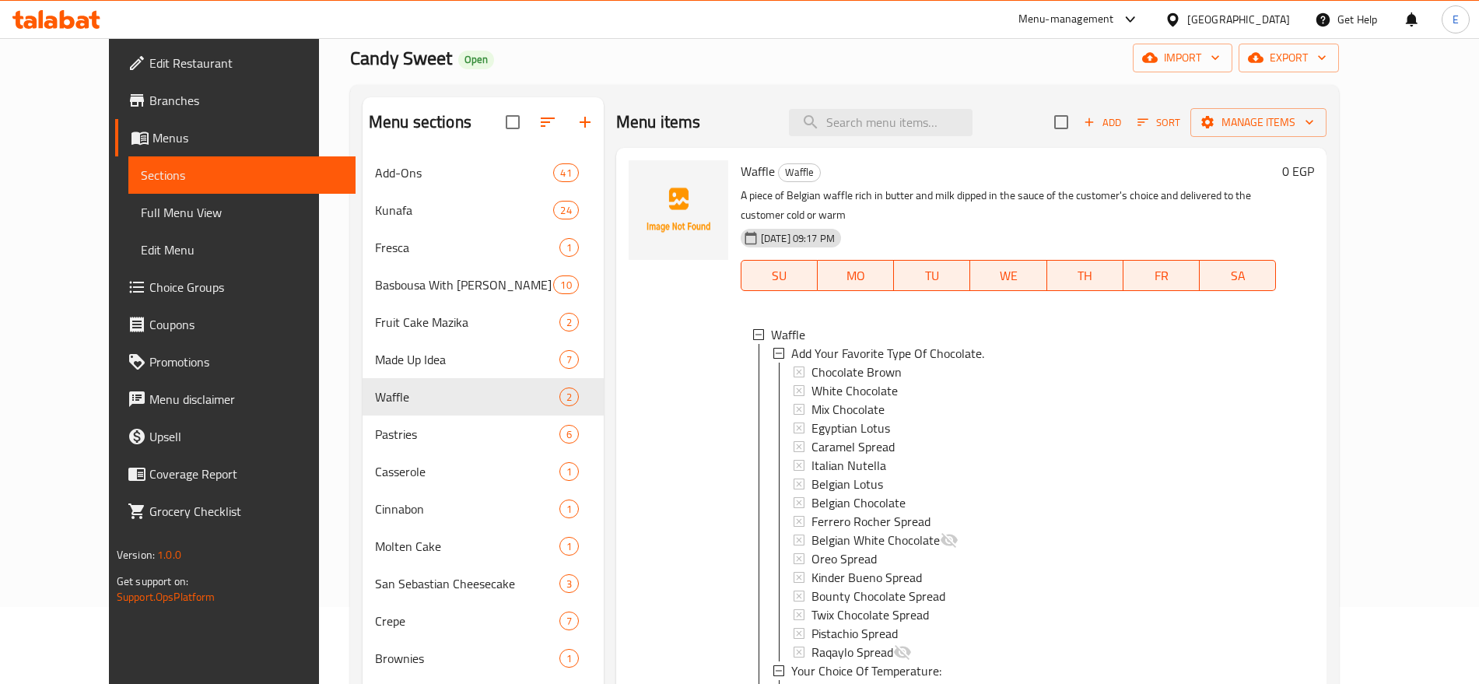
scroll to position [78, 0]
click at [855, 418] on span "Egyptian Lotus" at bounding box center [850, 427] width 79 height 19
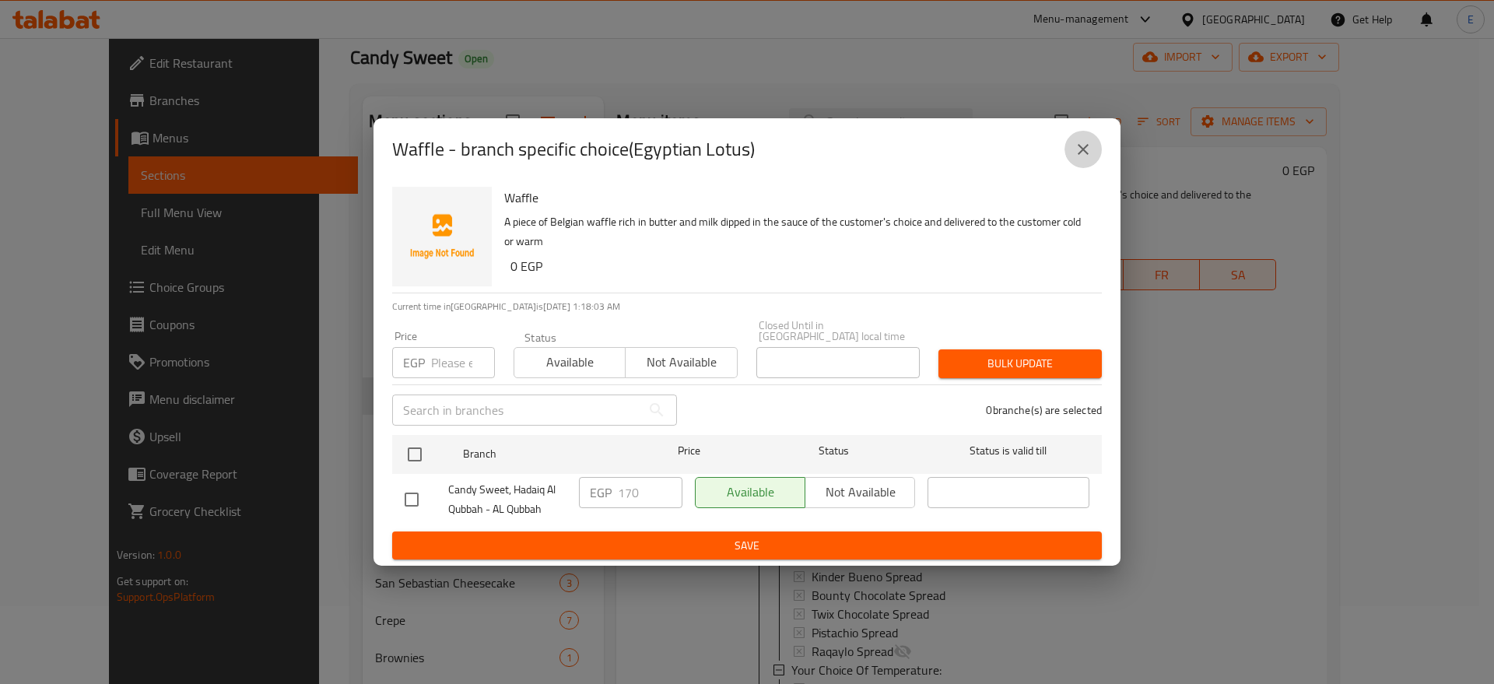
click at [1091, 150] on icon "close" at bounding box center [1083, 149] width 19 height 19
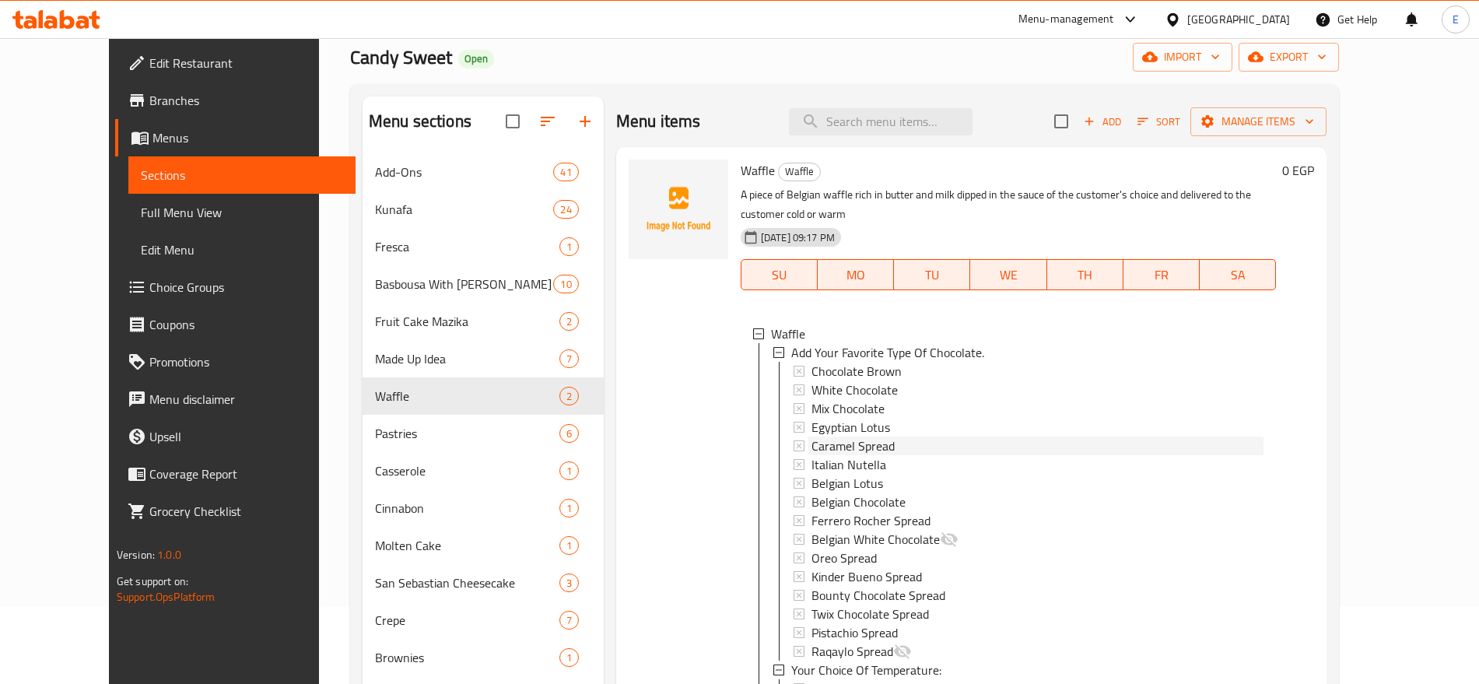
click at [832, 436] on span "Caramel Spread" at bounding box center [852, 445] width 83 height 19
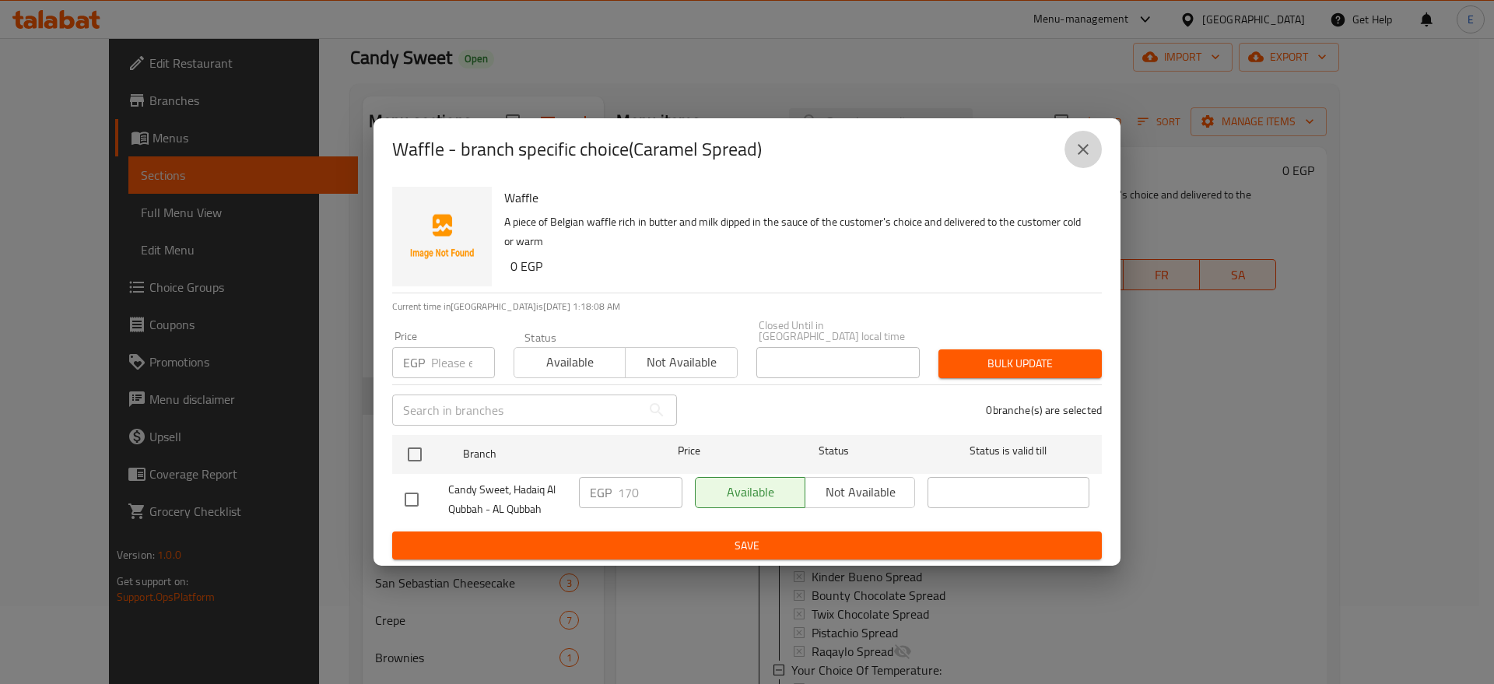
click at [1088, 156] on icon "close" at bounding box center [1083, 149] width 19 height 19
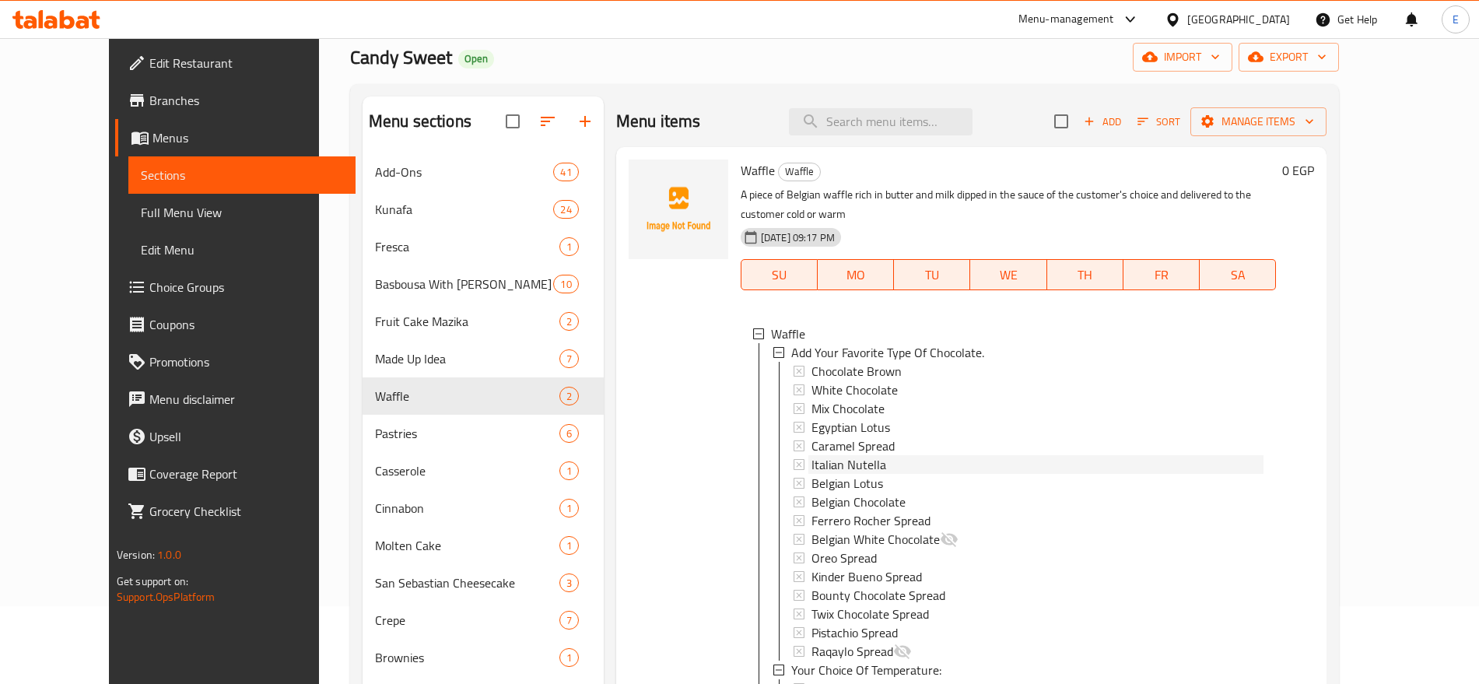
click at [850, 455] on span "Italian Nutella" at bounding box center [848, 464] width 75 height 19
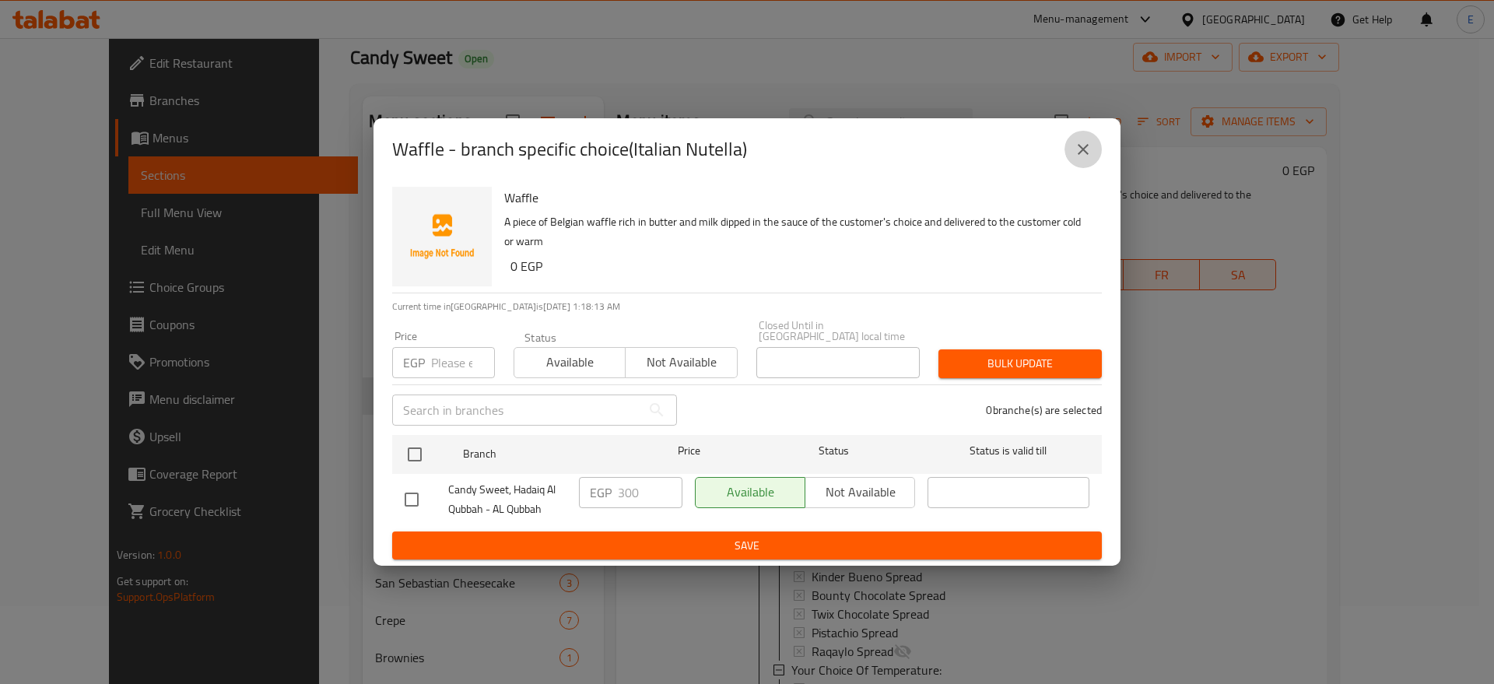
click at [1083, 144] on icon "close" at bounding box center [1083, 149] width 19 height 19
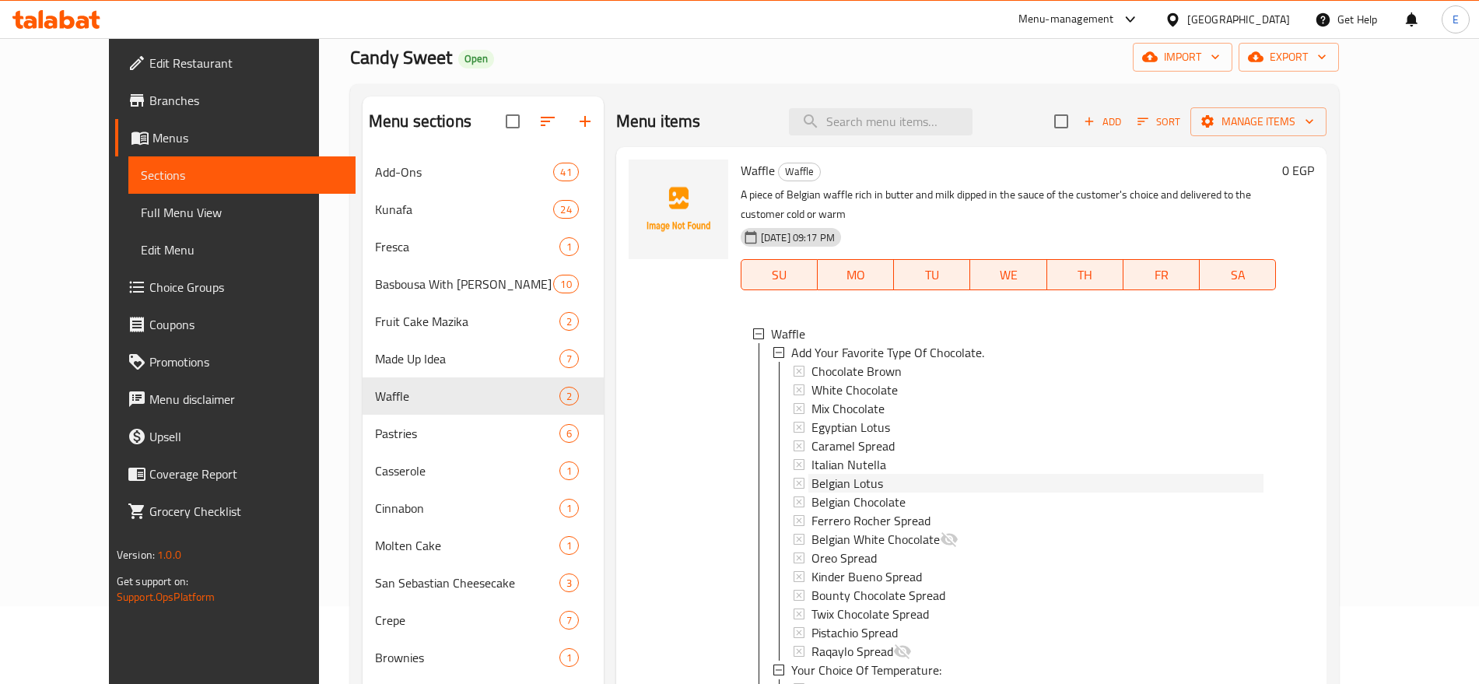
click at [834, 474] on span "Belgian Lotus" at bounding box center [847, 483] width 72 height 19
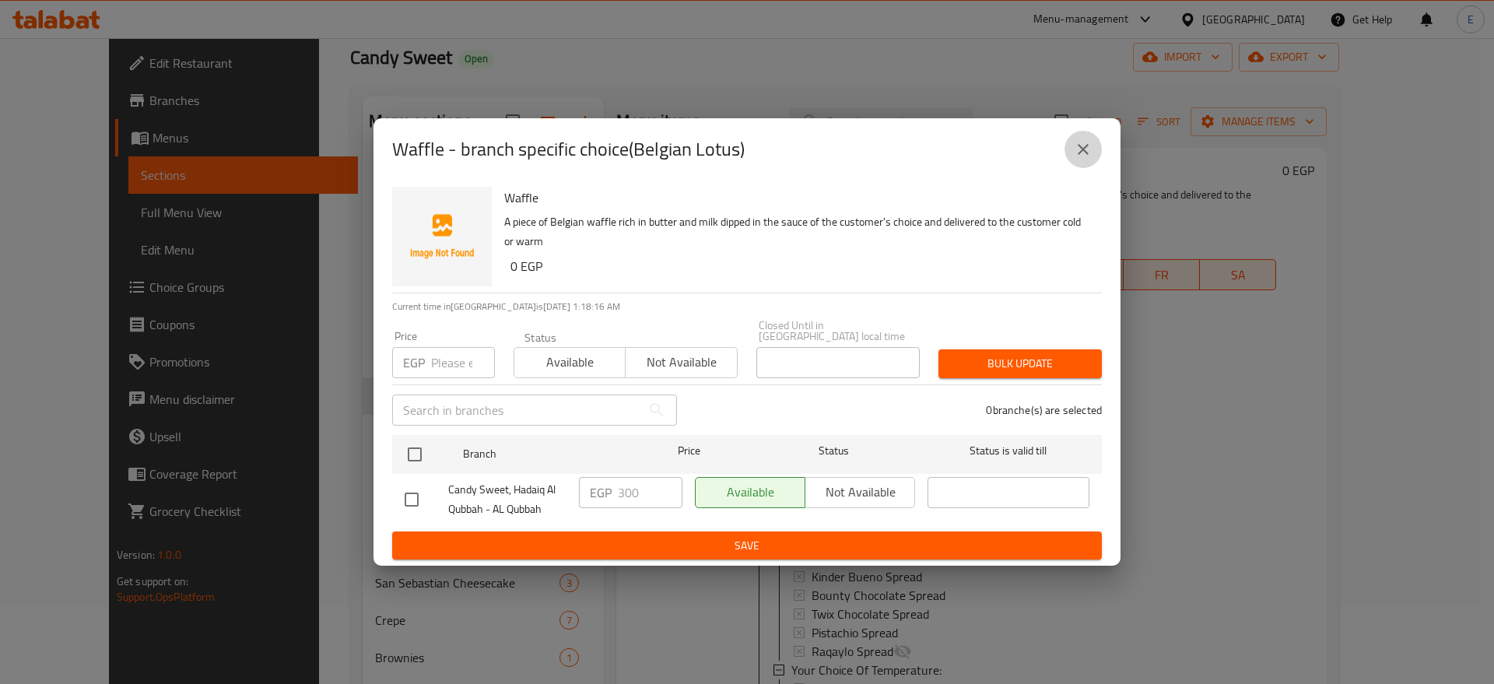
click at [1085, 150] on icon "close" at bounding box center [1083, 149] width 19 height 19
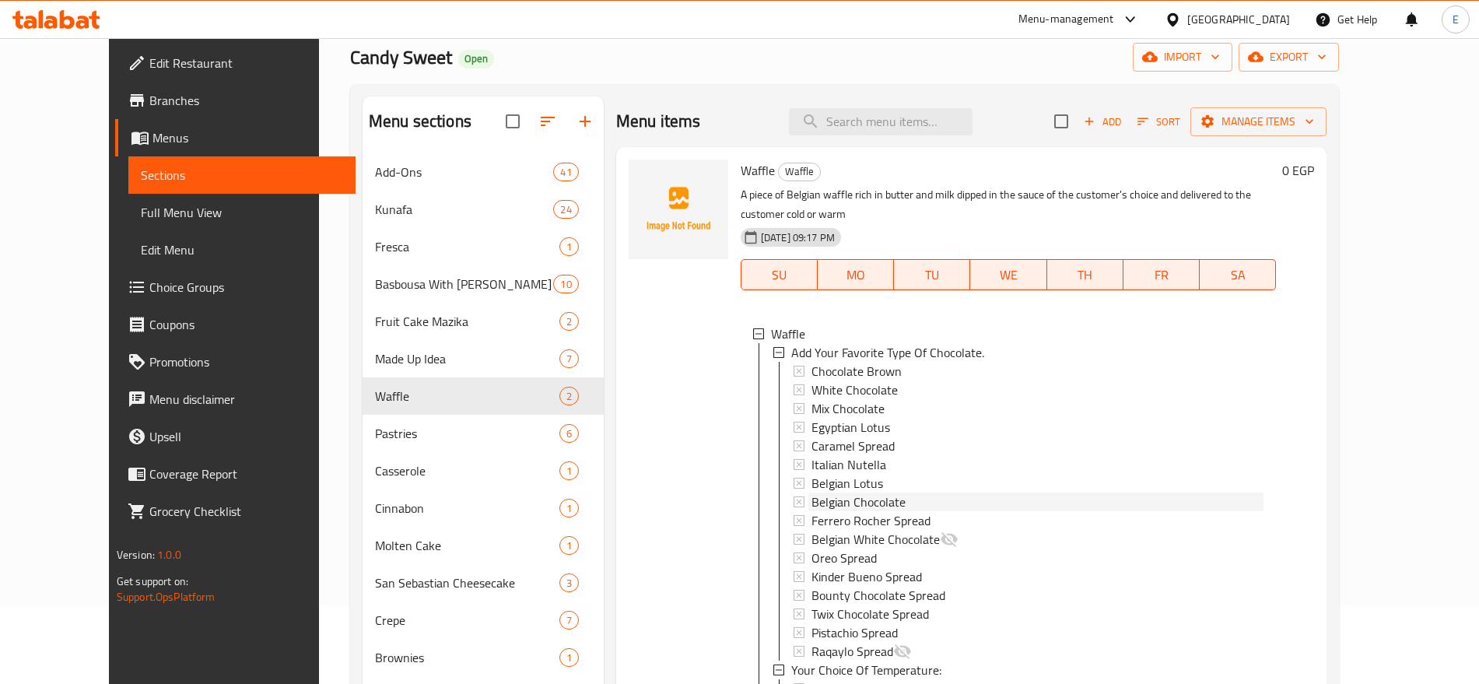
click at [844, 492] on span "Belgian Chocolate" at bounding box center [858, 501] width 94 height 19
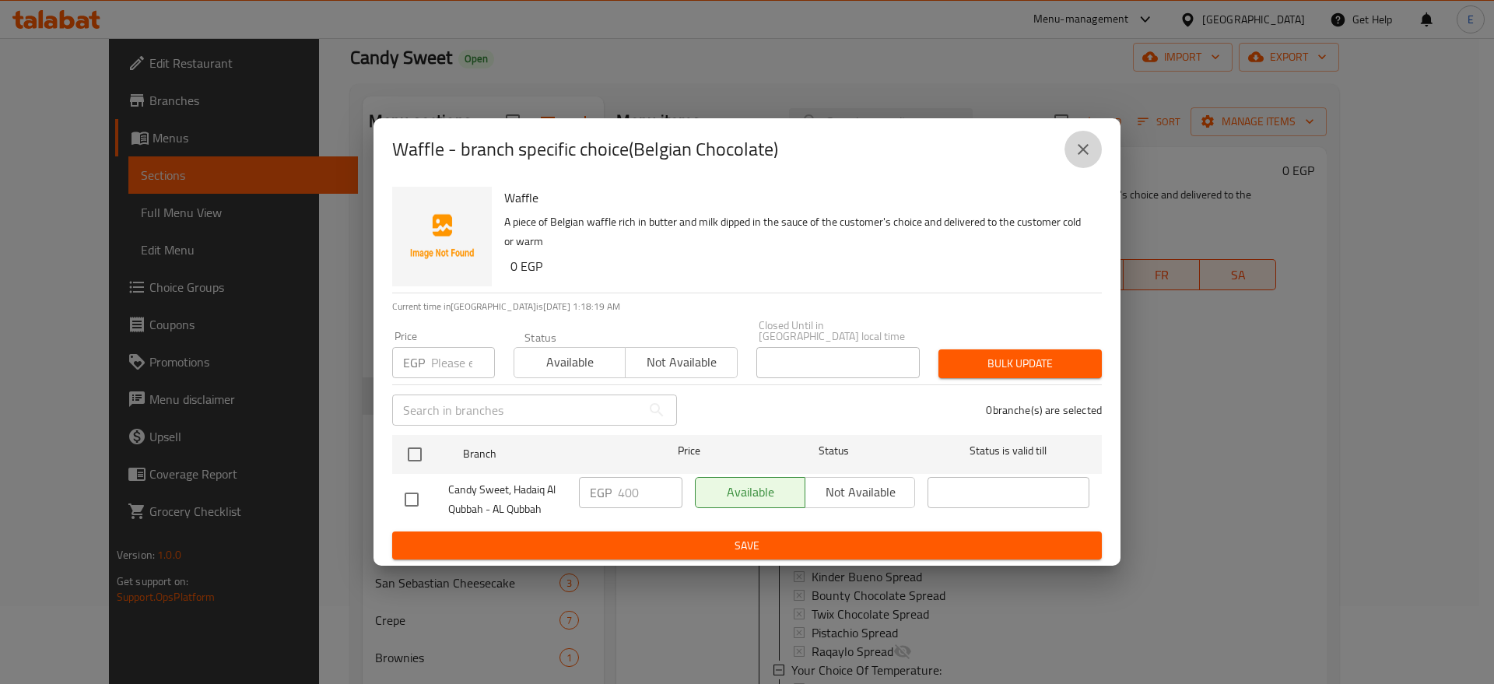
click at [1091, 149] on icon "close" at bounding box center [1083, 149] width 19 height 19
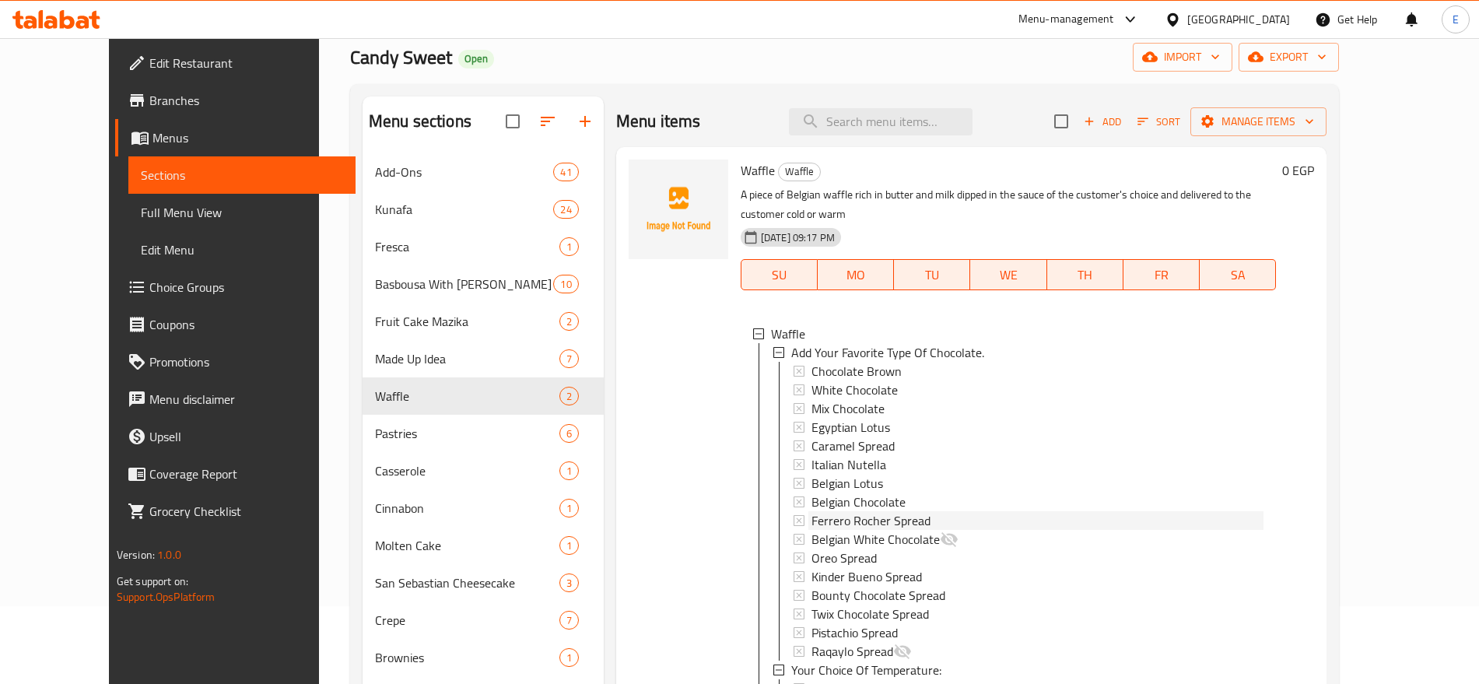
click at [867, 511] on span "Ferrero Rocher Spread" at bounding box center [870, 520] width 119 height 19
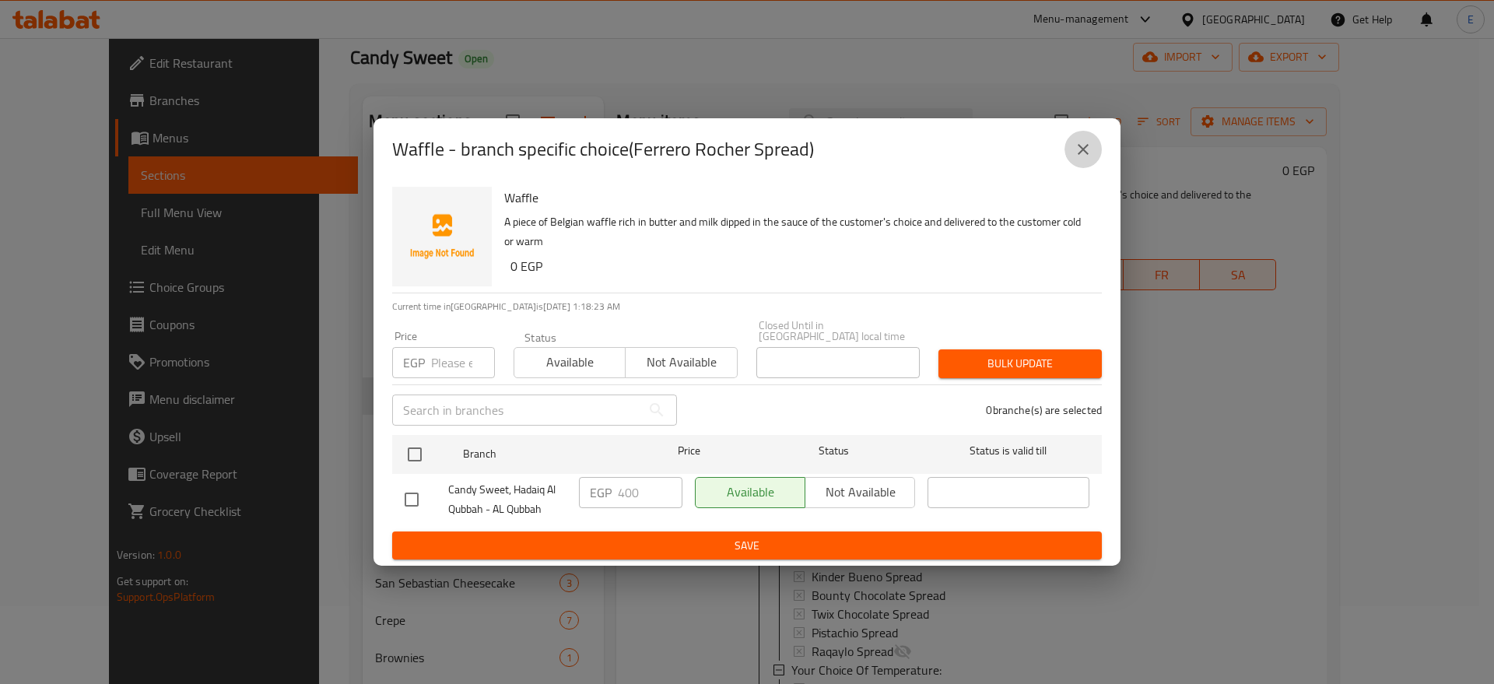
click at [1085, 153] on icon "close" at bounding box center [1083, 149] width 11 height 11
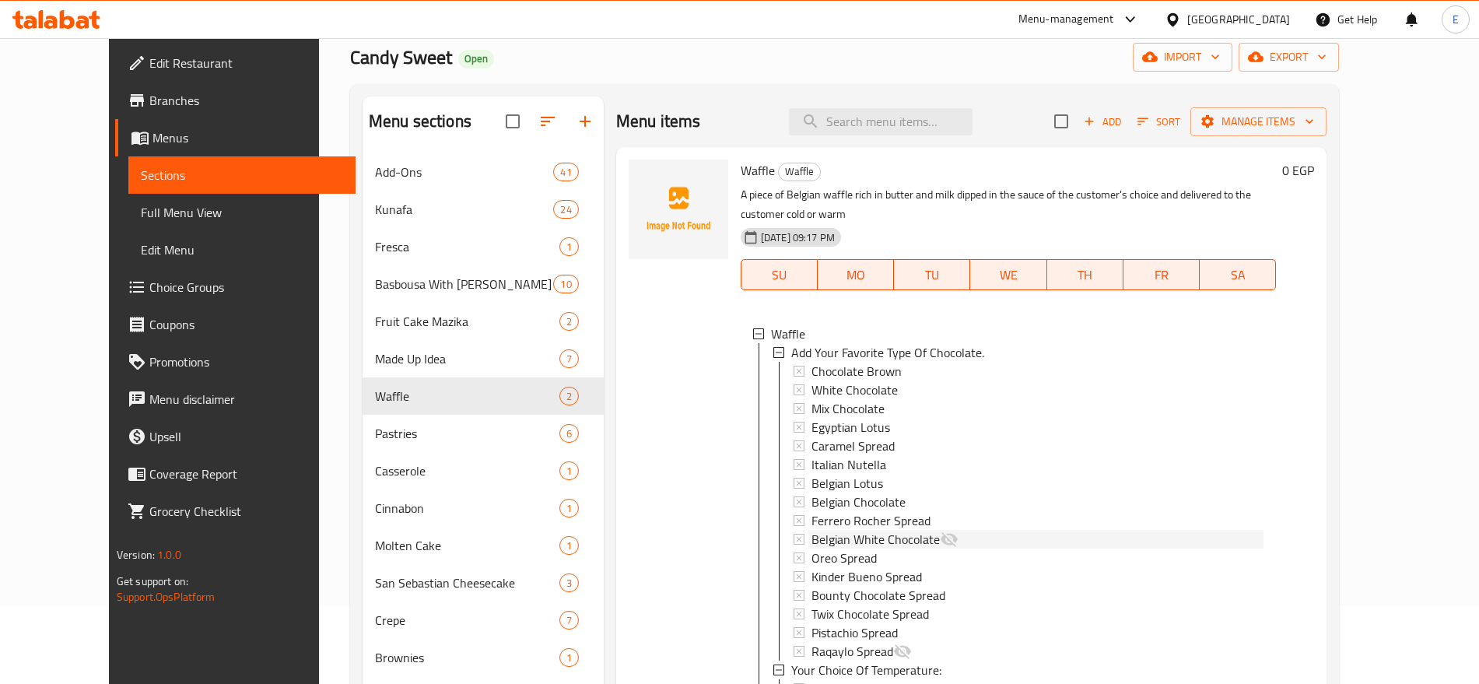
click at [887, 530] on span "Belgian White Chocolate" at bounding box center [875, 539] width 128 height 19
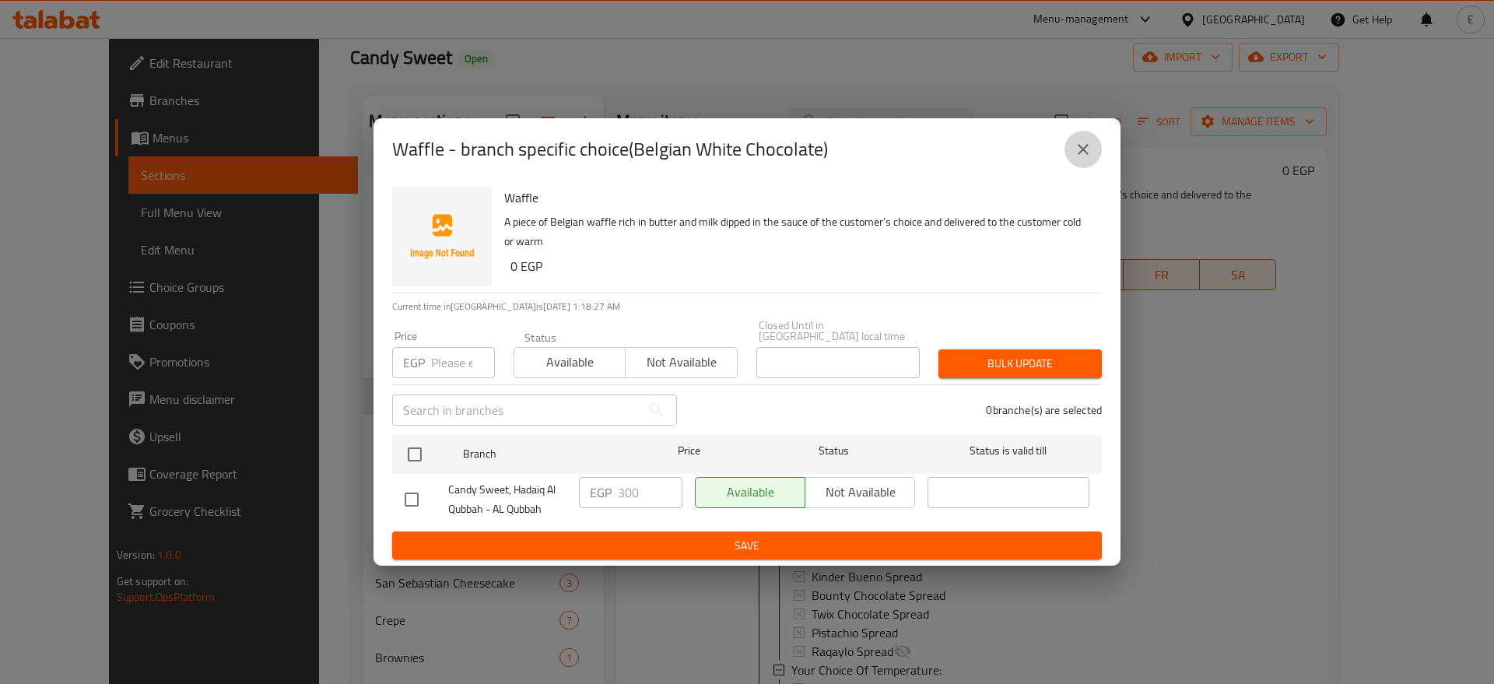
click at [1091, 149] on icon "close" at bounding box center [1083, 149] width 19 height 19
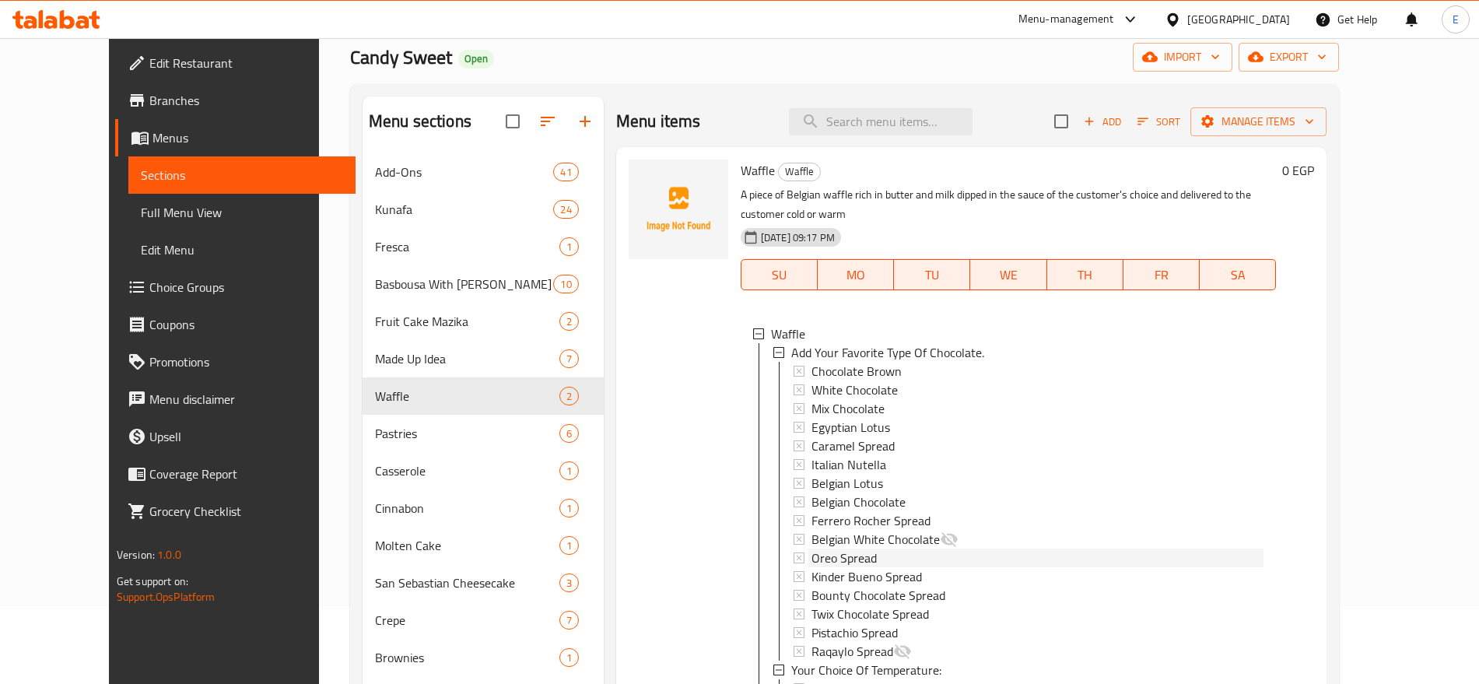
click at [878, 548] on div "Oreo Spread" at bounding box center [1037, 557] width 452 height 19
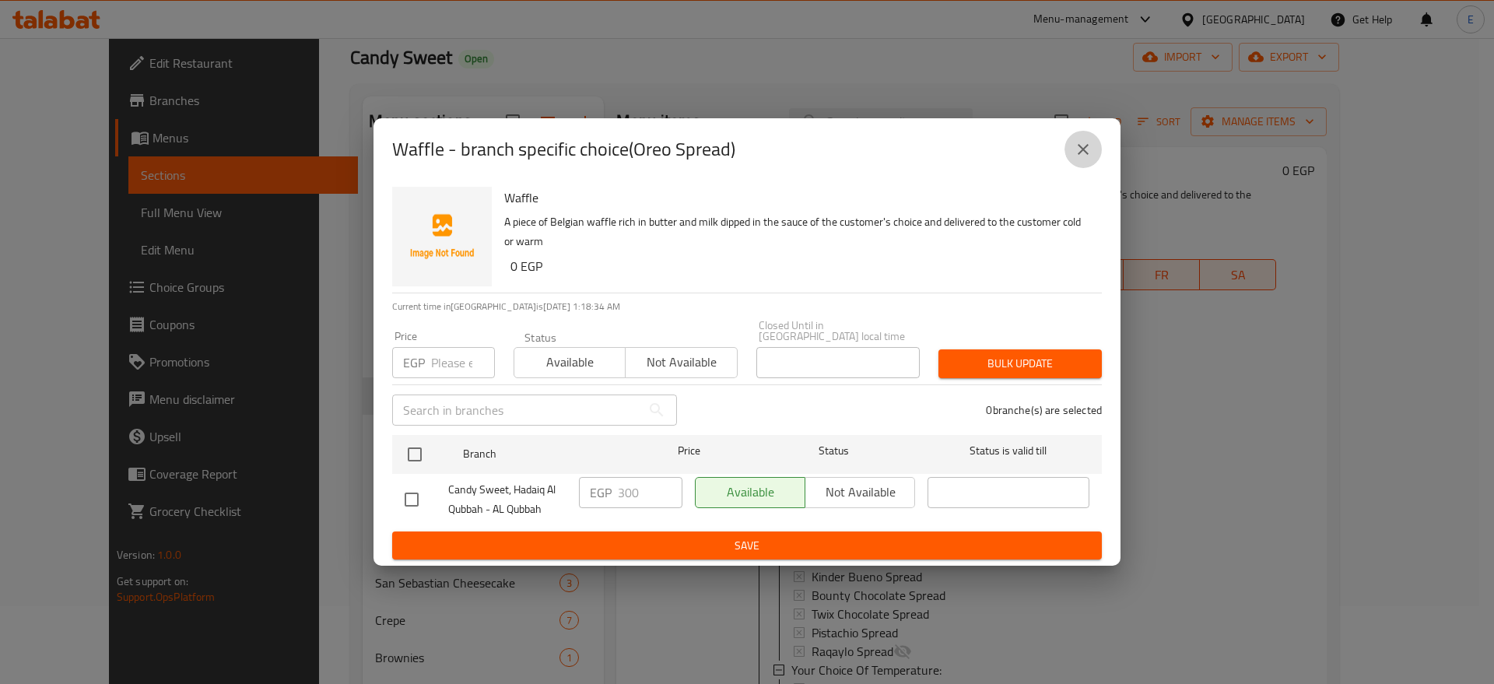
click at [1084, 152] on icon "close" at bounding box center [1083, 149] width 11 height 11
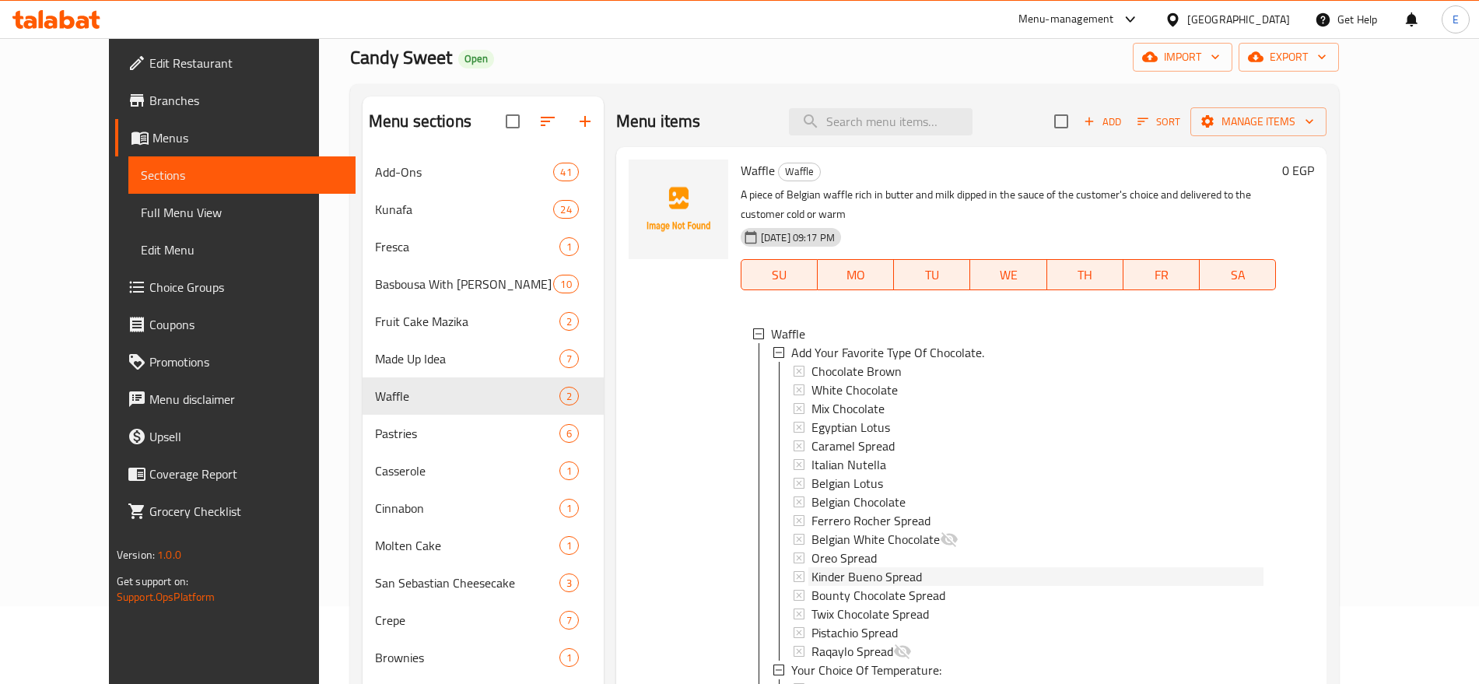
click at [912, 567] on div "Kinder Bueno Spread" at bounding box center [1037, 576] width 452 height 19
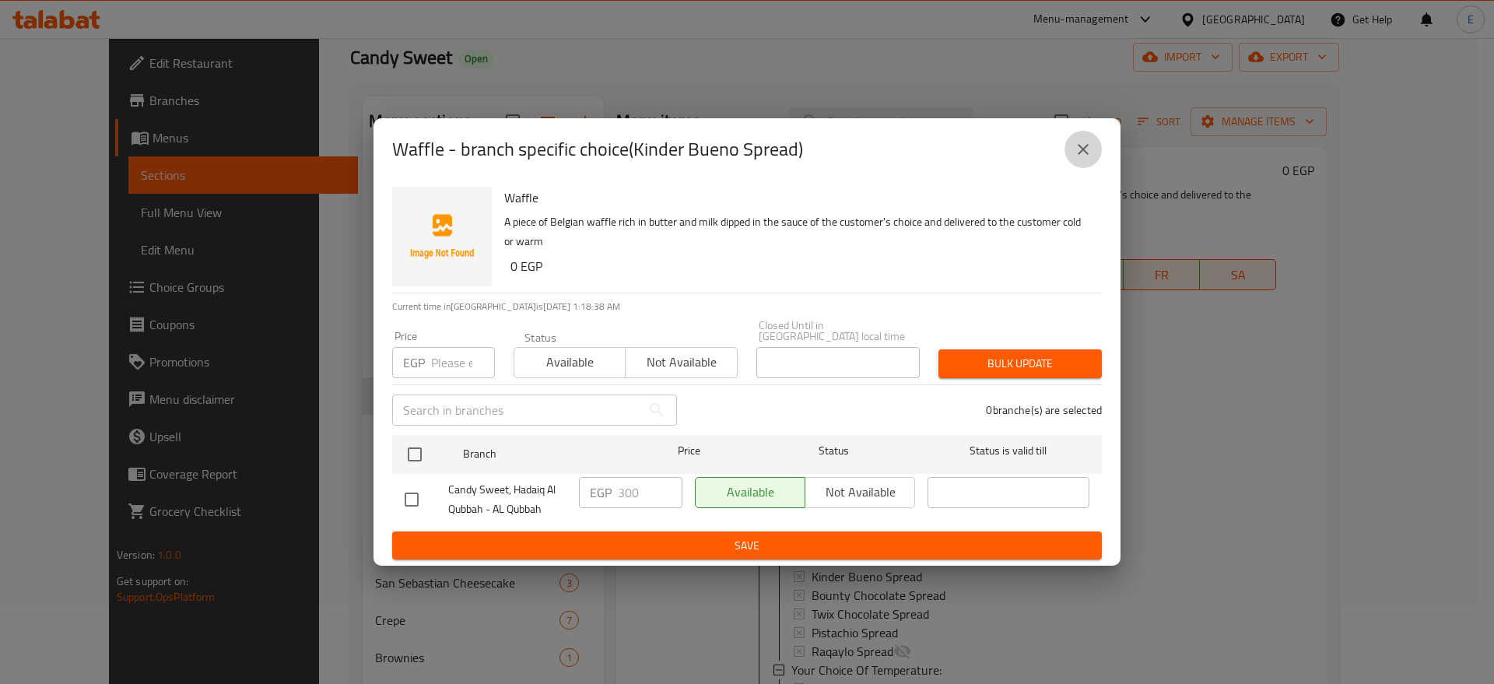
click at [1088, 150] on icon "close" at bounding box center [1083, 149] width 11 height 11
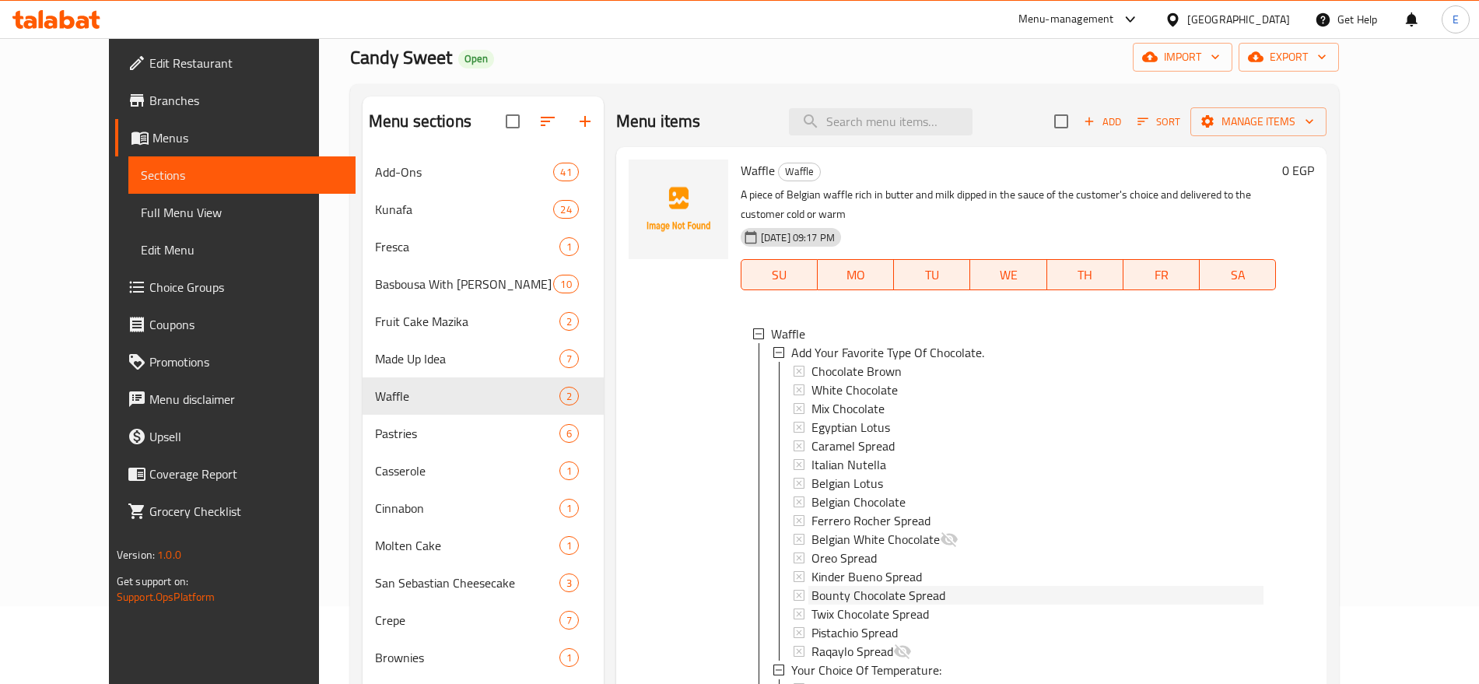
click at [860, 586] on span "Bounty Chocolate Spread" at bounding box center [878, 595] width 134 height 19
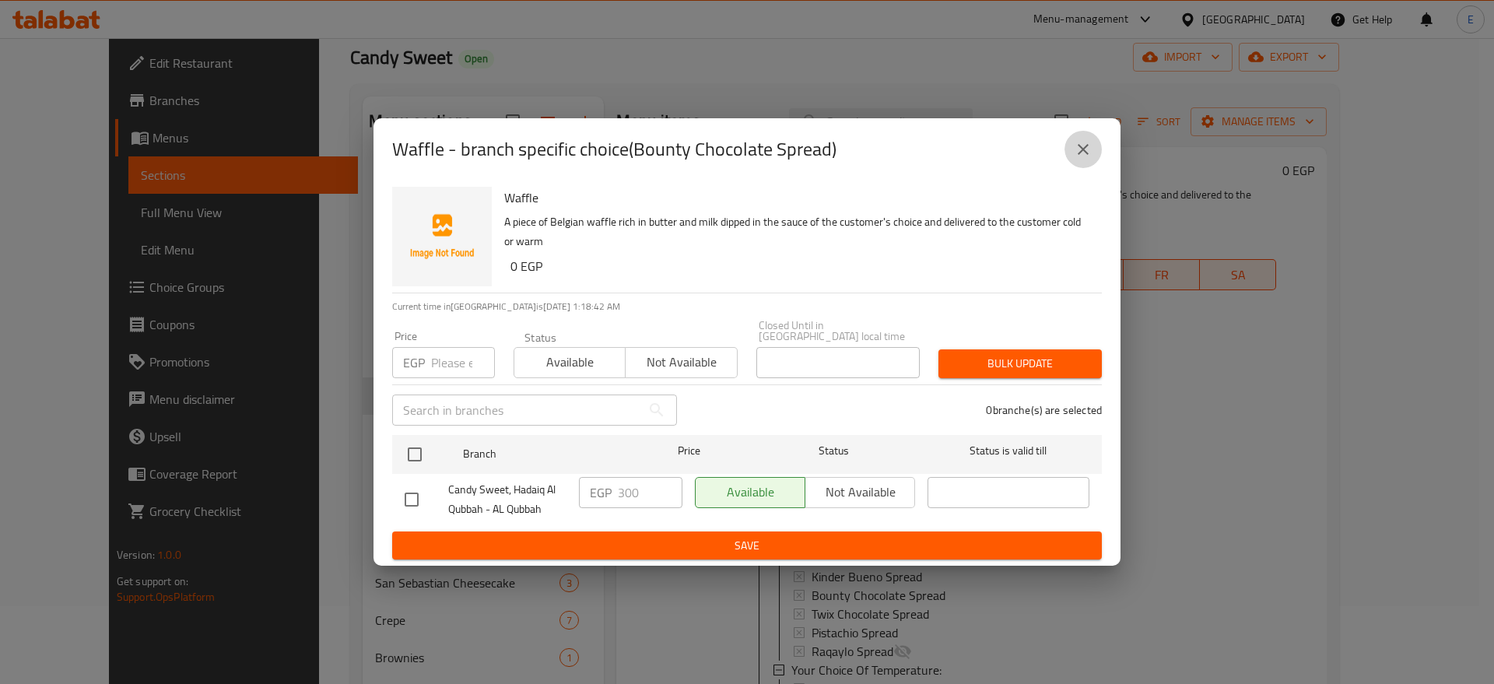
click at [1093, 157] on button "close" at bounding box center [1082, 149] width 37 height 37
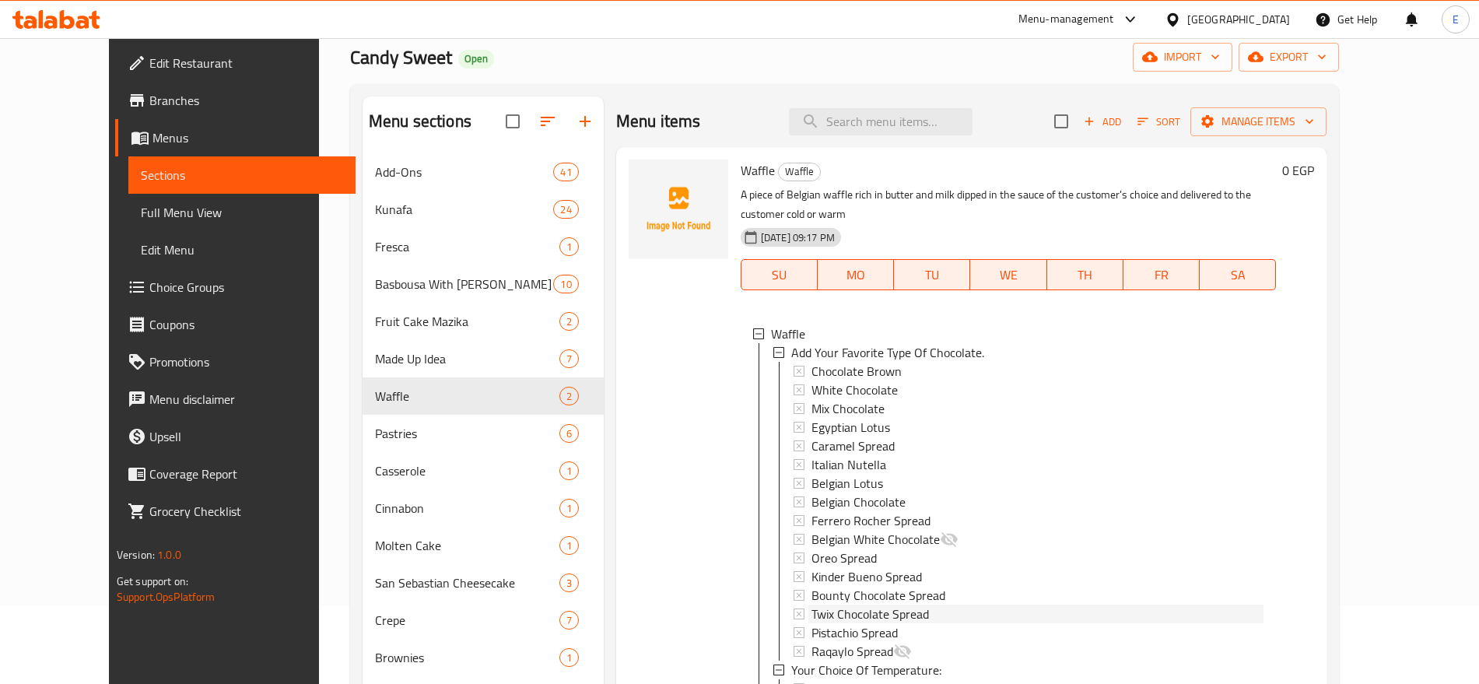
click at [839, 605] on span "Twix Chocolate Spread" at bounding box center [869, 614] width 117 height 19
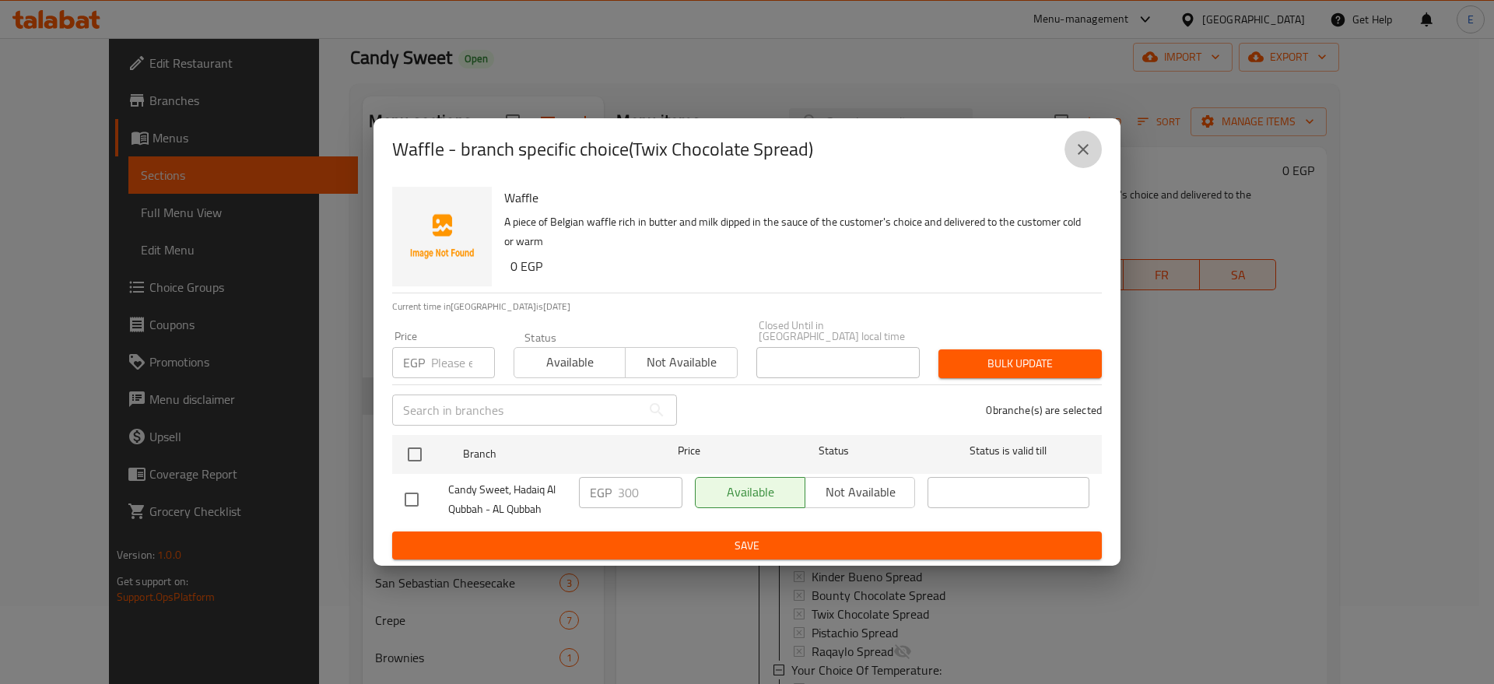
click at [1091, 156] on icon "close" at bounding box center [1083, 149] width 19 height 19
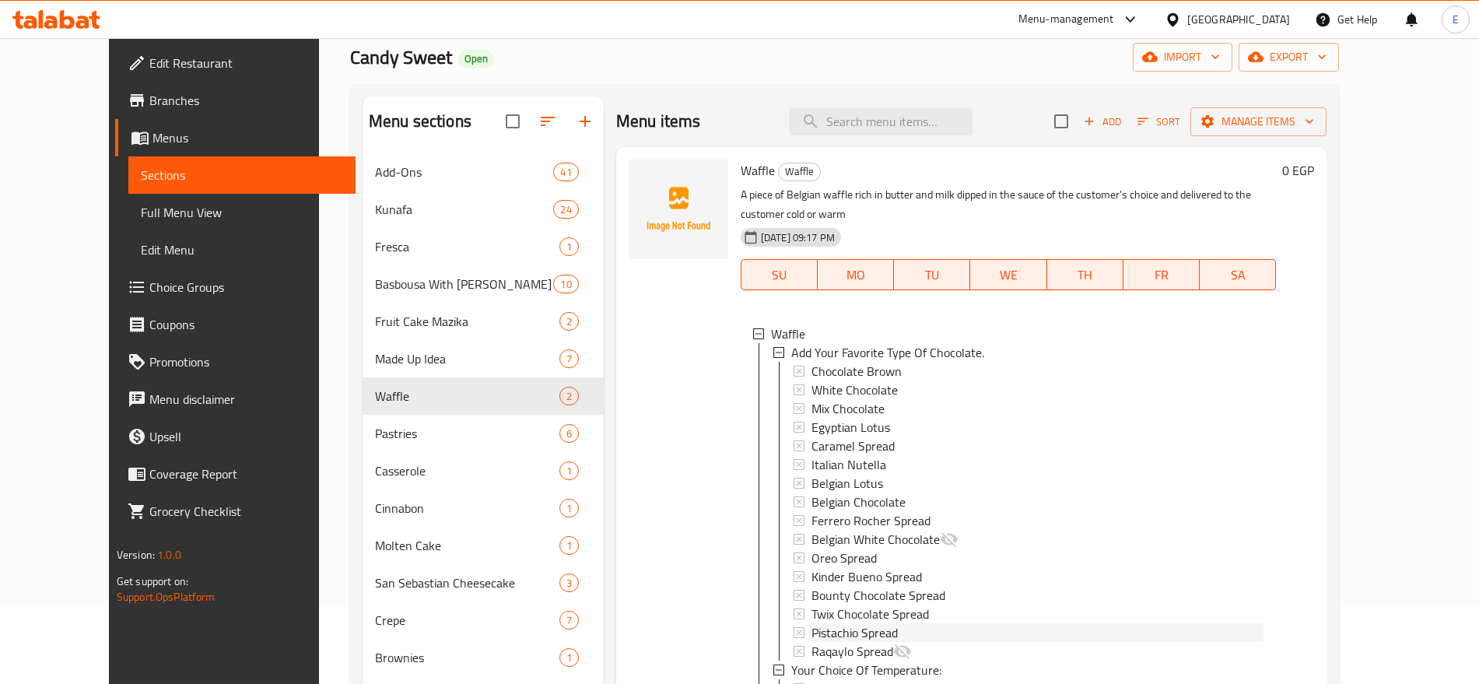
click at [822, 623] on span "Pistachio Spread" at bounding box center [854, 632] width 86 height 19
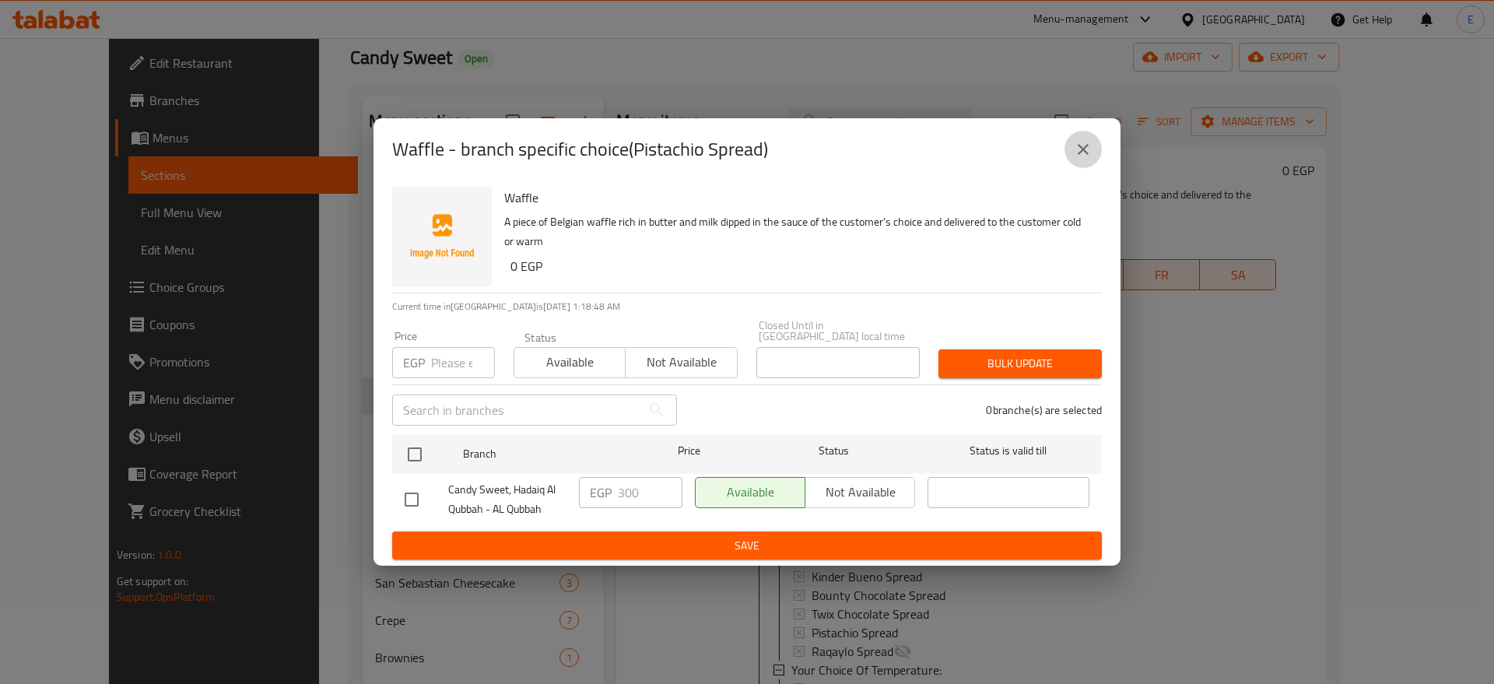
click at [1088, 148] on icon "close" at bounding box center [1083, 149] width 19 height 19
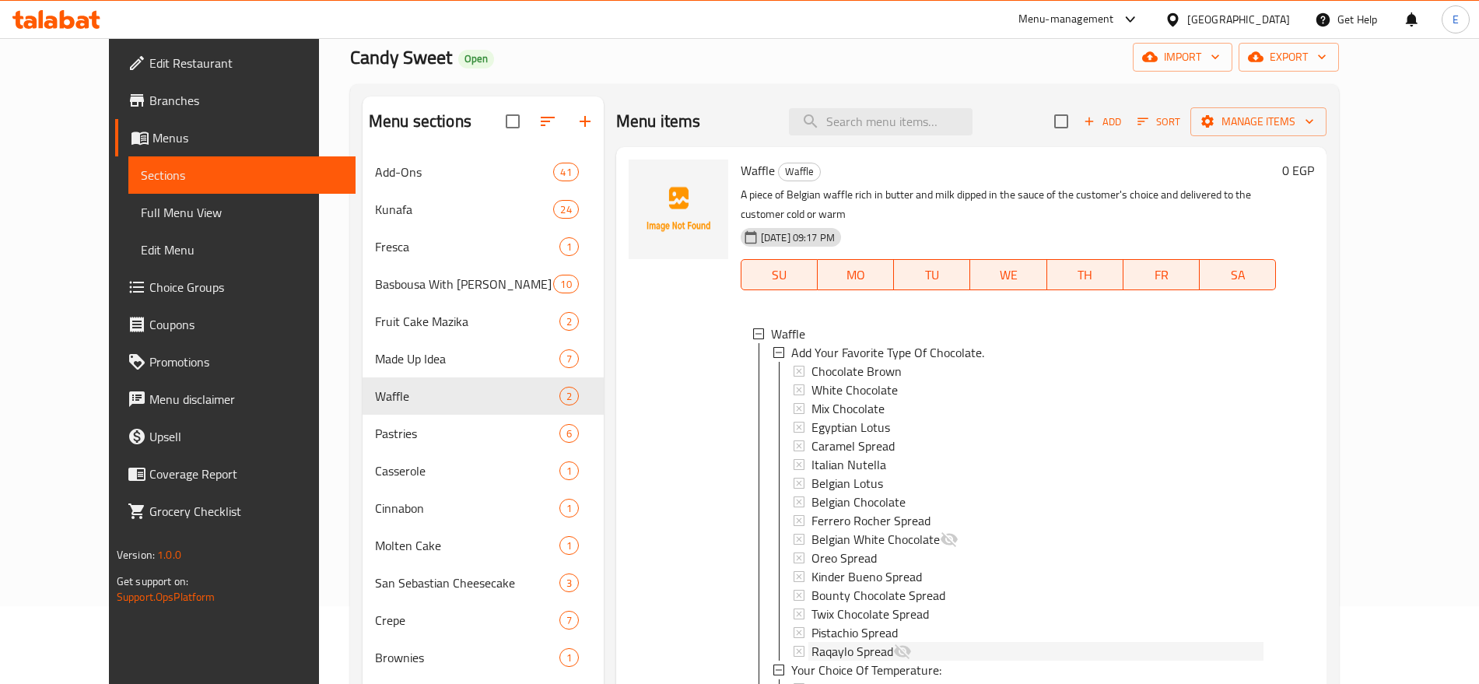
click at [852, 642] on span "Raqaylo Spread" at bounding box center [852, 651] width 82 height 19
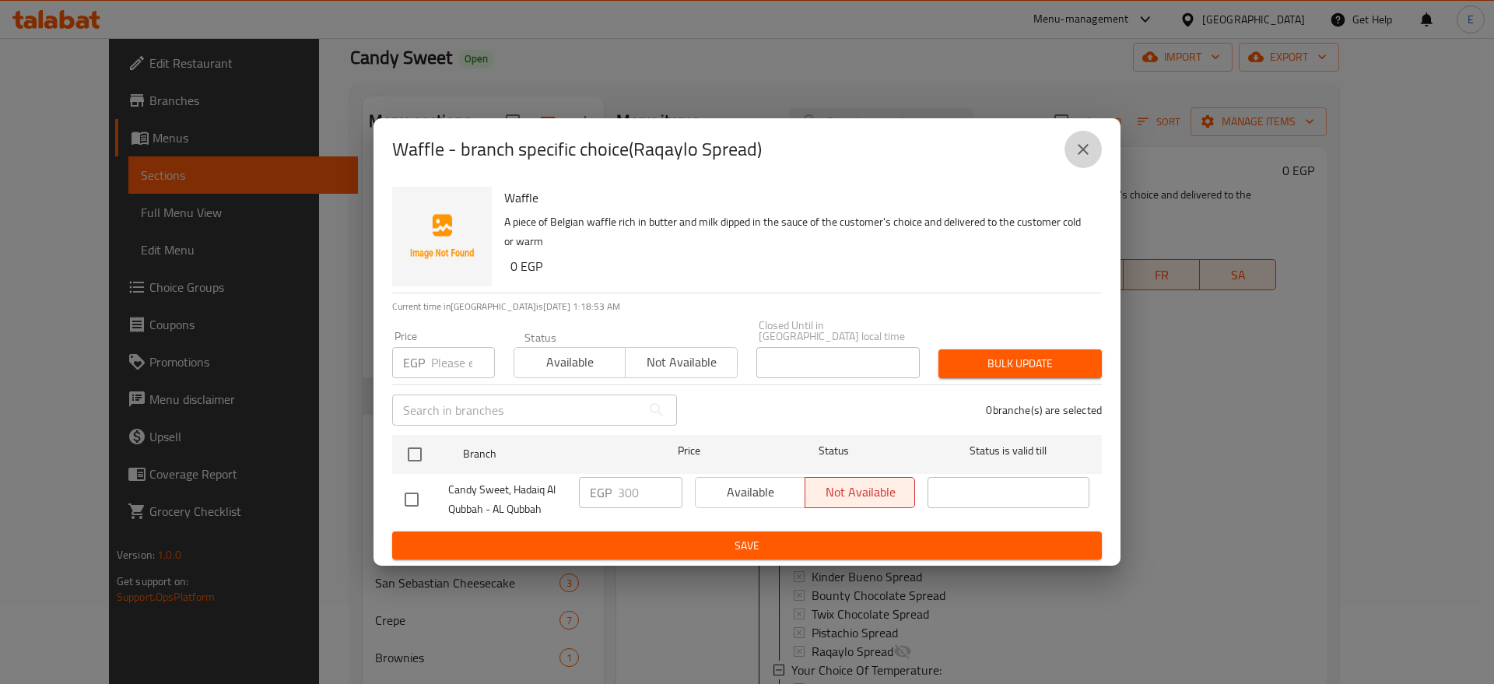
click at [1090, 153] on icon "close" at bounding box center [1083, 149] width 19 height 19
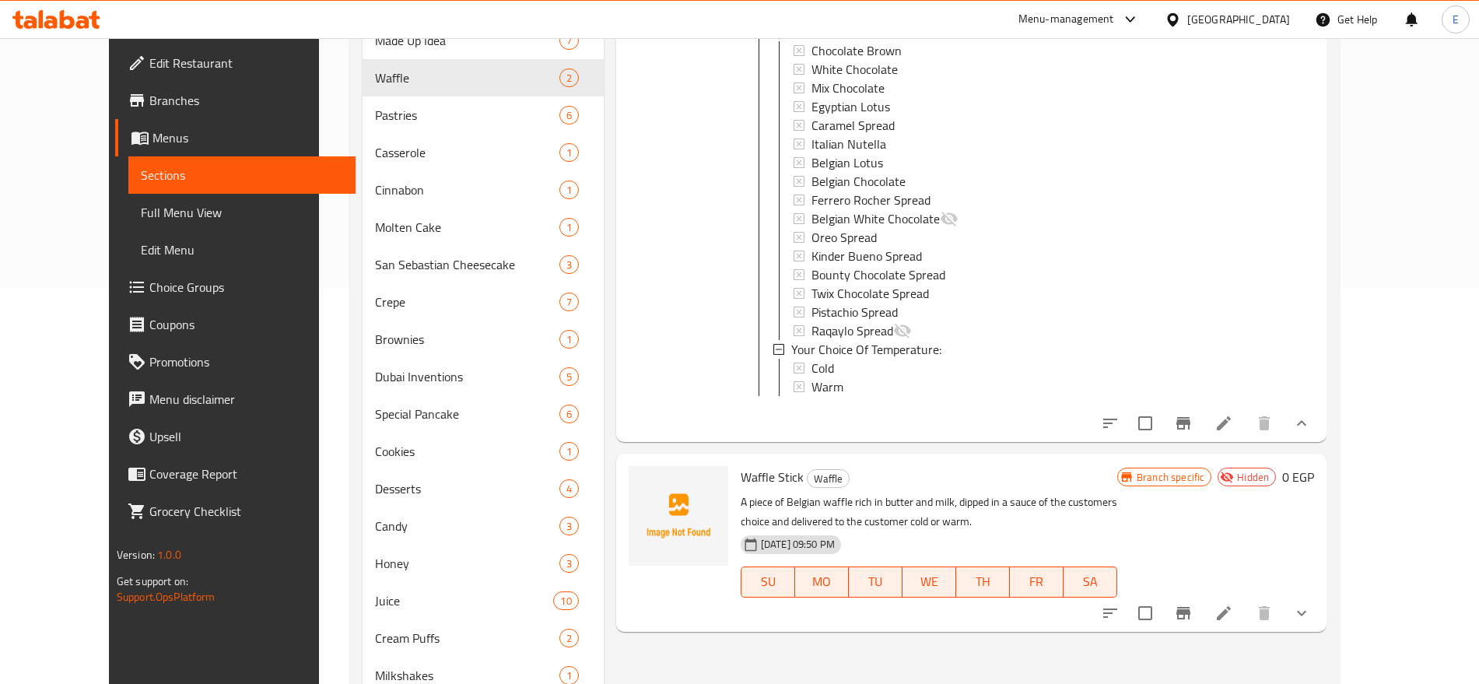
scroll to position [545, 0]
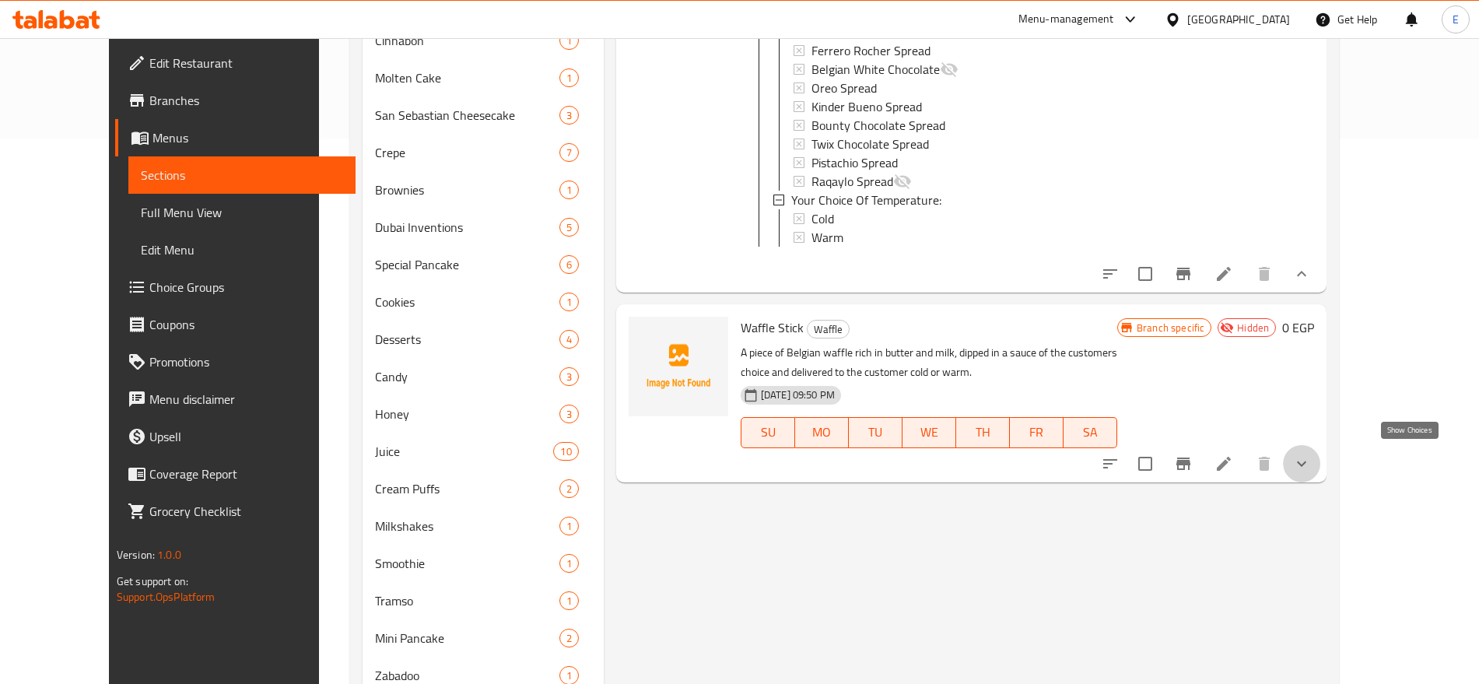
click at [1311, 465] on icon "show more" at bounding box center [1301, 463] width 19 height 19
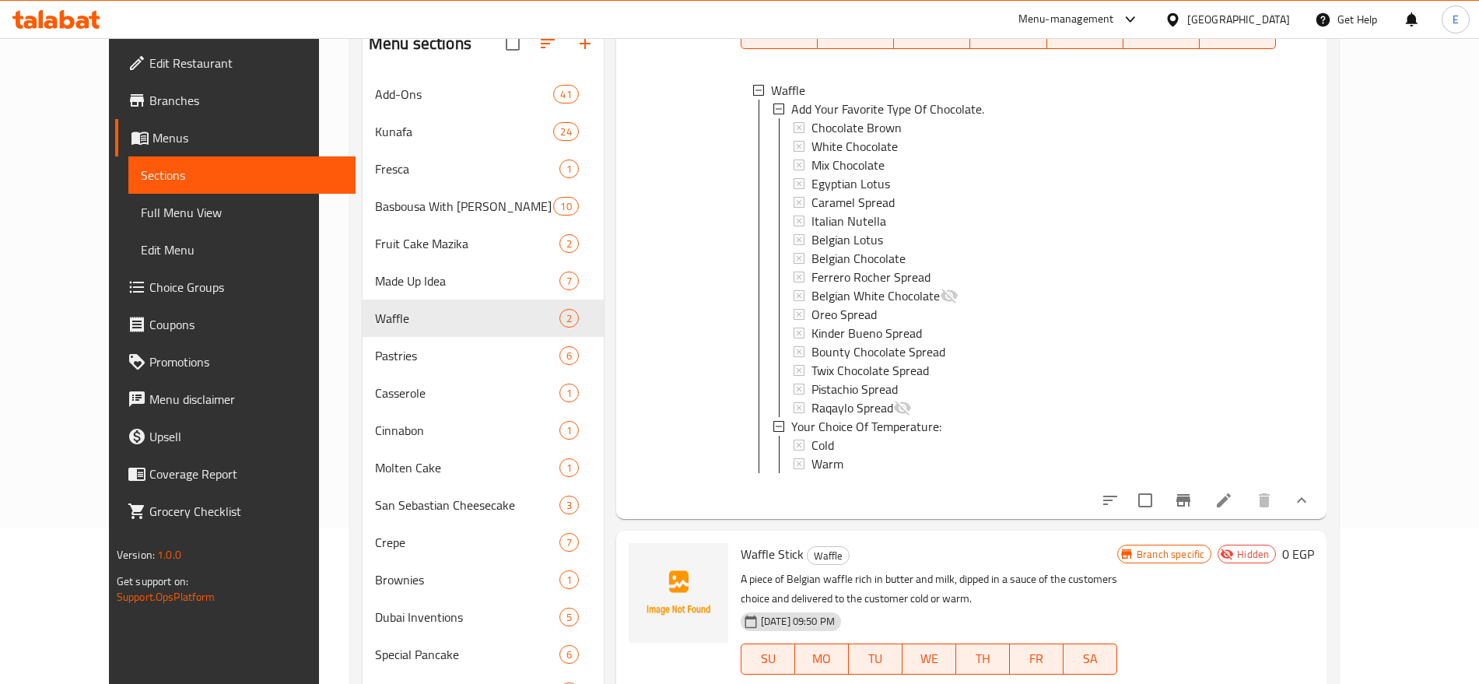
scroll to position [187, 0]
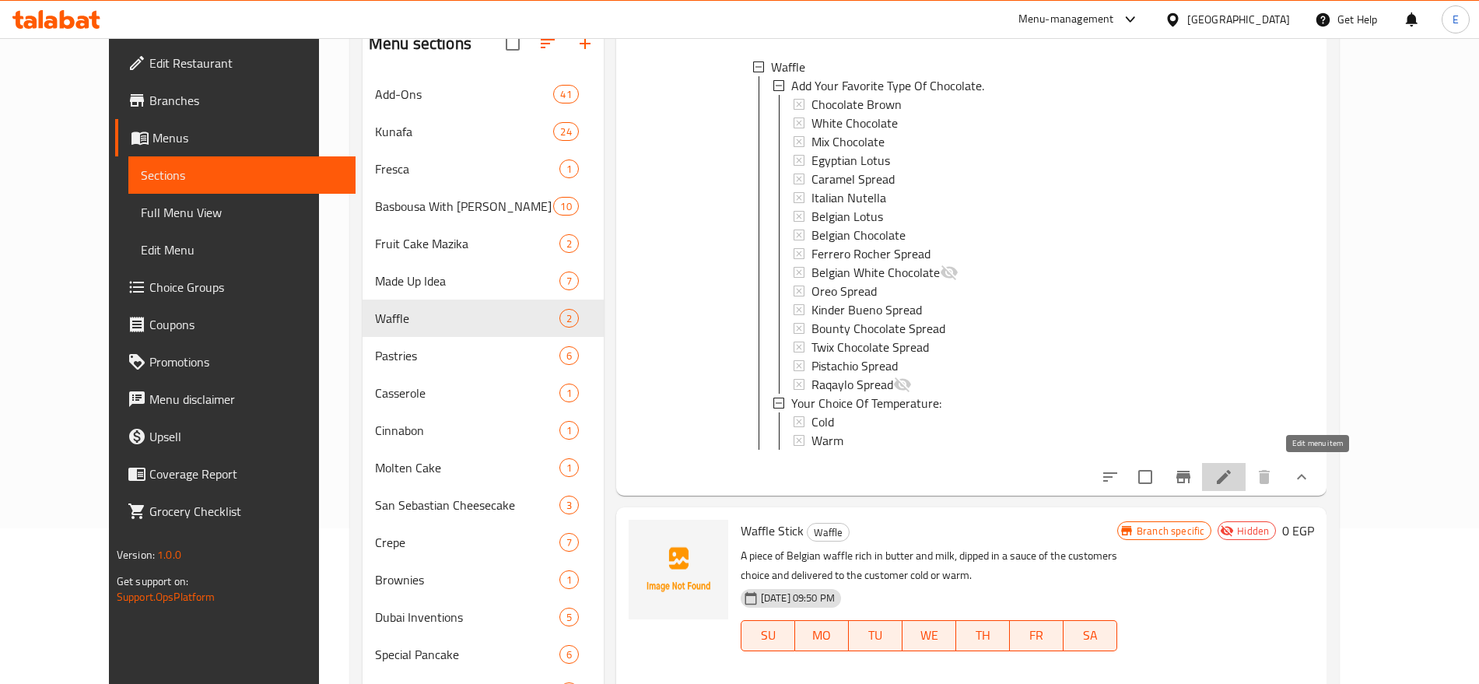
click at [1233, 475] on icon at bounding box center [1223, 477] width 19 height 19
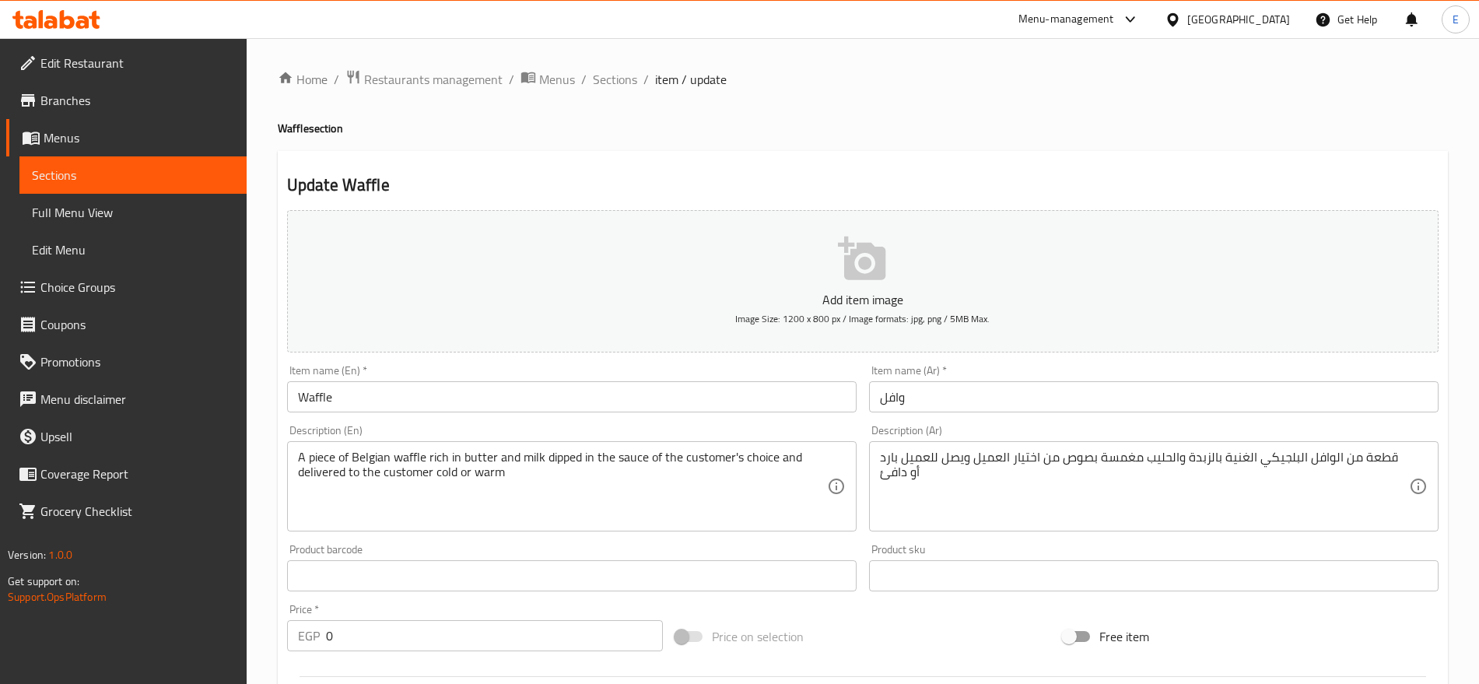
scroll to position [505, 0]
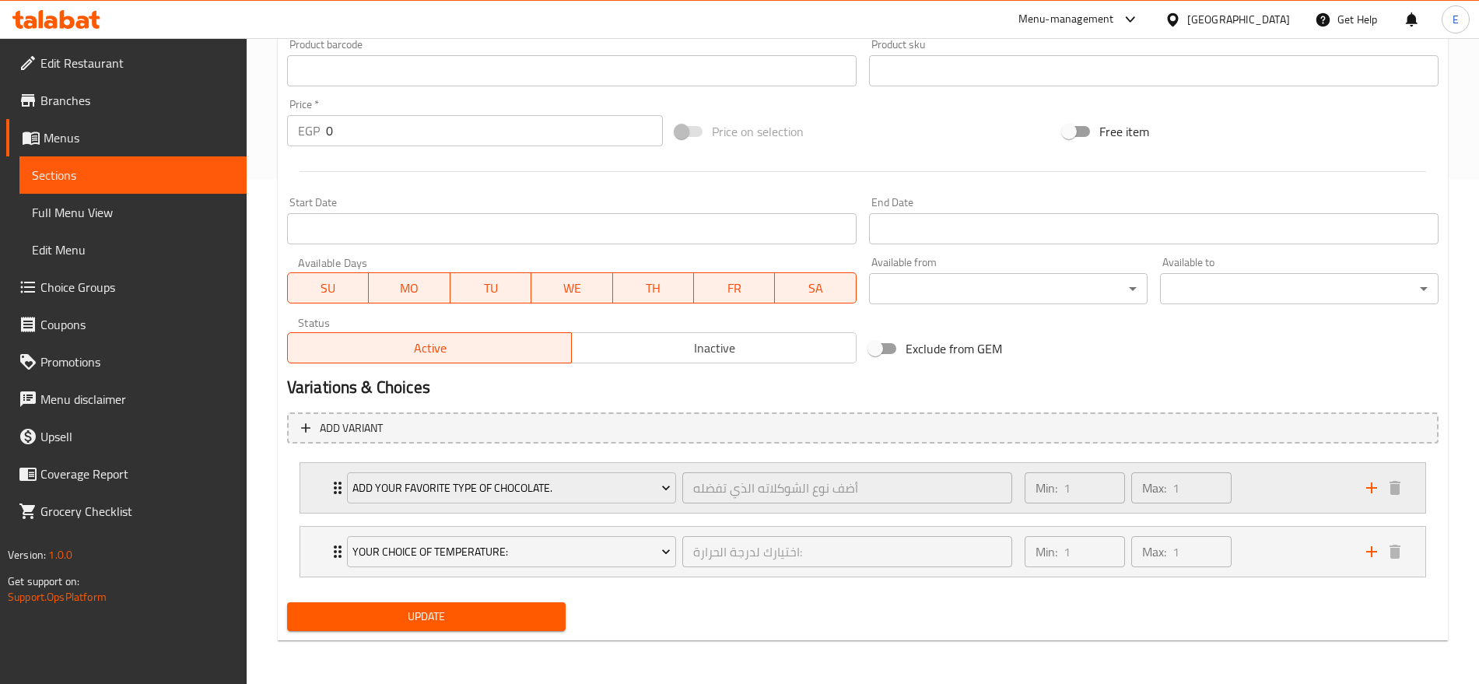
click at [320, 491] on div "Add Your Favorite Type Of Chocolate. أضف نوع الشوكلاته الذي تفضله ​ Min: 1 ​ Ma…" at bounding box center [862, 488] width 1125 height 50
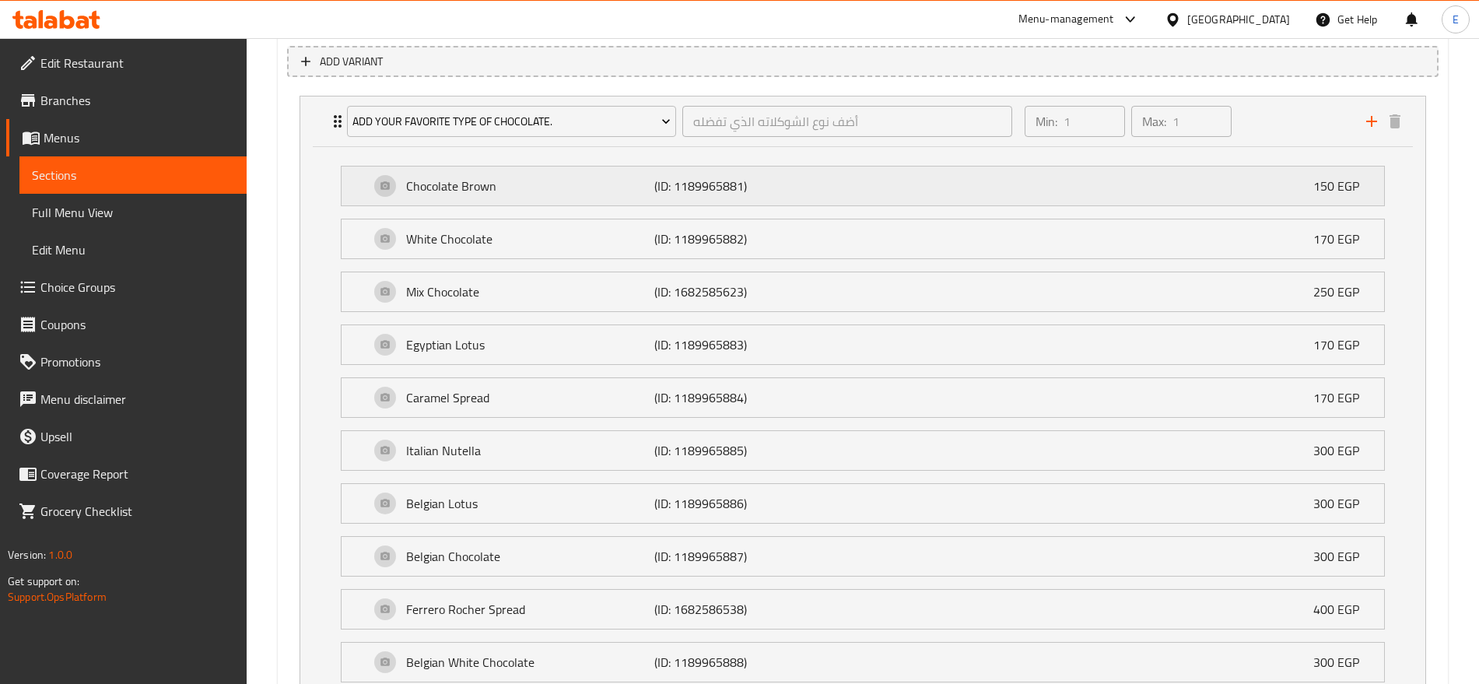
scroll to position [871, 0]
click at [813, 305] on div "Mix Chocolate (ID: 1682585623) 250 EGP" at bounding box center [868, 292] width 996 height 39
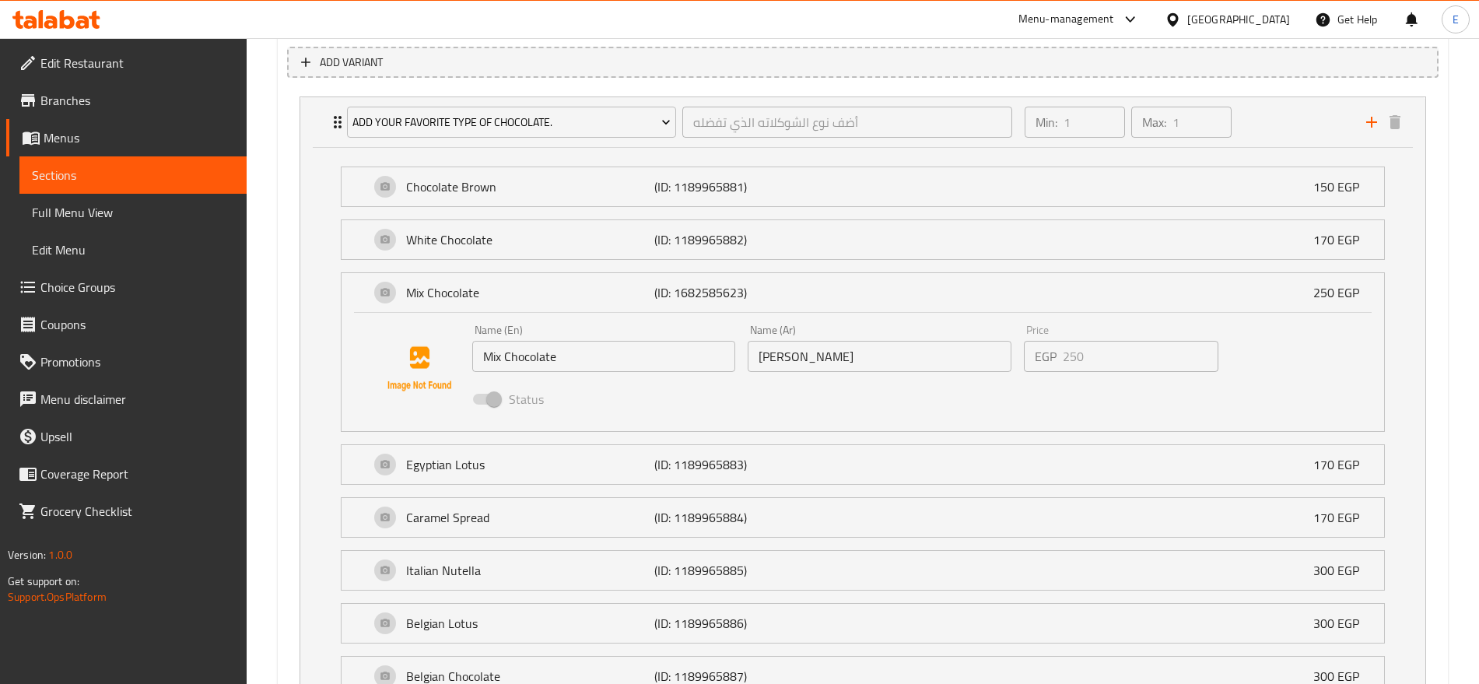
click at [493, 399] on span at bounding box center [486, 399] width 26 height 11
click at [105, 285] on span "Choice Groups" at bounding box center [137, 287] width 194 height 19
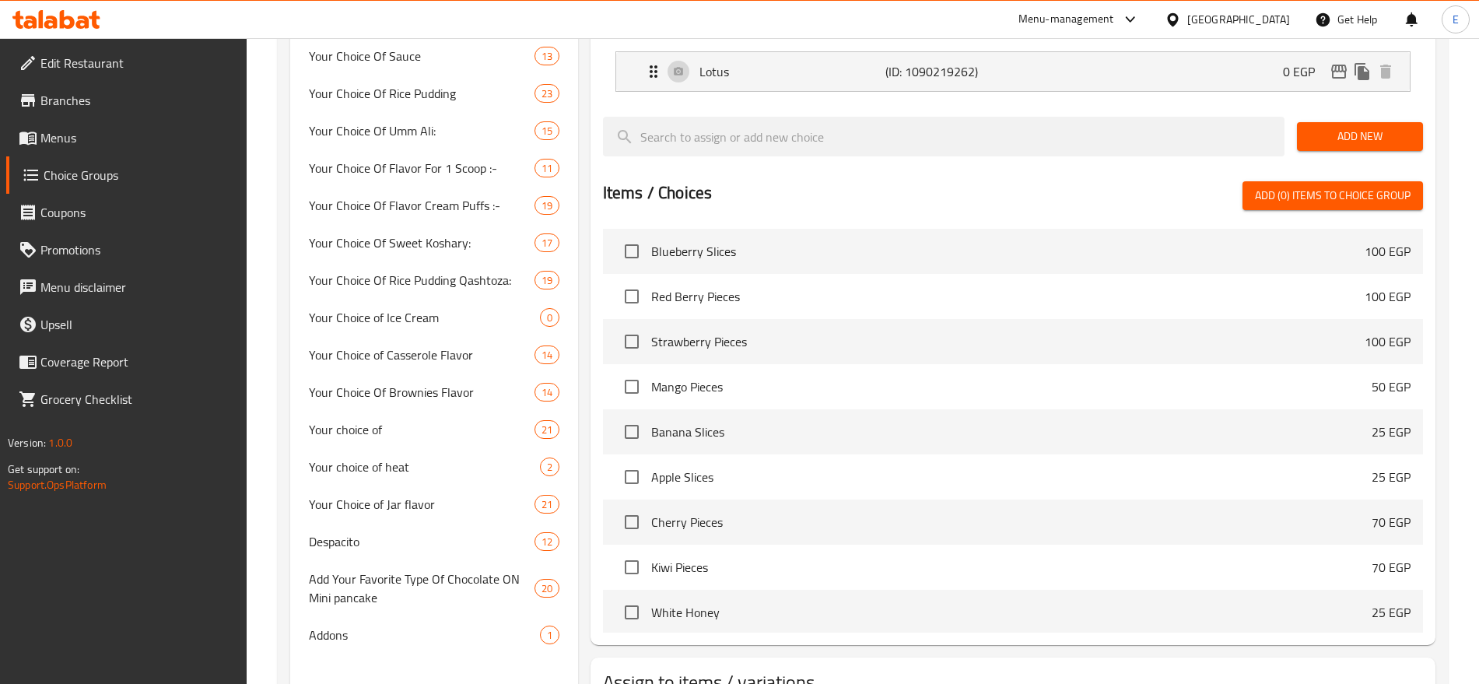
scroll to position [220, 0]
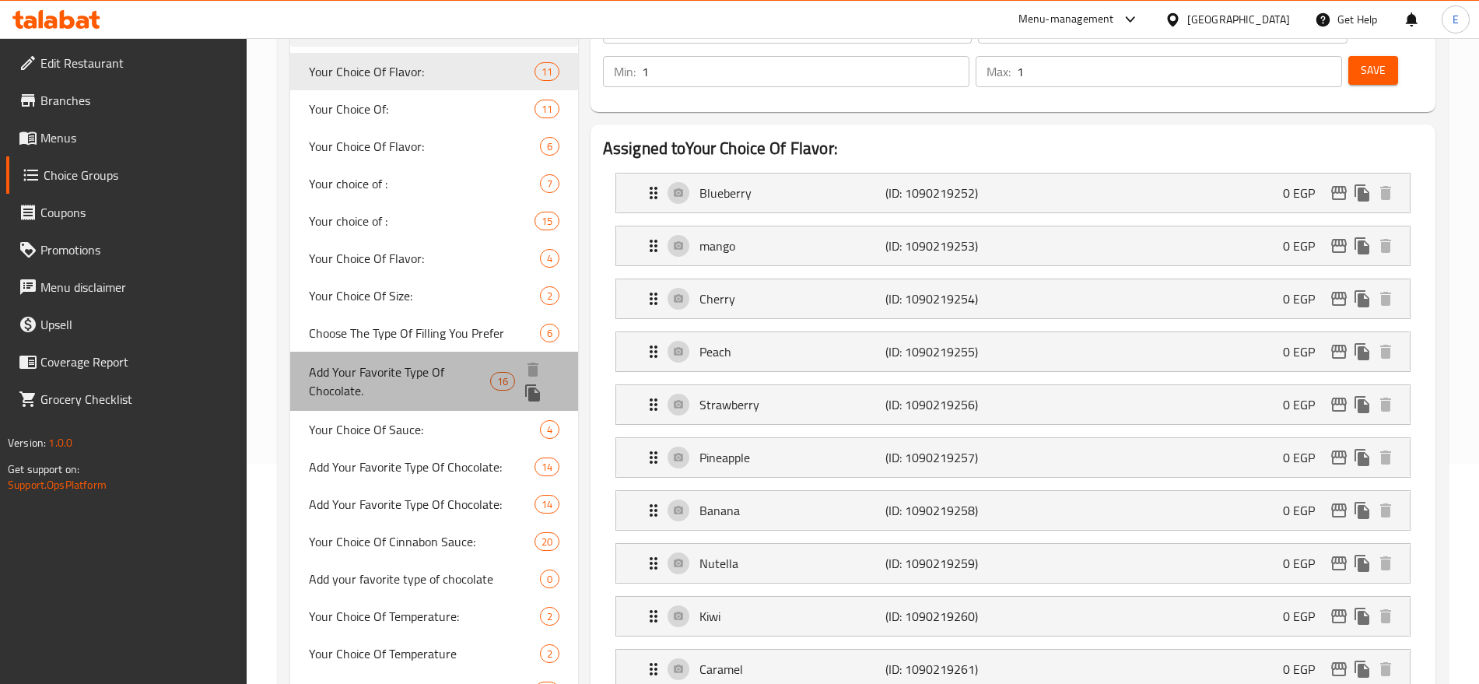
click at [433, 387] on span "Add Your Favorite Type Of Chocolate." at bounding box center [399, 381] width 181 height 37
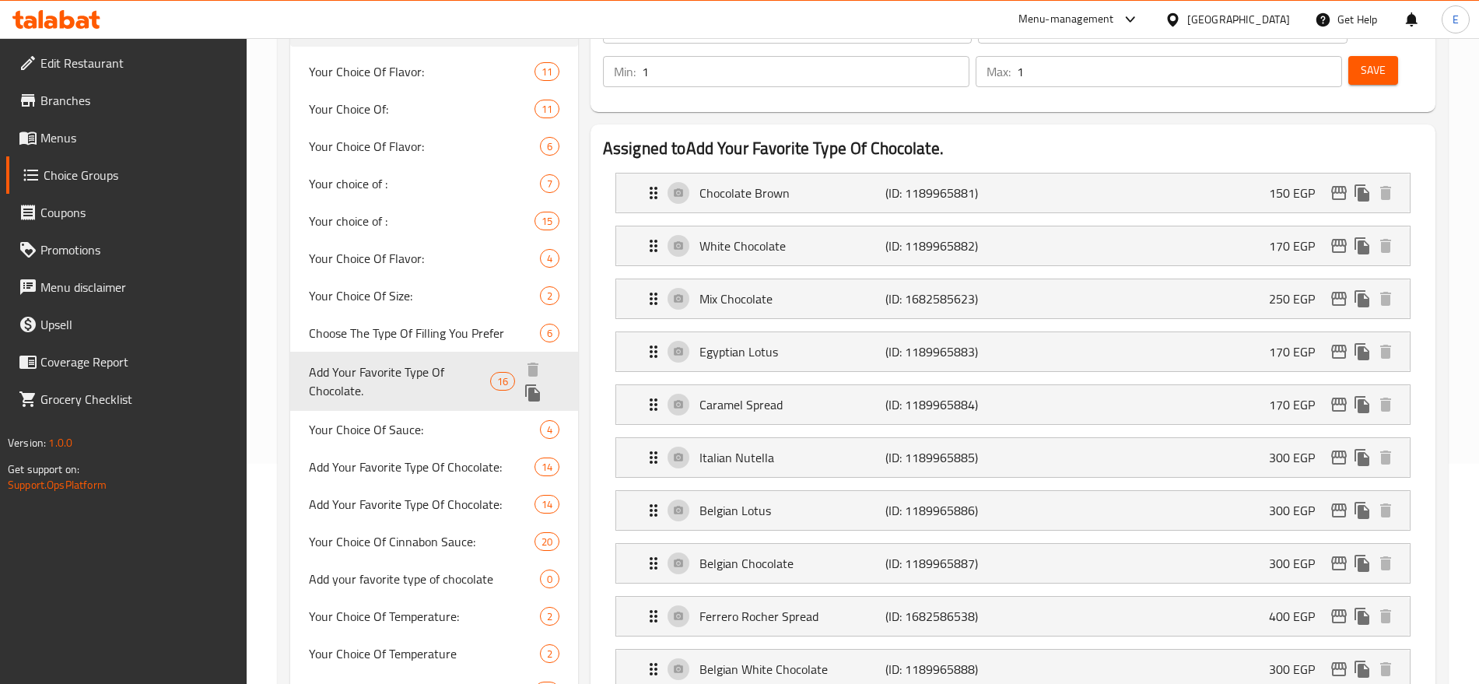
type input "Add Your Favorite Type Of Chocolate."
type input "أضف نوع الشوكلاته الذي تفضله"
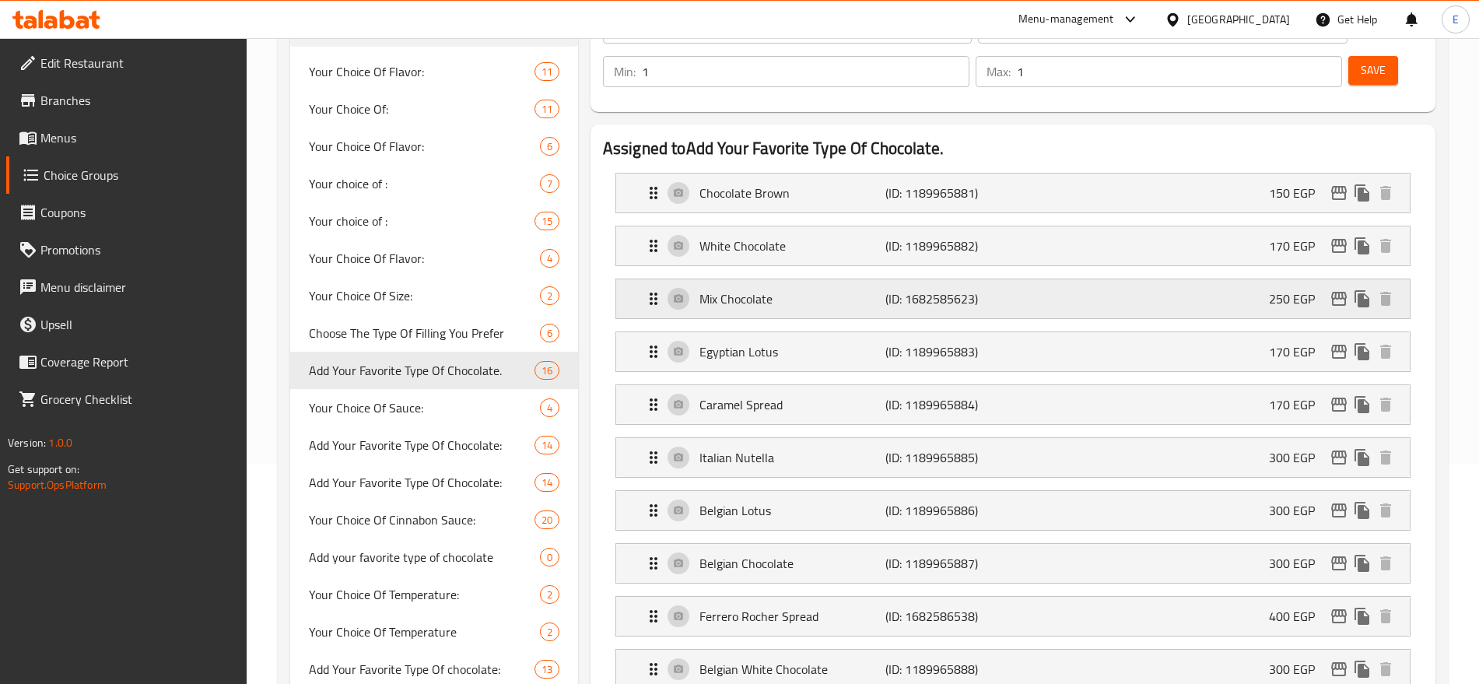
click at [1114, 279] on div "Mix Chocolate (ID: 1682585623) 250 EGP" at bounding box center [1017, 298] width 747 height 39
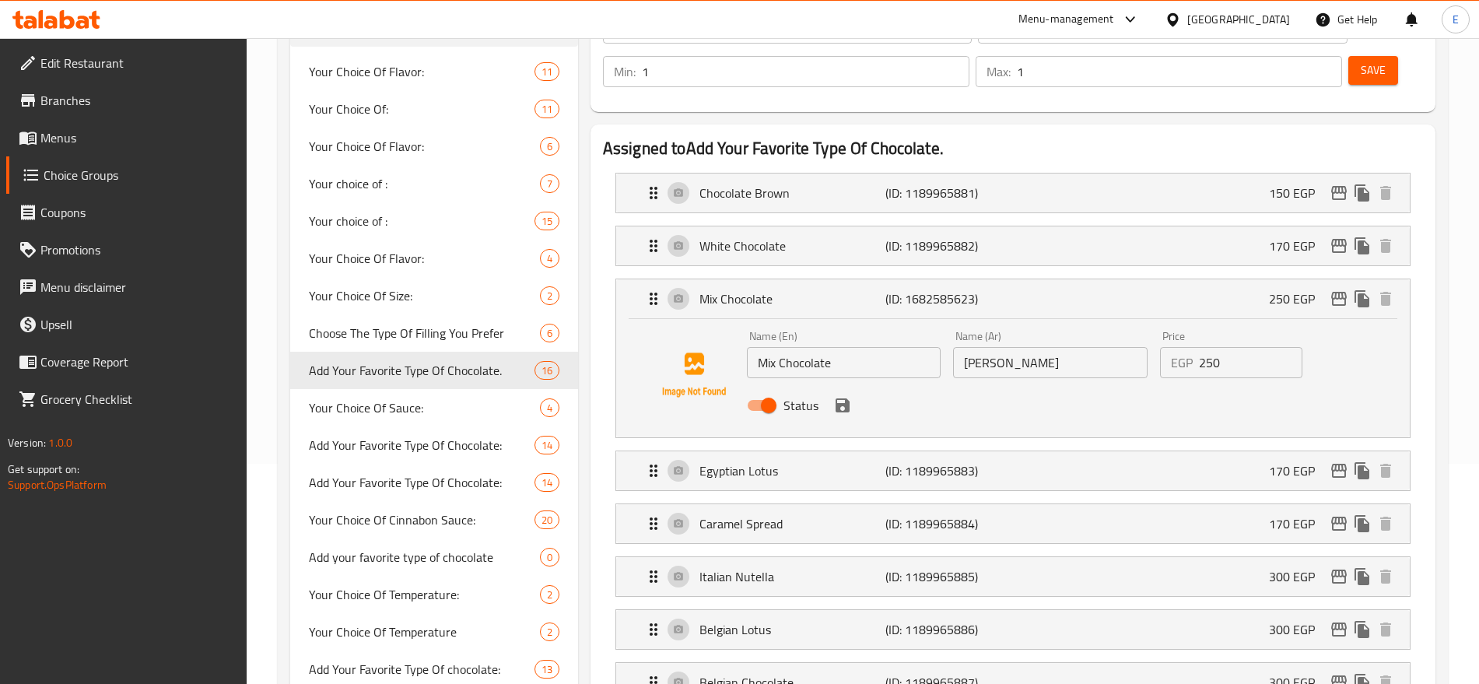
click at [779, 391] on input "Status" at bounding box center [768, 406] width 89 height 30
checkbox input "false"
click at [852, 394] on button "save" at bounding box center [842, 405] width 23 height 23
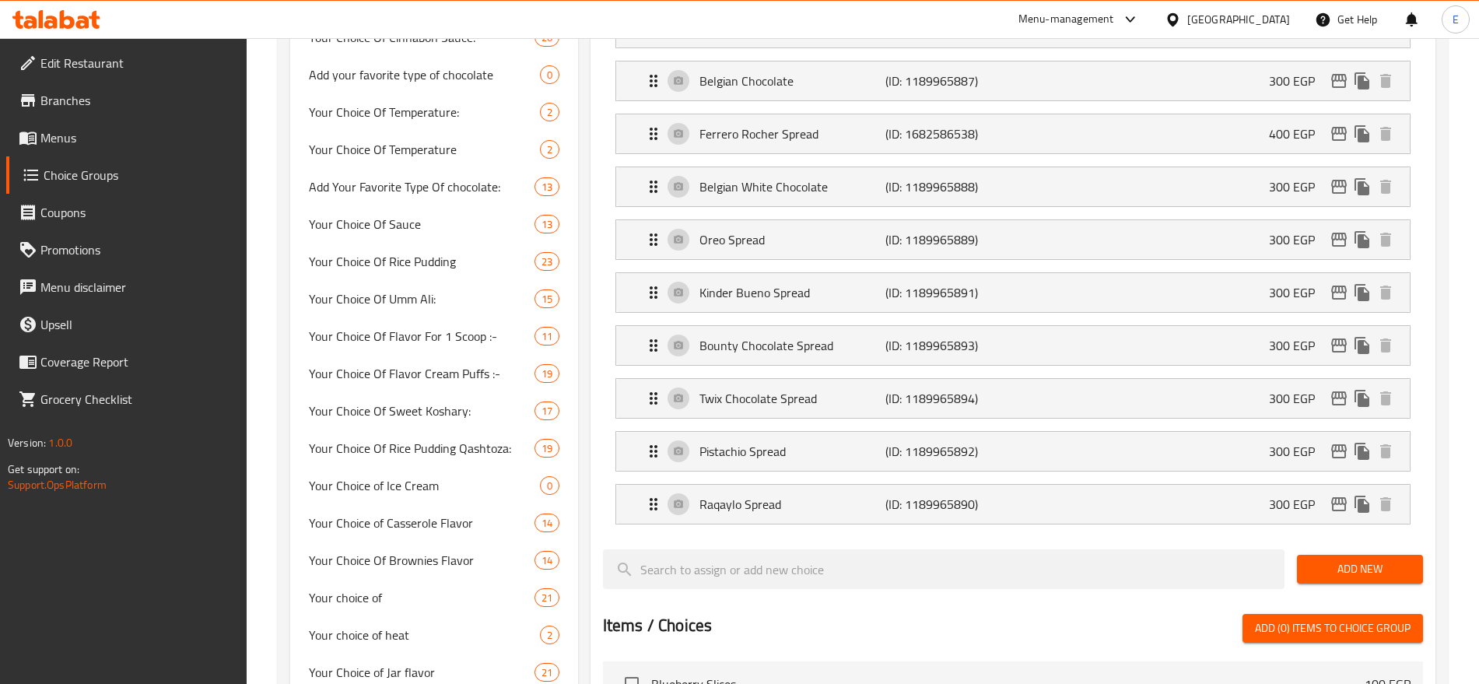
scroll to position [702, 0]
click at [738, 496] on p "Raqaylo Spread" at bounding box center [792, 505] width 186 height 19
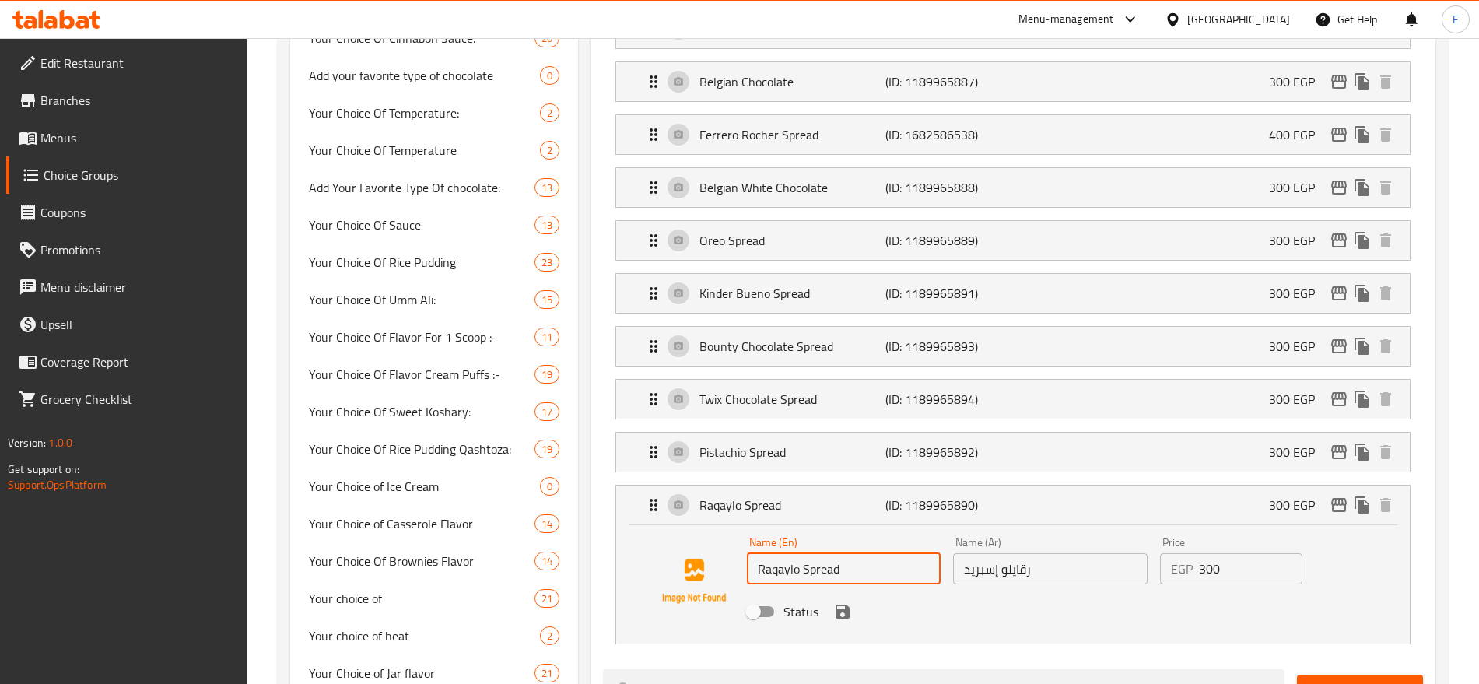
click at [777, 553] on input "Raqaylo Spread" at bounding box center [844, 568] width 194 height 31
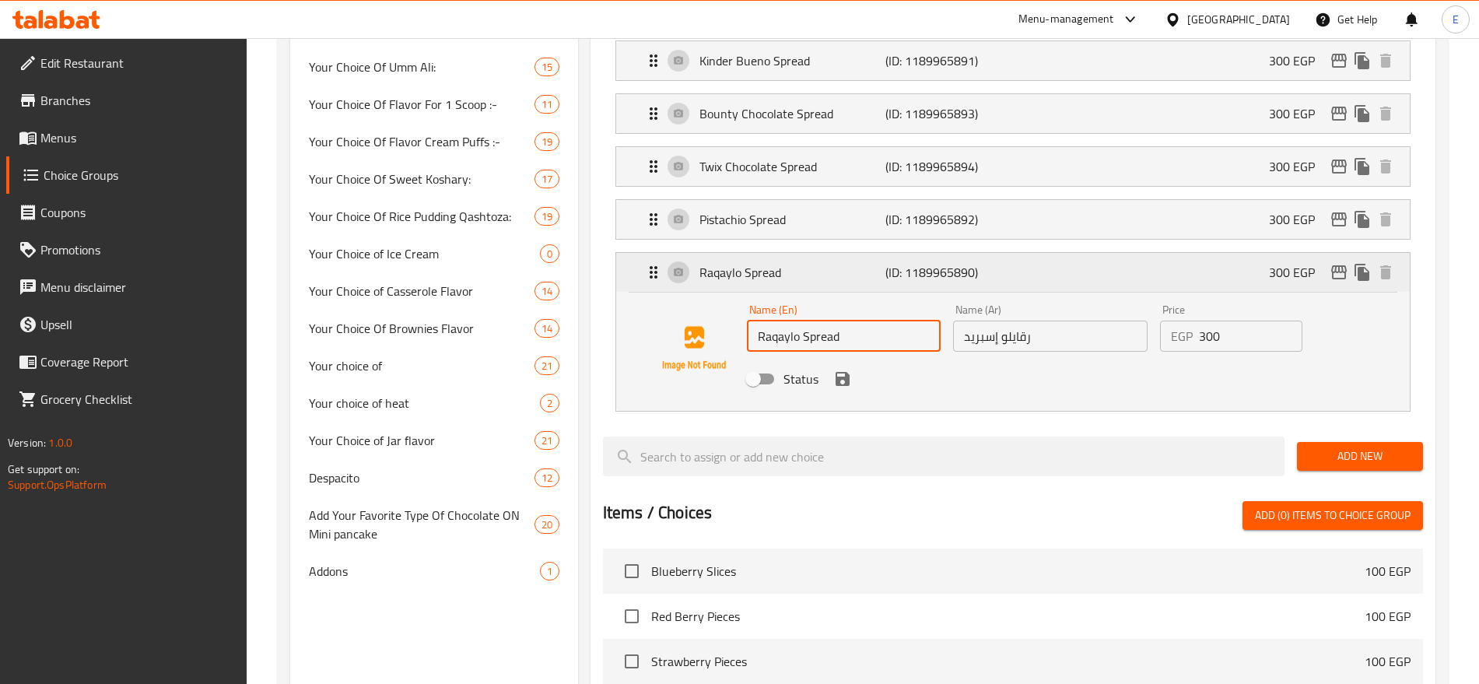
scroll to position [937, 0]
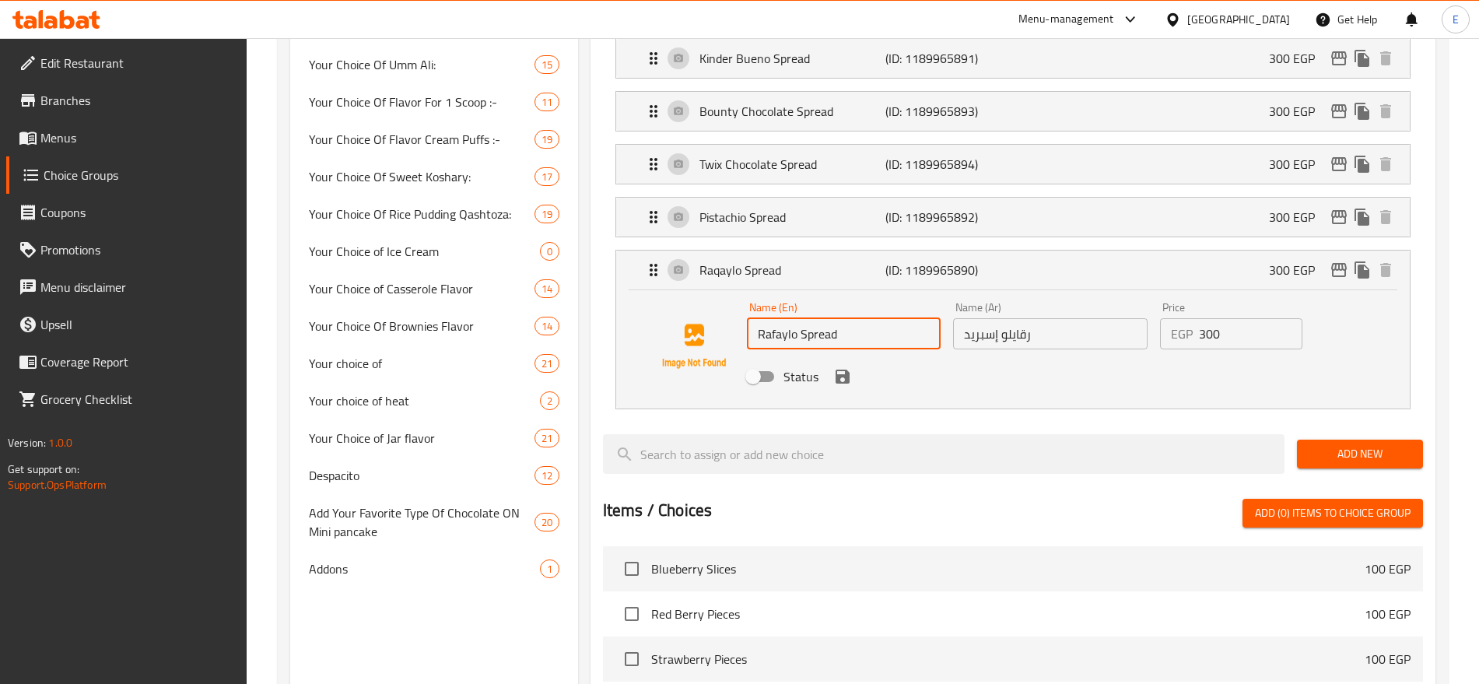
type input "Rafaylo Spread"
click at [755, 362] on input "Status" at bounding box center [753, 377] width 89 height 30
checkbox input "true"
click at [839, 367] on icon "save" at bounding box center [842, 376] width 19 height 19
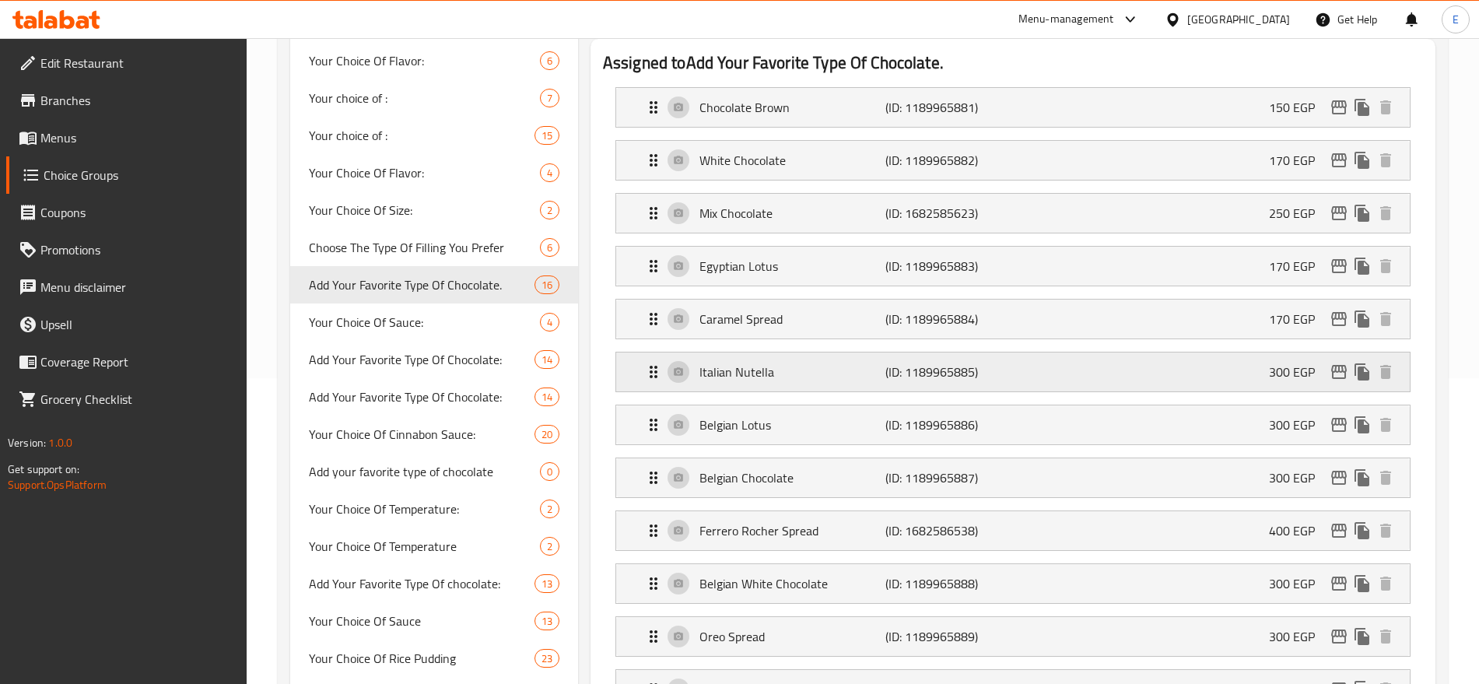
scroll to position [307, 0]
click at [816, 203] on p "Mix Chocolate" at bounding box center [792, 212] width 186 height 19
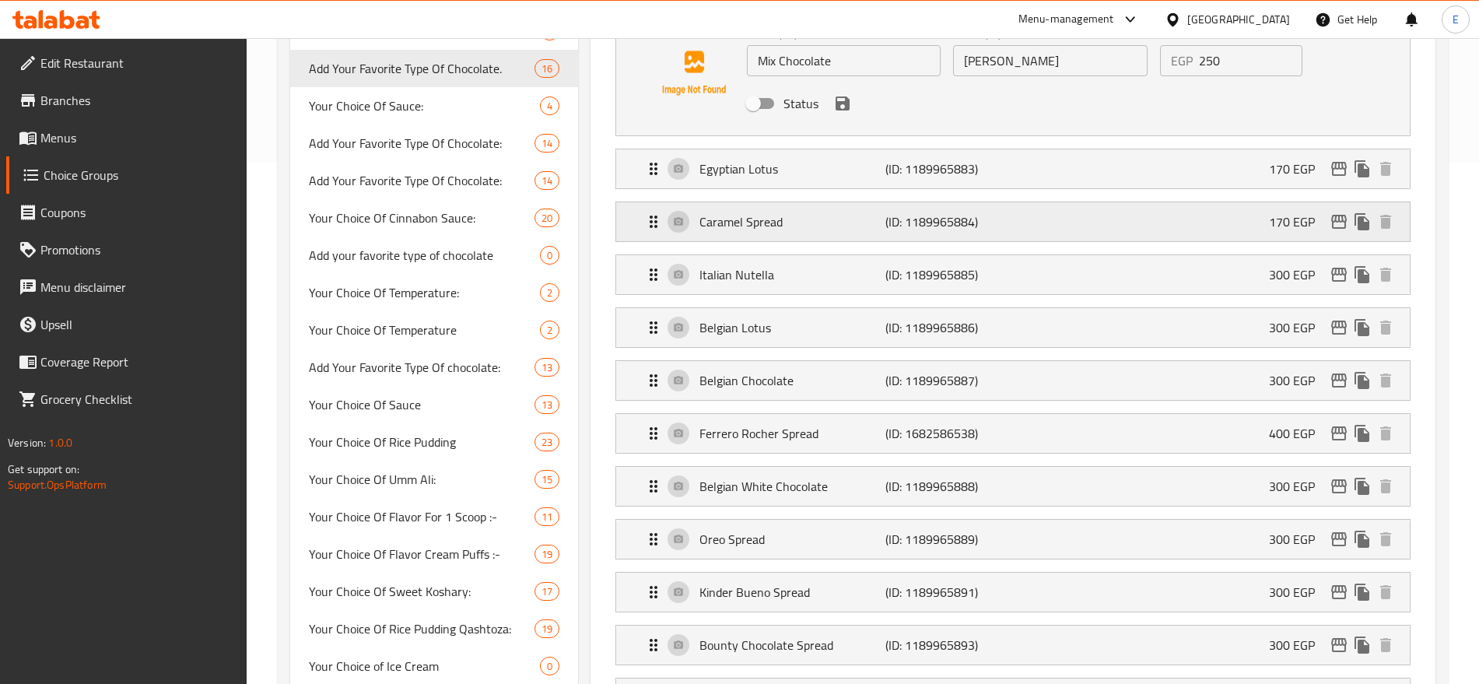
scroll to position [524, 0]
click at [825, 370] on p "Belgian Chocolate" at bounding box center [792, 379] width 186 height 19
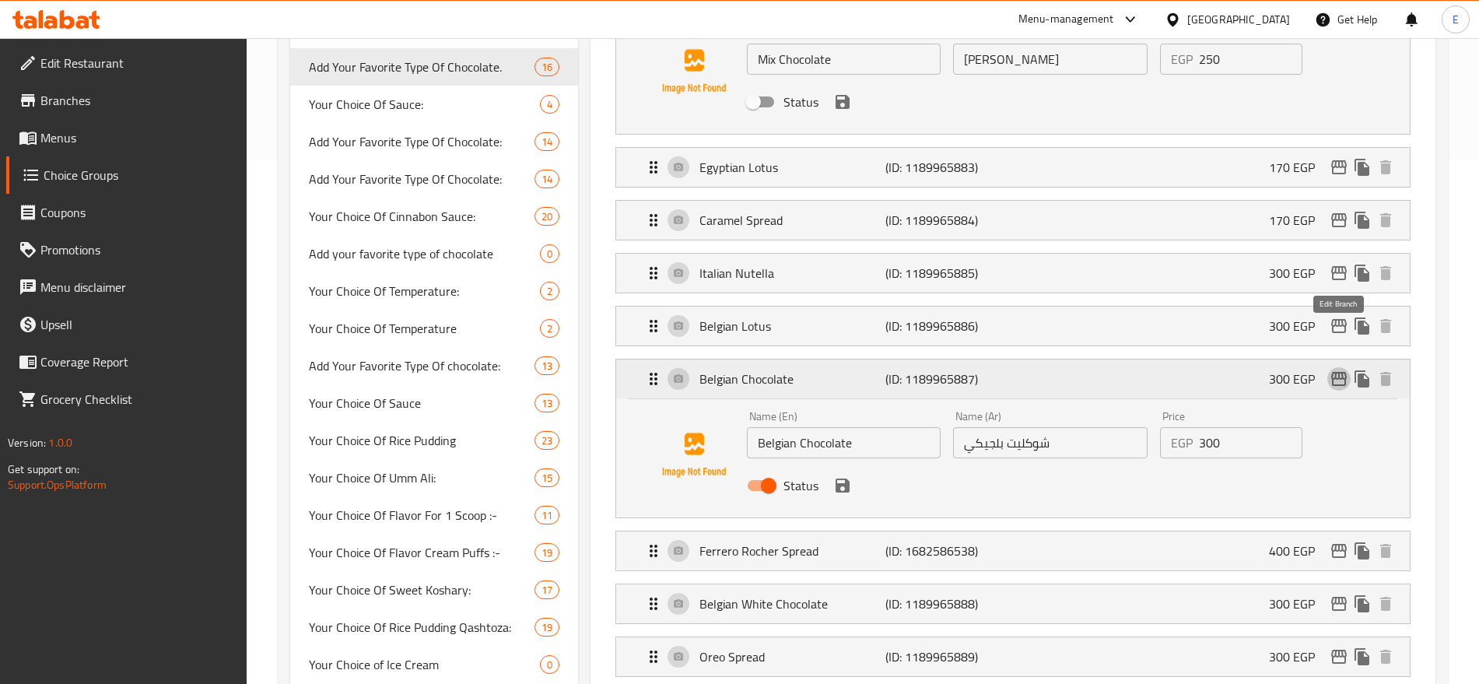
click at [1334, 370] on icon "edit" at bounding box center [1339, 379] width 19 height 19
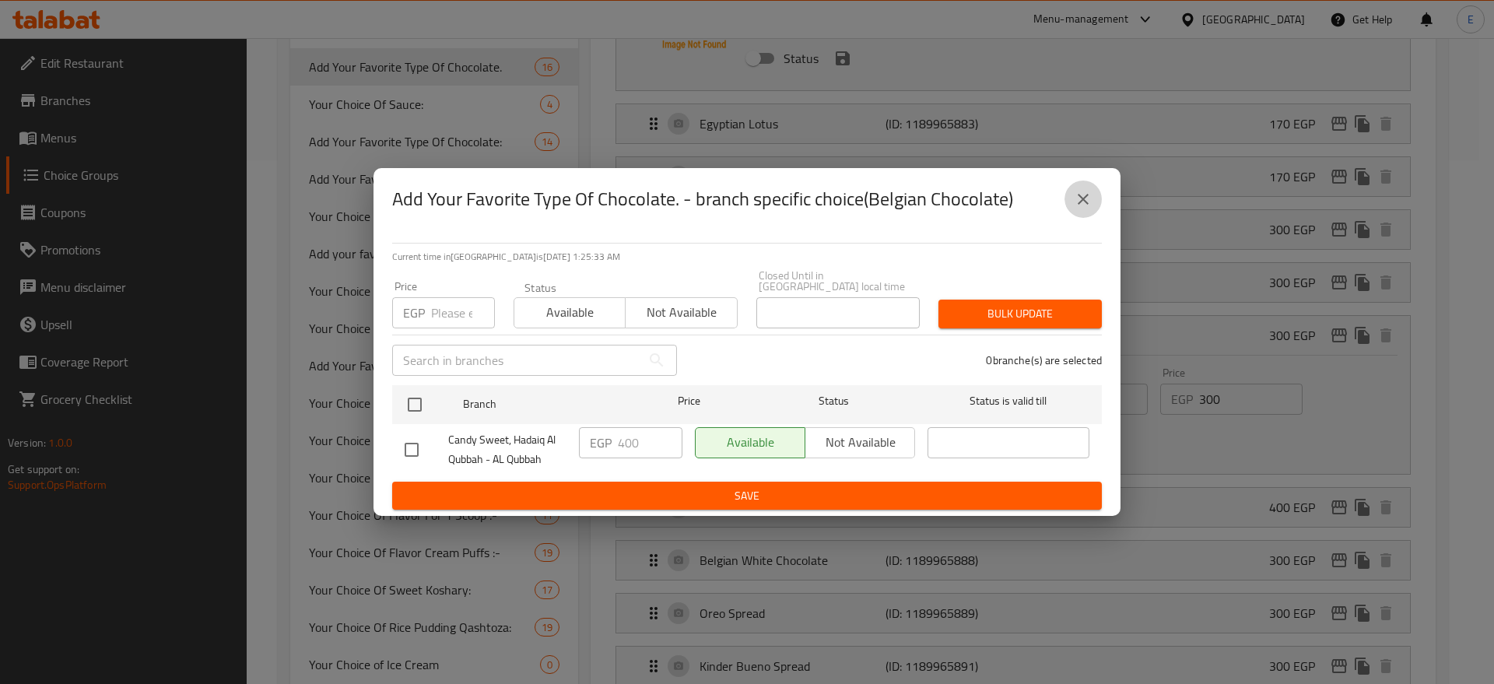
click at [1090, 204] on icon "close" at bounding box center [1083, 199] width 19 height 19
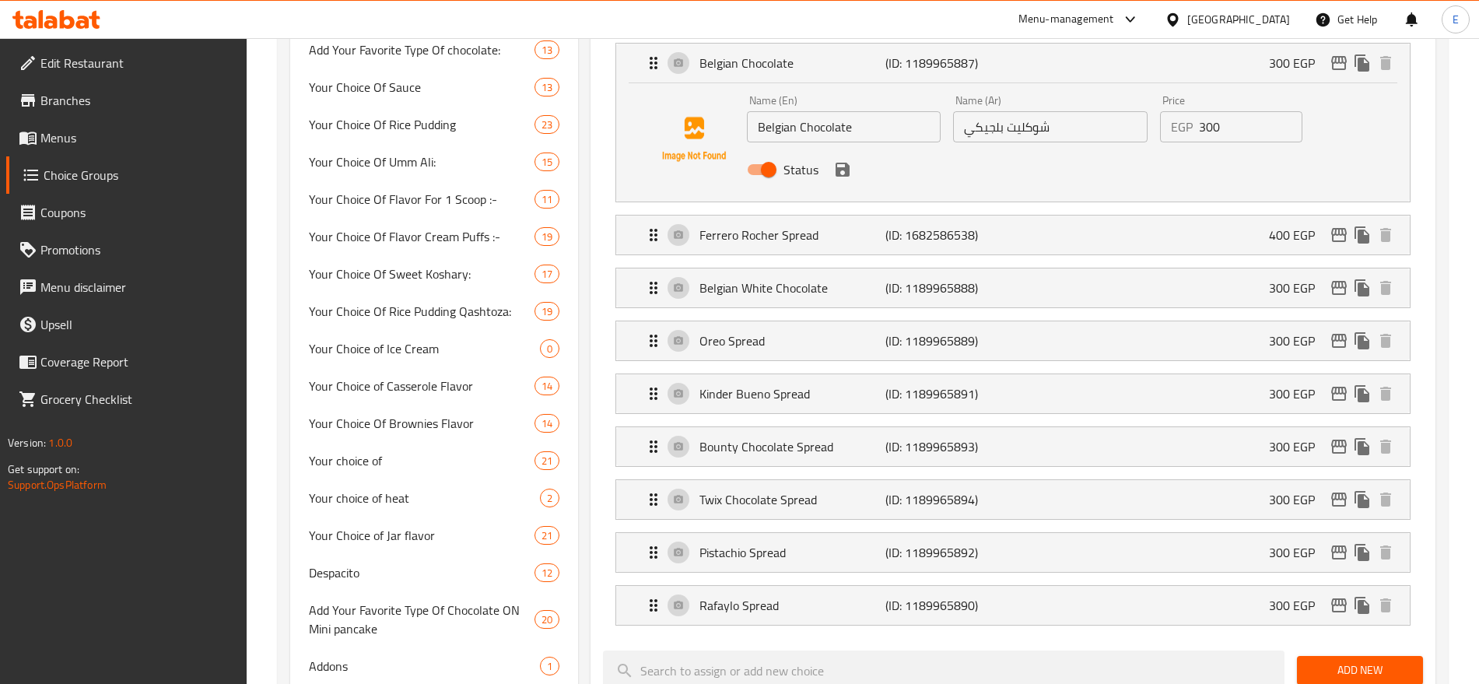
scroll to position [900, 0]
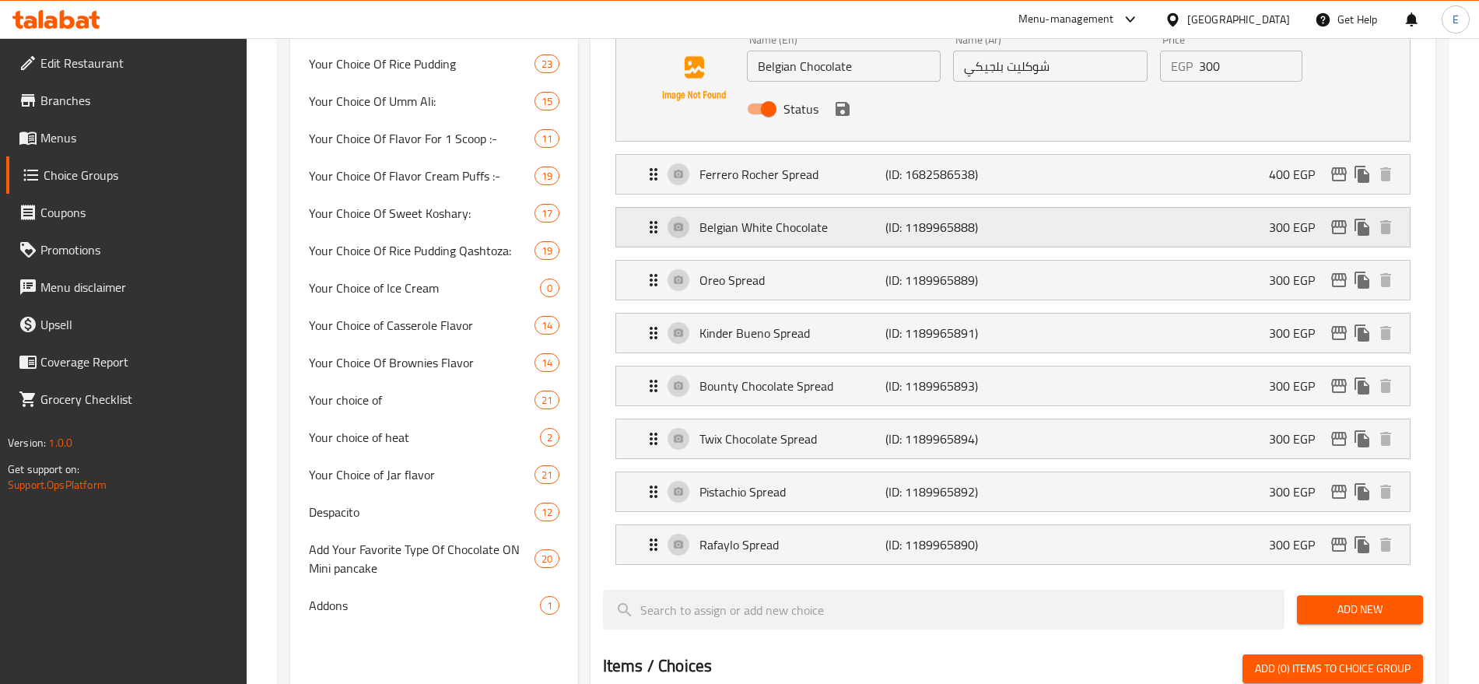
click at [1143, 208] on div "Belgian White Chocolate (ID: 1189965888) 300 EGP" at bounding box center [1017, 227] width 747 height 39
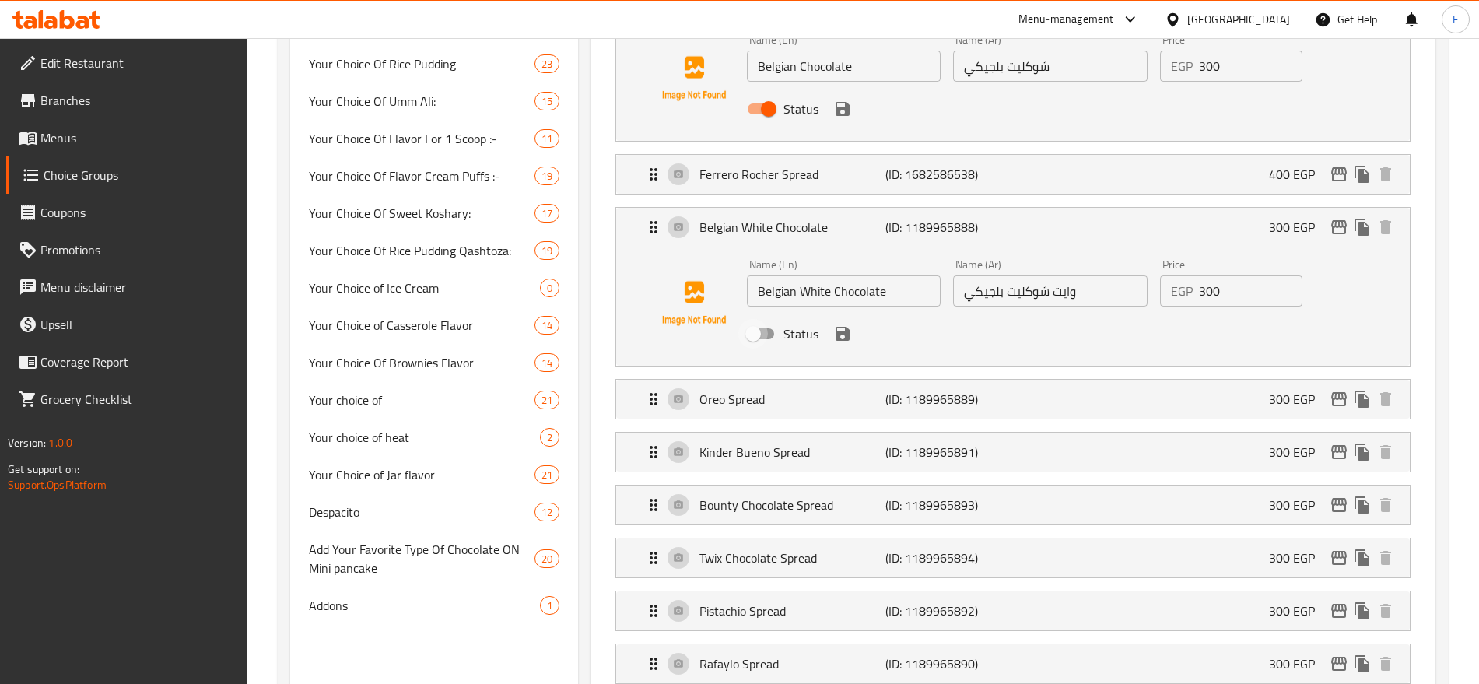
click at [769, 319] on input "Status" at bounding box center [753, 334] width 89 height 30
checkbox input "true"
click at [842, 324] on icon "save" at bounding box center [842, 333] width 19 height 19
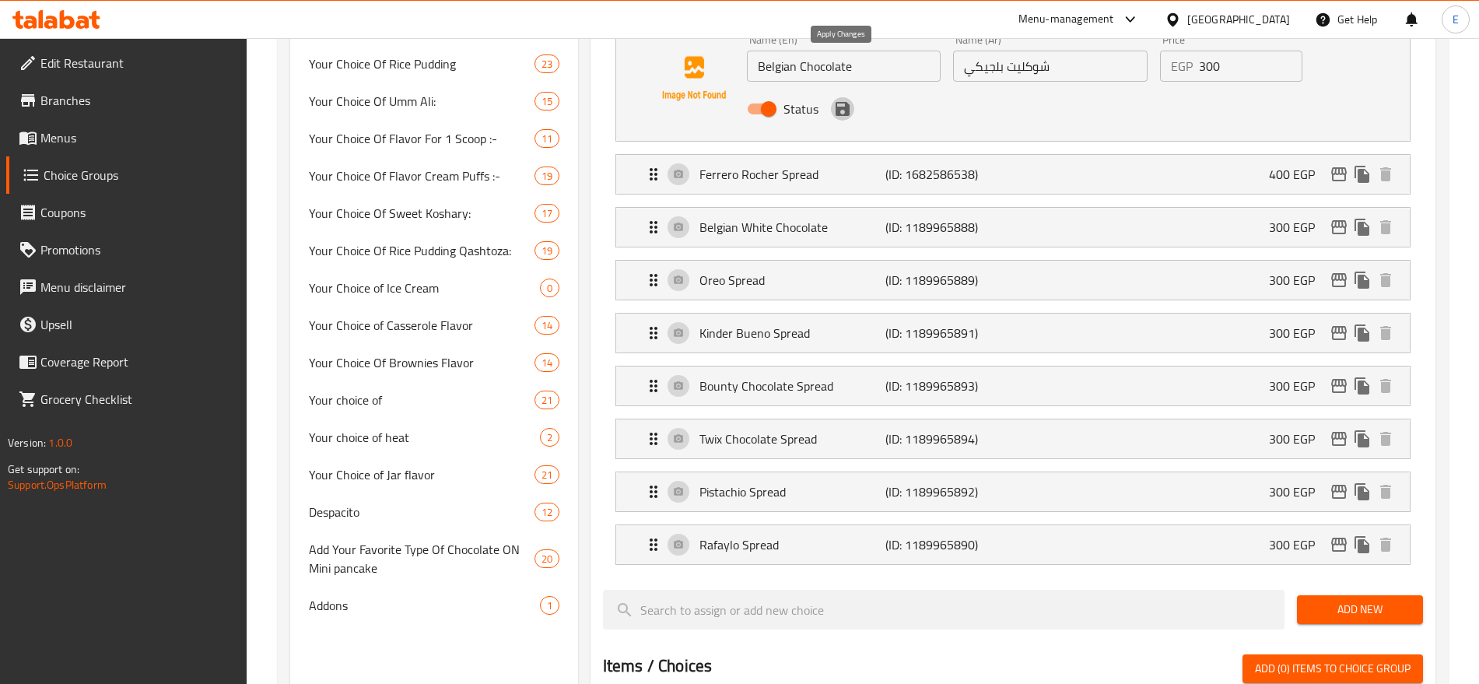
click at [842, 102] on icon "save" at bounding box center [843, 109] width 14 height 14
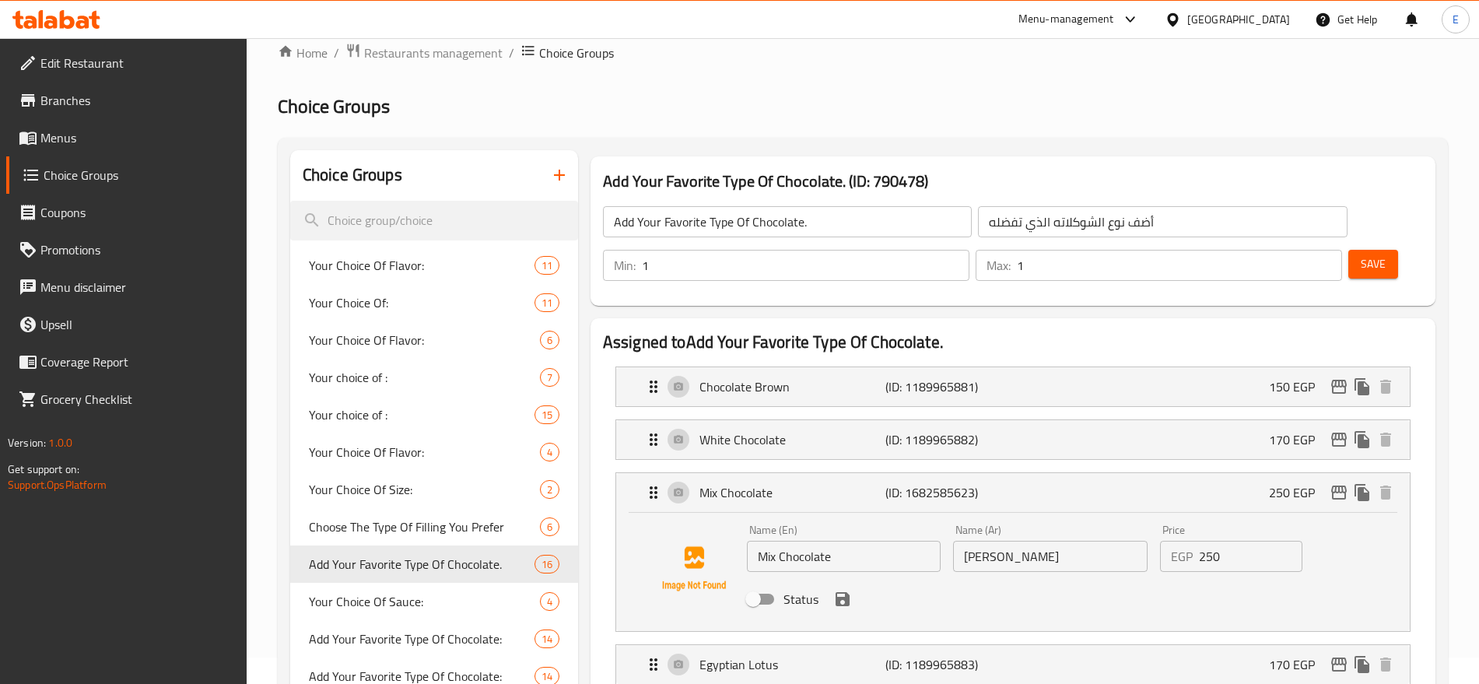
scroll to position [0, 0]
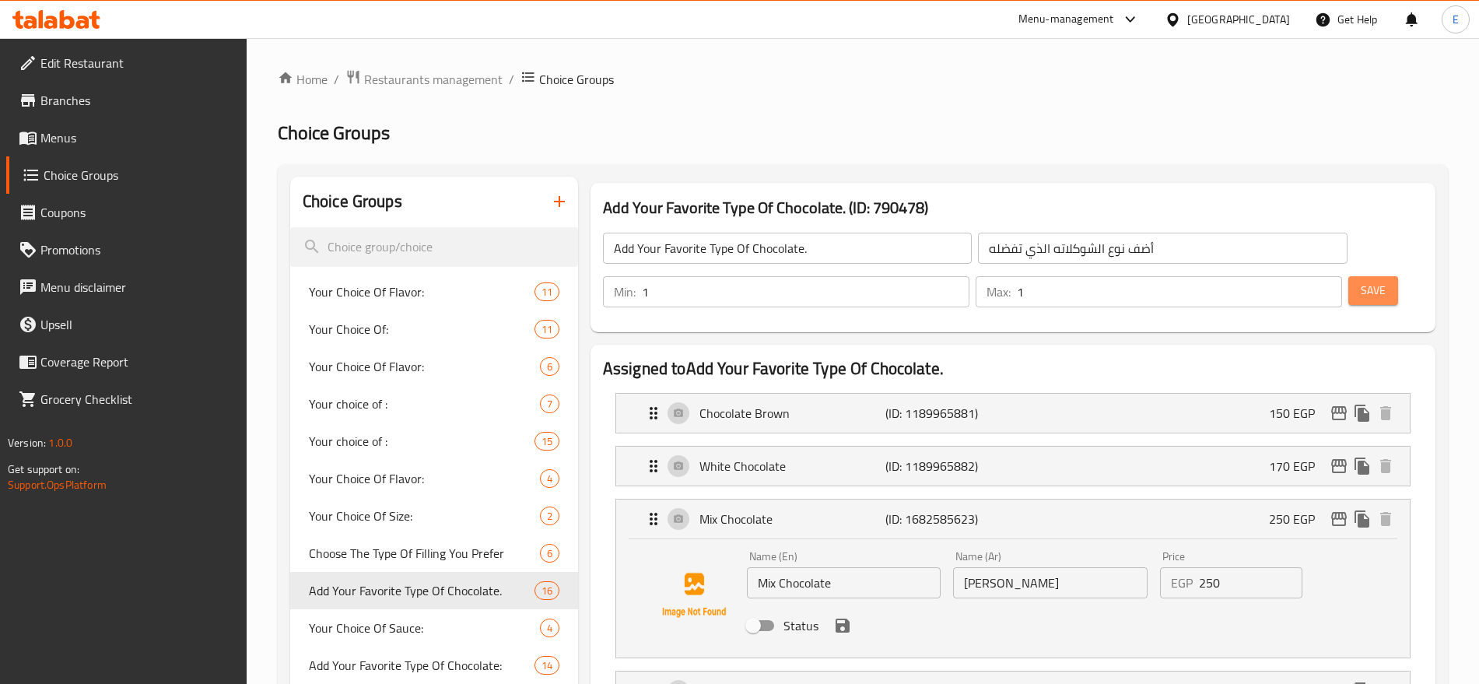
click at [1361, 281] on span "Save" at bounding box center [1373, 290] width 25 height 19
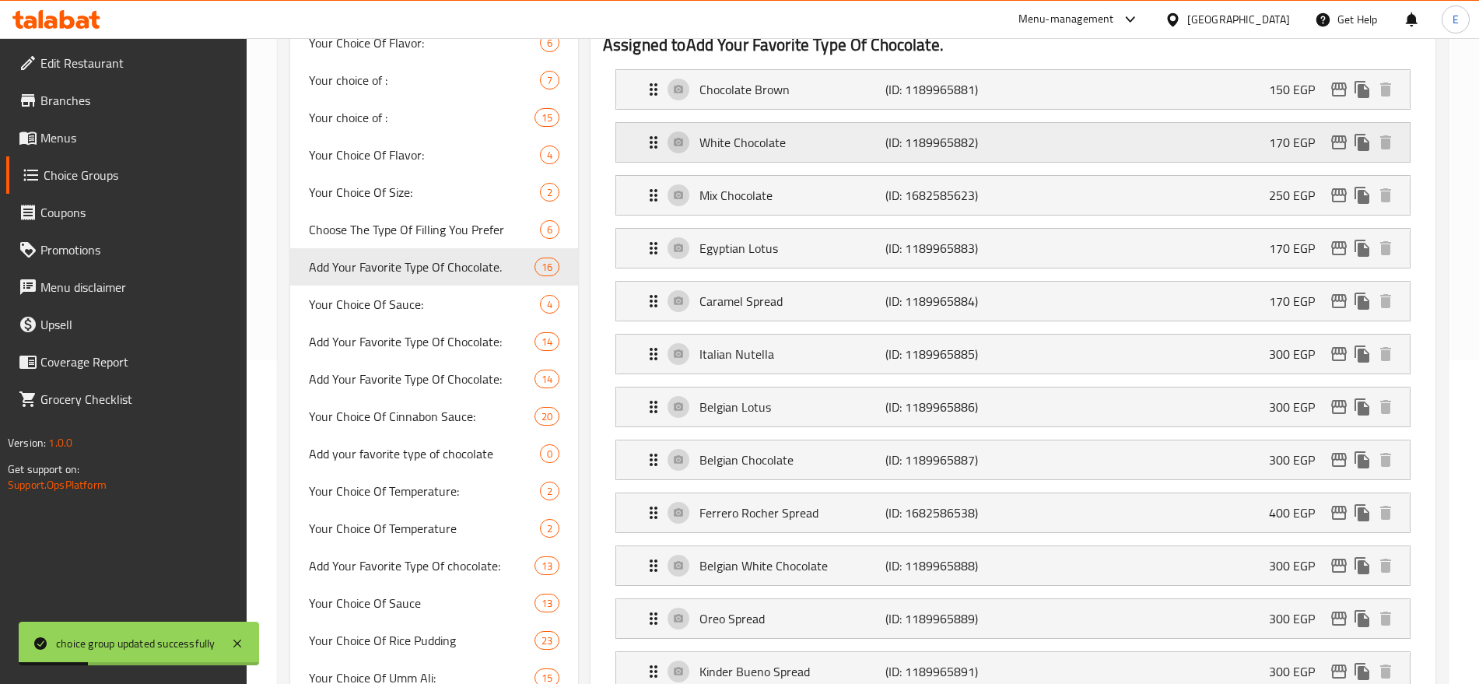
scroll to position [329, 0]
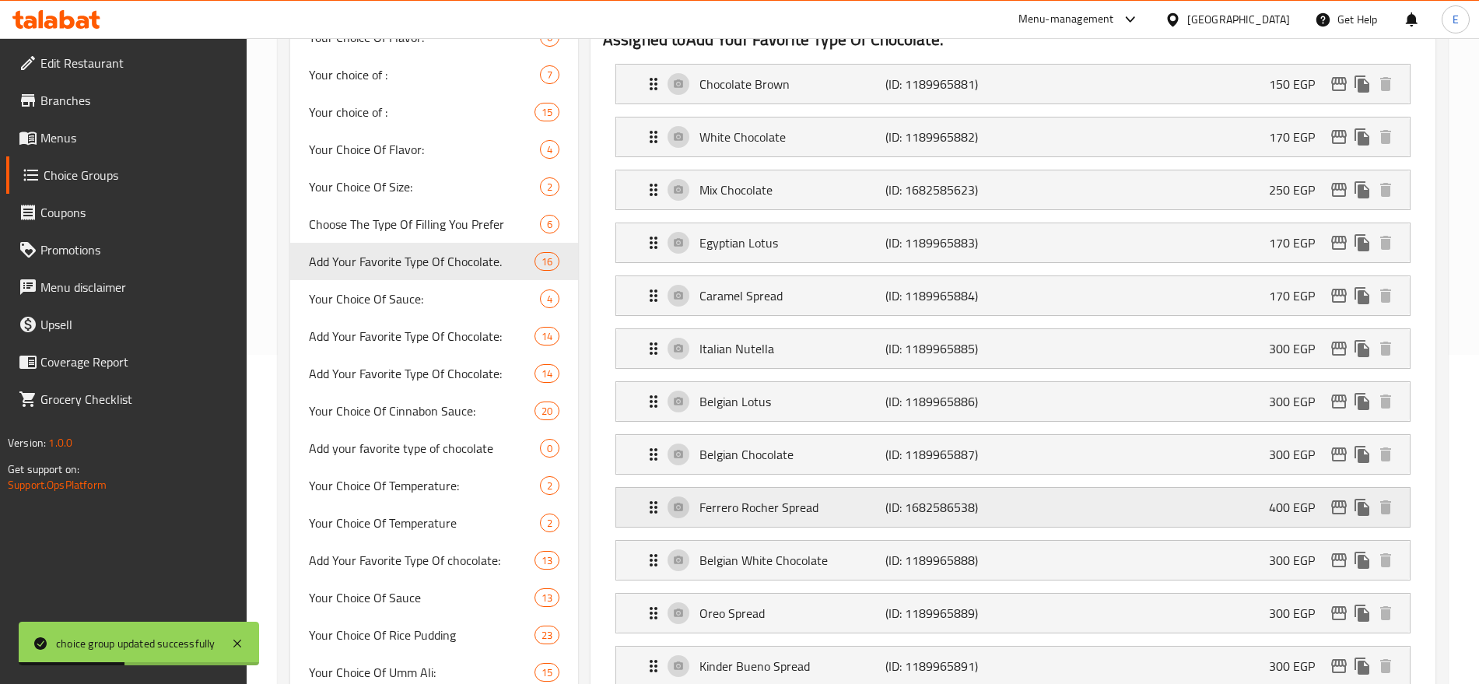
click at [903, 488] on div "Ferrero Rocher Spread (ID: 1682586538) 400 EGP" at bounding box center [1017, 507] width 747 height 39
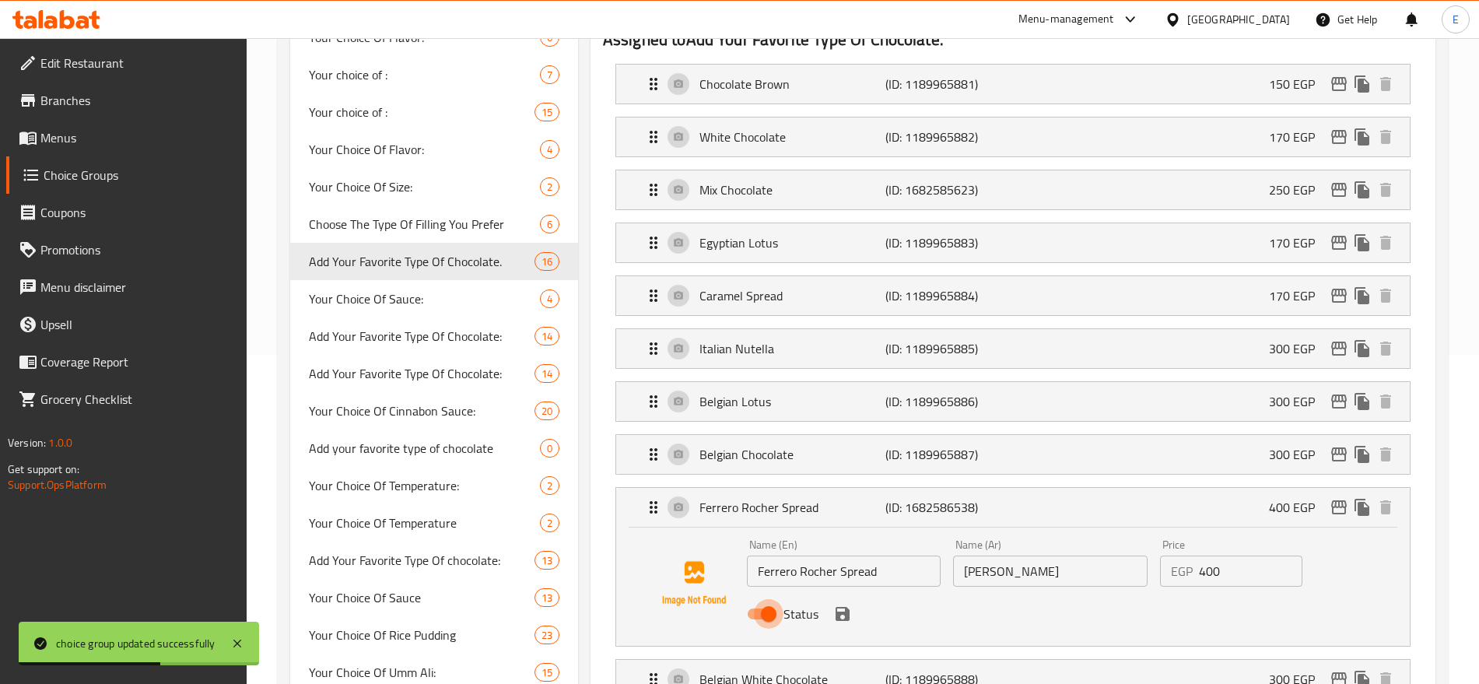
click at [768, 599] on input "Status" at bounding box center [768, 614] width 89 height 30
checkbox input "false"
click at [847, 607] on icon "save" at bounding box center [843, 614] width 14 height 14
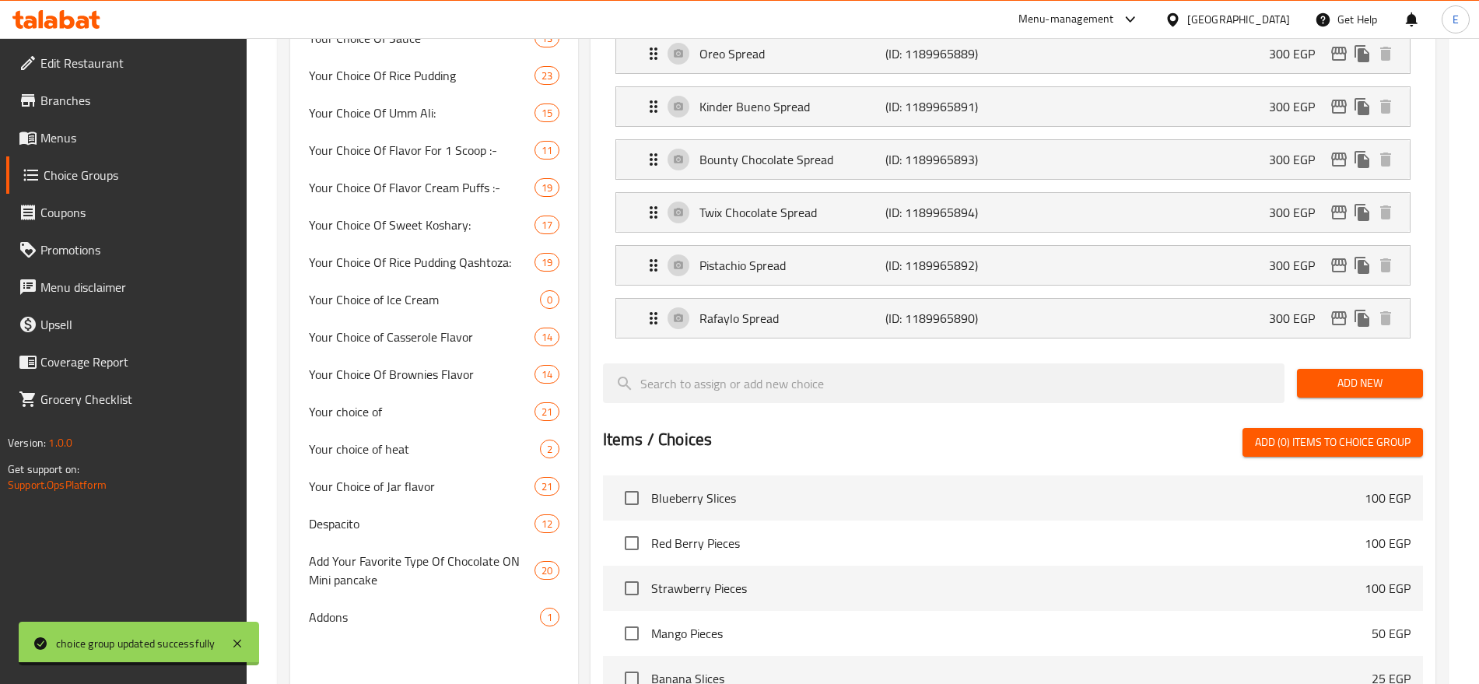
scroll to position [0, 0]
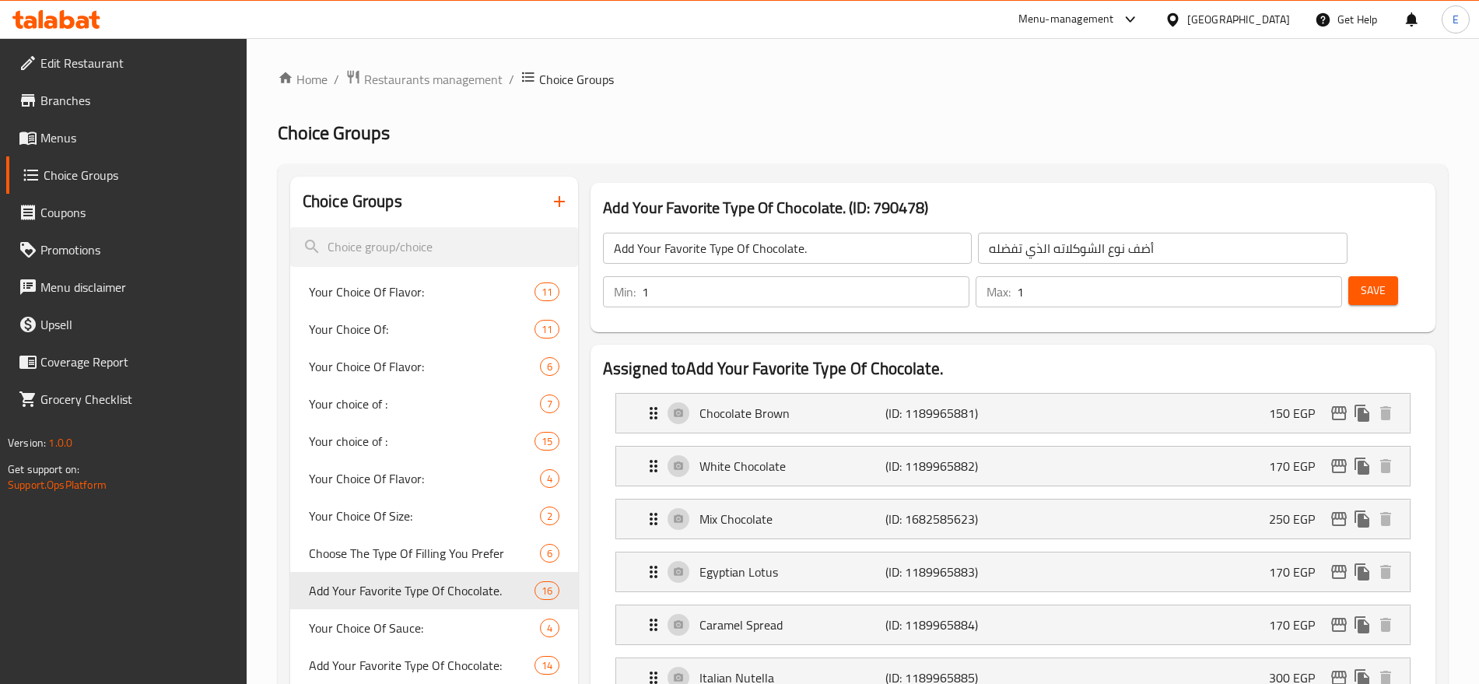
click at [1361, 281] on span "Save" at bounding box center [1373, 290] width 25 height 19
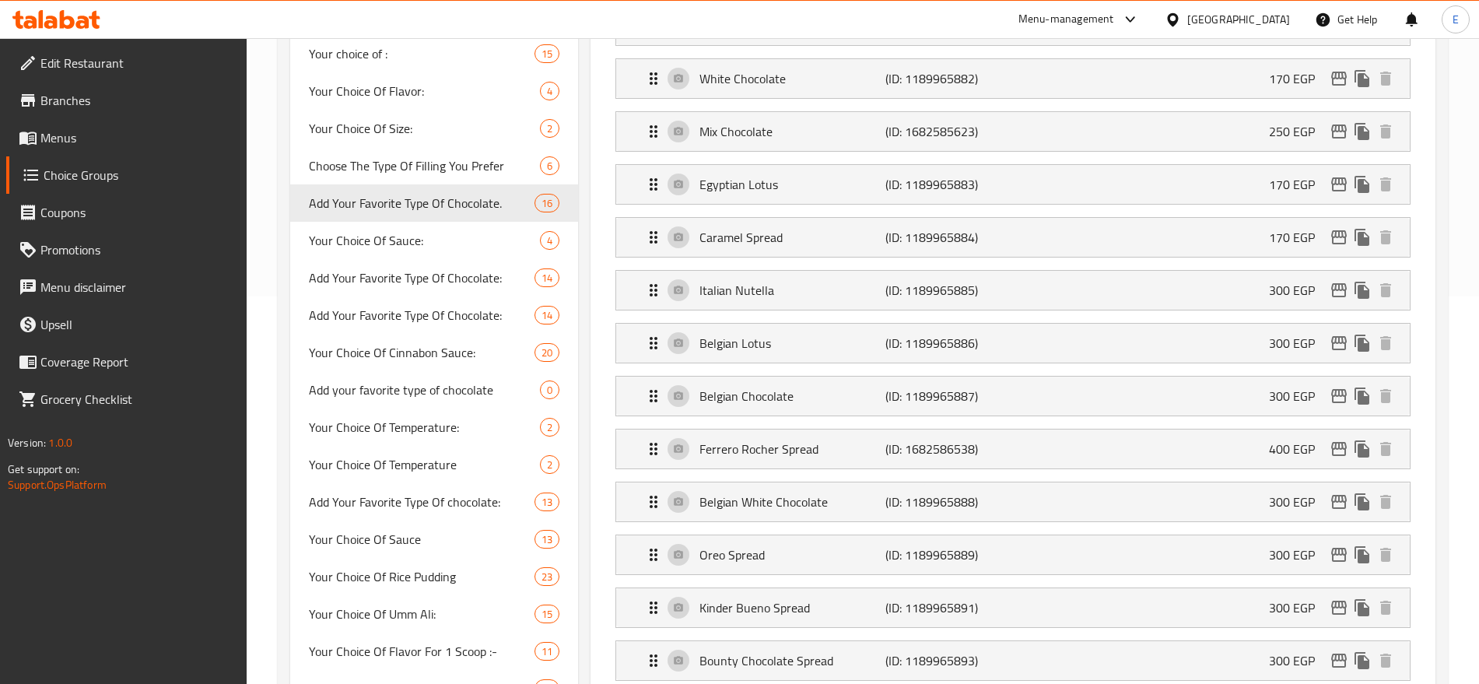
scroll to position [389, 0]
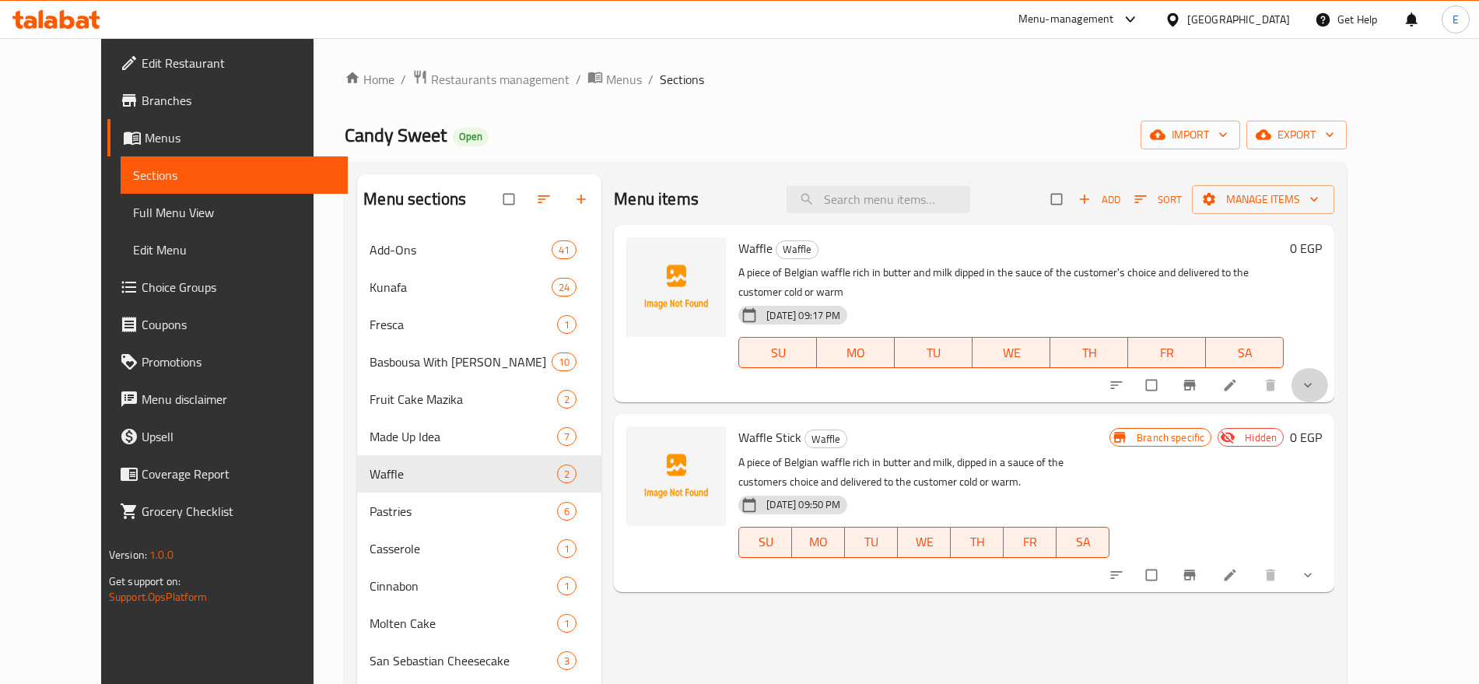
click at [1328, 373] on button "show more" at bounding box center [1309, 385] width 37 height 34
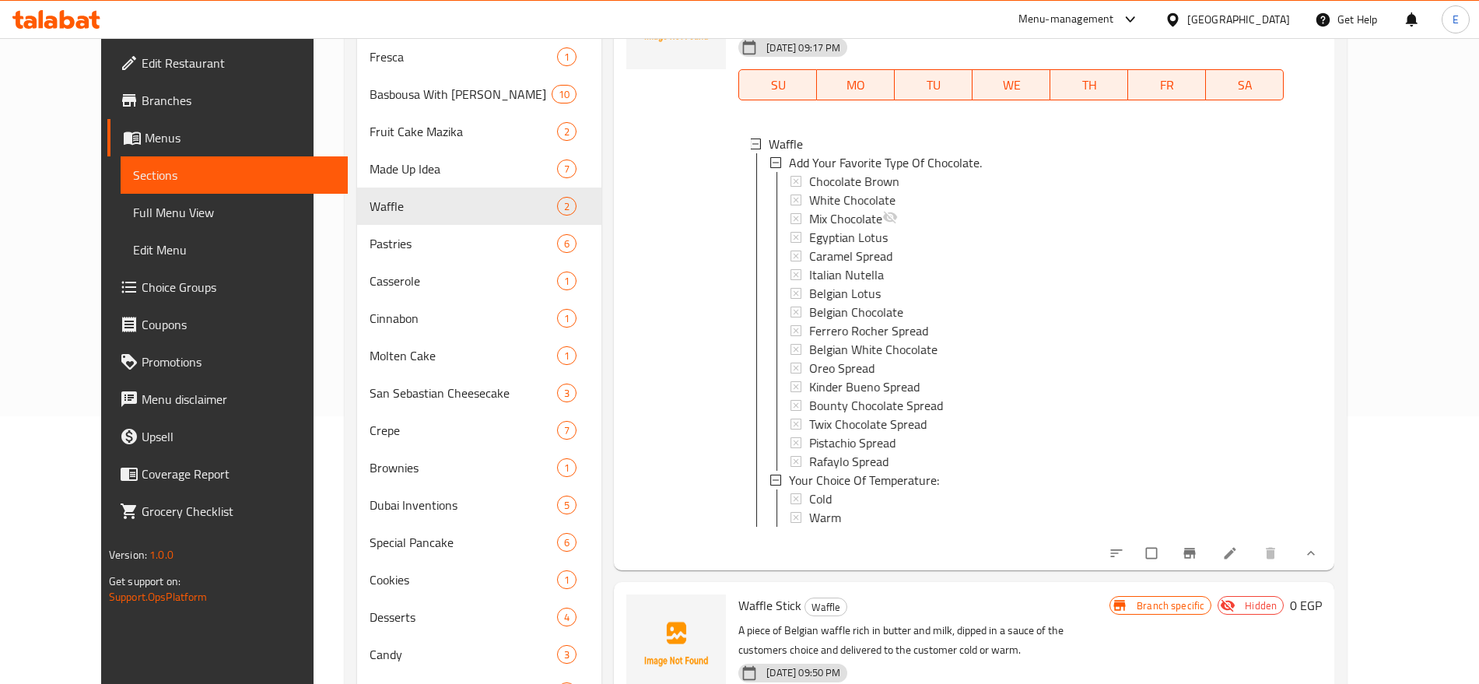
scroll to position [268, 0]
click at [895, 321] on span "Ferrero Rocher Spread" at bounding box center [868, 330] width 119 height 19
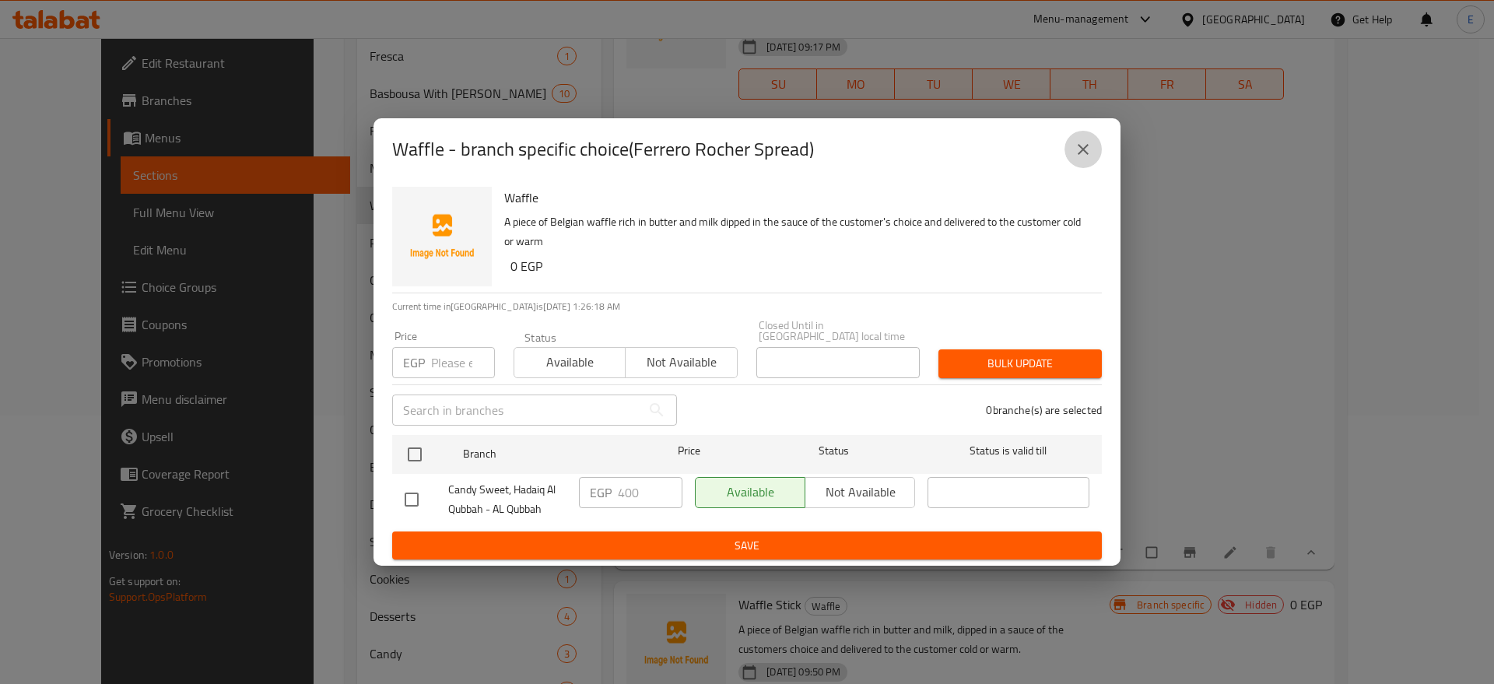
click at [1069, 159] on button "close" at bounding box center [1082, 149] width 37 height 37
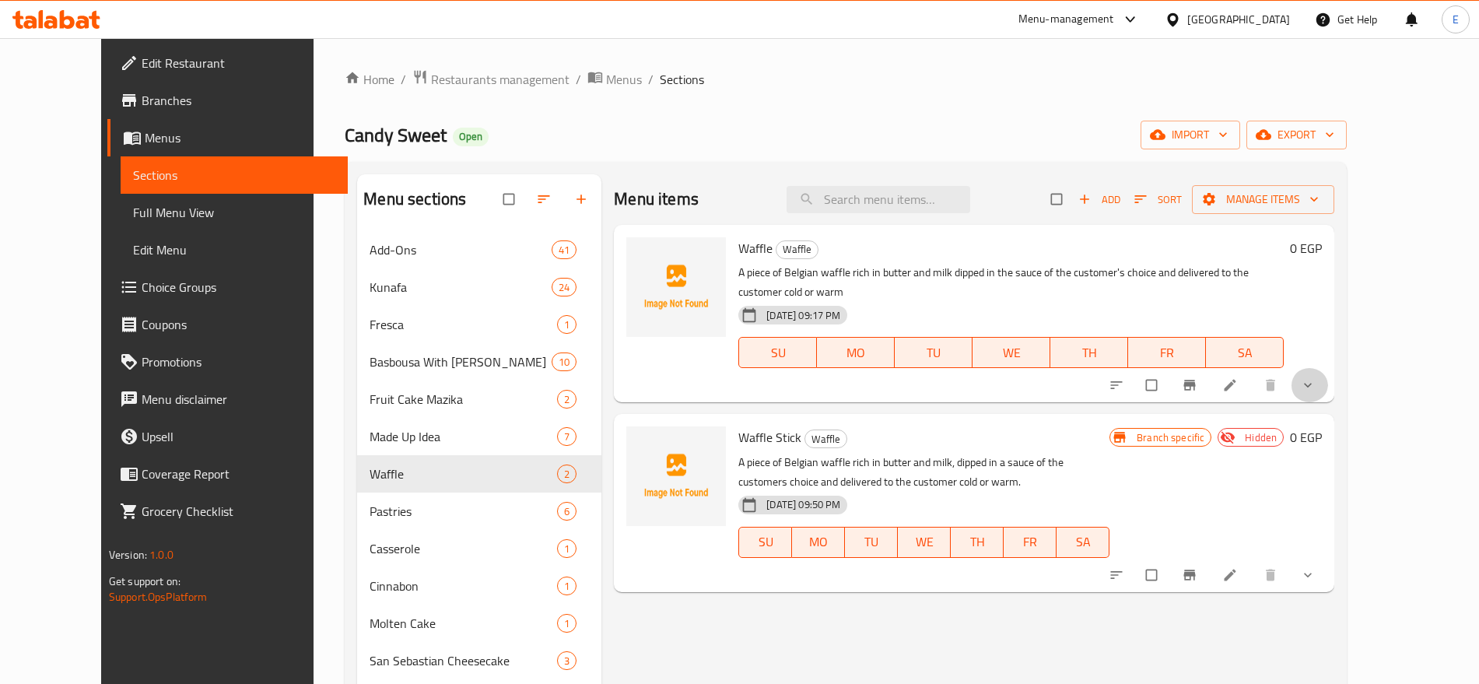
click at [1328, 373] on button "show more" at bounding box center [1309, 385] width 37 height 34
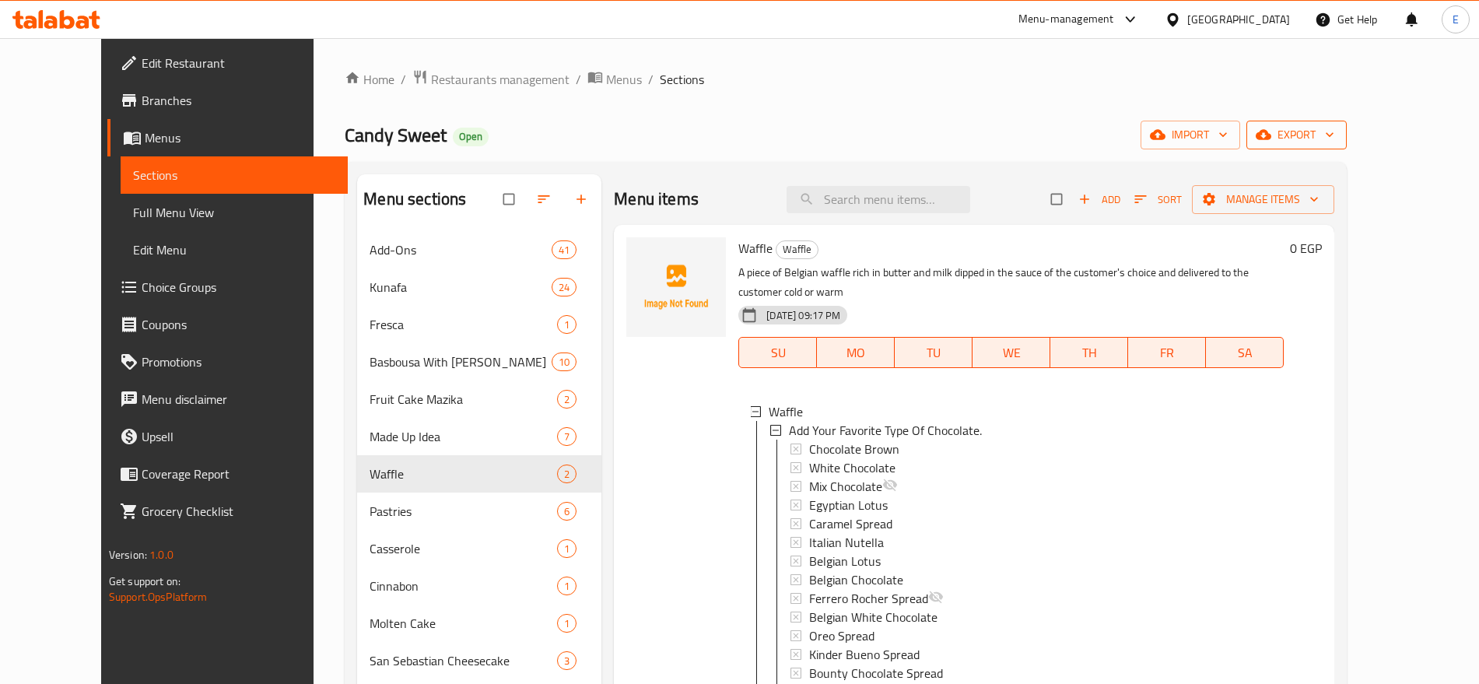
click at [1334, 132] on span "export" at bounding box center [1296, 134] width 75 height 19
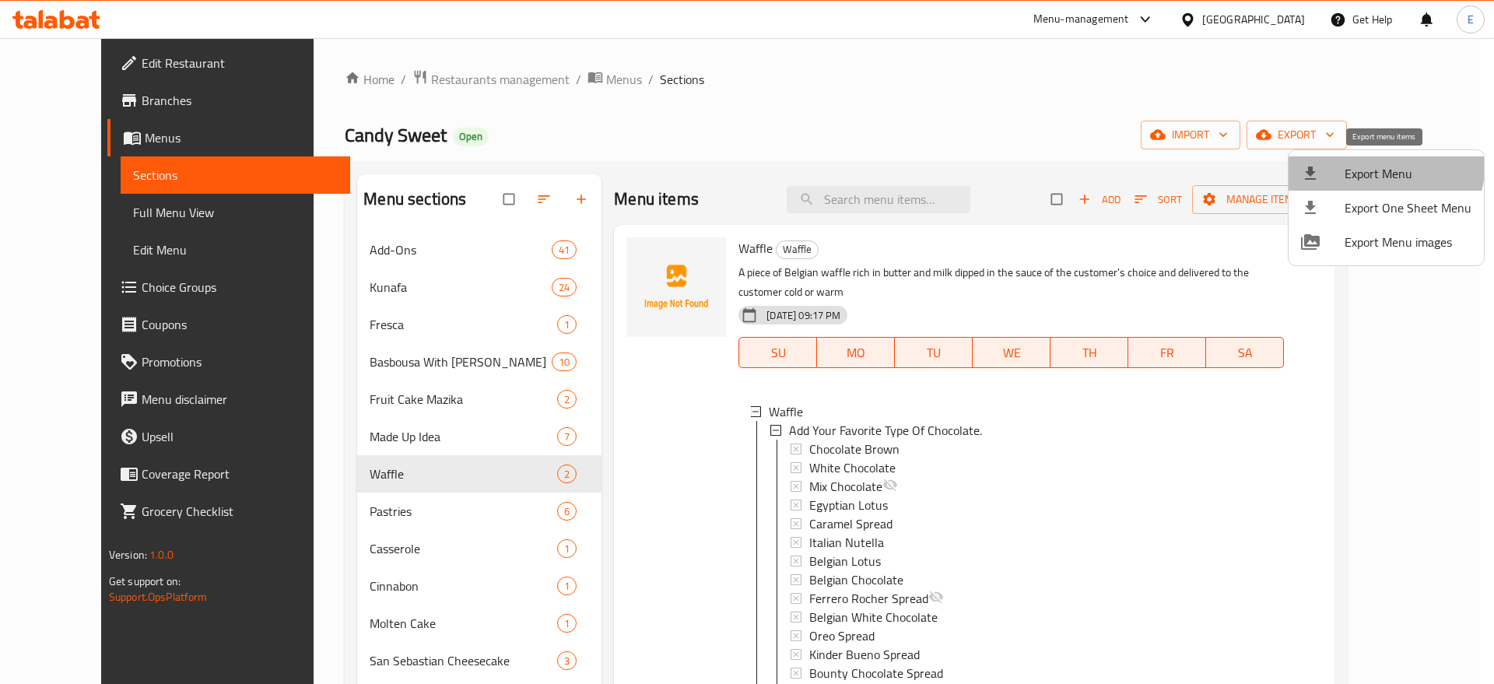
click at [1367, 164] on span "Export Menu" at bounding box center [1407, 173] width 127 height 19
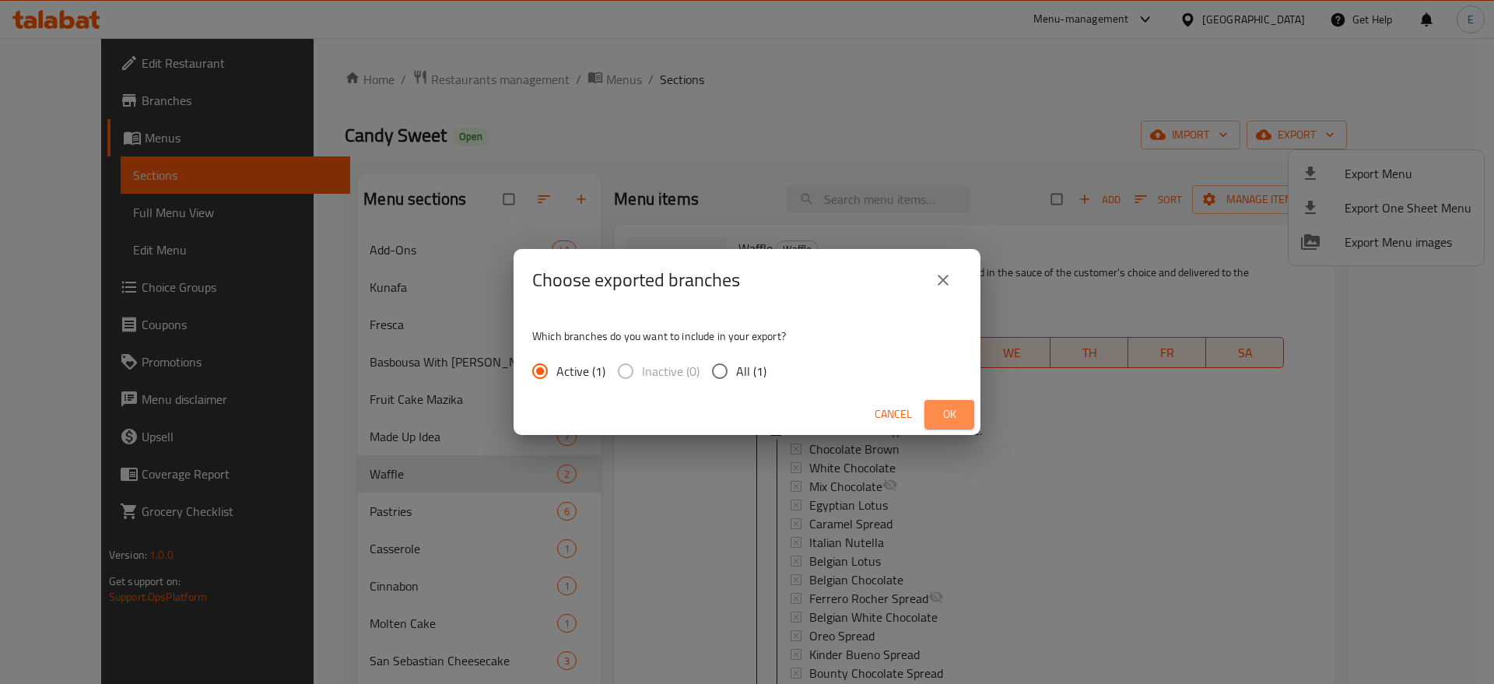
click at [959, 410] on span "Ok" at bounding box center [949, 414] width 25 height 19
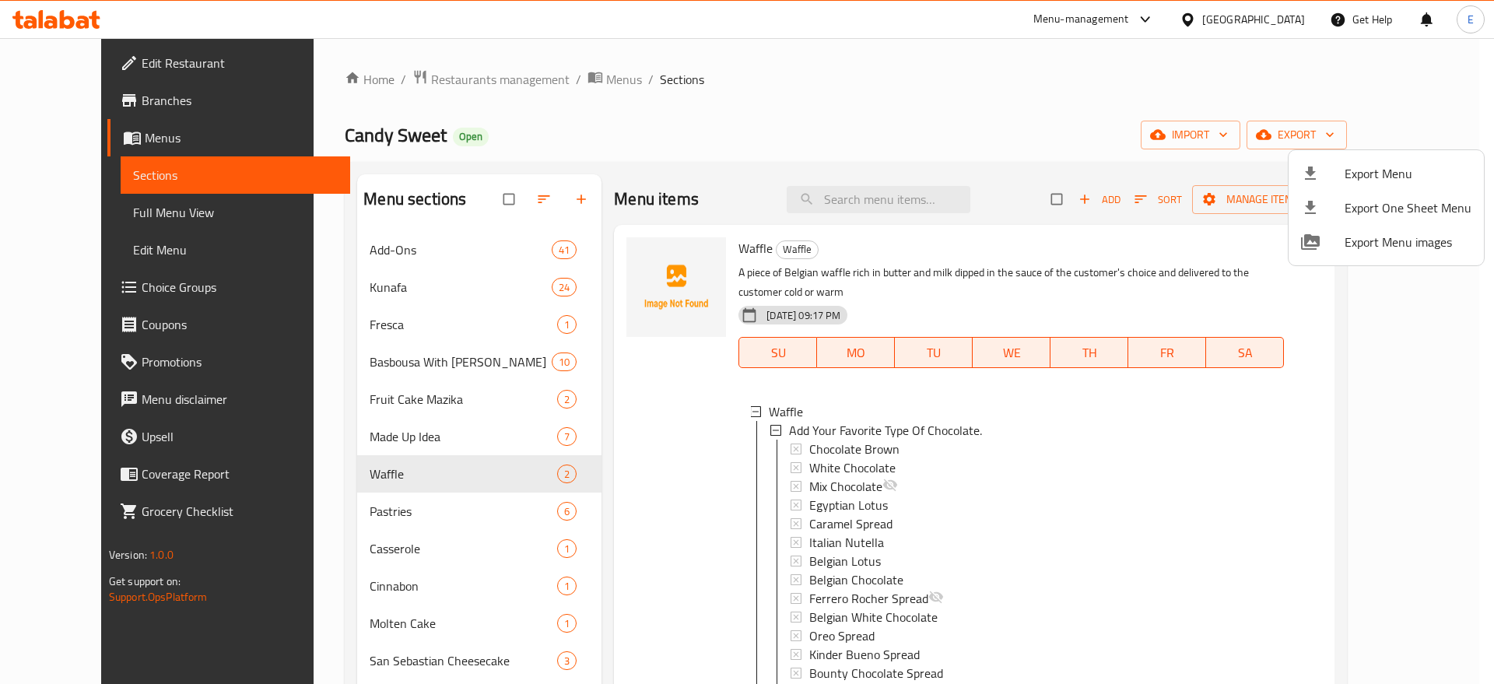
click at [115, 205] on div at bounding box center [747, 342] width 1494 height 684
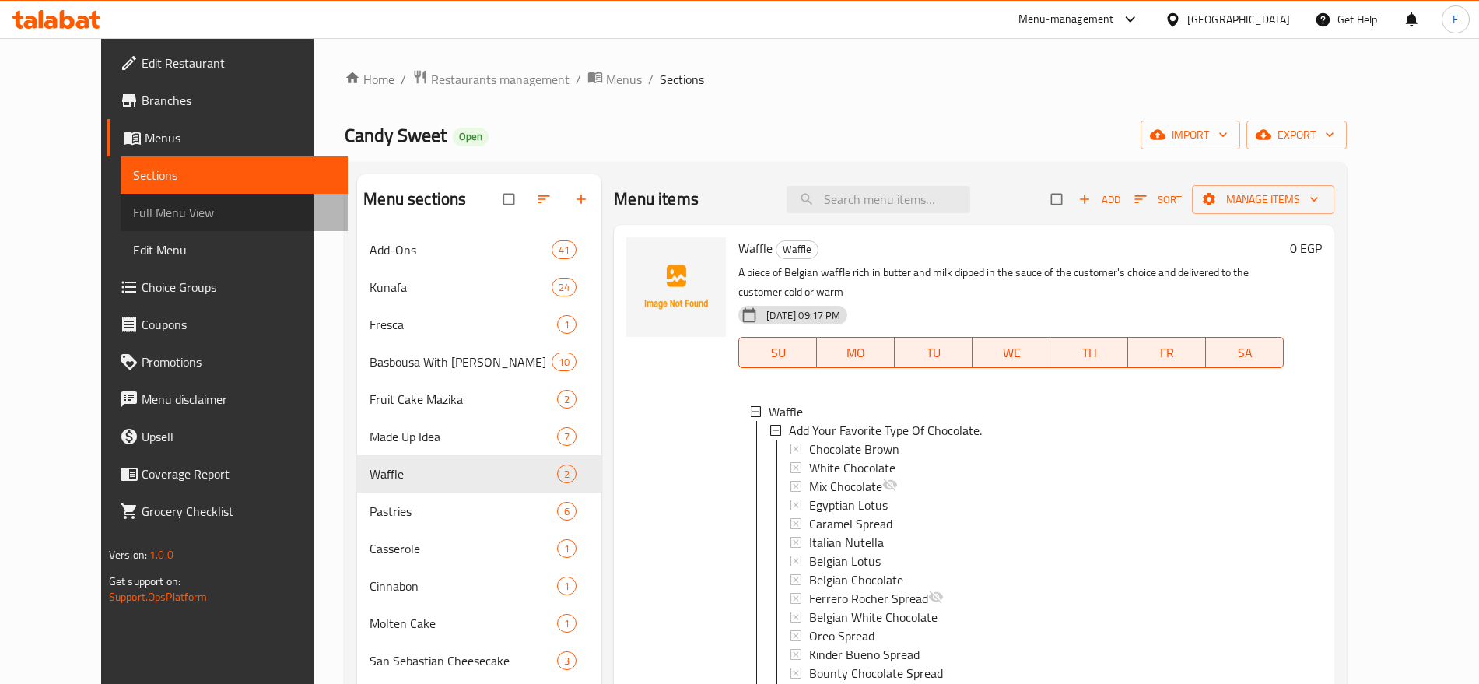
click at [133, 205] on span "Full Menu View" at bounding box center [234, 212] width 202 height 19
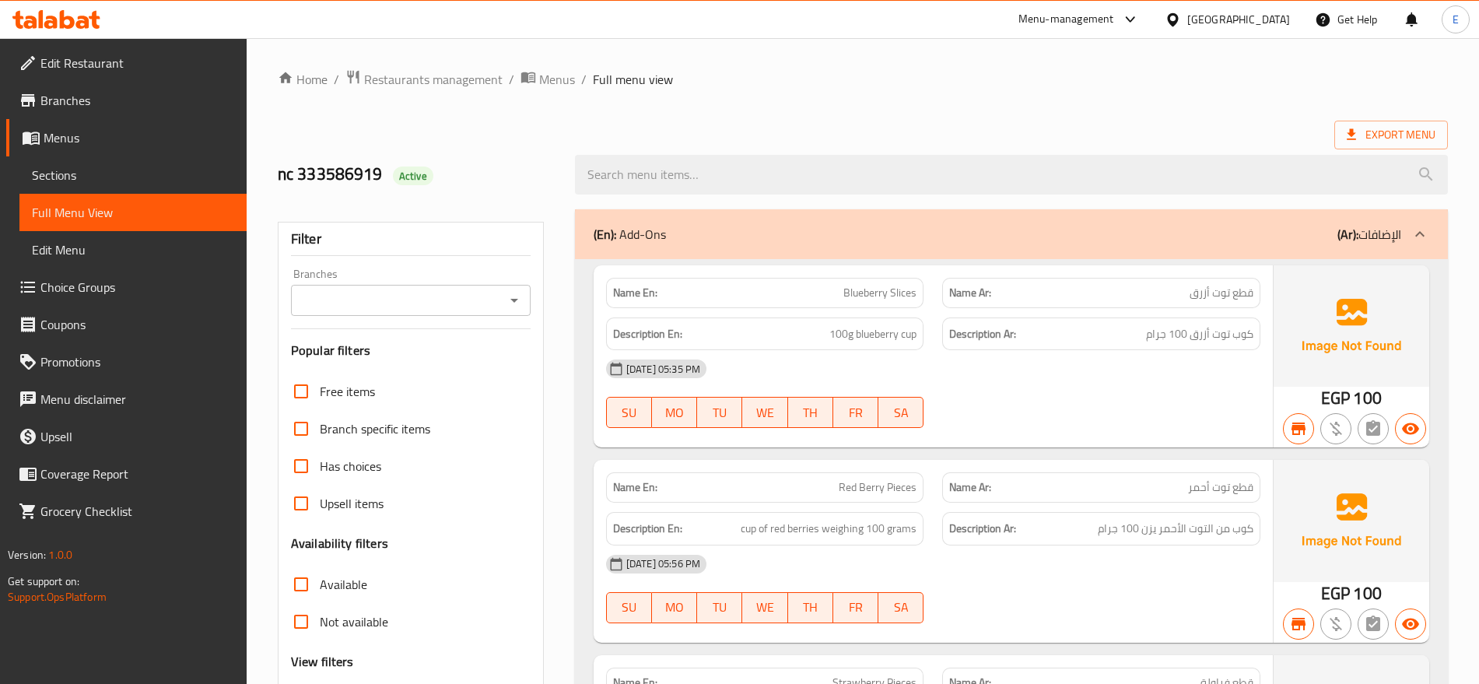
scroll to position [545, 0]
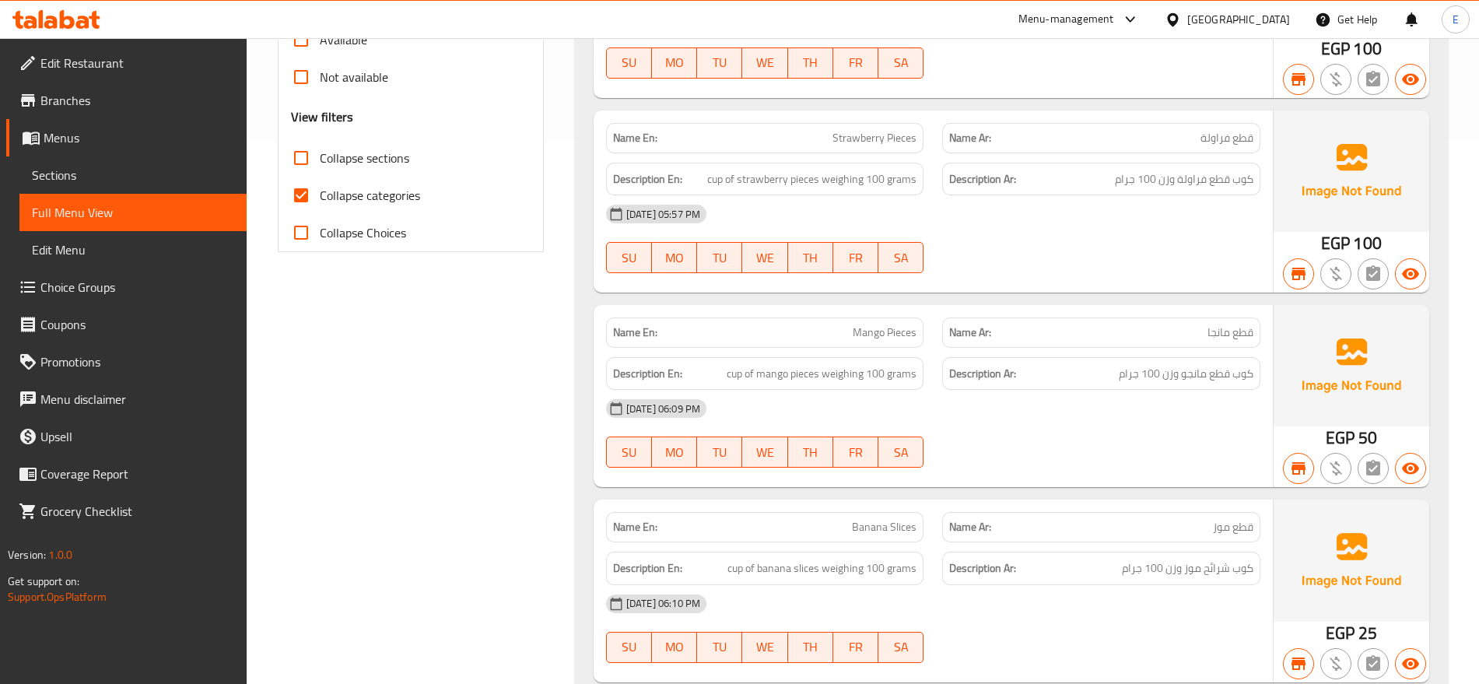
click at [387, 198] on span "Collapse categories" at bounding box center [370, 195] width 100 height 19
click at [320, 198] on input "Collapse categories" at bounding box center [300, 195] width 37 height 37
checkbox input "false"
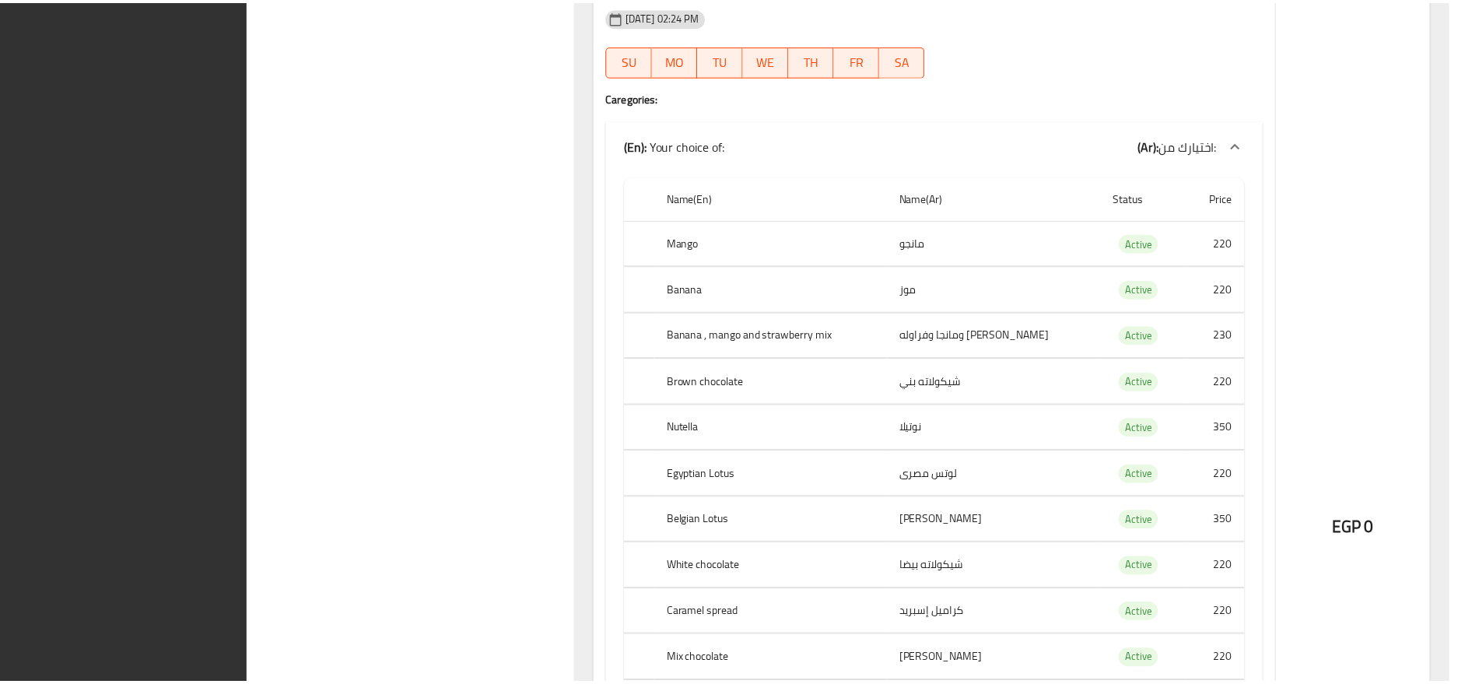
scroll to position [70652, 0]
